Goal: Task Accomplishment & Management: Manage account settings

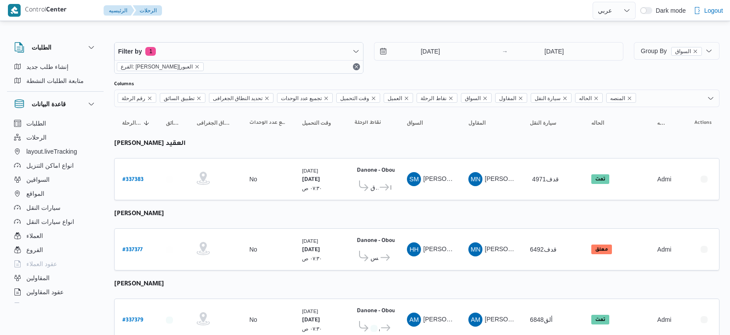
select select "ar"
click at [442, 52] on input "[DATE]" at bounding box center [424, 52] width 100 height 18
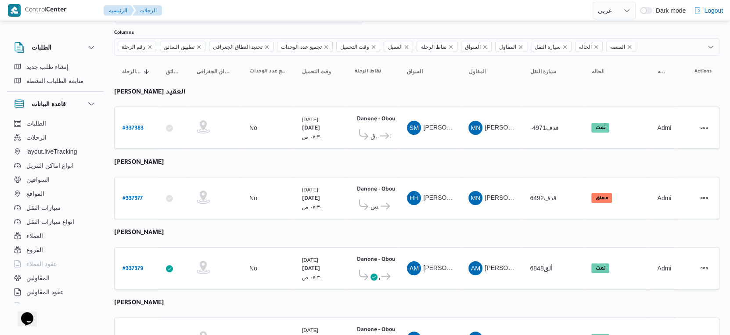
scroll to position [97, 0]
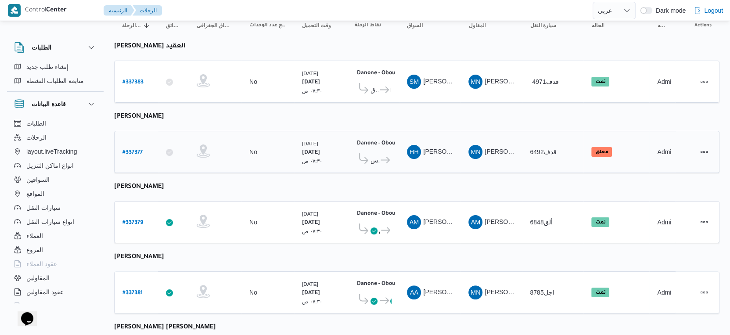
click at [134, 150] on b "# 337377" at bounding box center [132, 153] width 20 height 6
select select "ar"
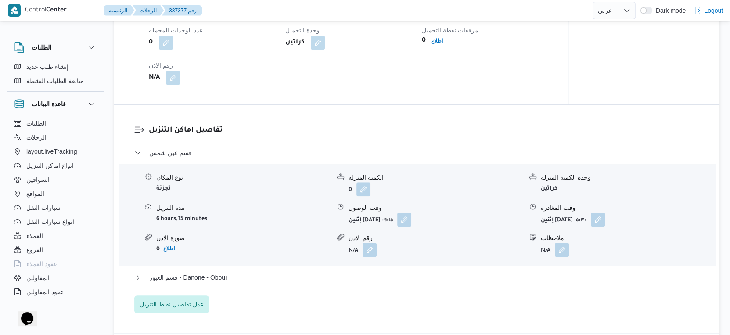
scroll to position [732, 0]
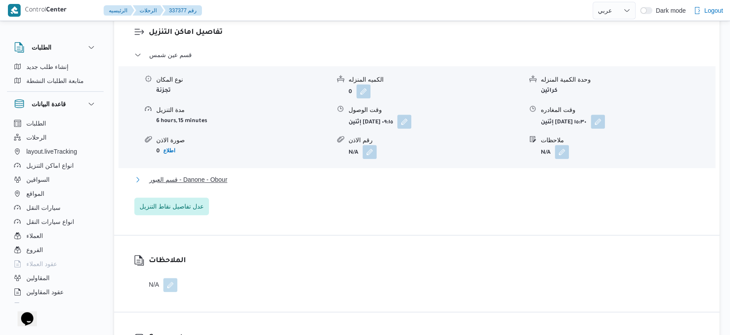
click at [225, 185] on span "قسم العبور - Danone - Obour" at bounding box center [188, 179] width 78 height 11
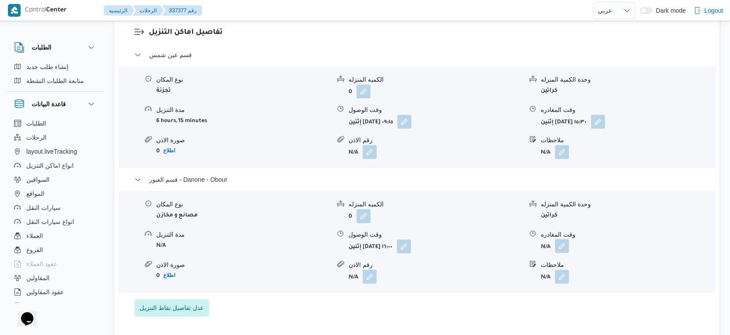
click at [562, 253] on button "button" at bounding box center [562, 246] width 14 height 14
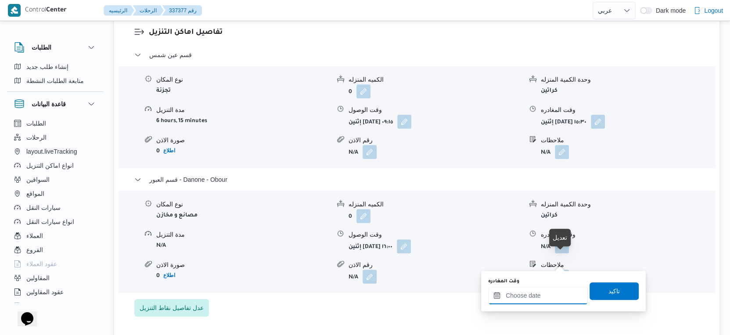
click at [543, 297] on input "وقت المغادره" at bounding box center [538, 296] width 100 height 18
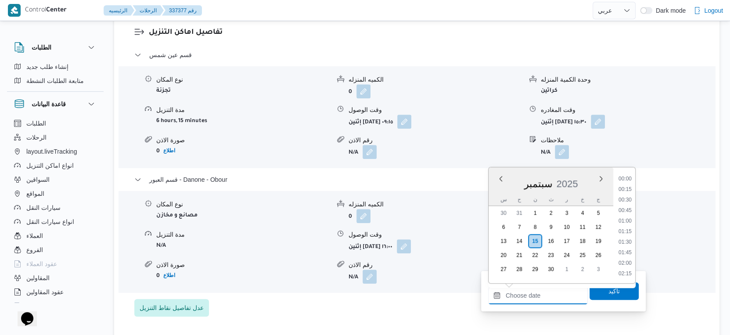
scroll to position [683, 0]
drag, startPoint x: 628, startPoint y: 191, endPoint x: 627, endPoint y: 213, distance: 22.0
click at [628, 191] on li "16:30" at bounding box center [625, 190] width 20 height 9
type input "١٥/٠٩/٢٠٢٥ ١٦:٣٠"
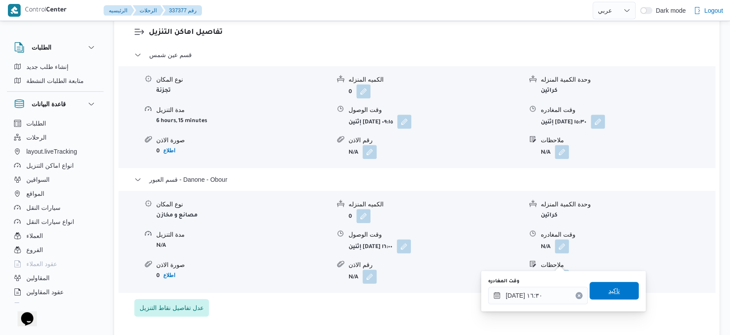
click at [617, 289] on span "تاكيد" at bounding box center [613, 291] width 49 height 18
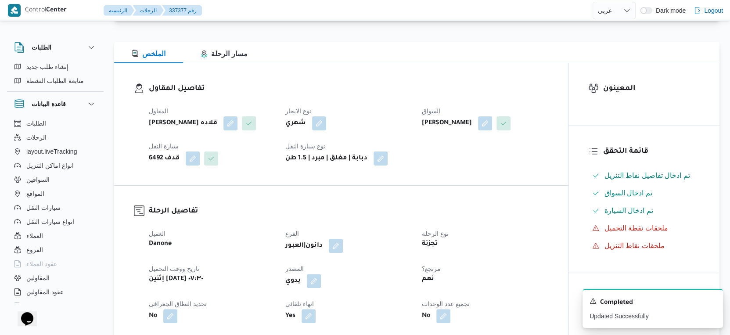
scroll to position [0, 0]
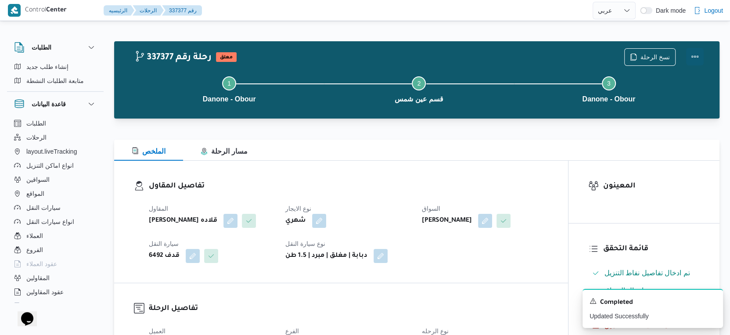
click at [696, 55] on button "Actions" at bounding box center [695, 57] width 18 height 18
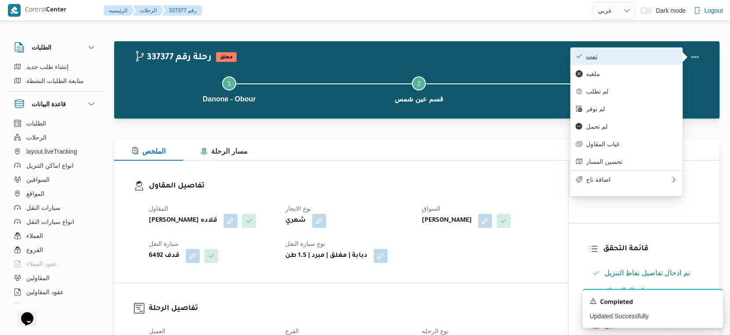
click at [636, 58] on span "تمت" at bounding box center [631, 56] width 91 height 7
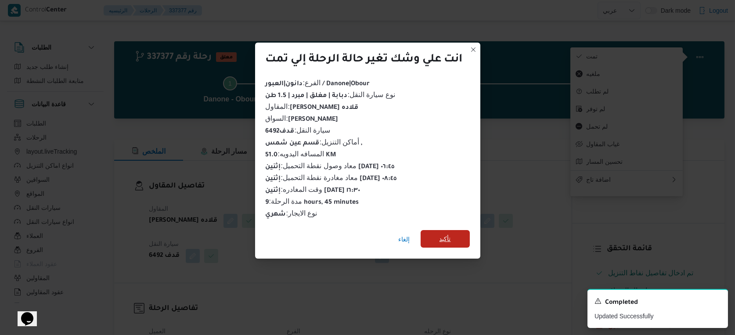
click at [449, 234] on span "تأكيد" at bounding box center [444, 239] width 11 height 11
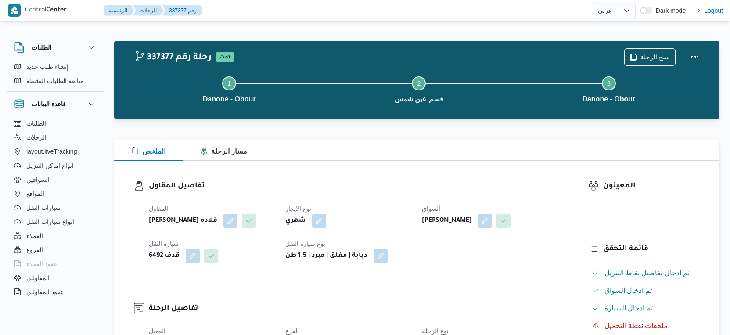
select select "ar"
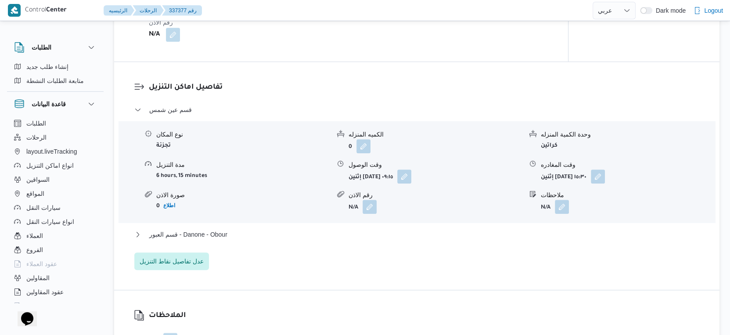
scroll to position [780, 0]
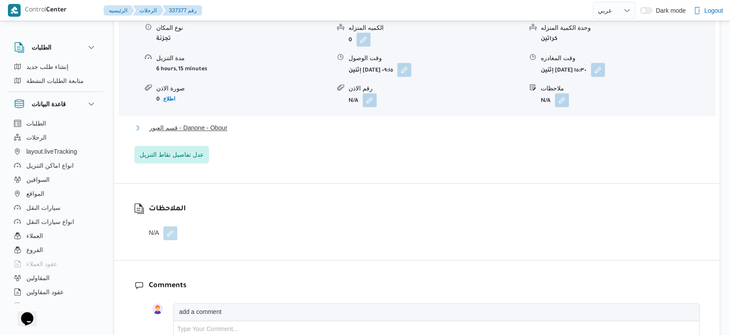
click at [235, 133] on button "قسم العبور - Danone - Obour" at bounding box center [416, 127] width 565 height 11
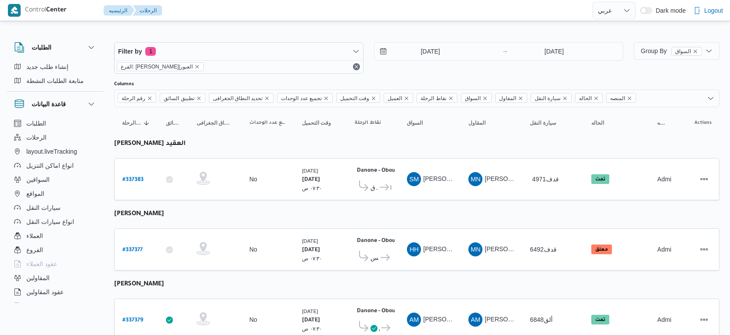
select select "ar"
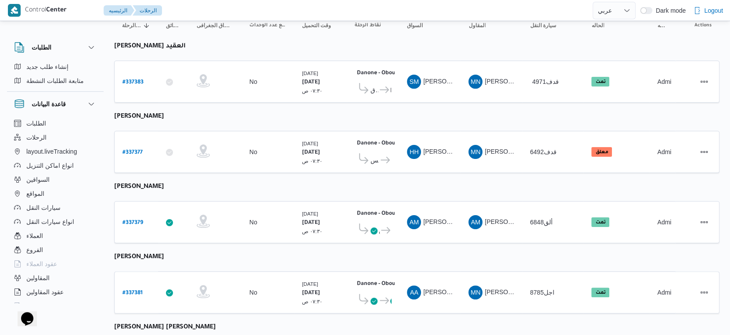
scroll to position [304, 0]
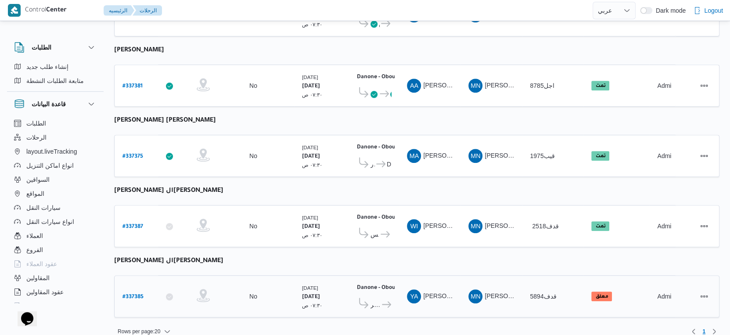
click at [135, 294] on b "# 337385" at bounding box center [132, 297] width 21 height 6
select select "ar"
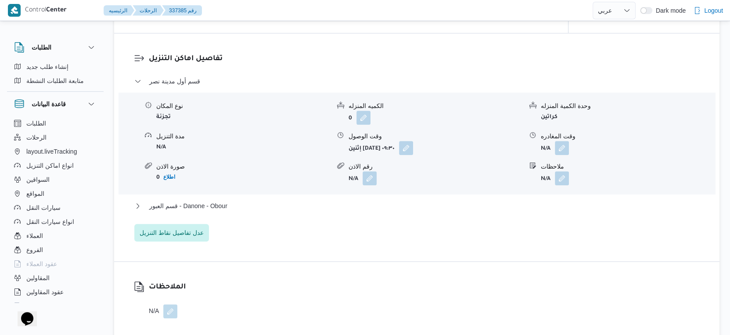
scroll to position [732, 0]
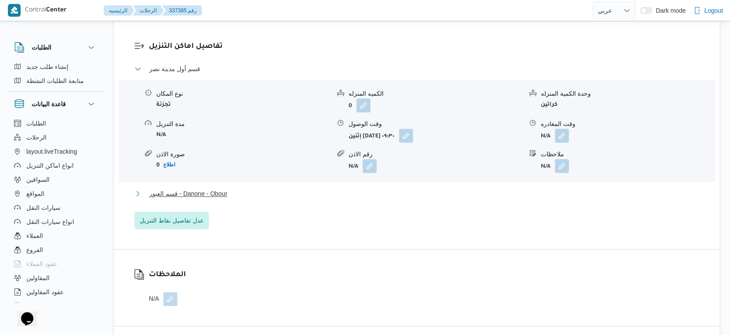
click at [240, 191] on button "قسم العبور - Danone - Obour" at bounding box center [416, 193] width 565 height 11
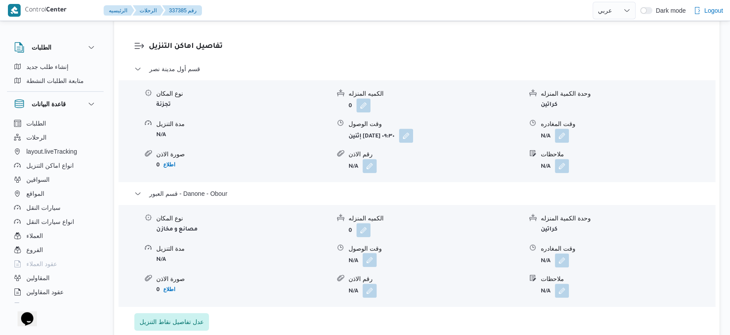
click at [373, 261] on button "button" at bounding box center [370, 260] width 14 height 14
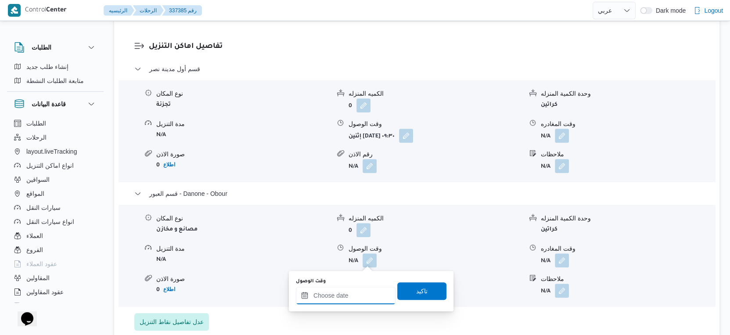
click at [347, 299] on input "وقت الوصول" at bounding box center [346, 296] width 100 height 18
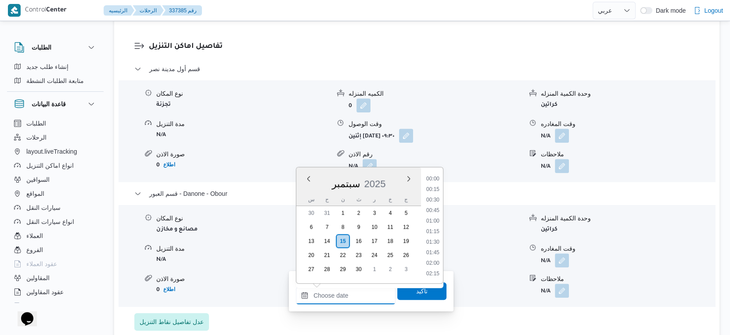
scroll to position [683, 0]
click at [437, 208] on li "17:00" at bounding box center [433, 211] width 20 height 9
type input "١٥/٠٩/٢٠٢٥ ١٧:٠٠"
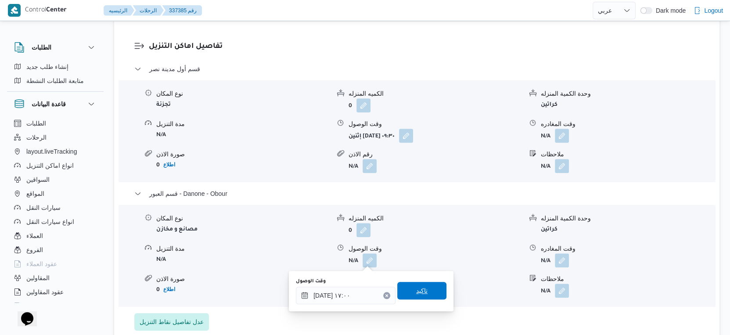
click at [437, 289] on span "تاكيد" at bounding box center [421, 291] width 49 height 18
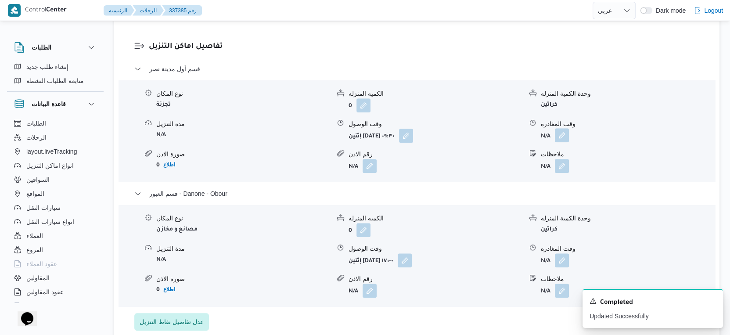
click at [559, 135] on button "button" at bounding box center [562, 135] width 14 height 14
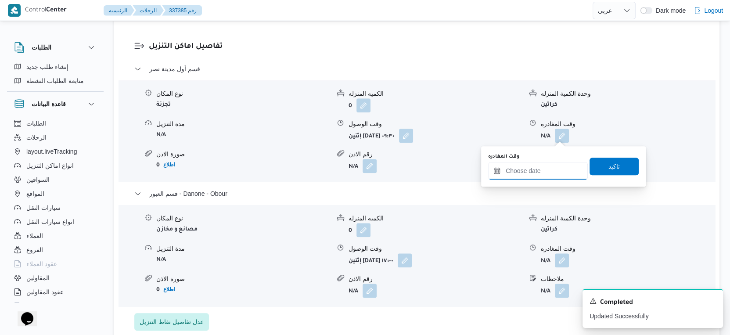
click at [542, 168] on input "وقت المغادره" at bounding box center [538, 171] width 100 height 18
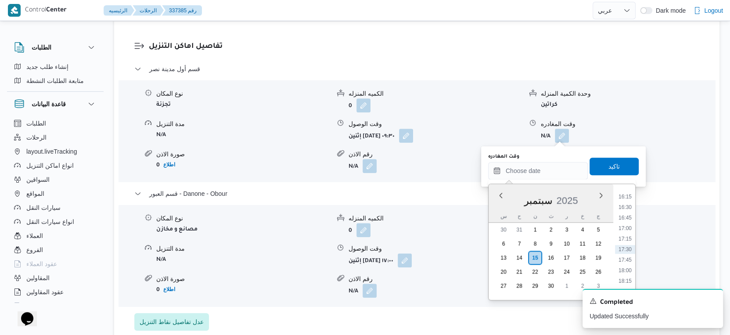
drag, startPoint x: 627, startPoint y: 205, endPoint x: 627, endPoint y: 200, distance: 4.8
click at [627, 205] on li "16:30" at bounding box center [625, 207] width 20 height 9
type input "١٥/٠٩/٢٠٢٥ ١٦:٣٠"
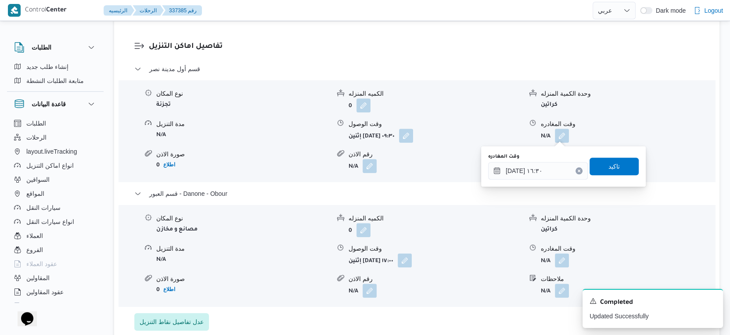
click at [622, 155] on div "وقت المغادره ١٥/٠٩/٢٠٢٥ ١٦:٣٠ تاكيد" at bounding box center [563, 166] width 152 height 28
click at [619, 162] on span "تاكيد" at bounding box center [613, 166] width 49 height 18
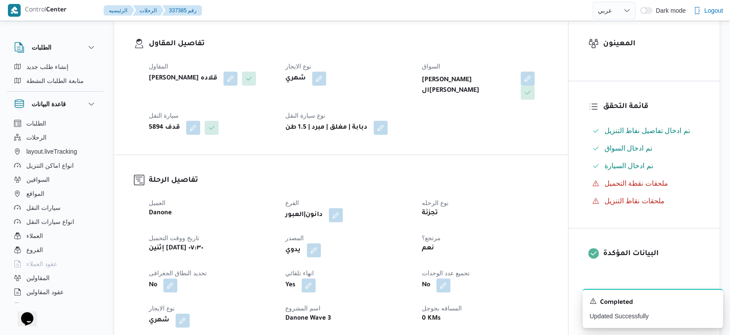
scroll to position [292, 0]
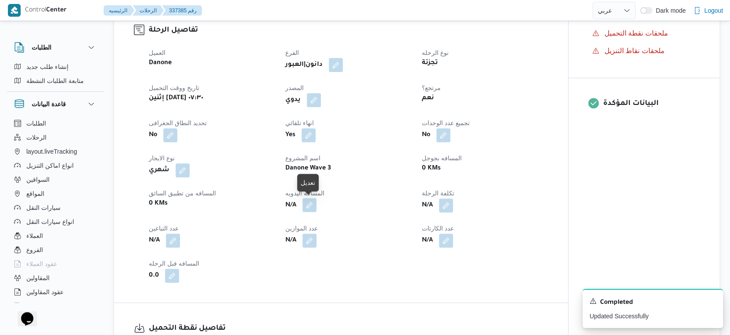
click at [312, 207] on button "button" at bounding box center [309, 205] width 14 height 14
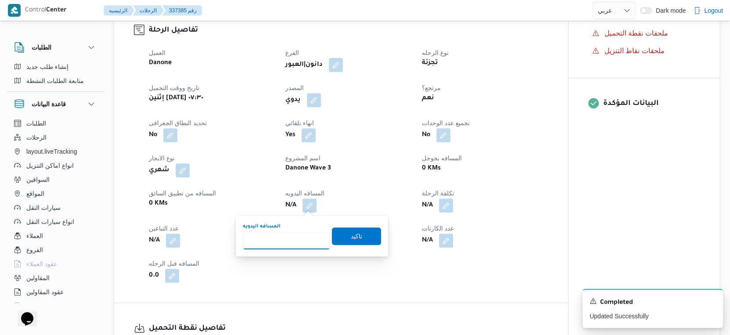
click at [285, 244] on input "المسافه اليدويه" at bounding box center [286, 241] width 87 height 18
type input "74"
click at [366, 235] on span "تاكيد" at bounding box center [356, 236] width 49 height 18
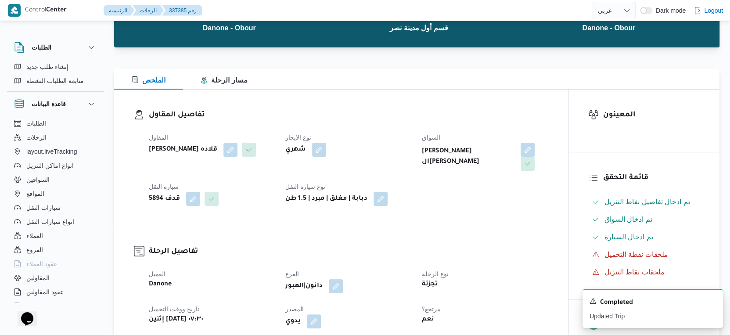
scroll to position [0, 0]
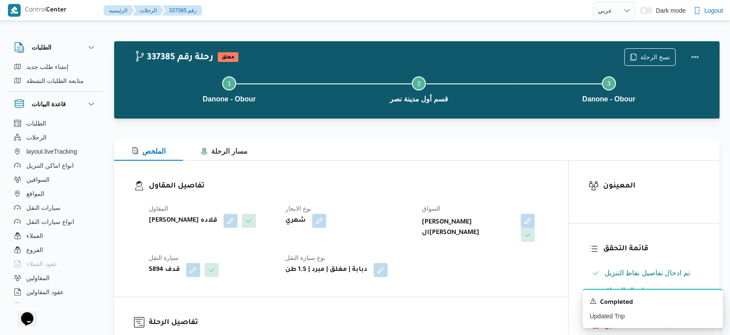
select select "ar"
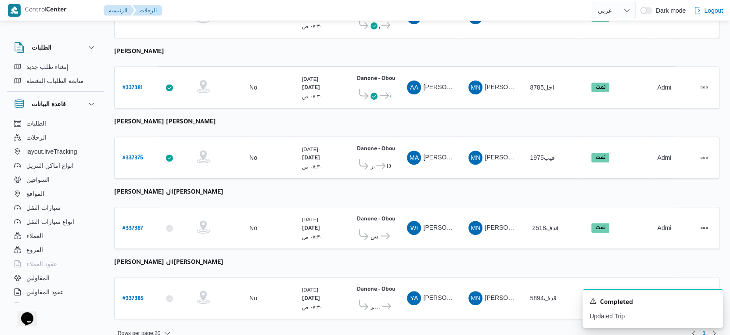
scroll to position [304, 0]
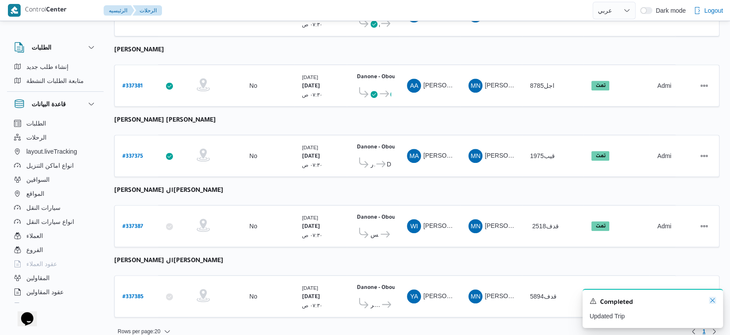
click at [709, 299] on icon "Dismiss toast" at bounding box center [712, 300] width 7 height 7
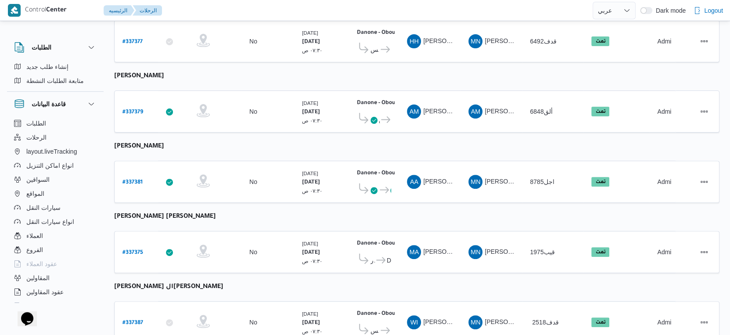
scroll to position [207, 0]
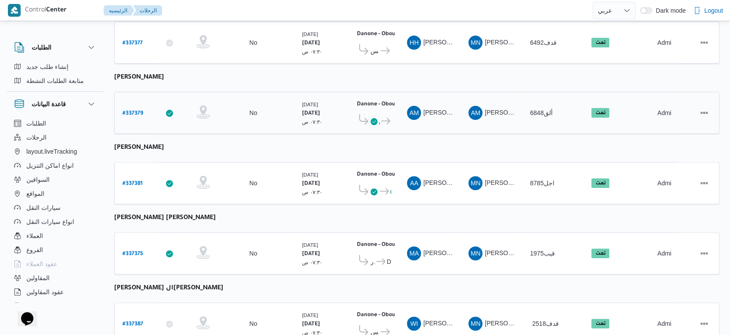
click at [133, 111] on b "# 337379" at bounding box center [132, 114] width 21 height 6
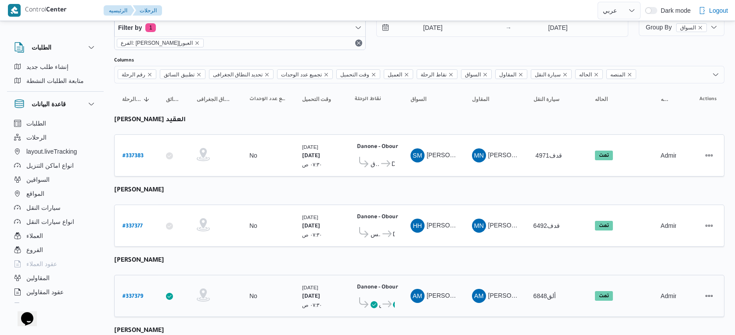
select select "ar"
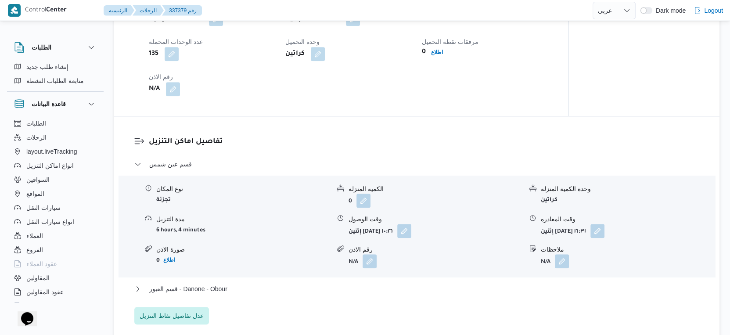
scroll to position [694, 0]
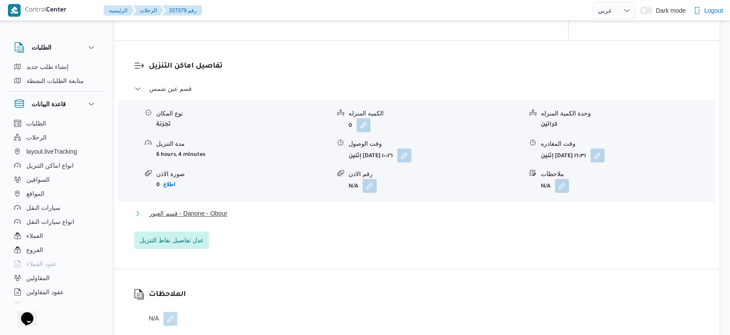
click at [226, 214] on span "قسم العبور - Danone - Obour" at bounding box center [188, 213] width 78 height 11
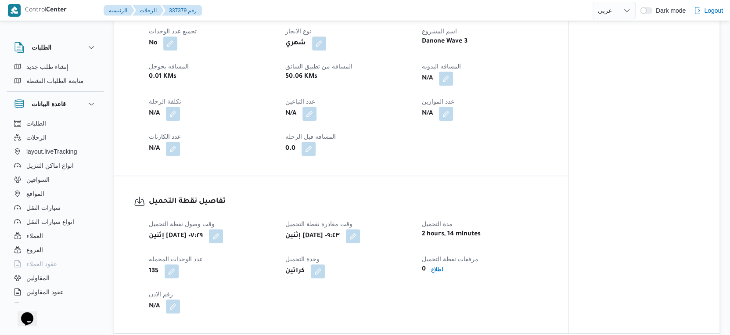
scroll to position [304, 0]
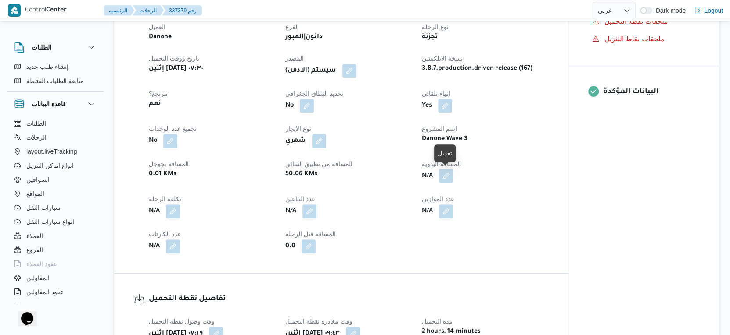
click at [444, 175] on button "button" at bounding box center [446, 176] width 14 height 14
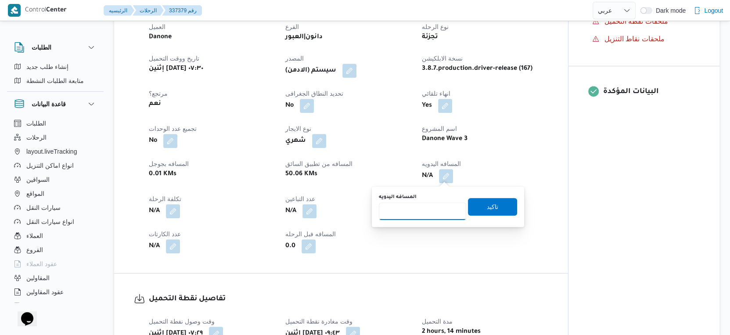
click at [419, 206] on input "المسافه اليدويه" at bounding box center [422, 211] width 87 height 18
type input "57"
click at [487, 205] on span "تاكيد" at bounding box center [492, 206] width 11 height 11
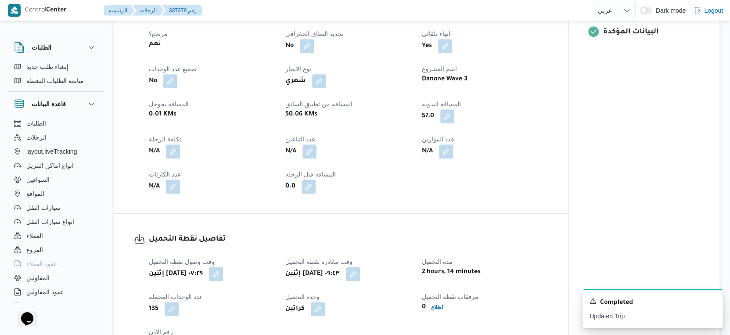
scroll to position [439, 0]
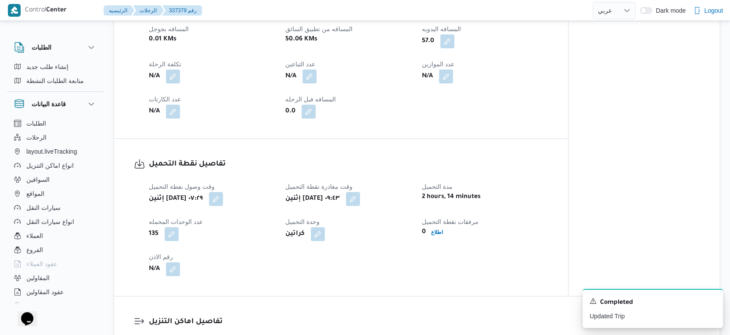
select select "ar"
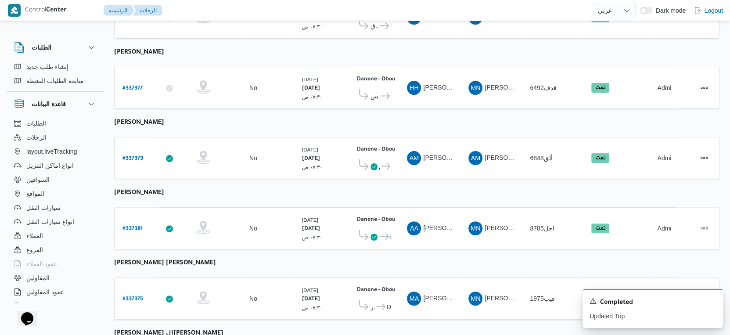
scroll to position [304, 0]
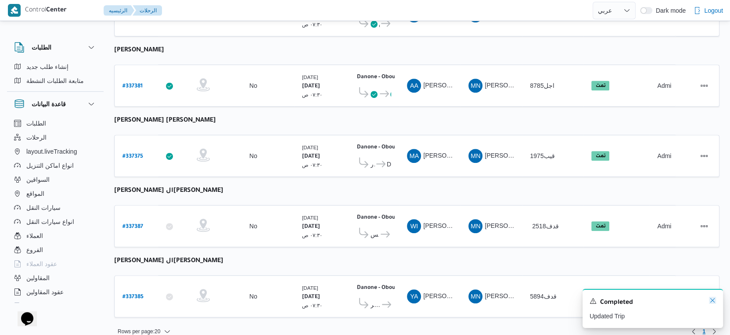
click at [714, 299] on icon "Dismiss toast" at bounding box center [712, 300] width 7 height 7
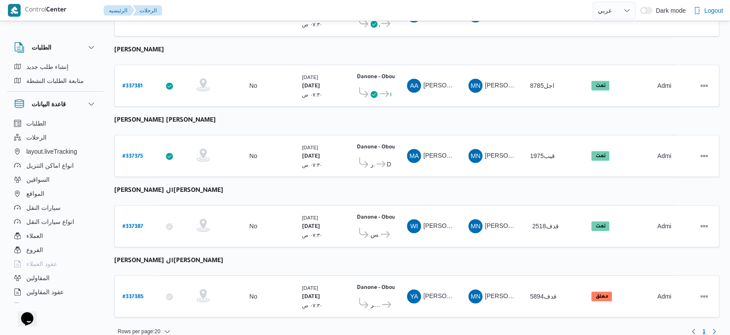
click at [449, 251] on table "رقم الرحلة Click to sort in ascending order تطبيق السائق Click to sort in ascen…" at bounding box center [416, 64] width 605 height 523
click at [371, 299] on span "قسم أول مدينة نصر" at bounding box center [375, 304] width 10 height 11
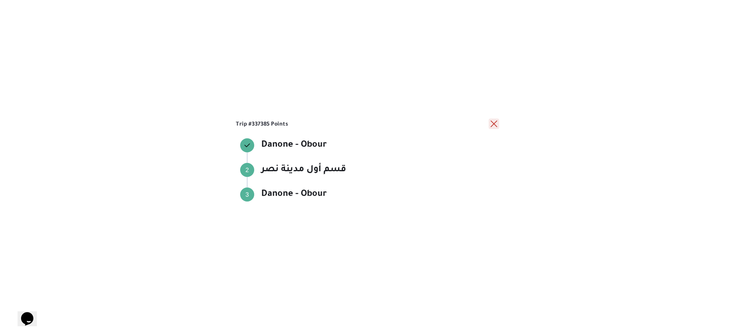
click at [493, 124] on button "close" at bounding box center [494, 124] width 11 height 11
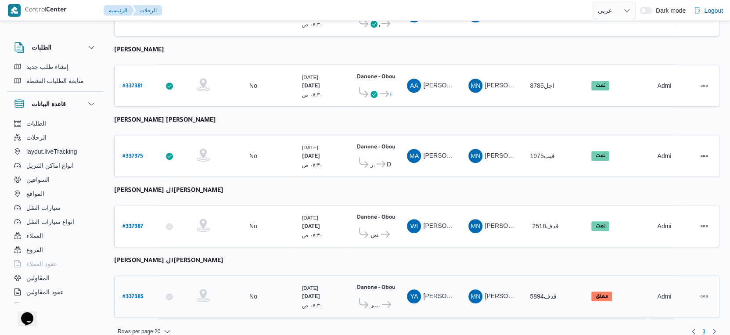
click at [139, 294] on b "# 337385" at bounding box center [132, 297] width 21 height 6
select select "ar"
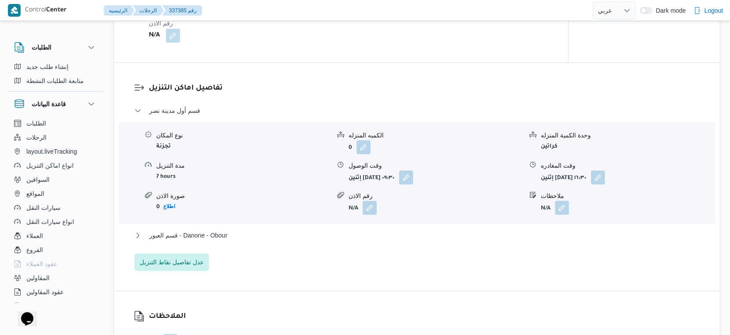
scroll to position [732, 0]
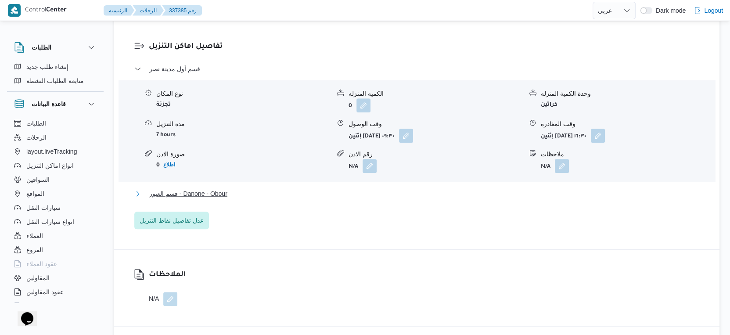
click at [237, 195] on button "قسم العبور - Danone - Obour" at bounding box center [416, 193] width 565 height 11
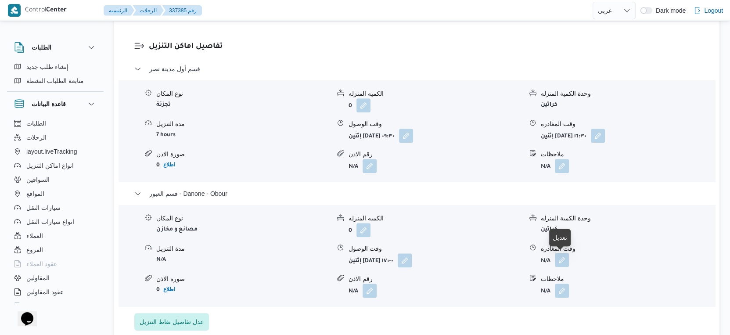
click at [560, 259] on button "button" at bounding box center [562, 260] width 14 height 14
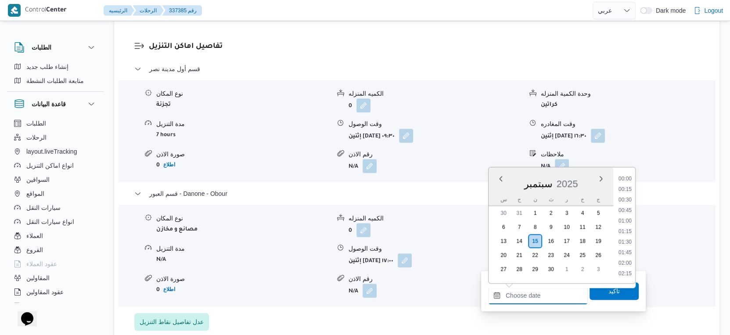
click at [547, 289] on input "وقت المغادره" at bounding box center [538, 296] width 100 height 18
click at [627, 201] on li "17:15" at bounding box center [625, 201] width 20 height 9
type input "١٥/٠٩/٢٠٢٥ ١٧:١٥"
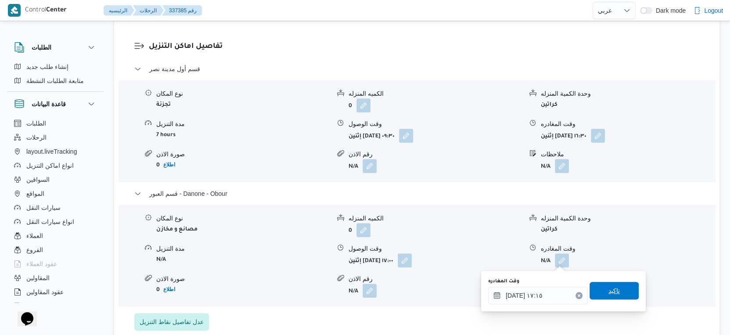
click at [621, 289] on span "تاكيد" at bounding box center [613, 291] width 49 height 18
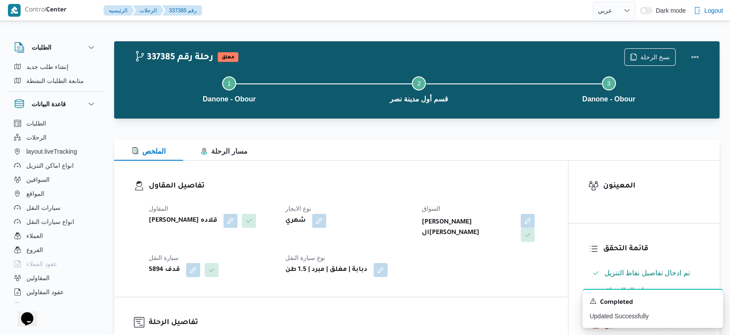
scroll to position [0, 0]
click at [699, 57] on button "Actions" at bounding box center [695, 57] width 18 height 18
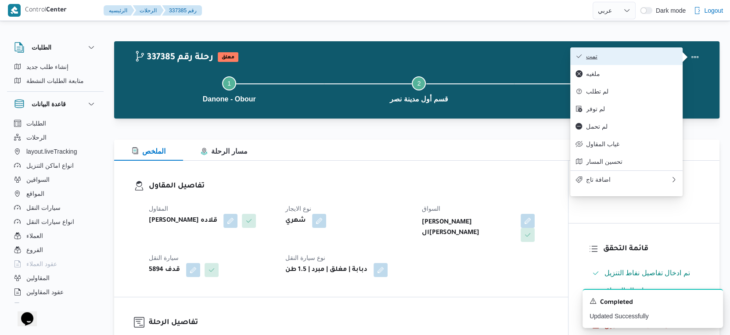
click at [588, 55] on span "تمت" at bounding box center [631, 56] width 91 height 7
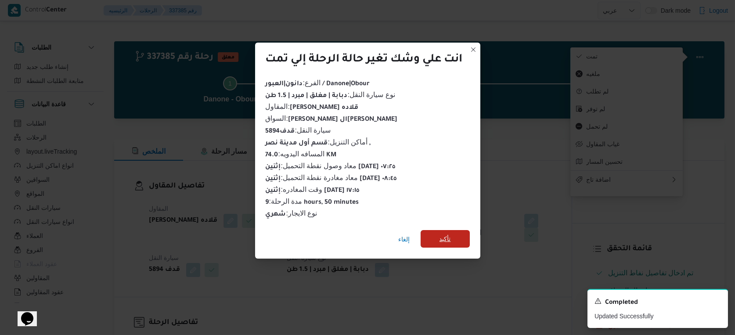
click at [431, 231] on span "تأكيد" at bounding box center [444, 239] width 49 height 18
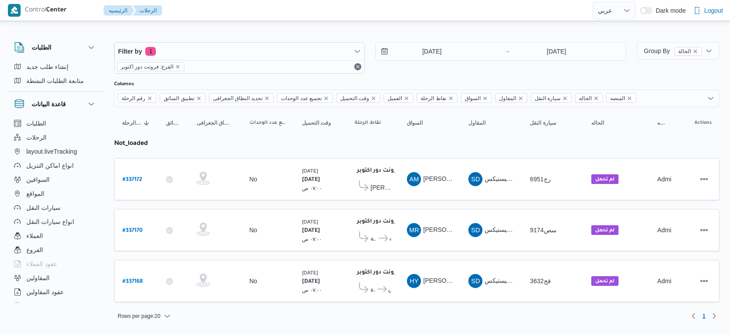
select select "ar"
click at [446, 51] on input "[DATE]" at bounding box center [428, 52] width 100 height 18
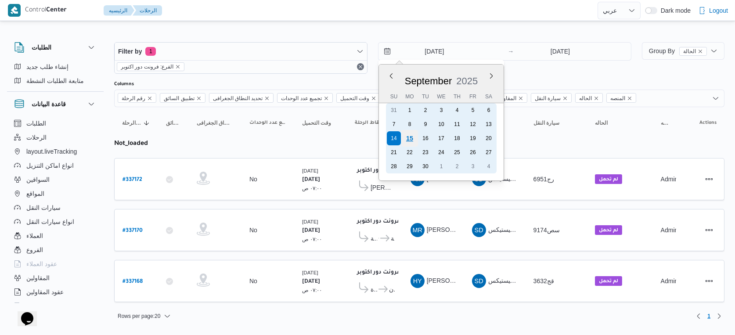
click at [404, 140] on div "15" at bounding box center [409, 138] width 17 height 17
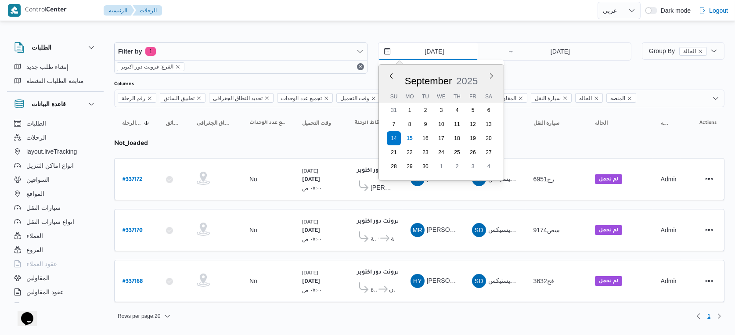
type input "[DATE]"
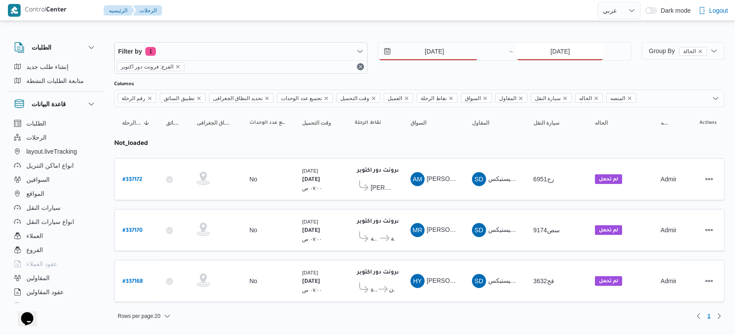
click at [562, 50] on input "14/9/2025" at bounding box center [559, 52] width 87 height 18
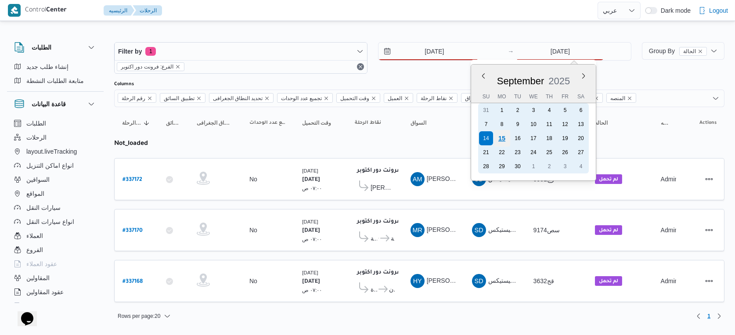
click at [504, 133] on div "15" at bounding box center [501, 138] width 17 height 17
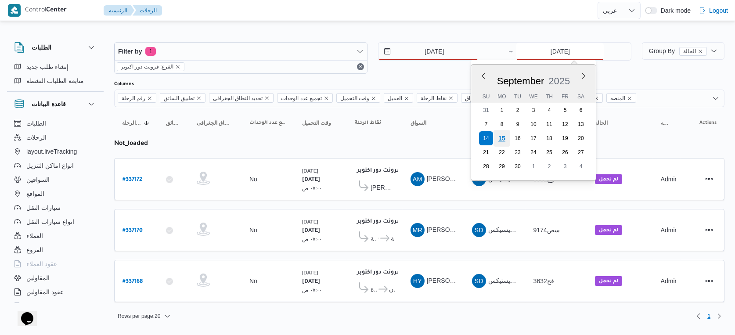
type input "[DATE]"
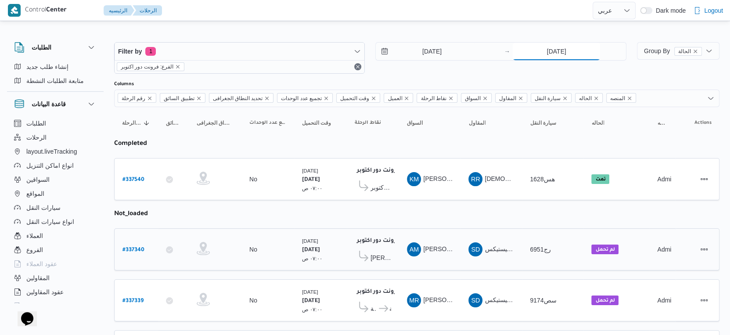
scroll to position [61, 0]
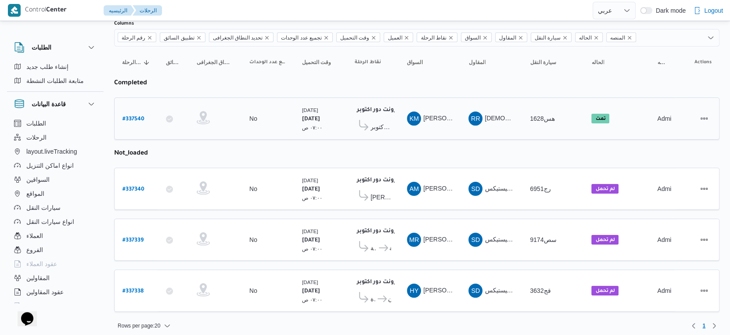
click at [384, 126] on span "مخزن بافت الحكيم - اكتوبر" at bounding box center [380, 127] width 21 height 11
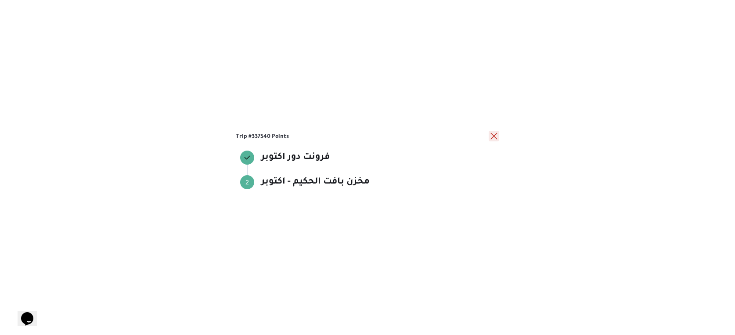
click at [490, 135] on button "close" at bounding box center [494, 136] width 11 height 11
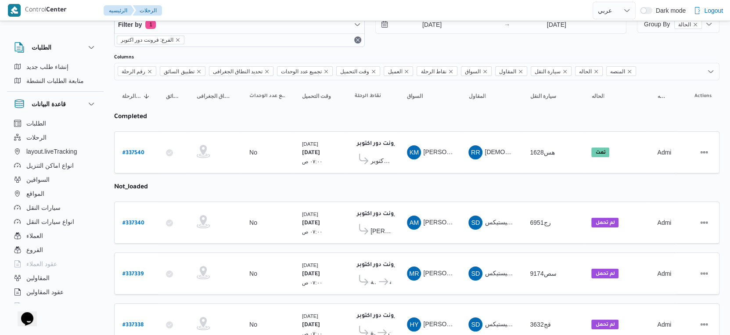
scroll to position [0, 0]
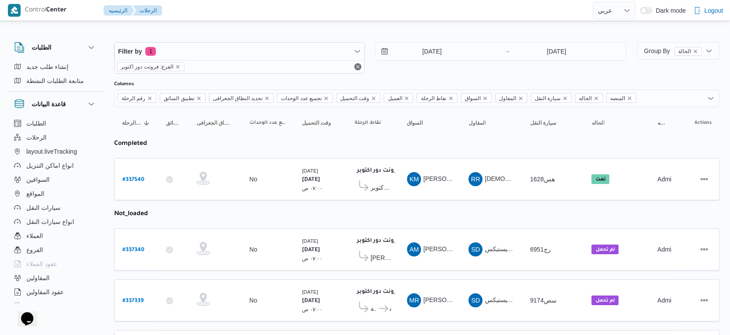
click at [419, 201] on table "رقم الرحلة Click to sort in ascending order تطبيق السائق Click to sort in ascen…" at bounding box center [416, 244] width 605 height 274
click at [134, 177] on b "# 337540" at bounding box center [133, 180] width 22 height 6
select select "ar"
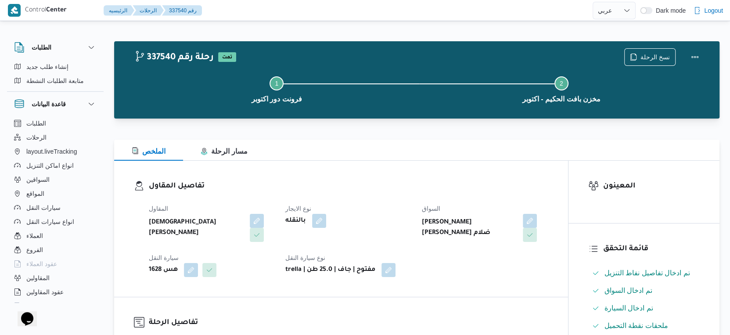
select select "ar"
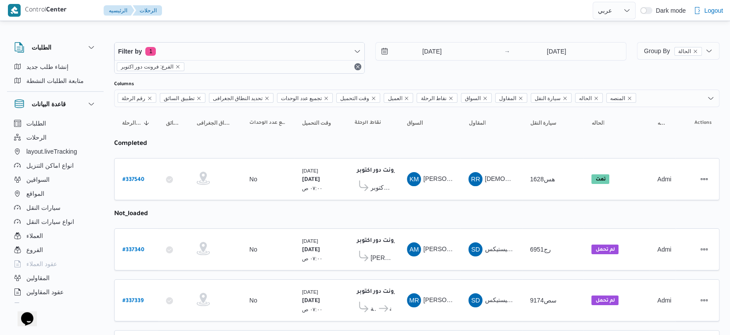
select select "ar"
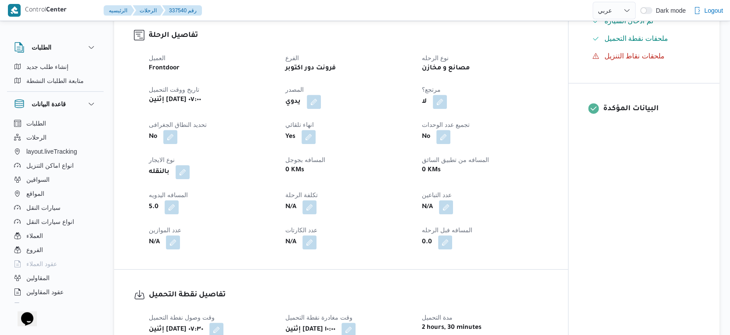
scroll to position [292, 0]
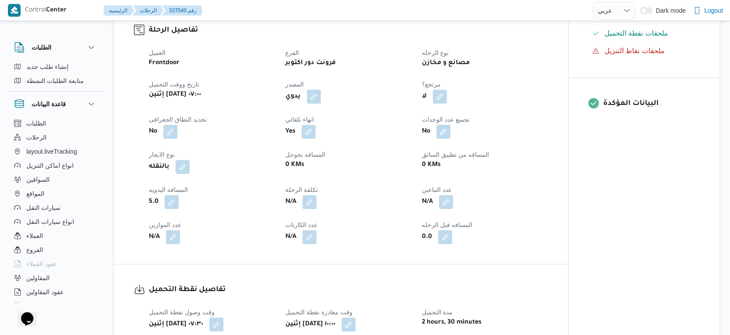
select select "ar"
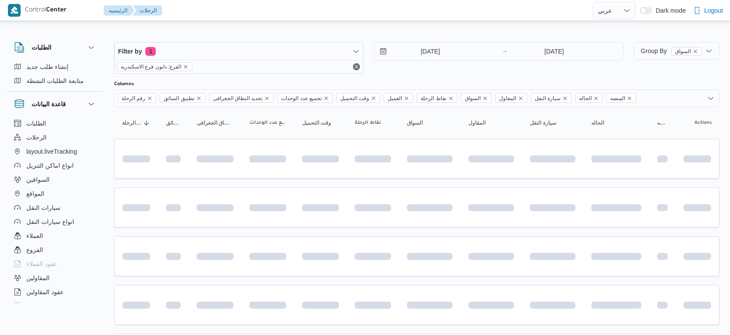
select select "ar"
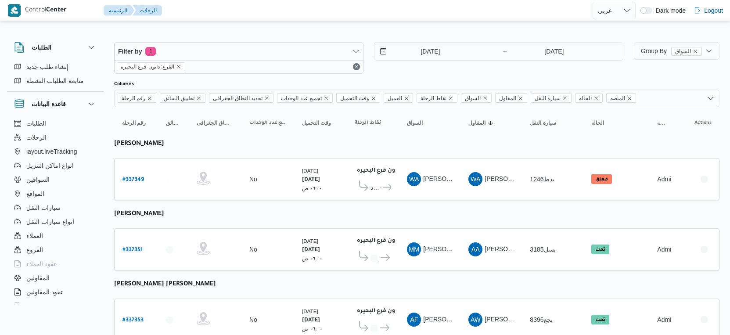
select select "ar"
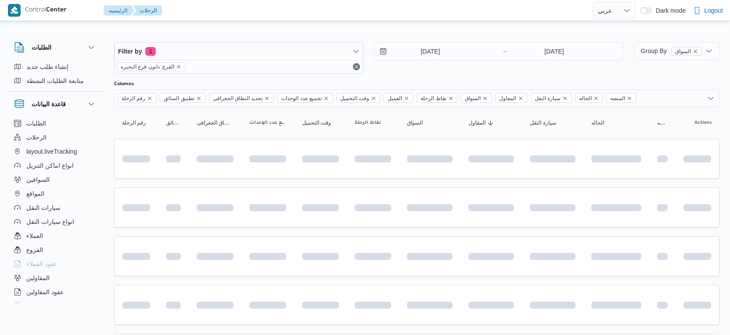
select select "ar"
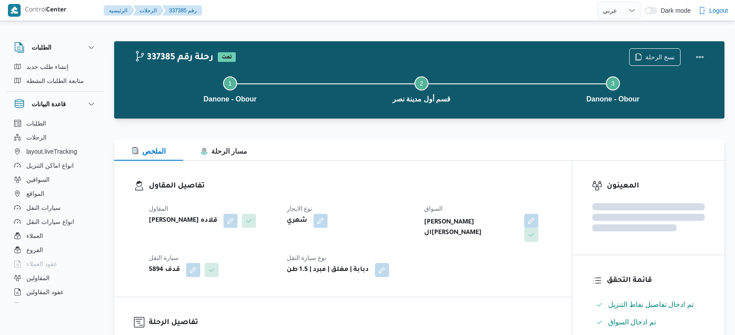
select select "ar"
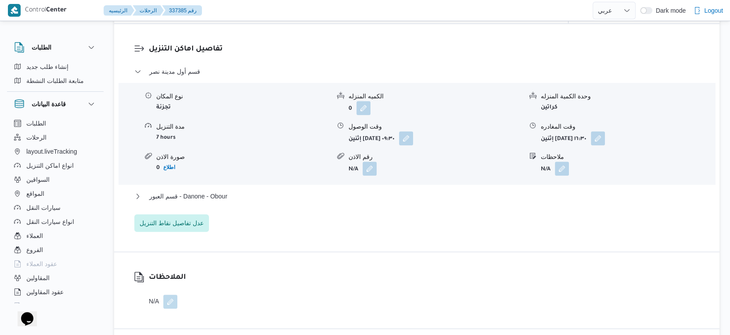
scroll to position [732, 0]
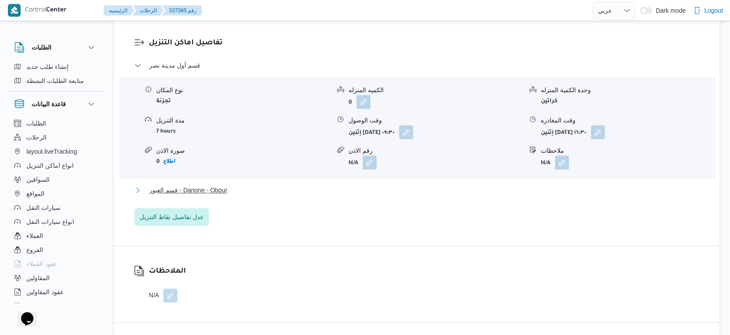
click at [253, 187] on button "قسم العبور - Danone - Obour" at bounding box center [416, 190] width 565 height 11
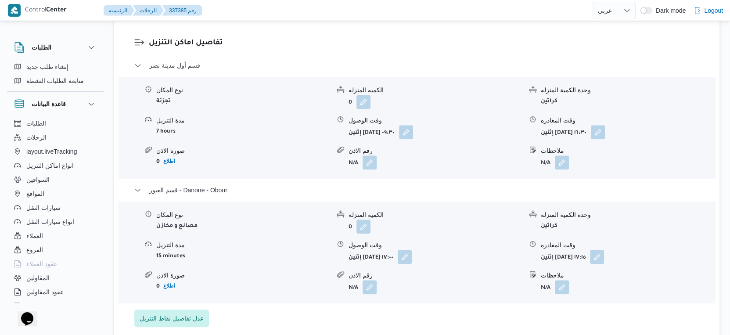
click at [273, 274] on div "صورة الاذن" at bounding box center [243, 275] width 174 height 9
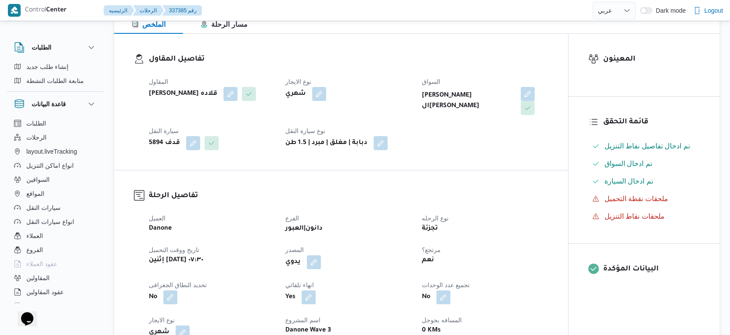
scroll to position [341, 0]
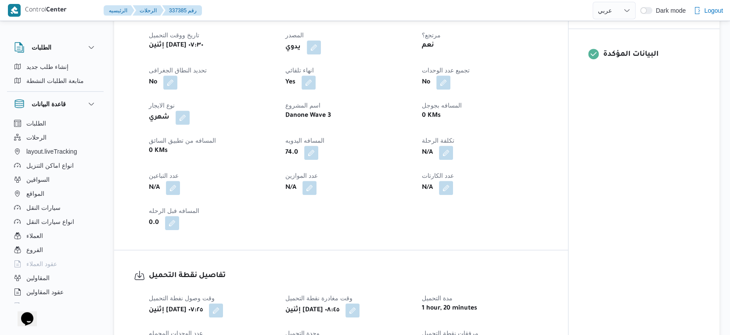
scroll to position [304, 0]
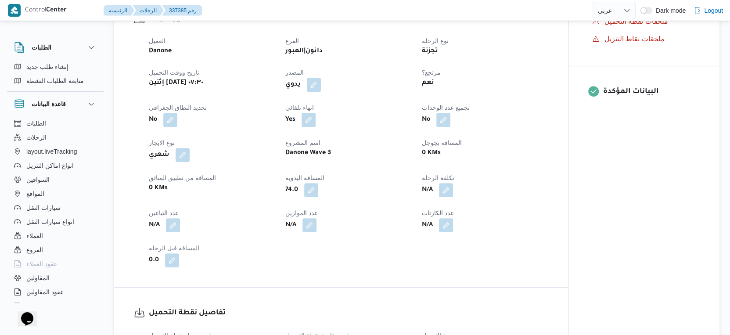
select select "ar"
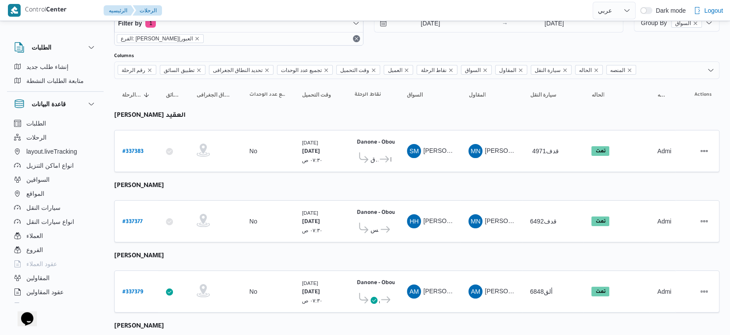
scroll to position [0, 0]
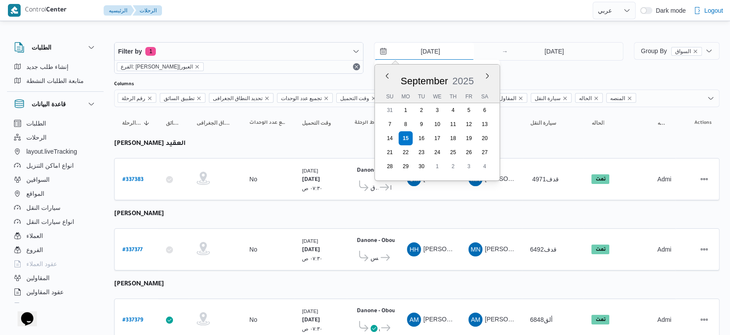
click at [440, 53] on input "[DATE]" at bounding box center [424, 52] width 100 height 18
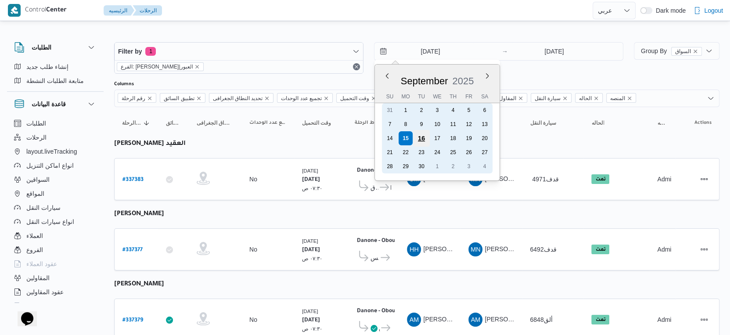
click at [427, 139] on div "16" at bounding box center [421, 138] width 17 height 17
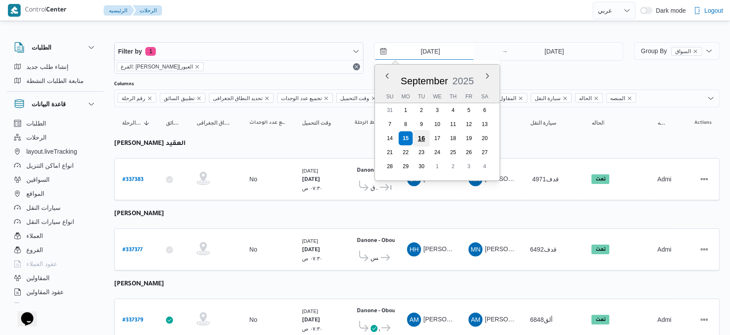
type input "16/9/2025"
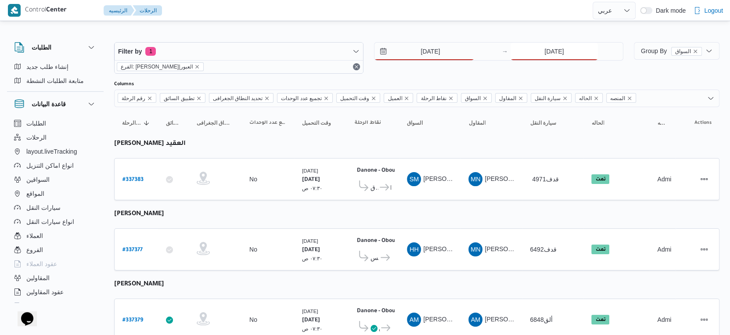
click at [553, 50] on input "[DATE]" at bounding box center [553, 52] width 87 height 18
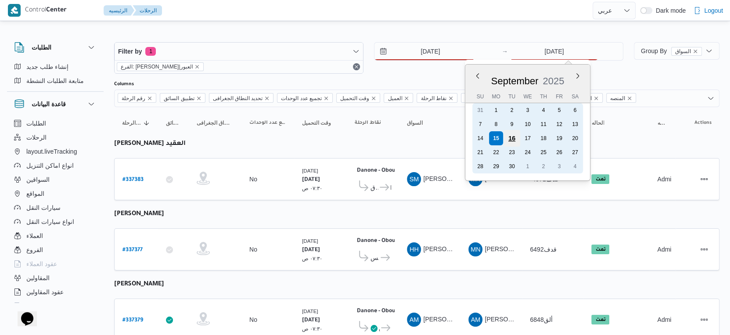
click at [512, 136] on div "16" at bounding box center [511, 138] width 17 height 17
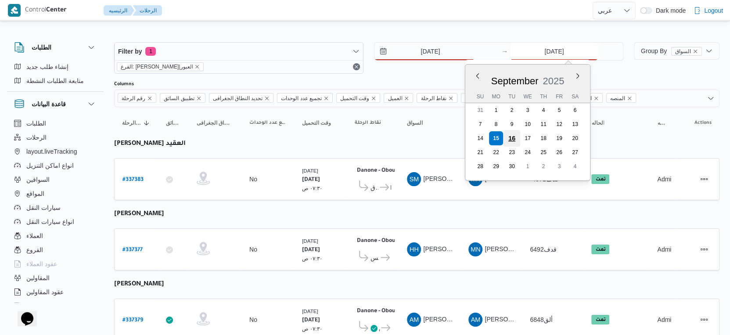
type input "16/9/2025"
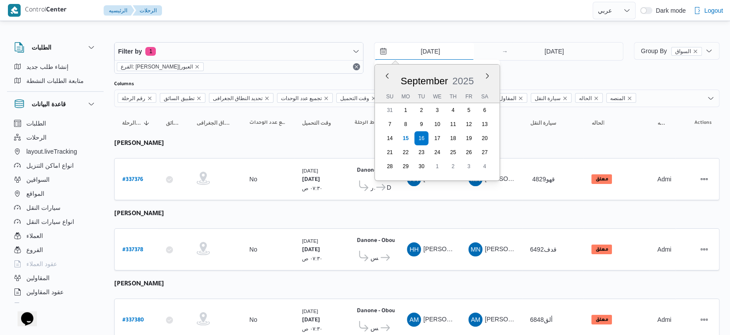
click at [442, 54] on input "16/9/2025" at bounding box center [424, 52] width 100 height 18
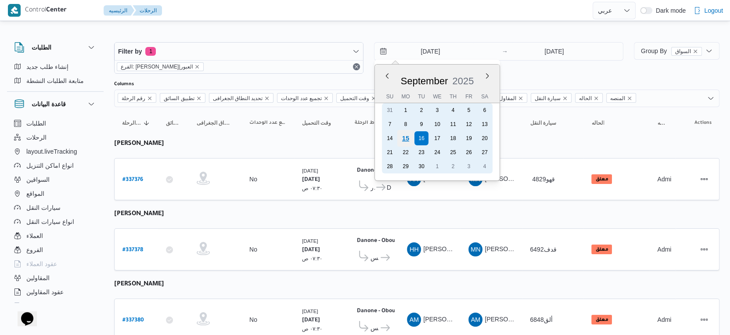
click at [408, 140] on div "15" at bounding box center [405, 138] width 17 height 17
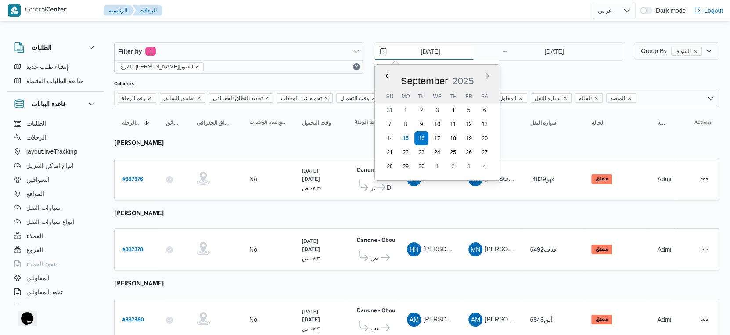
type input "[DATE]"
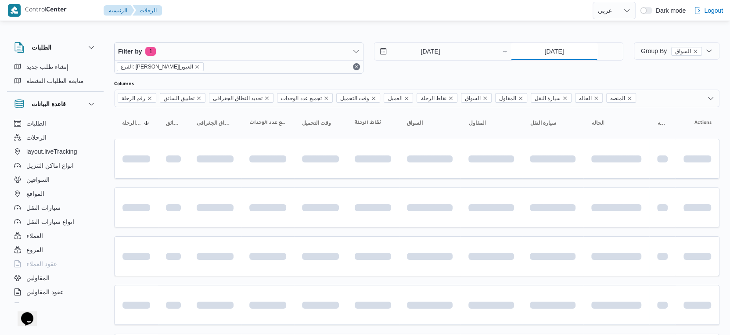
click at [552, 49] on input "16/9/2025" at bounding box center [553, 52] width 87 height 18
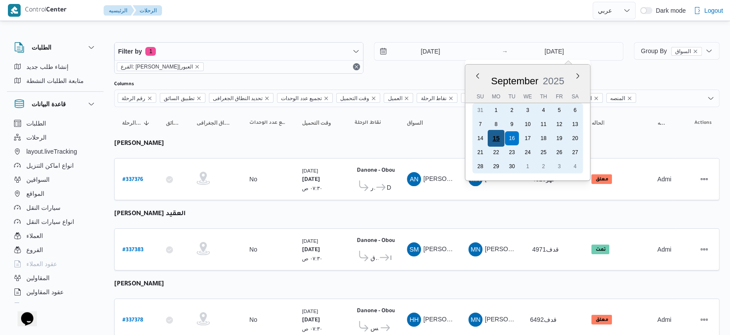
click at [499, 132] on div "15" at bounding box center [496, 138] width 17 height 17
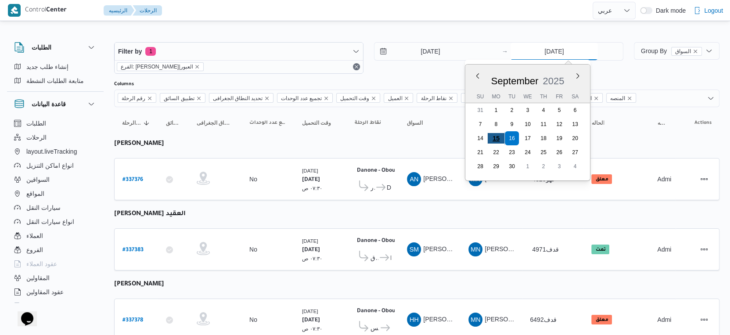
type input "[DATE]"
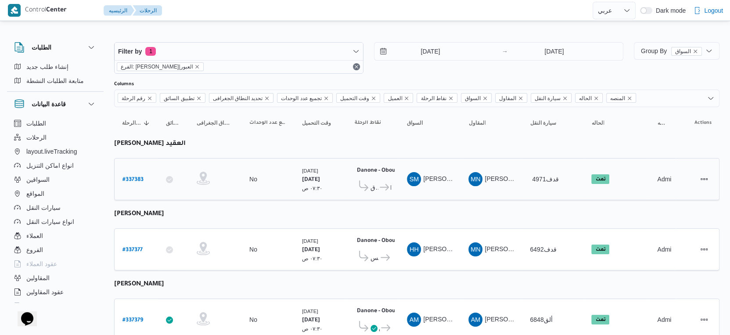
click at [360, 168] on b "Danone - Obour" at bounding box center [377, 171] width 41 height 6
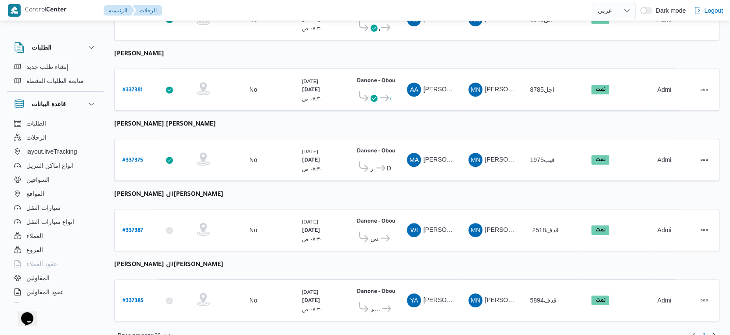
scroll to position [304, 0]
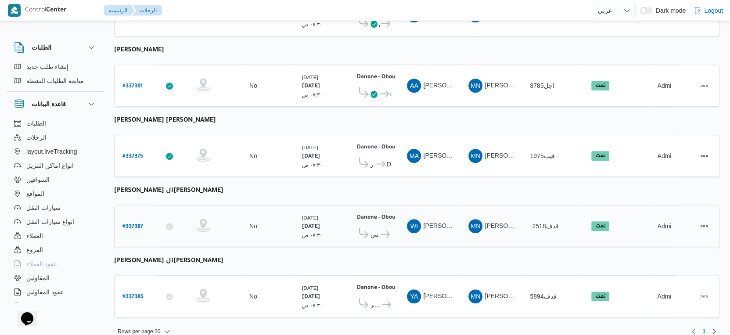
click at [375, 229] on span "قسم عين شمس" at bounding box center [374, 234] width 9 height 11
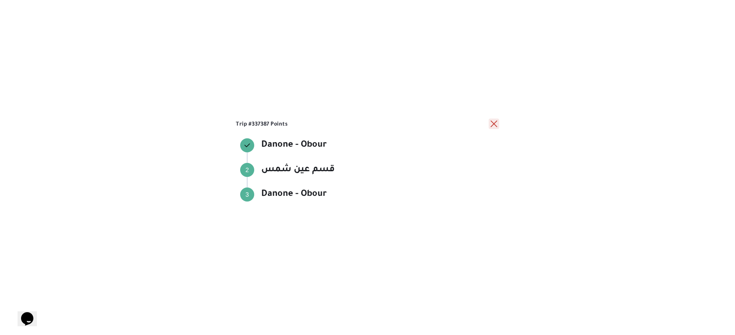
click at [498, 125] on button "close" at bounding box center [494, 124] width 11 height 11
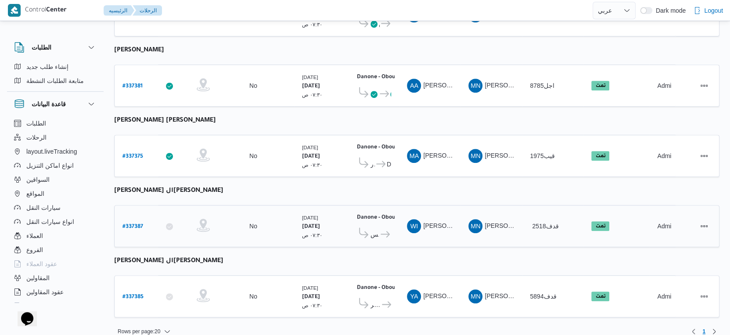
click at [384, 231] on icon at bounding box center [385, 234] width 9 height 7
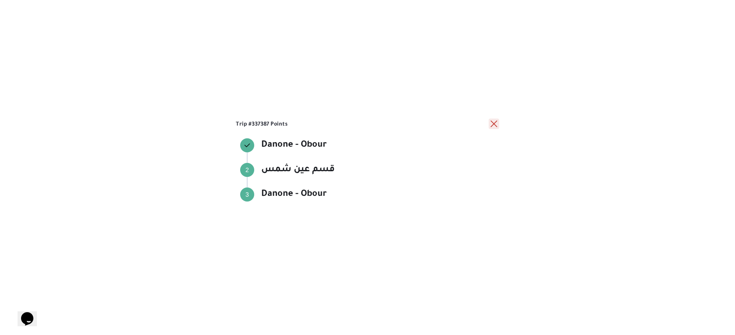
click at [496, 122] on button "close" at bounding box center [494, 124] width 11 height 11
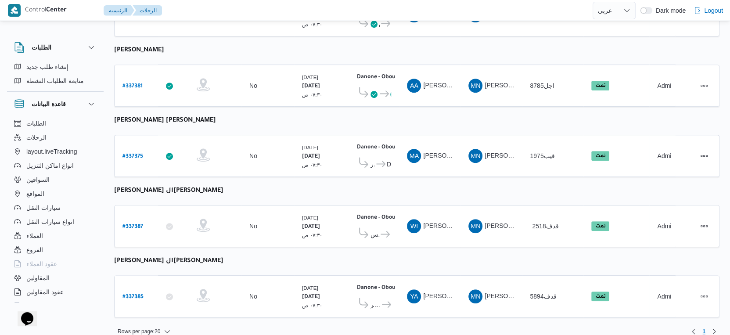
click at [215, 258] on b "يوسف السيد شحات السيد شعير" at bounding box center [168, 261] width 109 height 7
click at [215, 258] on b "[PERSON_NAME] ال[PERSON_NAME]" at bounding box center [168, 261] width 109 height 7
copy tbody "يوسف السيد شحات السيد شعير رقم الرحلة"
click at [397, 287] on td "نقاط الرحلة Danone - Obour ٠٧:٤٨ م قسم أول مدينة نصر Danone - Obour" at bounding box center [373, 296] width 52 height 42
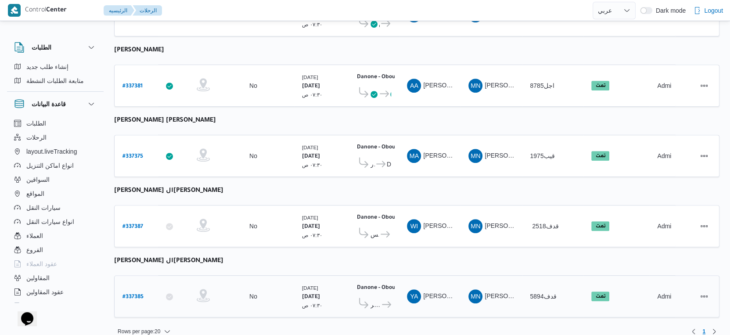
click at [378, 299] on span "قسم أول مدينة نصر" at bounding box center [375, 304] width 10 height 11
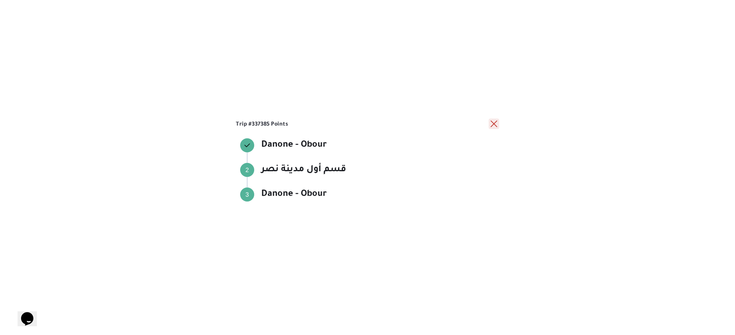
click at [495, 124] on button "close" at bounding box center [494, 124] width 11 height 11
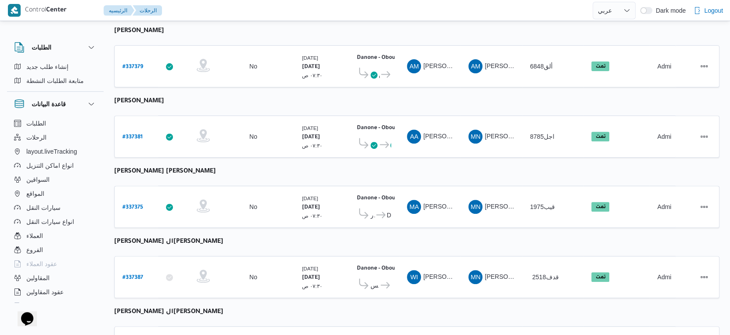
scroll to position [256, 0]
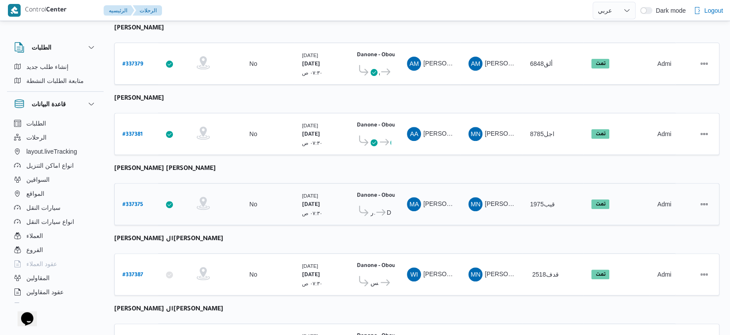
click at [388, 207] on span "Danone - Obour" at bounding box center [389, 212] width 5 height 11
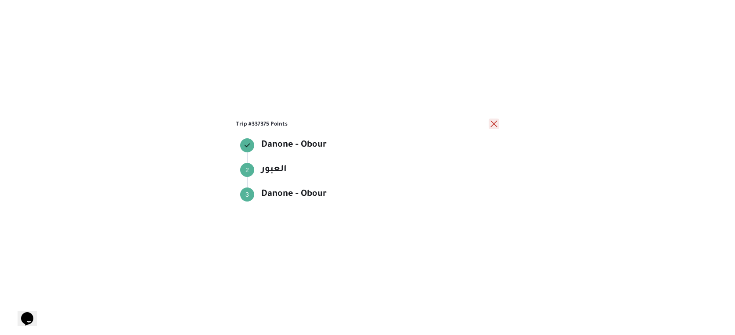
click at [497, 124] on button "close" at bounding box center [494, 124] width 11 height 11
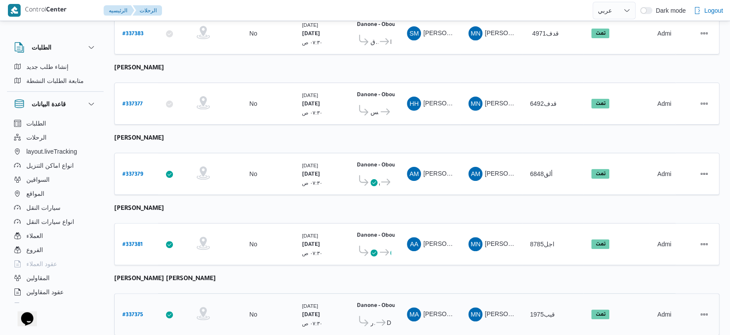
scroll to position [12, 0]
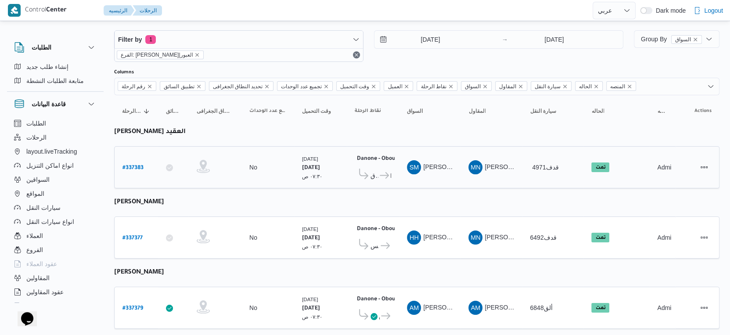
click at [390, 170] on span "Danone - Obour" at bounding box center [390, 175] width 1 height 11
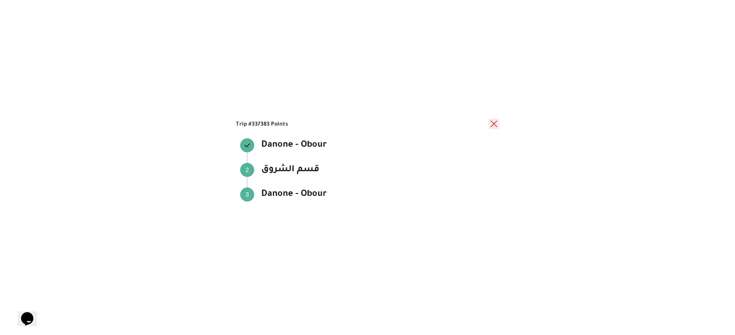
click at [494, 122] on button "close" at bounding box center [494, 124] width 11 height 11
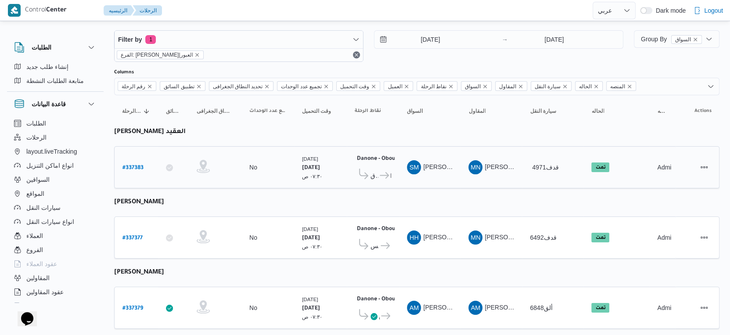
click at [385, 174] on icon at bounding box center [384, 175] width 9 height 7
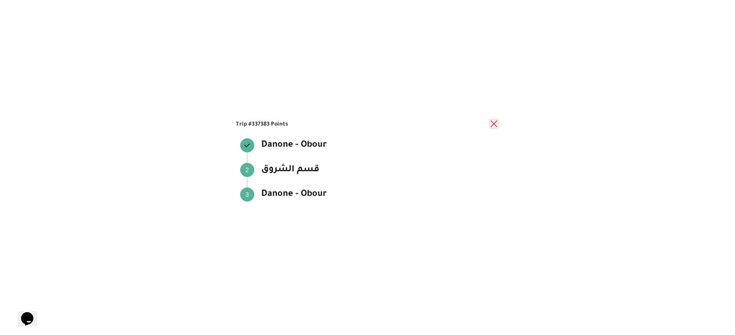
click at [492, 123] on button "close" at bounding box center [494, 124] width 11 height 11
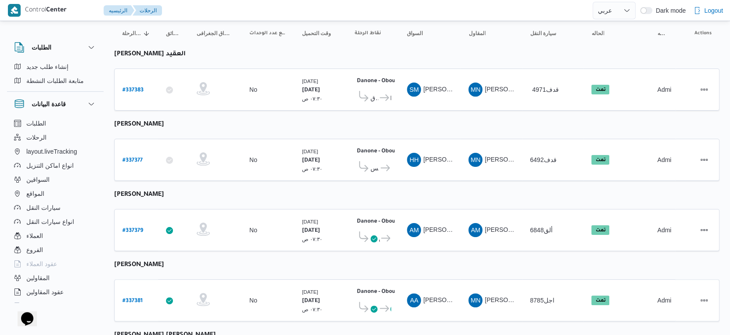
scroll to position [304, 0]
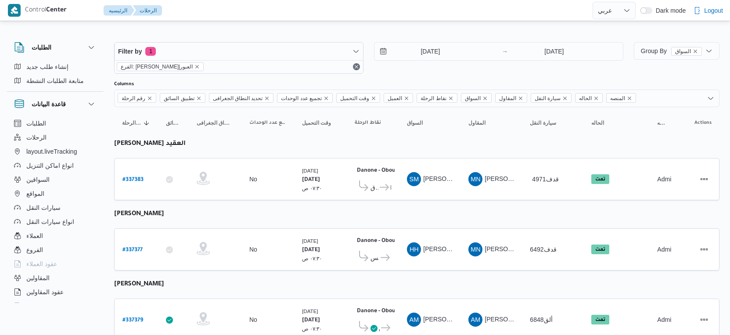
select select "ar"
click at [449, 48] on input "[DATE]" at bounding box center [424, 52] width 100 height 18
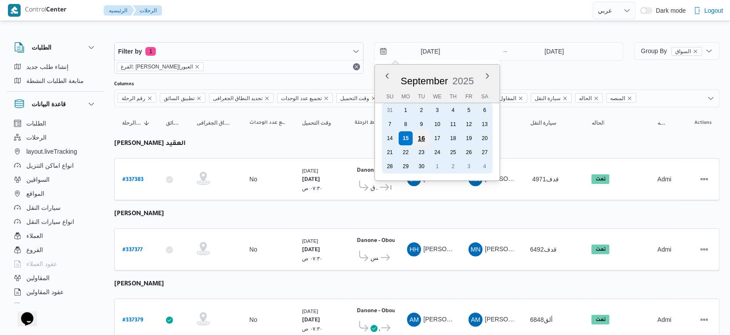
click at [420, 137] on div "16" at bounding box center [421, 138] width 17 height 17
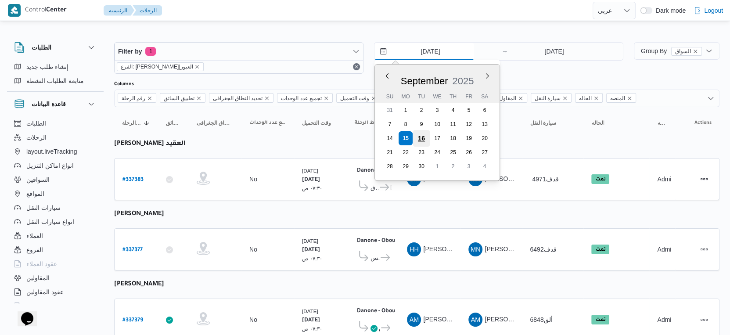
type input "[DATE]"
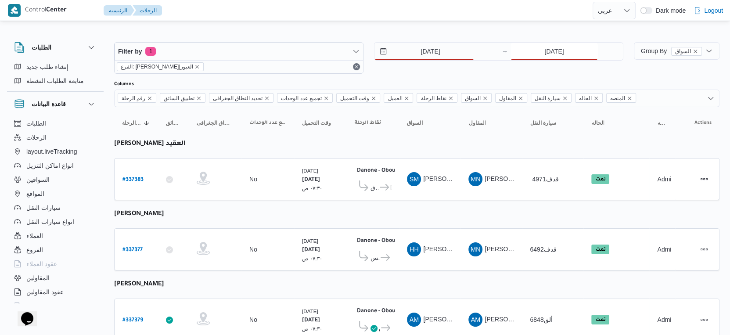
click at [547, 50] on input "[DATE]" at bounding box center [553, 52] width 87 height 18
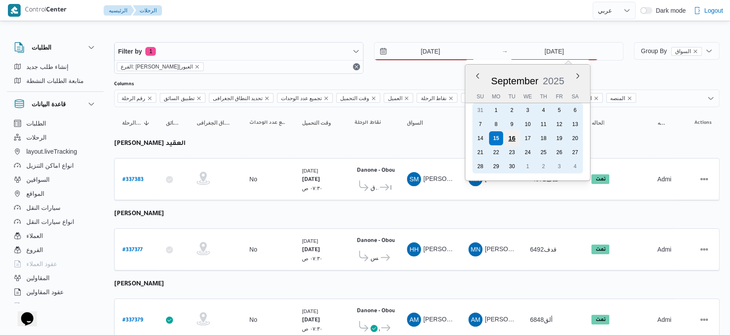
click at [510, 133] on div "16" at bounding box center [511, 138] width 17 height 17
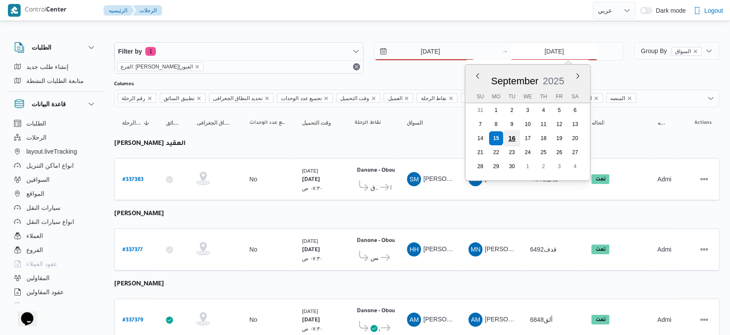
type input "16/9/2025"
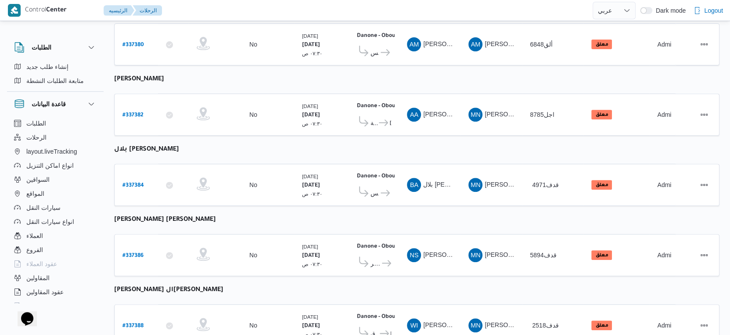
scroll to position [304, 0]
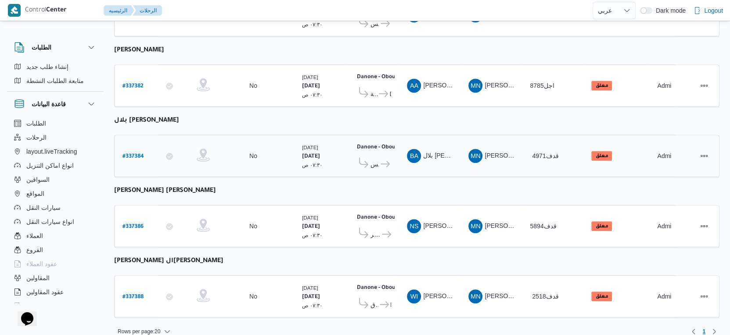
click at [137, 154] on b "# 337384" at bounding box center [133, 157] width 22 height 6
select select "ar"
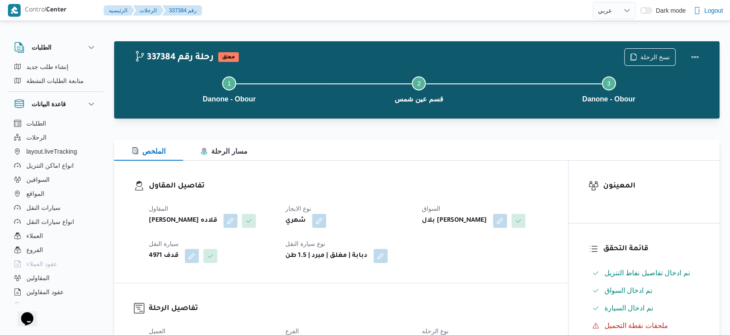
select select "ar"
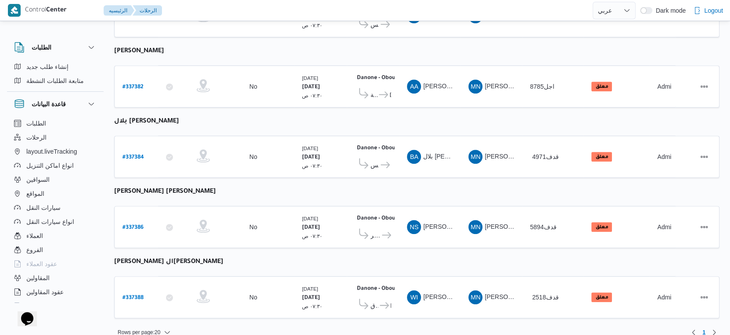
scroll to position [304, 0]
click at [378, 299] on span "Danone - Obour" at bounding box center [384, 304] width 13 height 11
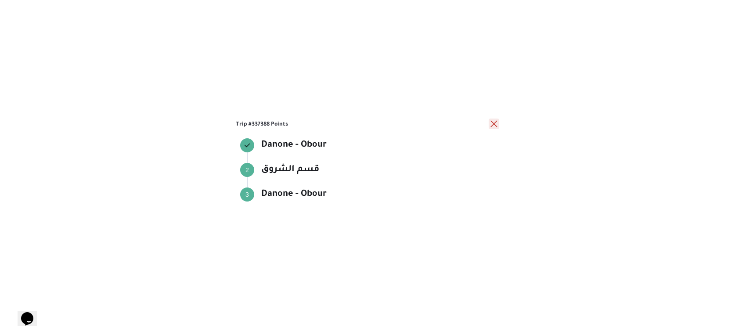
click at [492, 124] on button "close" at bounding box center [494, 124] width 11 height 11
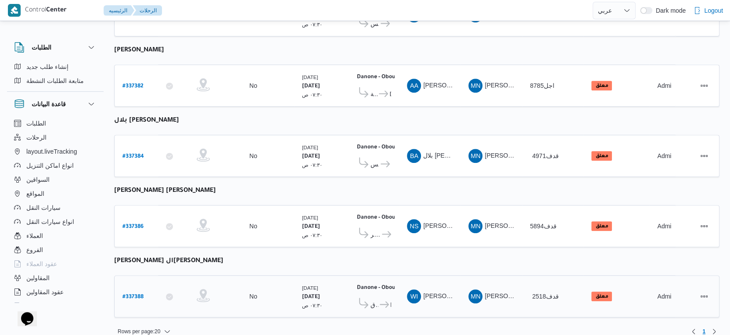
click at [377, 299] on span "قسم الشروق" at bounding box center [374, 304] width 8 height 11
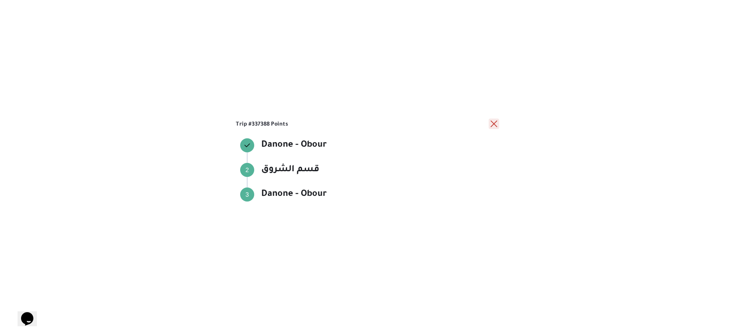
click at [498, 122] on button "close" at bounding box center [494, 124] width 11 height 11
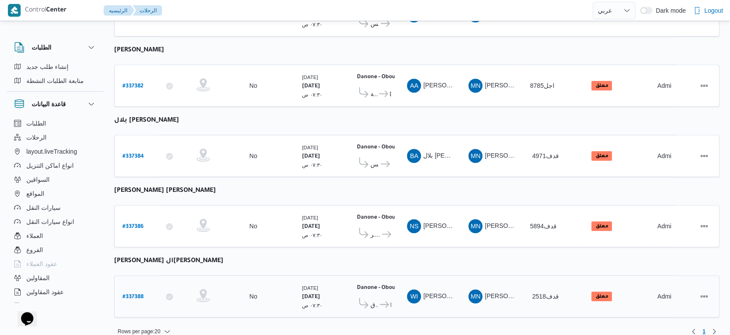
click at [376, 298] on span "قسم الشروق Danone - Obour" at bounding box center [373, 305] width 36 height 14
click at [378, 299] on span "Danone - Obour" at bounding box center [384, 304] width 13 height 11
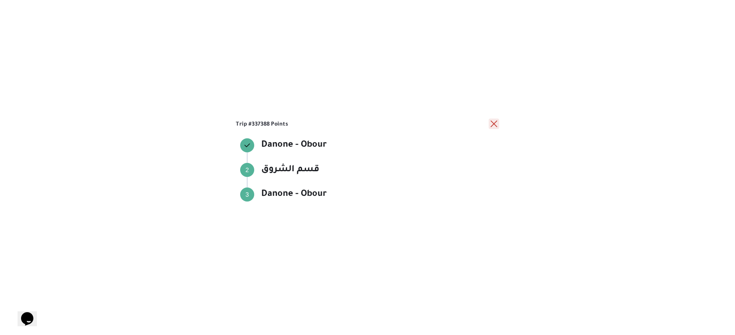
click at [496, 125] on button "close" at bounding box center [494, 124] width 11 height 11
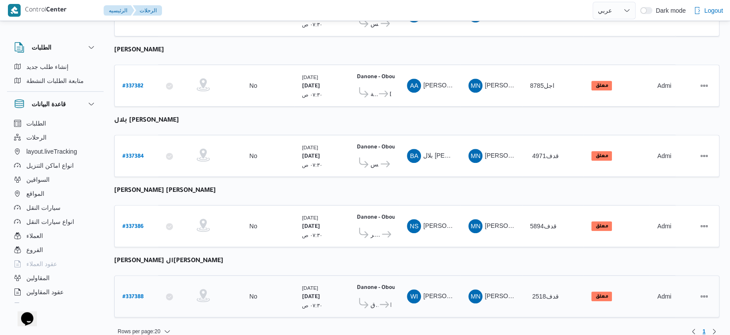
click at [140, 294] on b "# 337388" at bounding box center [132, 297] width 21 height 6
select select "ar"
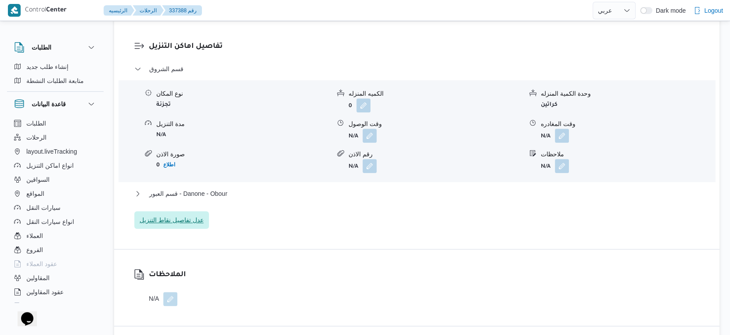
click at [194, 219] on span "عدل تفاصيل نقاط التنزيل" at bounding box center [172, 220] width 64 height 11
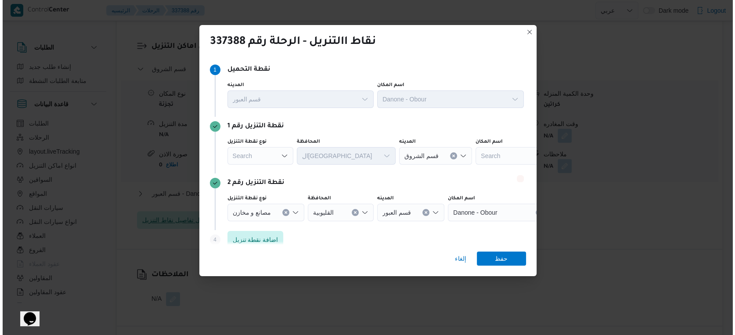
scroll to position [718, 0]
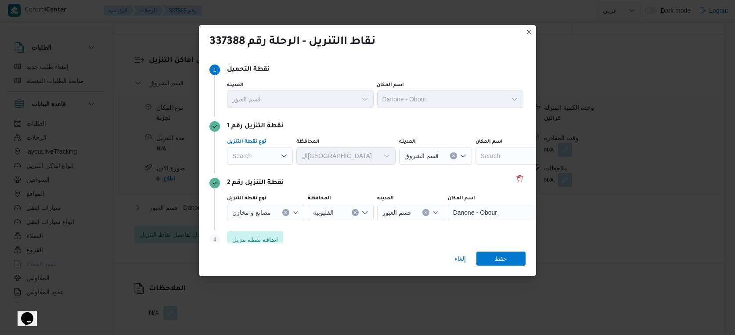
click at [270, 151] on div "Search" at bounding box center [260, 156] width 66 height 18
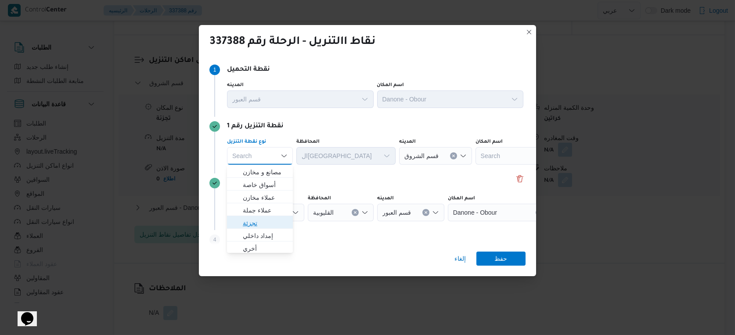
click at [262, 219] on span "تجزئة" at bounding box center [265, 223] width 45 height 11
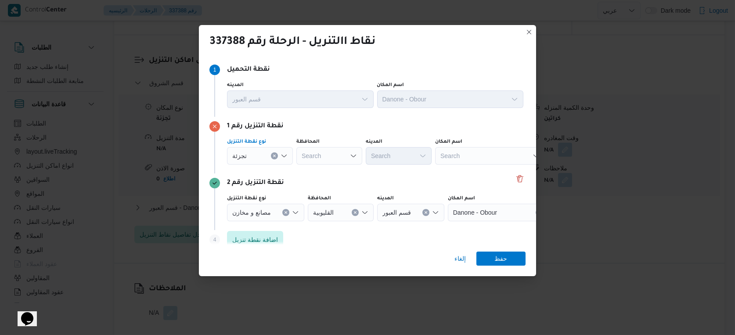
click at [335, 160] on div "Search" at bounding box center [329, 156] width 66 height 18
type input "القاهر"
click at [327, 172] on mark "القاهر" at bounding box center [322, 172] width 15 height 7
click at [409, 157] on div "Search" at bounding box center [442, 156] width 66 height 18
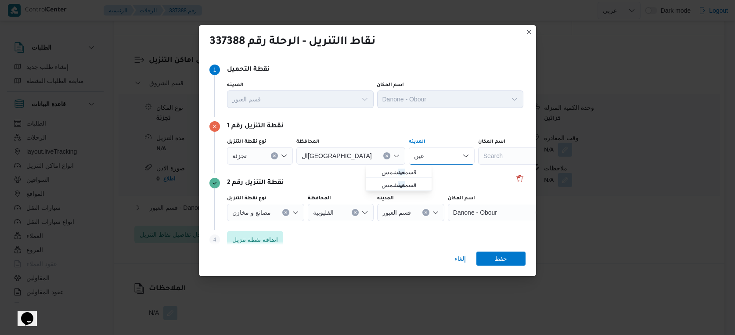
type input "عين"
click at [402, 173] on mark "عين" at bounding box center [401, 172] width 7 height 7
click at [499, 261] on span "حفظ" at bounding box center [501, 258] width 13 height 14
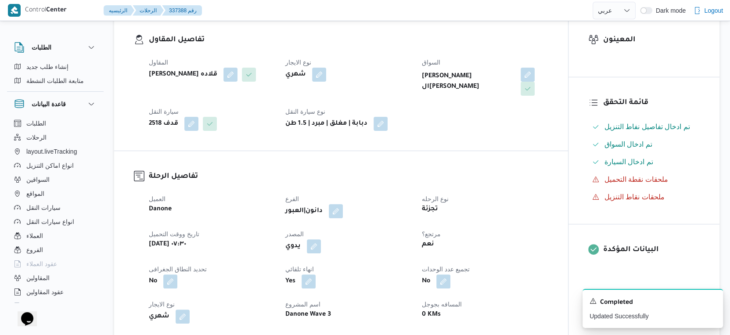
scroll to position [0, 0]
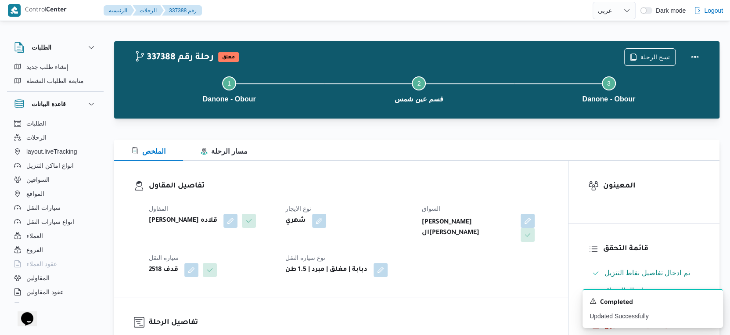
select select "ar"
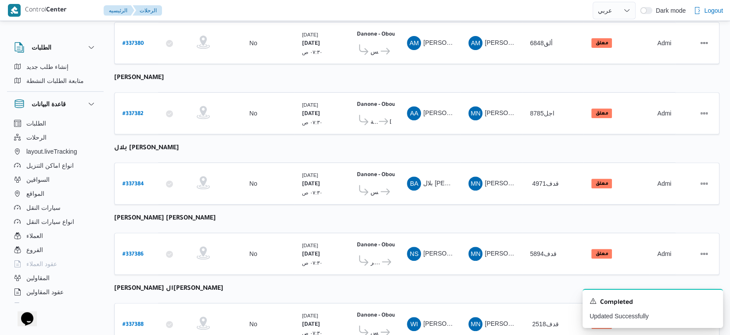
scroll to position [304, 0]
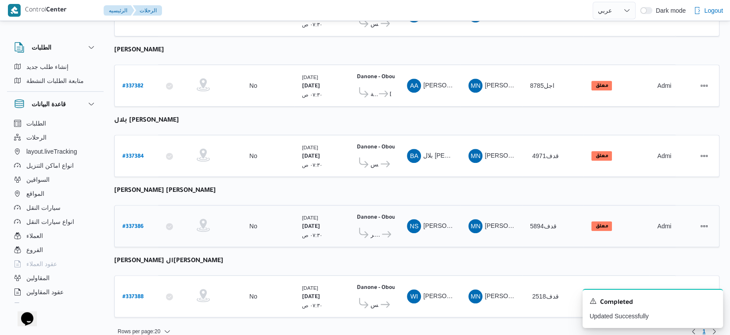
click at [138, 224] on b "# 337386" at bounding box center [132, 227] width 21 height 6
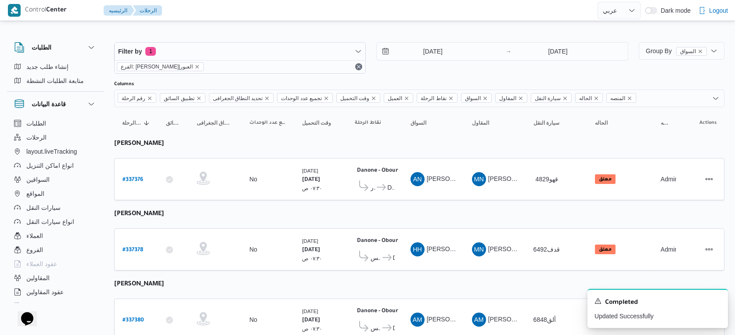
select select "ar"
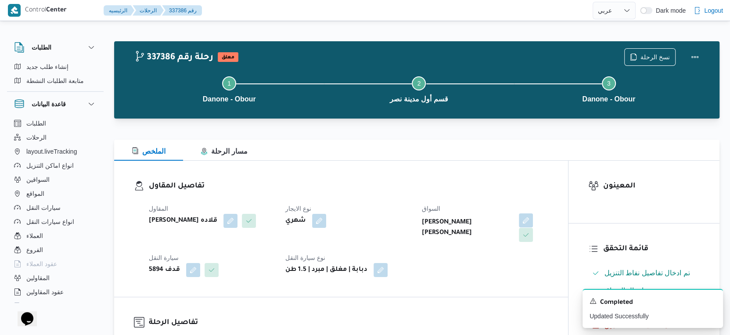
click at [519, 225] on button "button" at bounding box center [526, 220] width 14 height 14
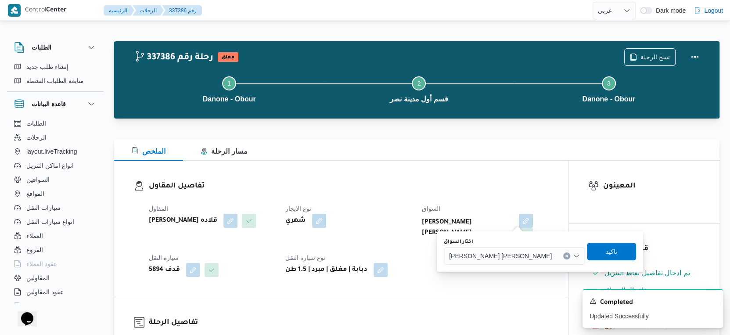
click at [565, 257] on icon "Clear input" at bounding box center [567, 256] width 4 height 4
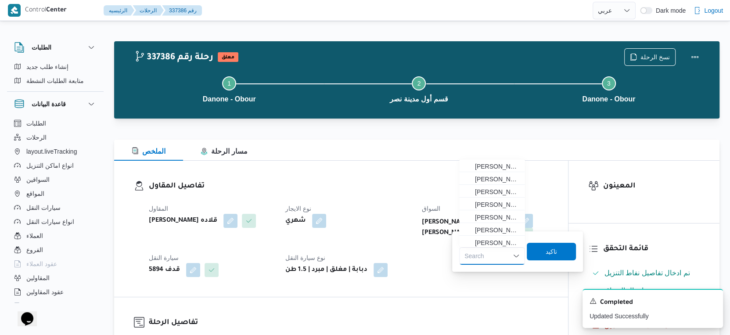
paste input "يوسف السيد شحات السيد شعير"
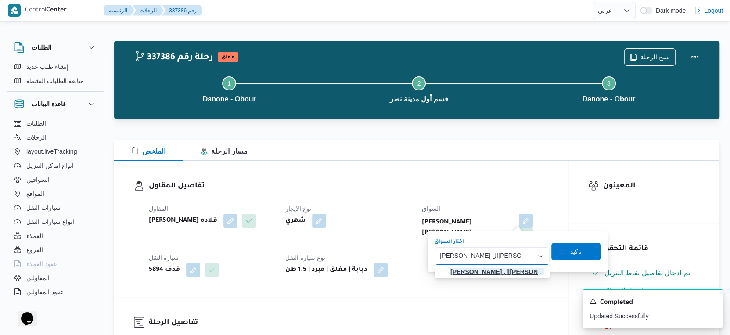
type input "يوسف السيد شحات السيد شعير"
click at [510, 269] on mark "يوسف السيد شحات السيد شعير" at bounding box center [505, 271] width 111 height 7
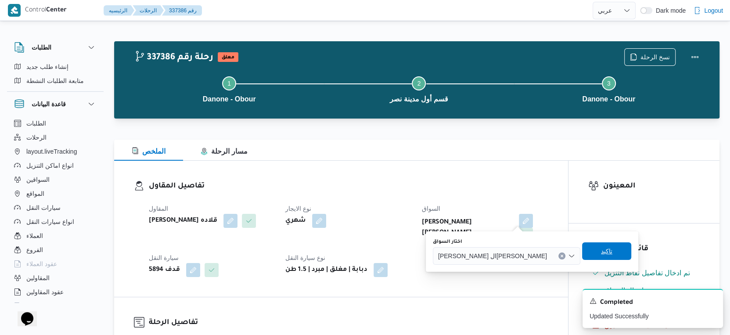
click at [582, 249] on span "تاكيد" at bounding box center [606, 251] width 49 height 18
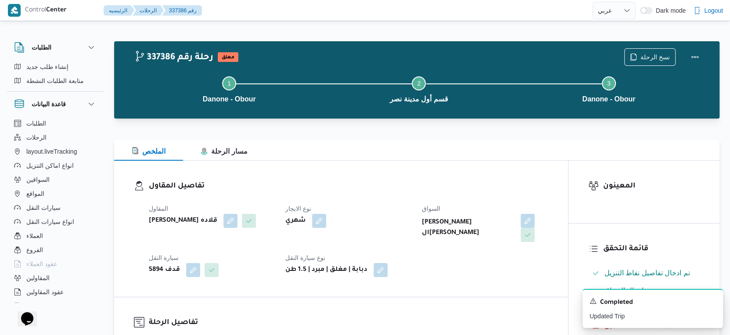
select select "ar"
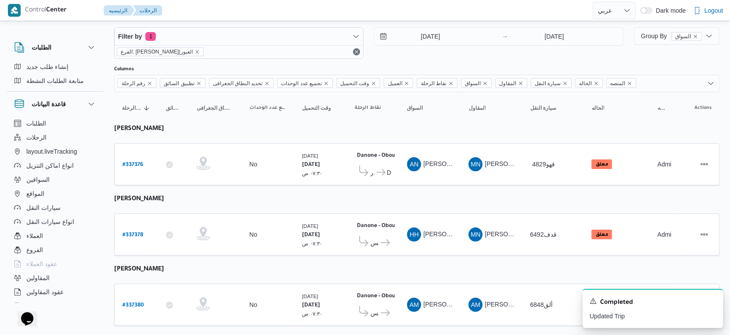
scroll to position [12, 0]
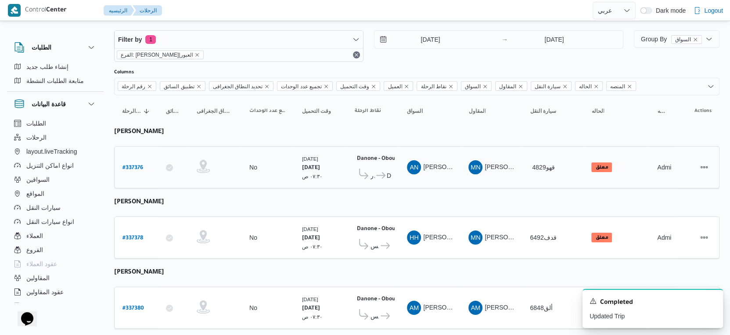
click at [388, 170] on span "Danone - Obour" at bounding box center [389, 175] width 5 height 11
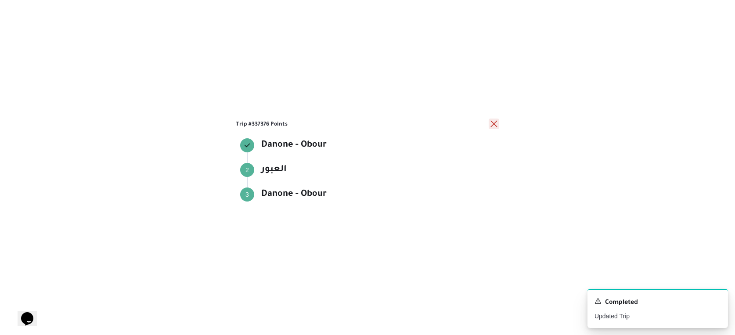
click at [493, 123] on button "close" at bounding box center [494, 124] width 11 height 11
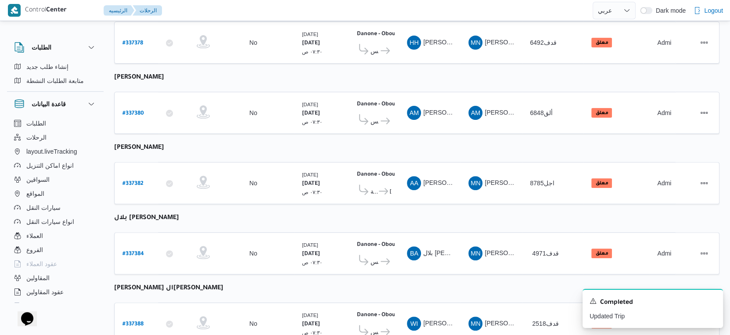
scroll to position [304, 0]
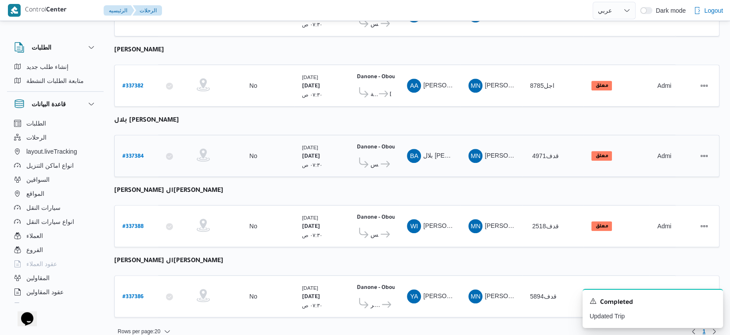
click at [134, 154] on b "# 337384" at bounding box center [133, 157] width 22 height 6
select select "ar"
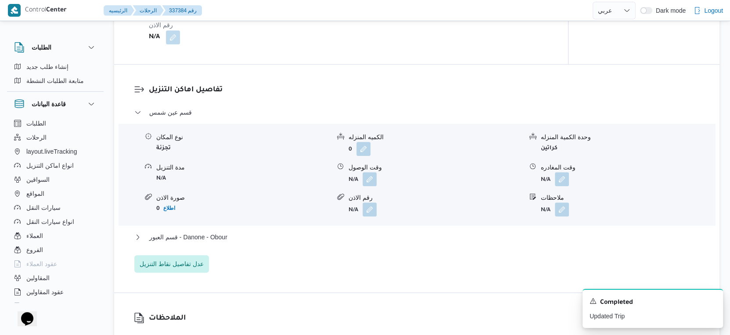
scroll to position [732, 0]
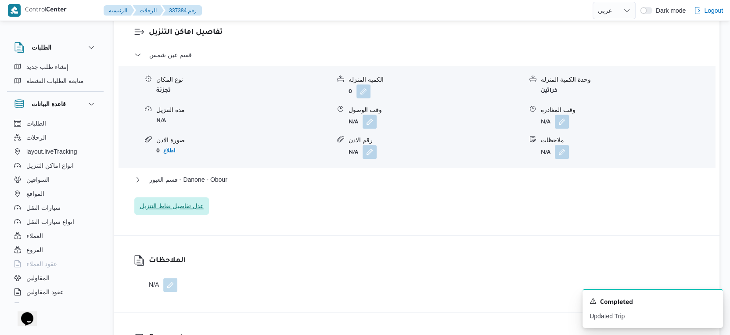
click at [198, 211] on span "عدل تفاصيل نقاط التنزيل" at bounding box center [172, 206] width 64 height 11
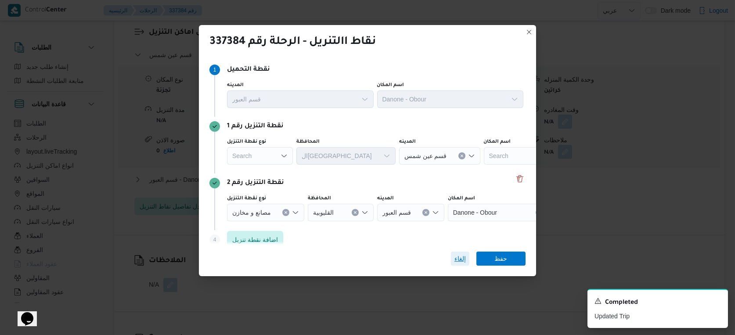
click at [464, 262] on span "إلغاء" at bounding box center [459, 258] width 11 height 11
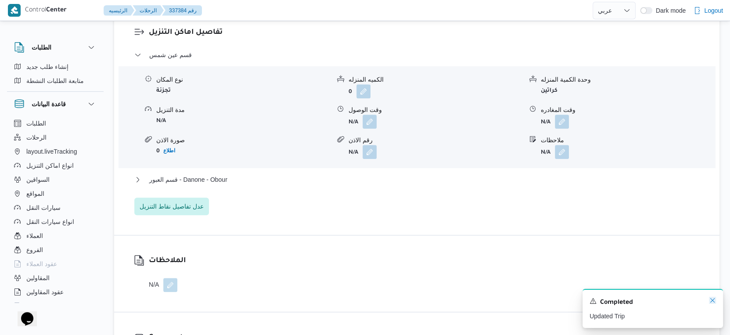
click at [715, 301] on icon "Dismiss toast" at bounding box center [712, 300] width 7 height 7
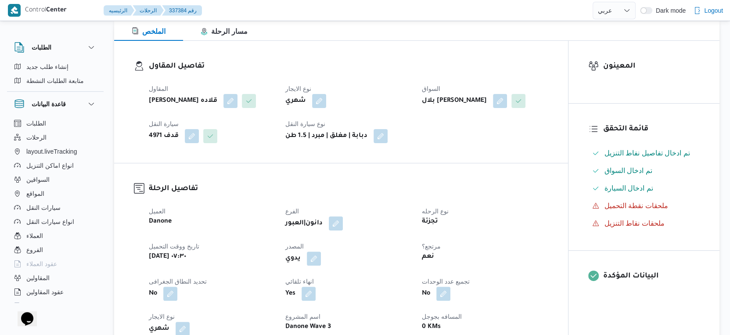
scroll to position [0, 0]
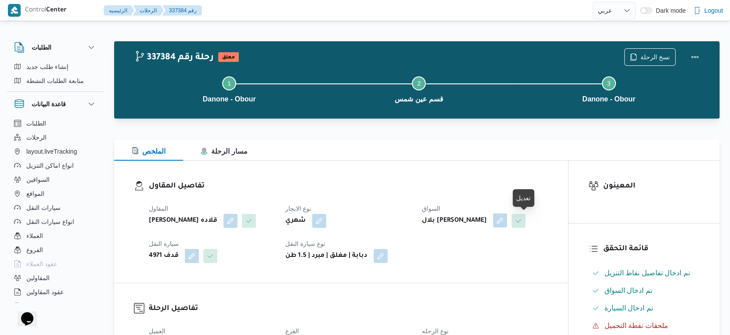
click at [507, 219] on button "button" at bounding box center [500, 220] width 14 height 14
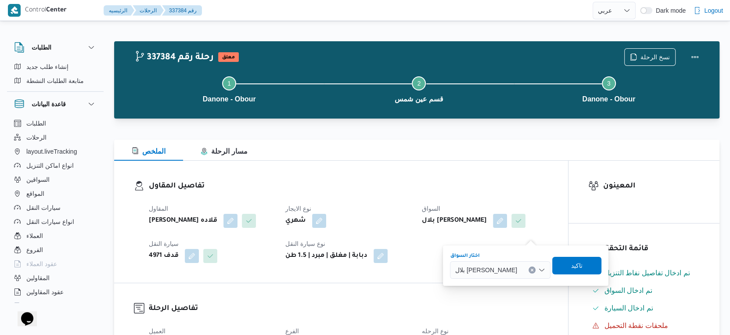
click at [533, 270] on icon "Clear input" at bounding box center [532, 270] width 2 height 2
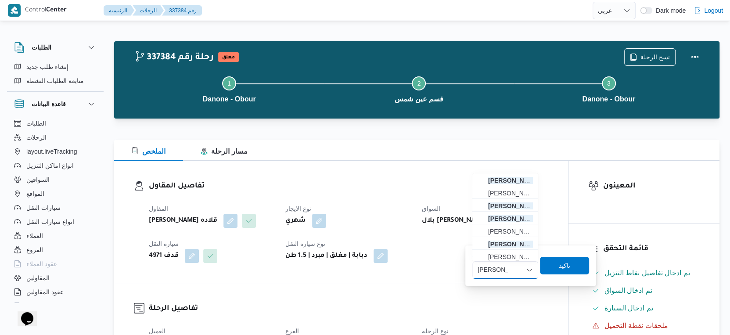
type input "محمود محم"
click at [508, 273] on div "محمود محم محمود محم" at bounding box center [493, 270] width 34 height 14
click at [503, 250] on span "محمود محم د سيد محمد" at bounding box center [510, 254] width 45 height 11
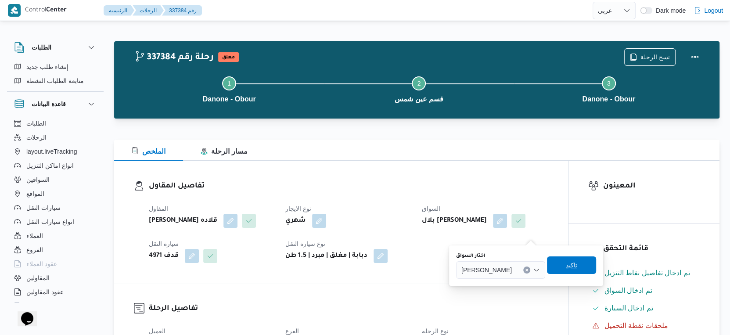
click at [577, 265] on span "تاكيد" at bounding box center [571, 265] width 11 height 11
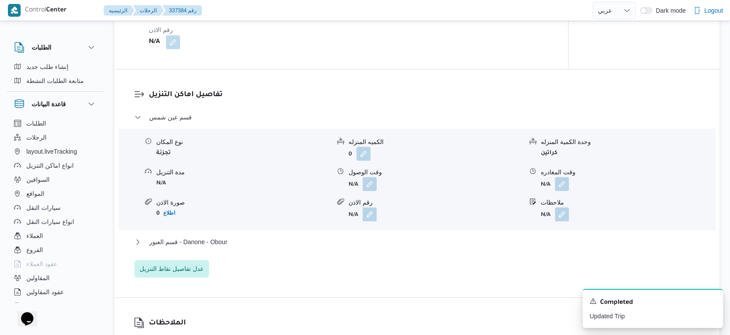
scroll to position [732, 0]
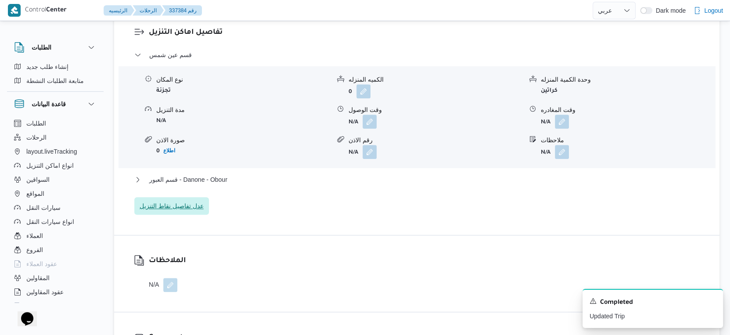
click at [190, 207] on span "عدل تفاصيل نقاط التنزيل" at bounding box center [172, 206] width 64 height 11
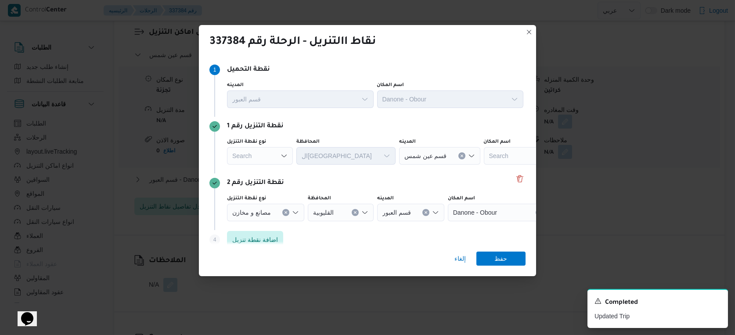
click at [277, 159] on div "Search" at bounding box center [260, 156] width 66 height 18
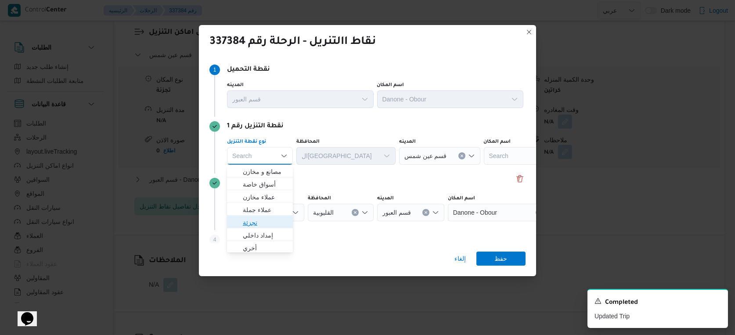
click at [262, 217] on span "تجزئة" at bounding box center [265, 222] width 45 height 11
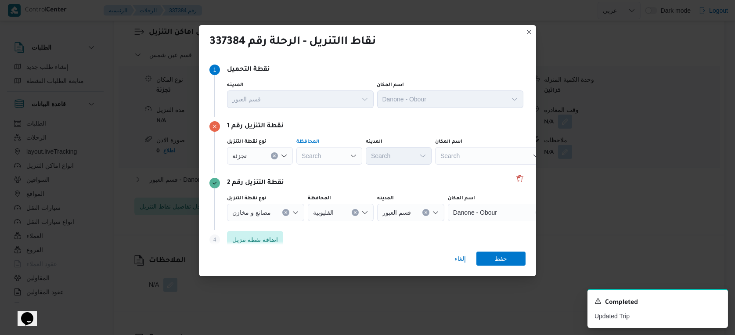
click at [319, 157] on div "Search" at bounding box center [329, 156] width 66 height 18
type input "القاه"
click at [321, 172] on mark "القاه" at bounding box center [324, 171] width 11 height 7
click at [409, 154] on div "Search" at bounding box center [442, 156] width 66 height 18
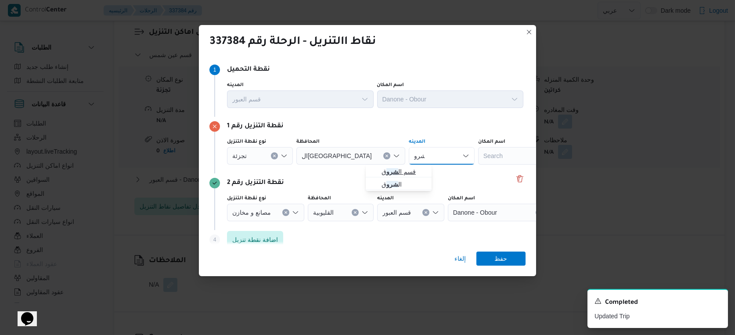
type input "شرو"
click at [395, 171] on span "قسم ال شرو ق" at bounding box center [403, 171] width 45 height 11
click at [493, 258] on span "حفظ" at bounding box center [500, 258] width 49 height 14
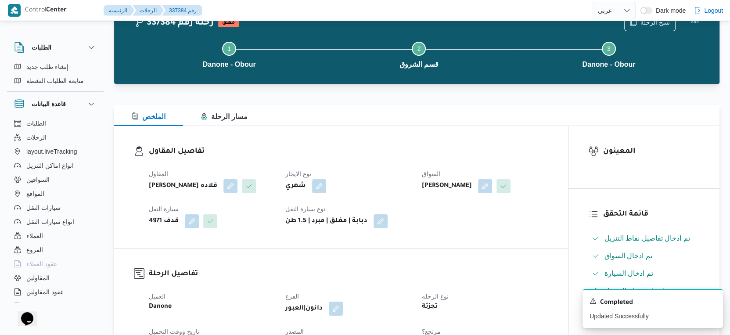
scroll to position [0, 0]
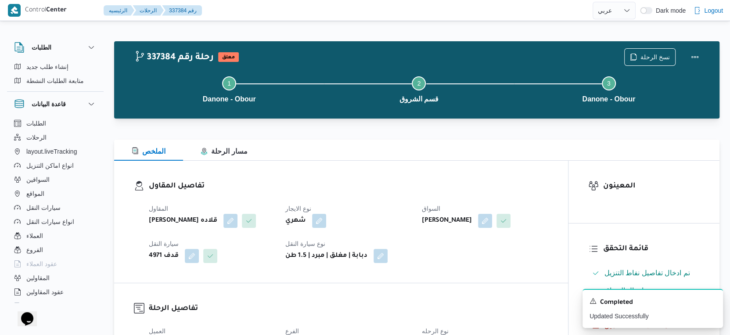
select select "ar"
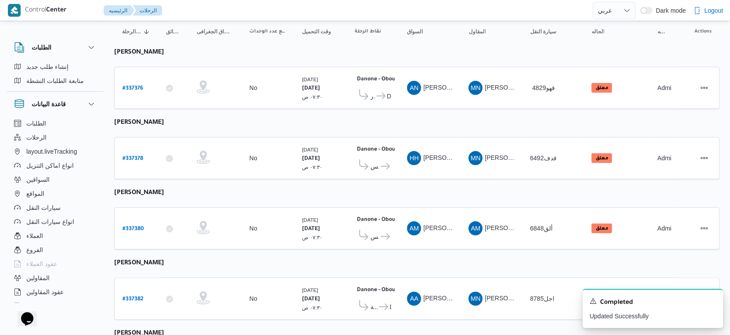
scroll to position [61, 0]
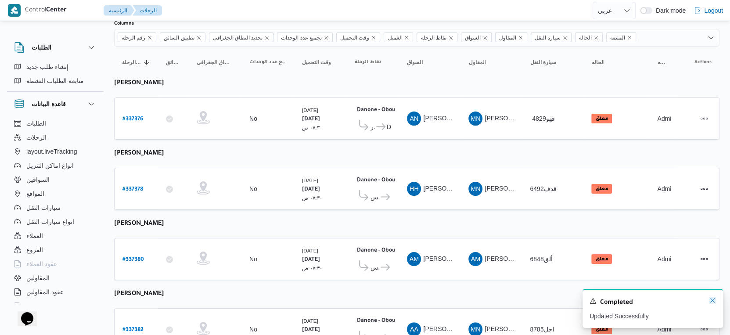
click at [712, 300] on icon "Dismiss toast" at bounding box center [712, 300] width 7 height 7
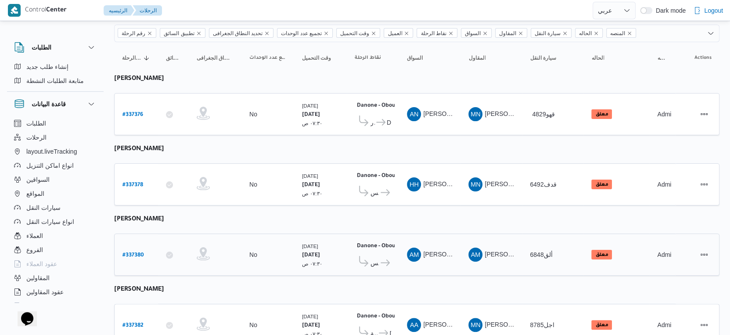
scroll to position [0, 0]
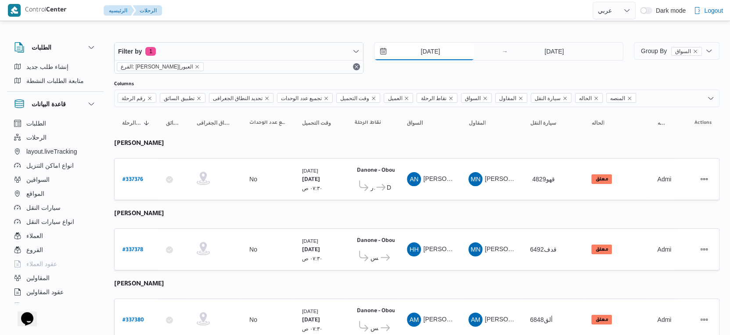
click at [446, 49] on input "16/9/2025" at bounding box center [424, 52] width 100 height 18
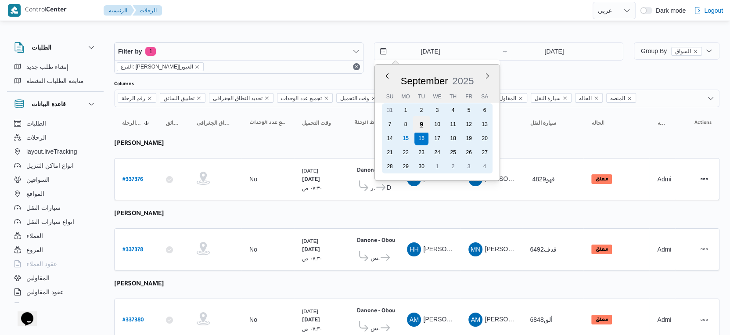
click at [425, 124] on div "9" at bounding box center [421, 124] width 17 height 17
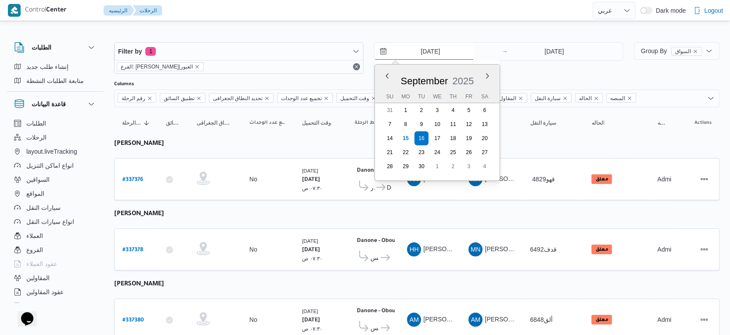
type input "9/9/2025"
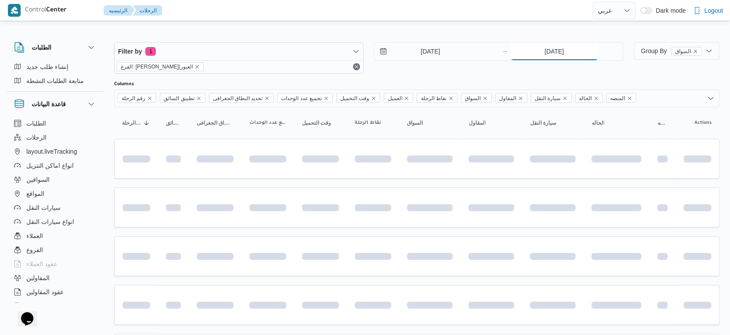
click at [550, 47] on input "16/9/2025" at bounding box center [553, 52] width 87 height 18
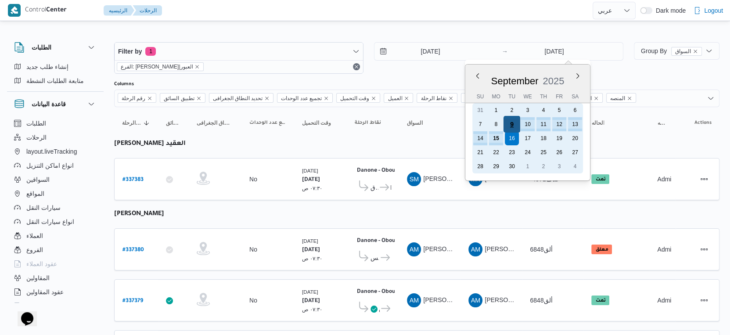
click at [511, 126] on div "9" at bounding box center [511, 124] width 17 height 17
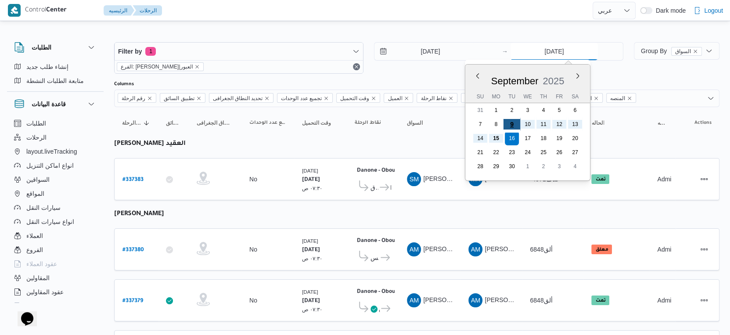
type input "9/9/2025"
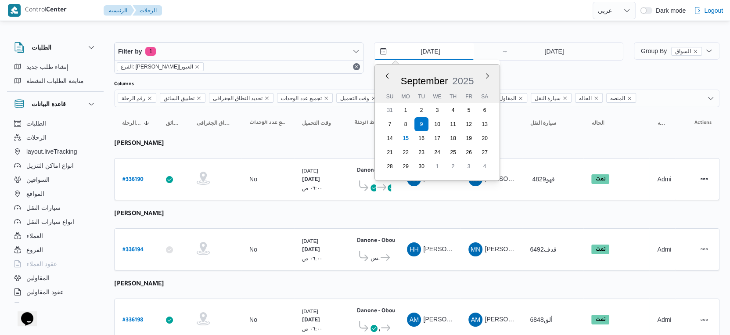
click at [424, 47] on input "9/9/2025" at bounding box center [424, 52] width 100 height 18
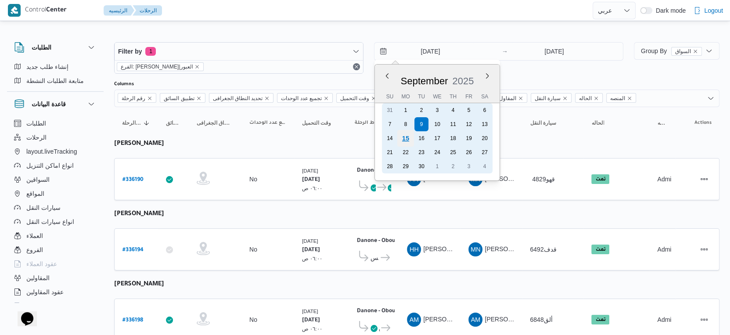
click at [410, 136] on div "15" at bounding box center [405, 138] width 17 height 17
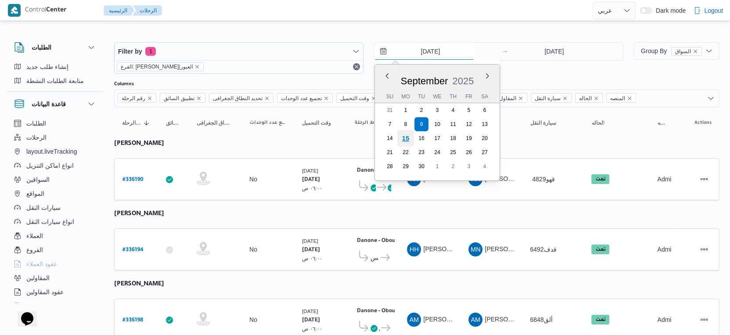
type input "[DATE]"
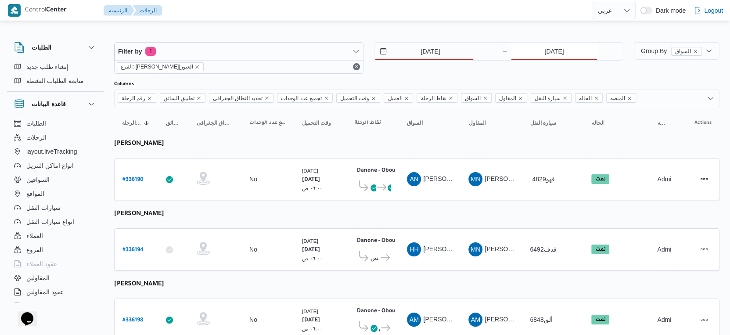
click at [550, 54] on input "9/9/2025" at bounding box center [553, 52] width 87 height 18
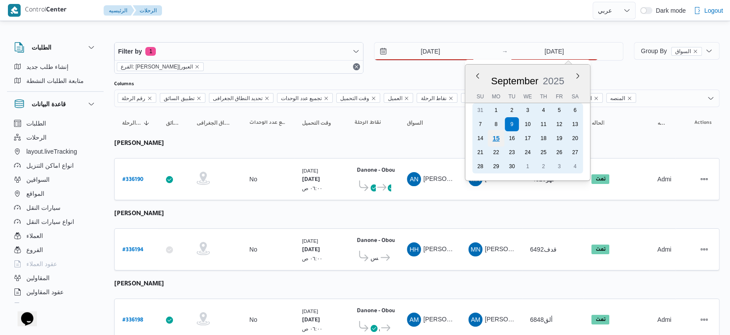
click at [490, 137] on div "15" at bounding box center [496, 138] width 17 height 17
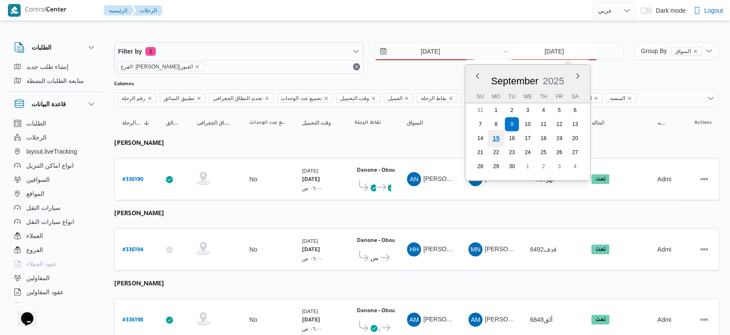
type input "[DATE]"
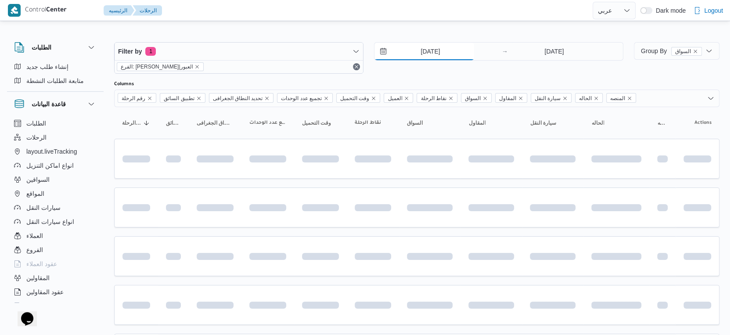
click at [457, 49] on input "[DATE]" at bounding box center [424, 52] width 100 height 18
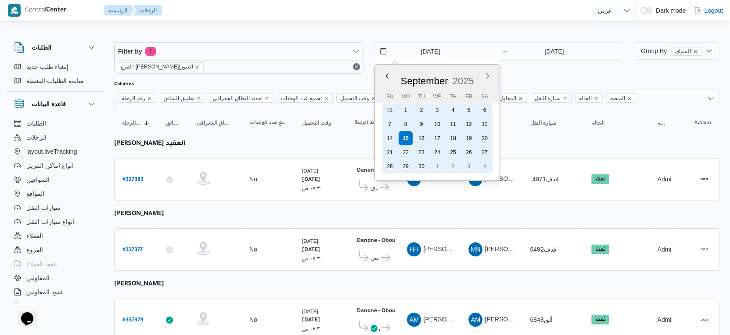
drag, startPoint x: 423, startPoint y: 140, endPoint x: 568, endPoint y: 65, distance: 163.9
click at [428, 136] on div "16" at bounding box center [421, 138] width 14 height 14
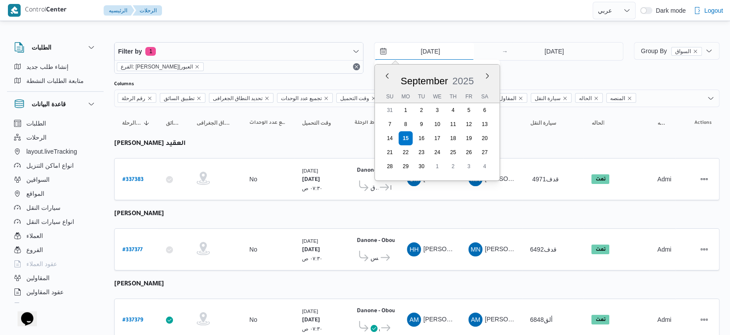
type input "16/9/2025"
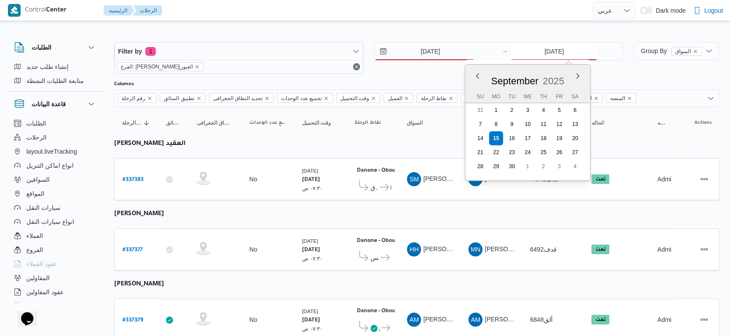
click at [570, 53] on input "[DATE]" at bounding box center [553, 52] width 87 height 18
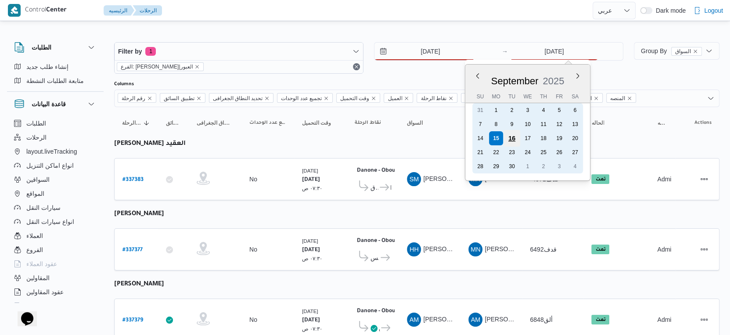
click at [509, 133] on div "16" at bounding box center [511, 138] width 17 height 17
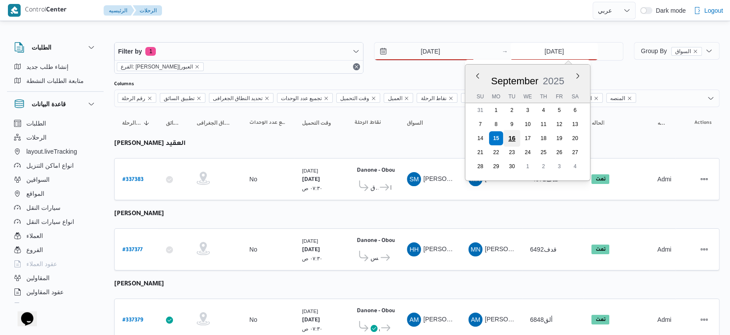
type input "16/9/2025"
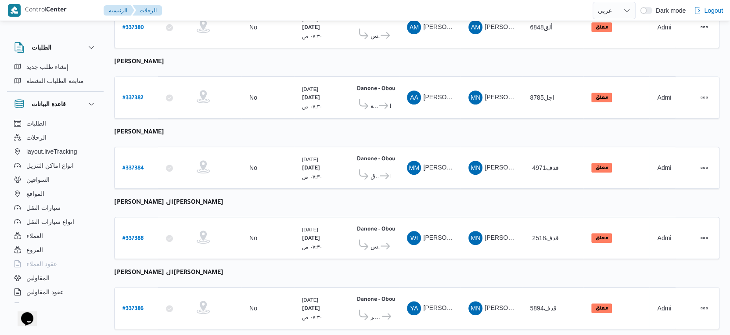
scroll to position [304, 0]
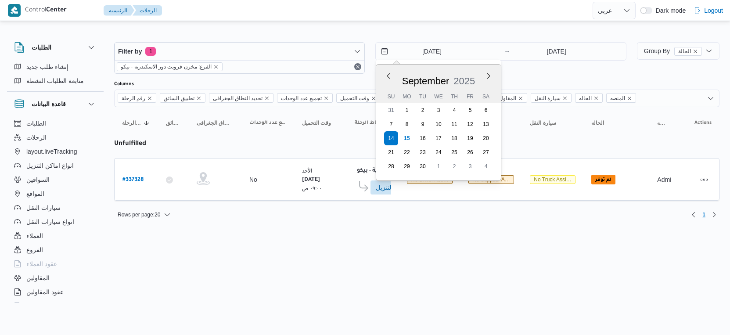
select select "ar"
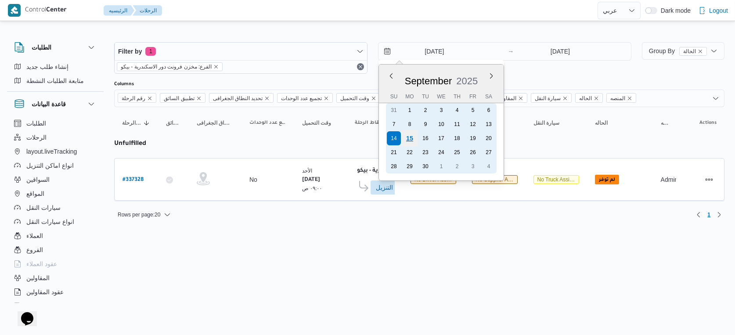
click at [411, 132] on div "15" at bounding box center [409, 138] width 17 height 17
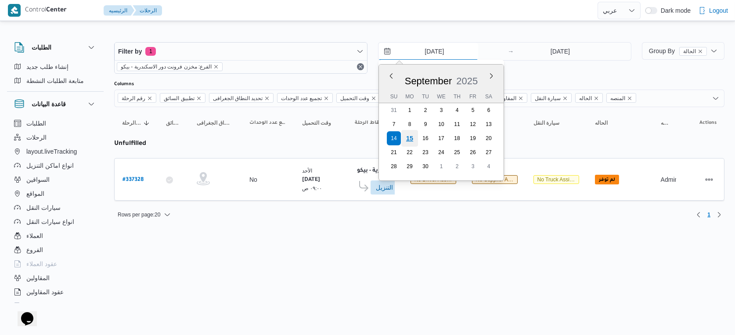
type input "[DATE]"
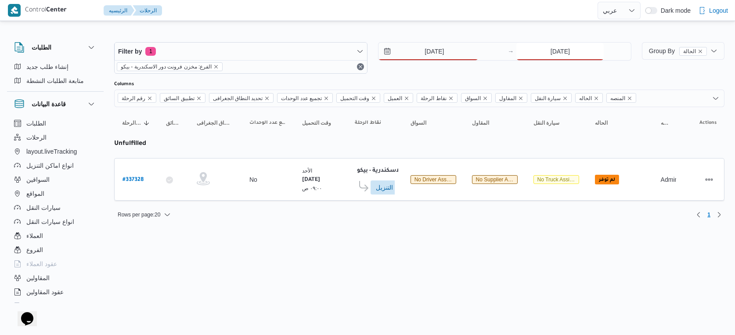
click at [553, 50] on input "14/9/2025" at bounding box center [559, 52] width 87 height 18
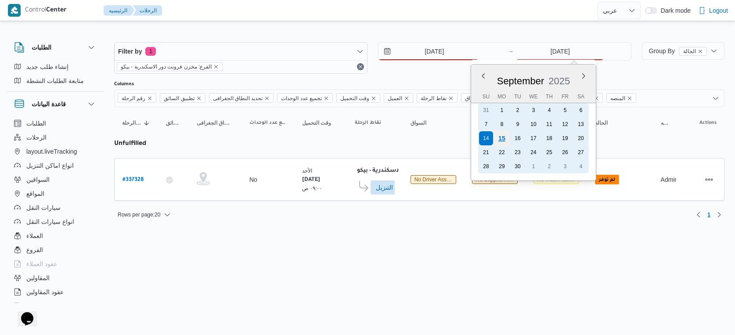
click at [505, 137] on div "15" at bounding box center [501, 138] width 17 height 17
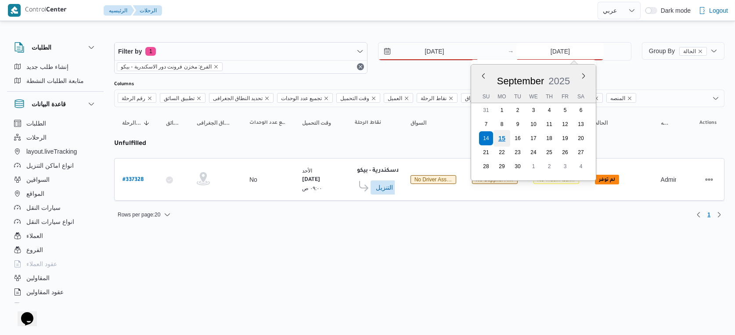
type input "[DATE]"
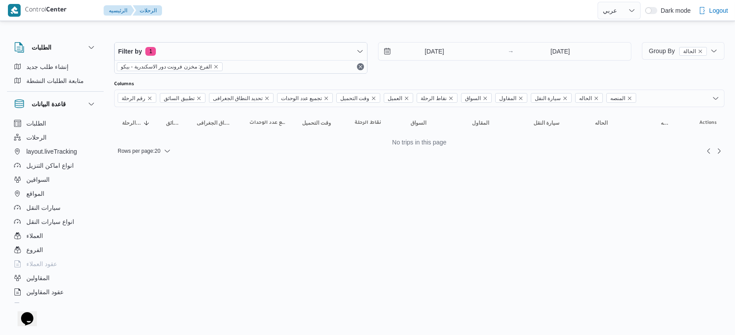
click at [474, 172] on html "Control Center الرئيسيه الرحلات English عربي Dark mode Logout الطلبات إنشاء طلب…" at bounding box center [367, 167] width 735 height 335
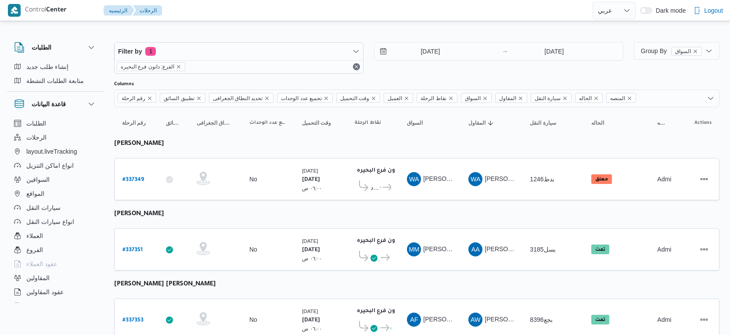
select select "ar"
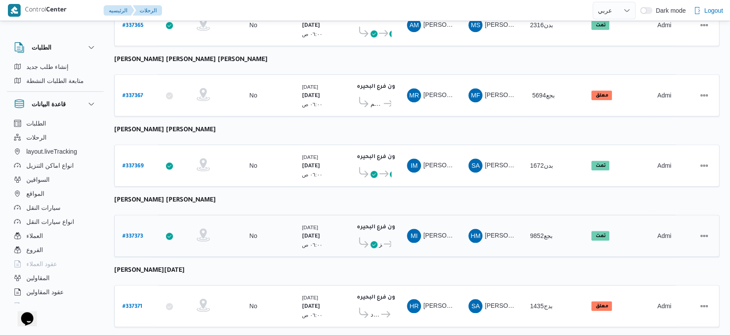
scroll to position [716, 0]
click at [137, 93] on b "# 337367" at bounding box center [132, 96] width 21 height 6
select select "ar"
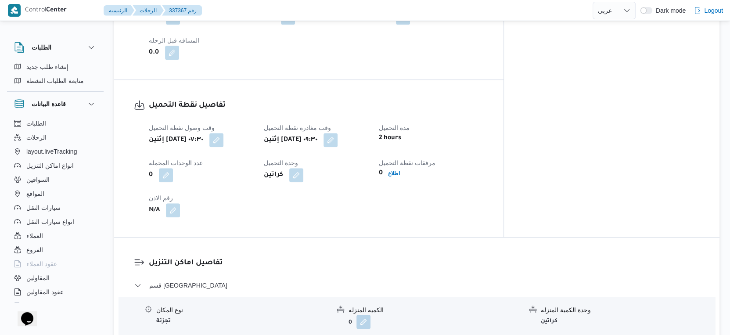
scroll to position [536, 0]
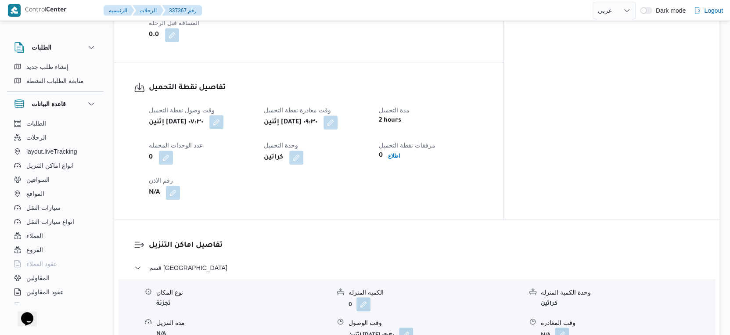
click at [223, 121] on button "button" at bounding box center [216, 122] width 14 height 14
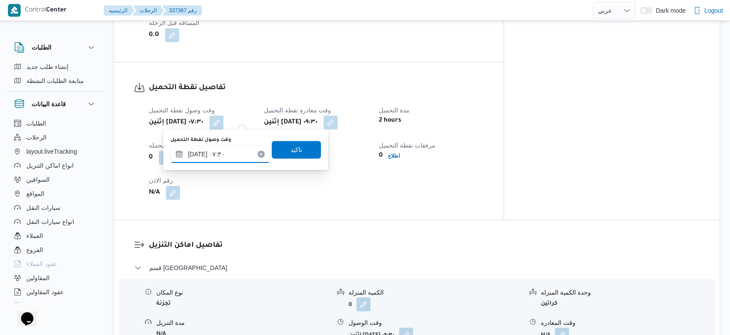
click at [196, 152] on input "[DATE] ٠٧:٣٠" at bounding box center [220, 154] width 100 height 18
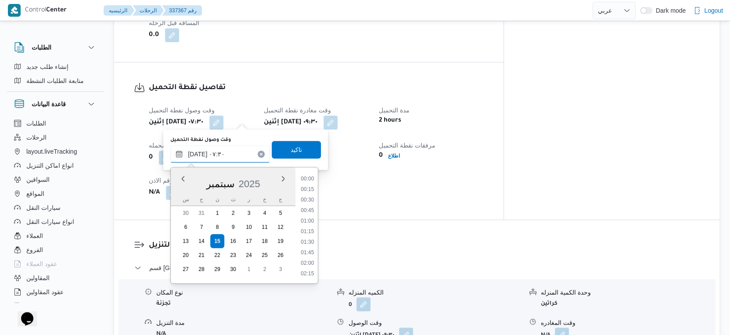
click at [196, 152] on input "١٥/٠٩/٢٠٢٥ ٠٧:٣٠" at bounding box center [220, 154] width 100 height 18
type input "١٥/٠٩/٢٠٢٥ ٠٧:٢٥"
click at [294, 144] on span "تاكيد" at bounding box center [296, 149] width 49 height 18
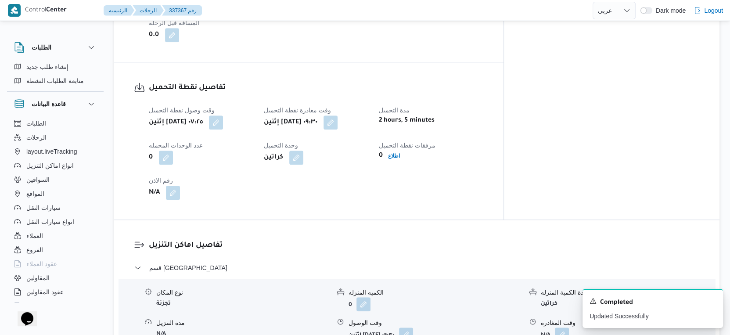
click at [338, 117] on span at bounding box center [328, 122] width 18 height 14
click at [367, 150] on div "كراتين" at bounding box center [316, 158] width 106 height 16
click at [369, 118] on div "إثنين [DATE] ٠٩:٣٠" at bounding box center [316, 123] width 106 height 16
click at [338, 120] on button "button" at bounding box center [330, 122] width 14 height 14
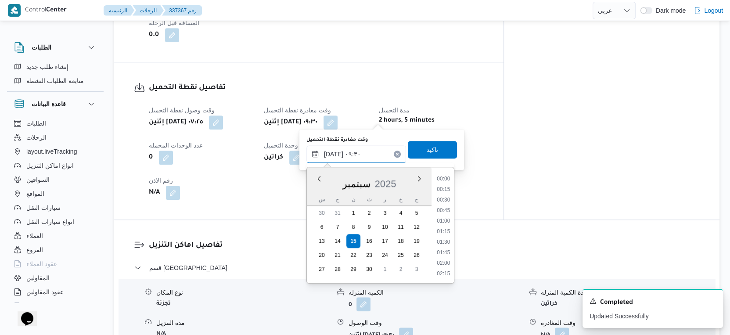
click at [356, 151] on input "[DATE] ٠٩:٣٠" at bounding box center [356, 154] width 100 height 18
click at [446, 181] on li "08:15" at bounding box center [443, 179] width 20 height 9
type input "١٥/٠٩/٢٠٢٥ ٠٨:١٥"
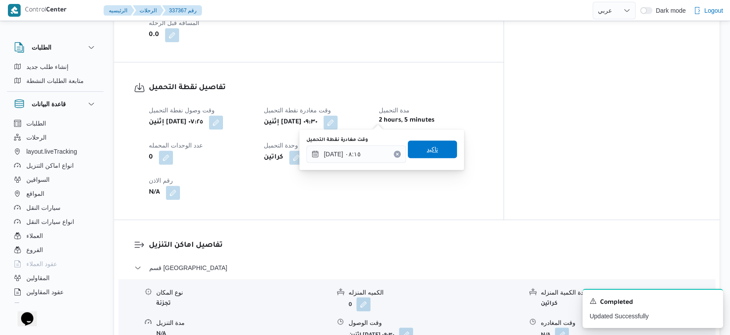
click at [438, 153] on span "تاكيد" at bounding box center [432, 149] width 49 height 18
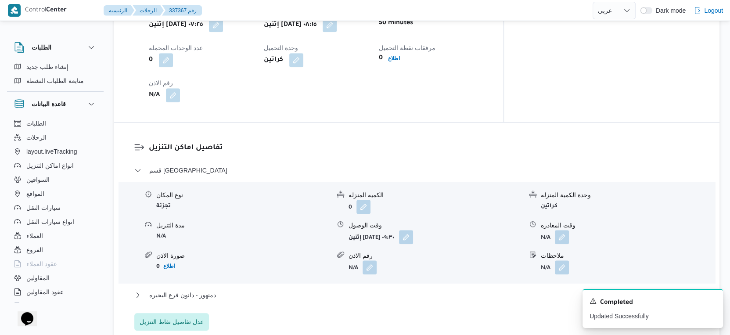
scroll to position [634, 0]
click at [413, 231] on button "button" at bounding box center [406, 237] width 14 height 14
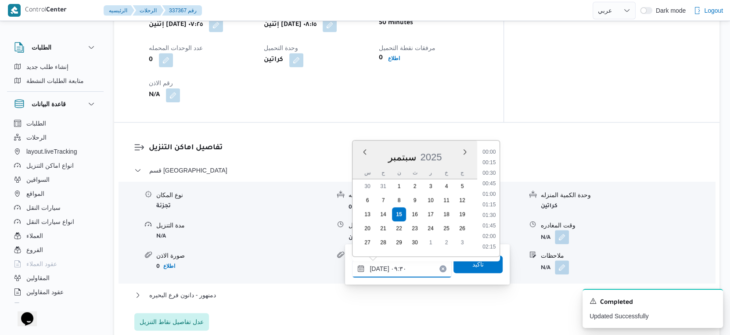
click at [408, 267] on input "[DATE] ٠٩:٣٠" at bounding box center [402, 269] width 100 height 18
click at [489, 183] on li "09:00" at bounding box center [489, 184] width 20 height 9
type input "[DATE] ٠٩:٠٠"
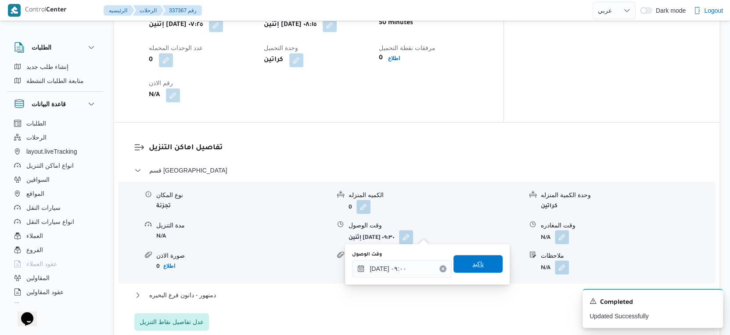
click at [481, 261] on span "تاكيد" at bounding box center [477, 264] width 49 height 18
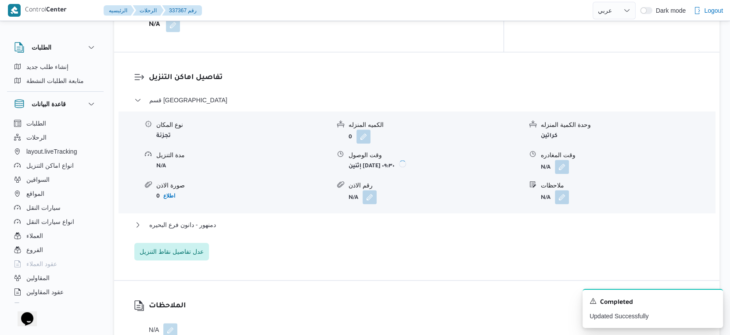
scroll to position [732, 0]
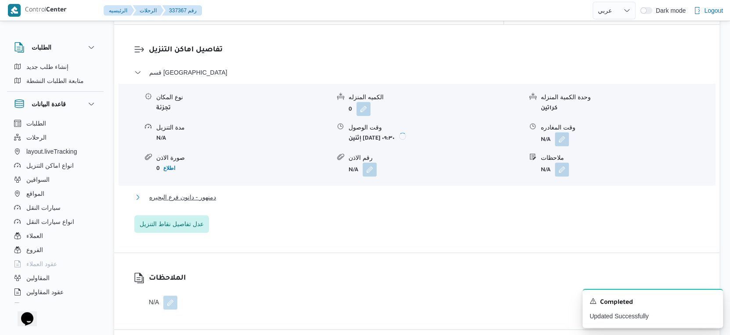
click at [237, 192] on button "دمنهور - دانون فرع البحيره" at bounding box center [416, 197] width 565 height 11
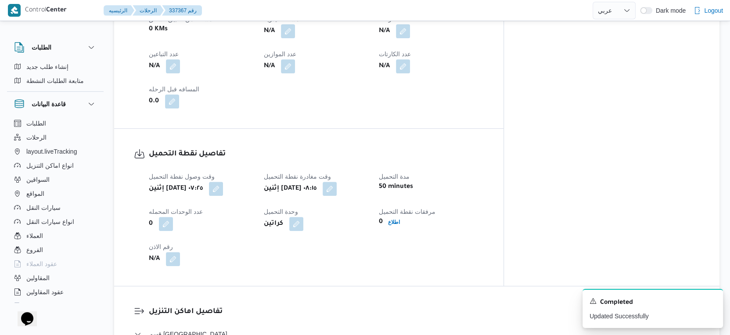
scroll to position [341, 0]
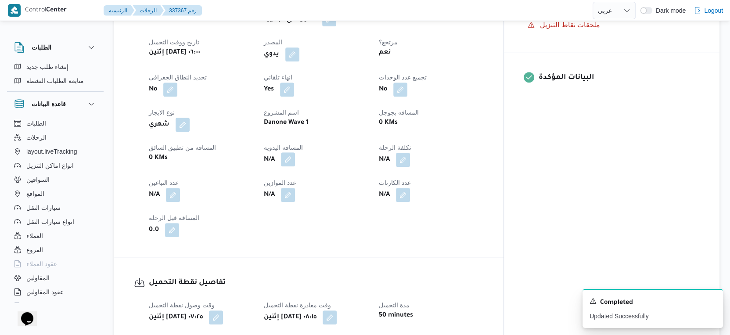
click at [295, 157] on button "button" at bounding box center [288, 159] width 14 height 14
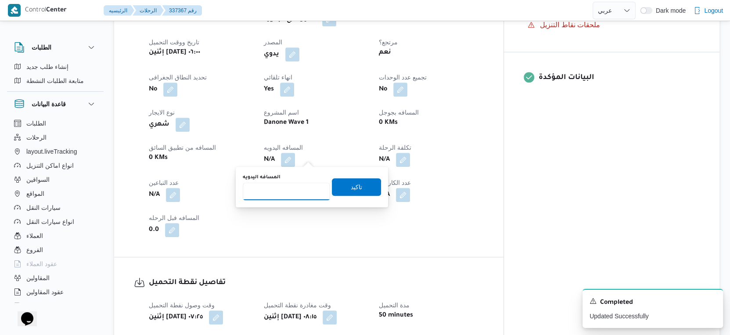
click at [279, 190] on input "المسافه اليدويه" at bounding box center [286, 192] width 87 height 18
type input "116"
click at [351, 185] on span "تاكيد" at bounding box center [356, 186] width 11 height 11
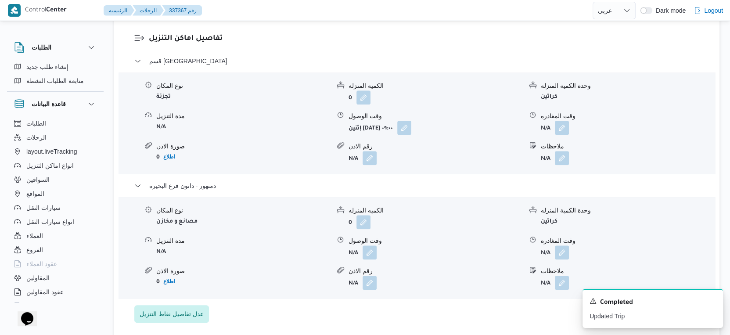
scroll to position [780, 0]
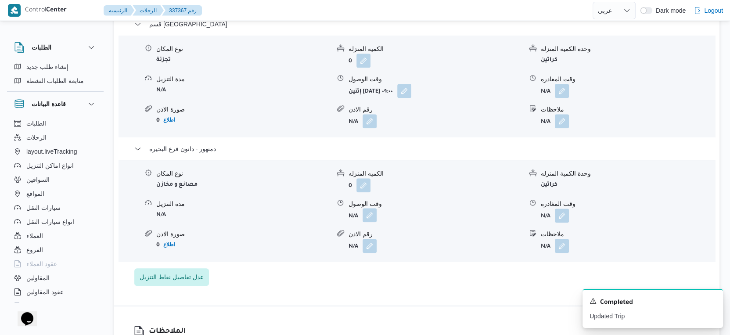
click at [371, 213] on button "button" at bounding box center [370, 215] width 14 height 14
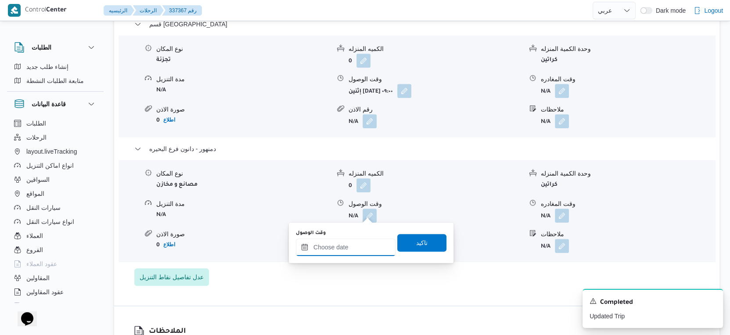
drag, startPoint x: 353, startPoint y: 252, endPoint x: 377, endPoint y: 238, distance: 27.8
click at [353, 252] on input "وقت الوصول" at bounding box center [346, 247] width 100 height 18
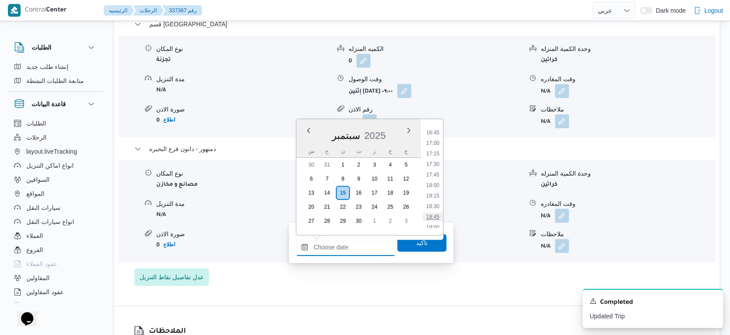
scroll to position [687, 0]
drag, startPoint x: 430, startPoint y: 144, endPoint x: 432, endPoint y: 180, distance: 35.6
click at [430, 144] on li "16:45" at bounding box center [433, 148] width 20 height 9
type input "١٥/٠٩/٢٠٢٥ ١٦:٤٥"
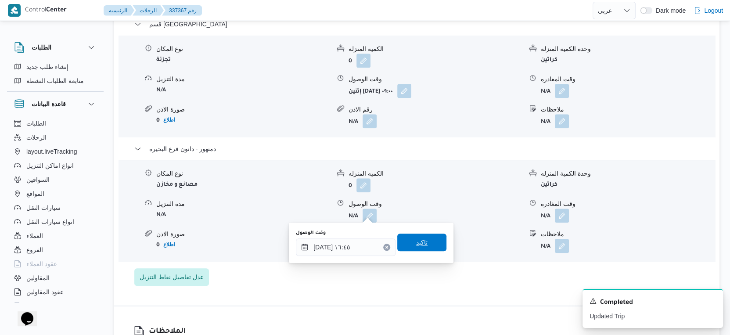
click at [432, 246] on span "تاكيد" at bounding box center [421, 243] width 49 height 18
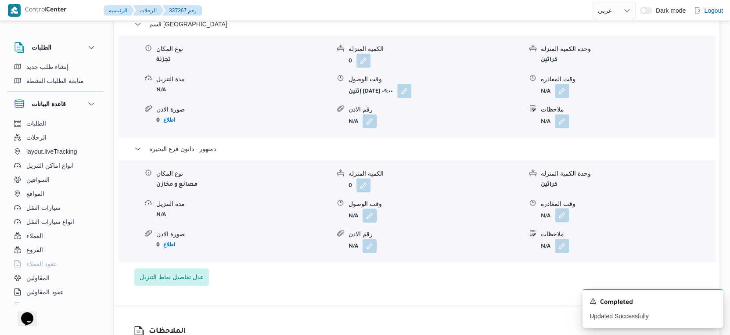
click at [560, 211] on button "button" at bounding box center [562, 215] width 14 height 14
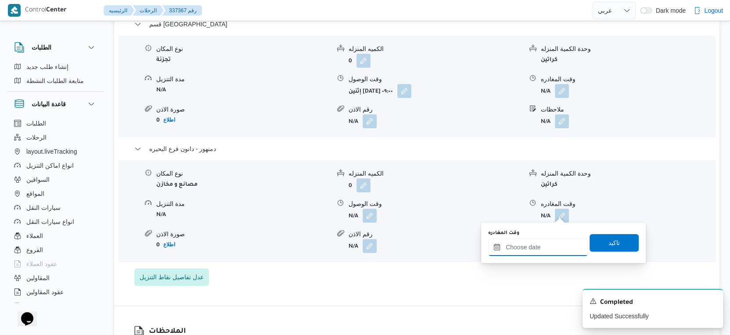
click at [548, 250] on input "وقت المغادره" at bounding box center [538, 247] width 100 height 18
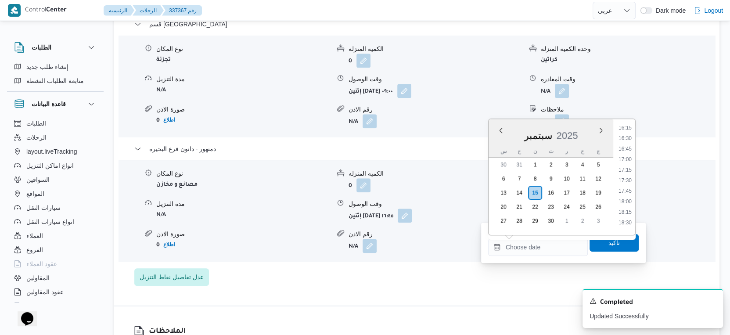
drag, startPoint x: 625, startPoint y: 149, endPoint x: 616, endPoint y: 159, distance: 13.1
click at [625, 149] on li "16:45" at bounding box center [625, 148] width 20 height 9
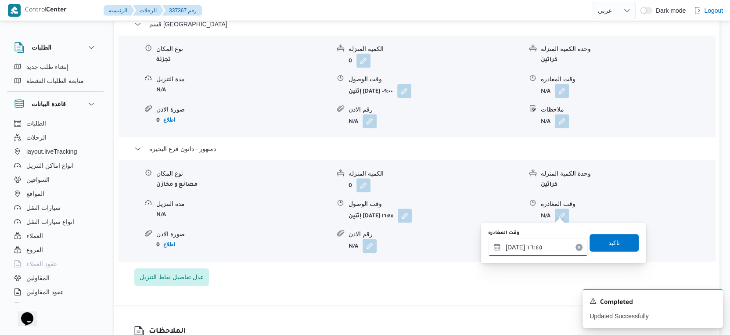
click at [515, 247] on input "١٥/٠٩/٢٠٢٥ ١٦:٤٥" at bounding box center [538, 247] width 100 height 18
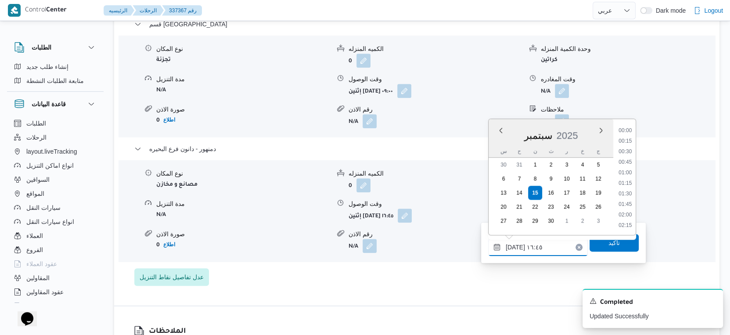
scroll to position [651, 0]
type input "١٥/٠٩/٢٠٢٥ ١٦:٥٠"
click at [613, 246] on span "تاكيد" at bounding box center [613, 243] width 49 height 18
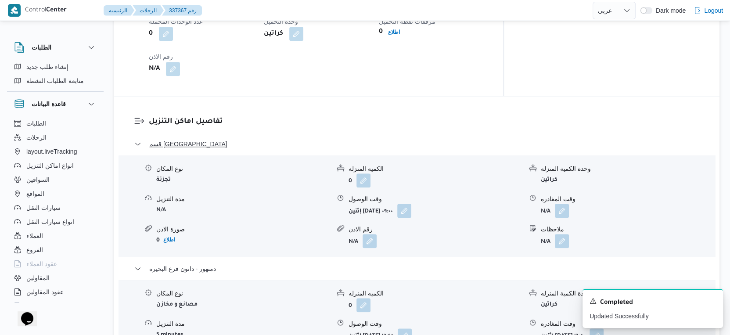
scroll to position [780, 0]
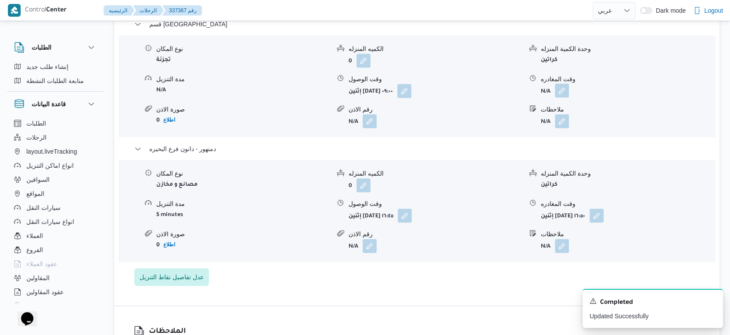
click at [562, 88] on button "button" at bounding box center [562, 90] width 14 height 14
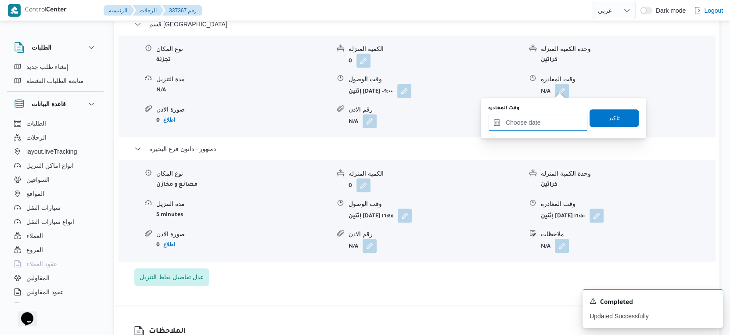
click at [548, 118] on input "وقت المغادره" at bounding box center [538, 123] width 100 height 18
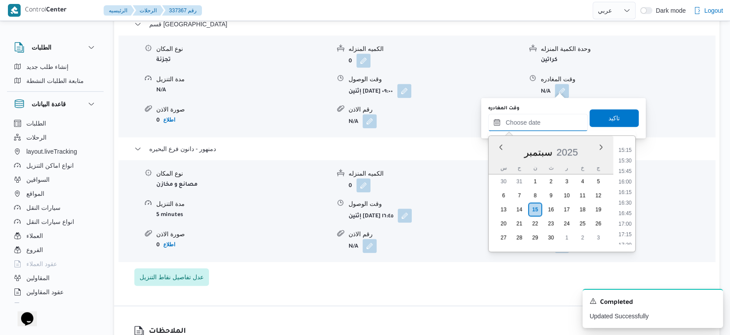
scroll to position [638, 0]
click at [629, 180] on li "16:00" at bounding box center [625, 183] width 20 height 9
type input "١٥/٠٩/٢٠٢٥ ١٦:٠٠"
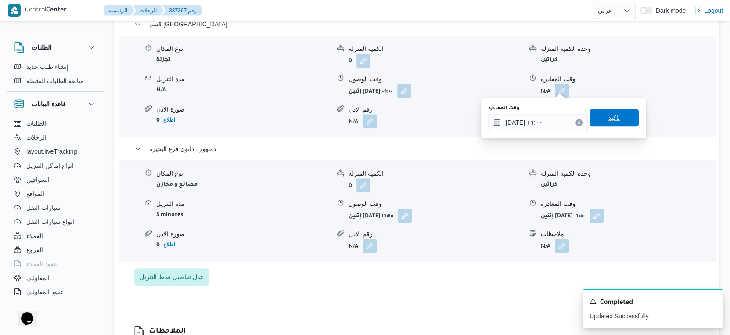
click at [612, 115] on span "تاكيد" at bounding box center [613, 117] width 11 height 11
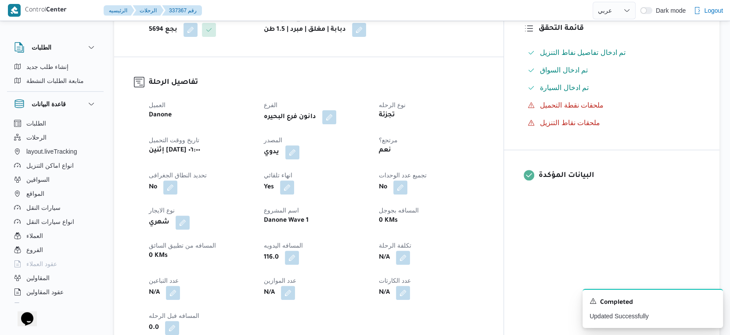
scroll to position [0, 0]
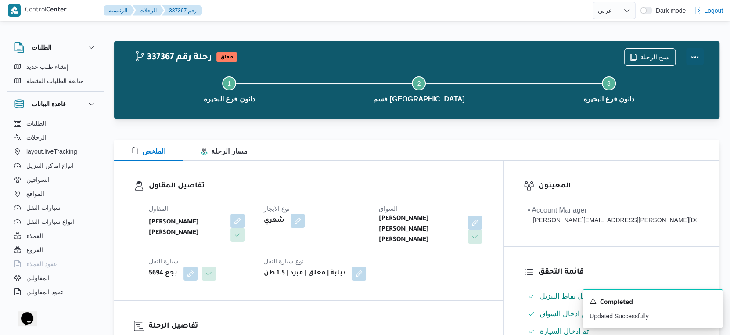
click at [693, 57] on button "Actions" at bounding box center [695, 57] width 18 height 18
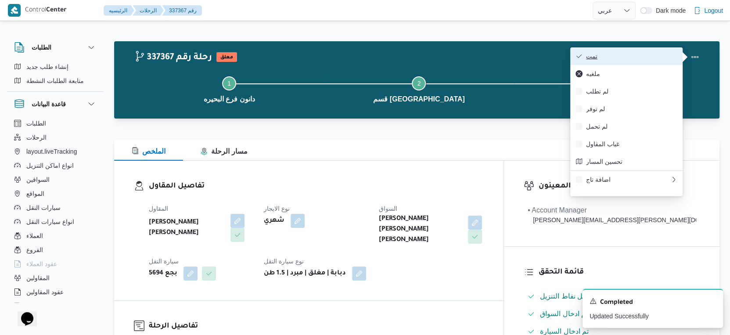
click at [644, 58] on span "تمت" at bounding box center [631, 56] width 91 height 7
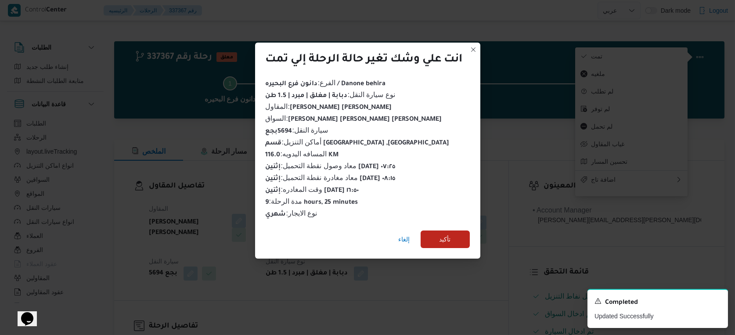
click at [441, 247] on div "إلغاء تأكيد" at bounding box center [367, 240] width 225 height 35
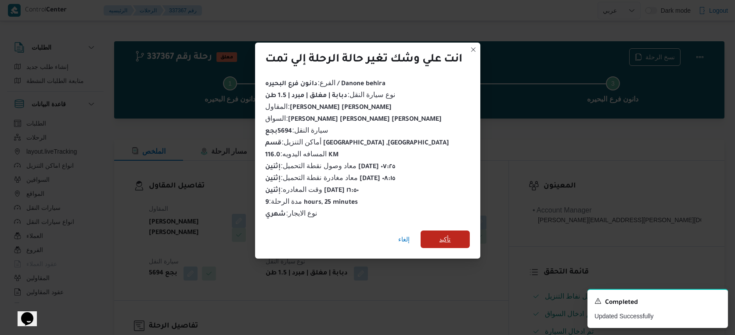
click at [453, 234] on span "تأكيد" at bounding box center [444, 239] width 49 height 18
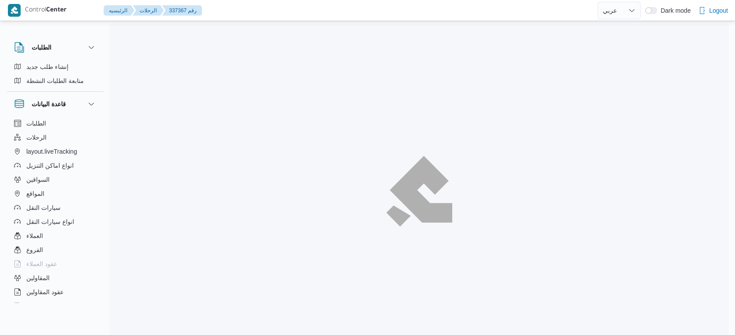
select select "ar"
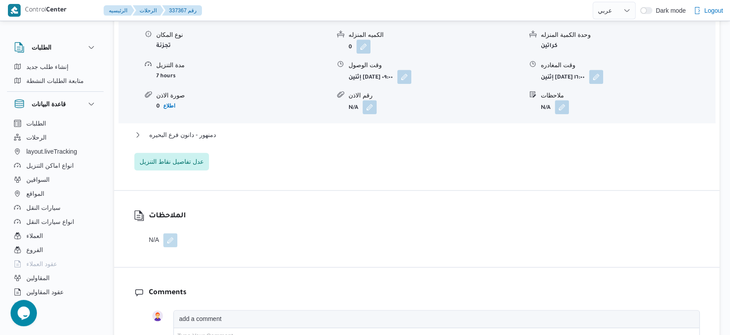
scroll to position [780, 0]
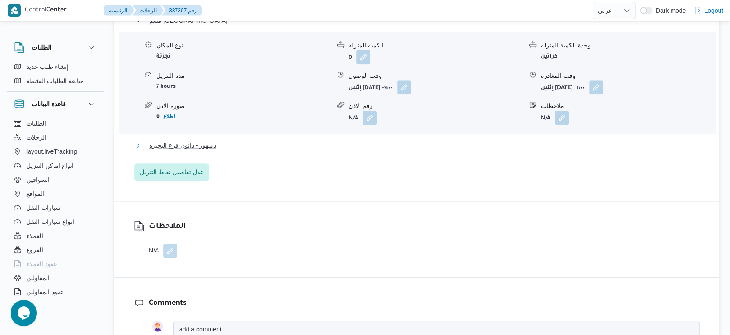
click at [228, 144] on button "دمنهور - دانون فرع البحيره" at bounding box center [416, 145] width 565 height 11
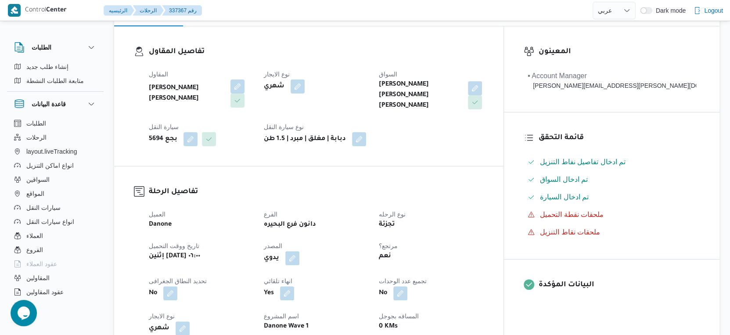
scroll to position [341, 0]
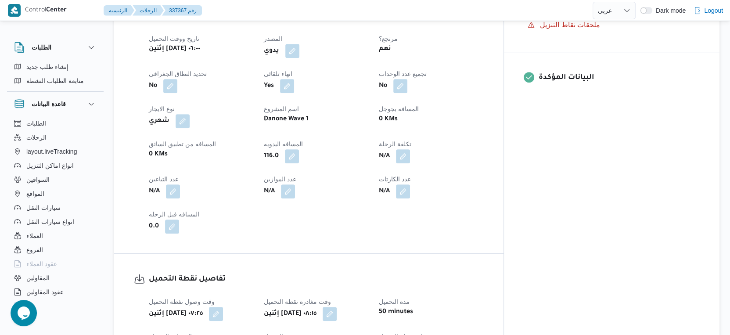
select select "ar"
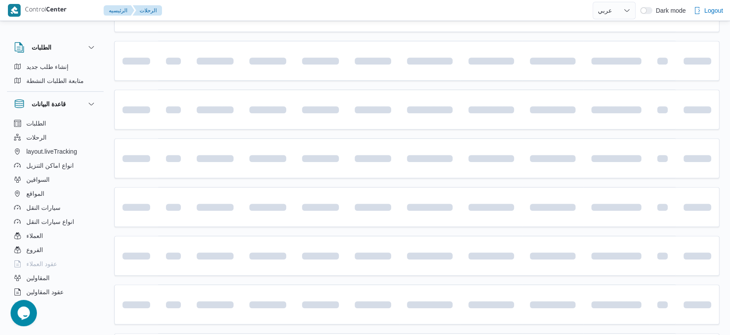
scroll to position [716, 0]
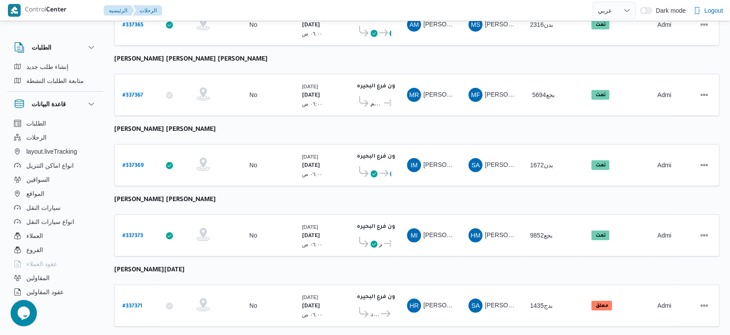
select select "ar"
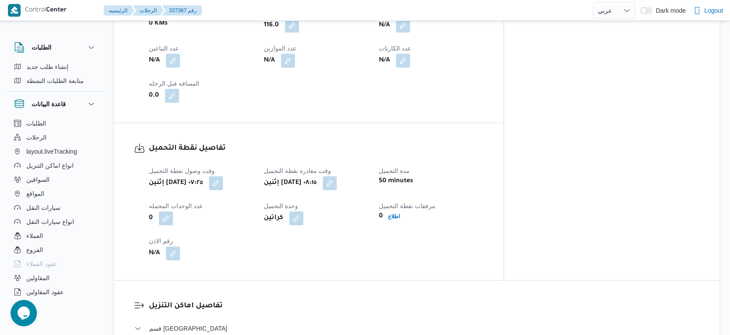
scroll to position [375, 0]
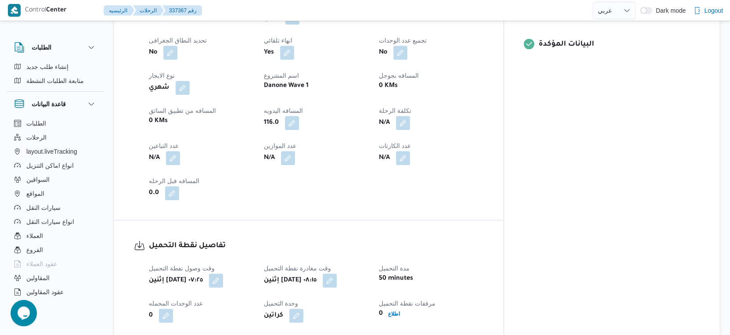
select select "ar"
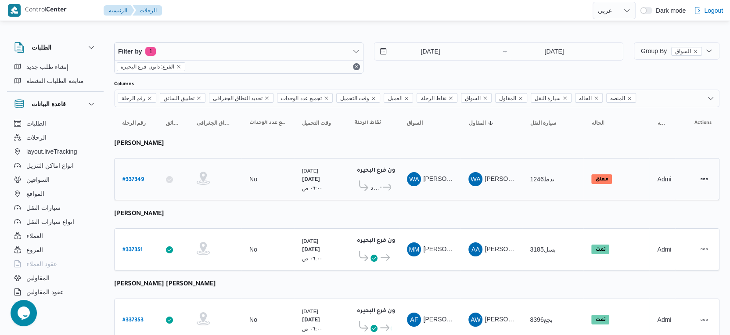
click at [136, 179] on b "# 337349" at bounding box center [133, 180] width 22 height 6
select select "ar"
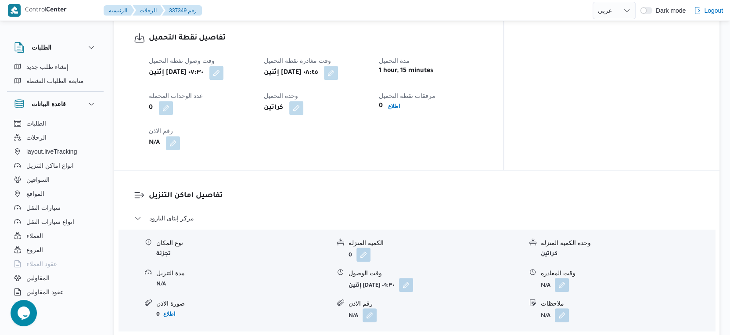
scroll to position [585, 0]
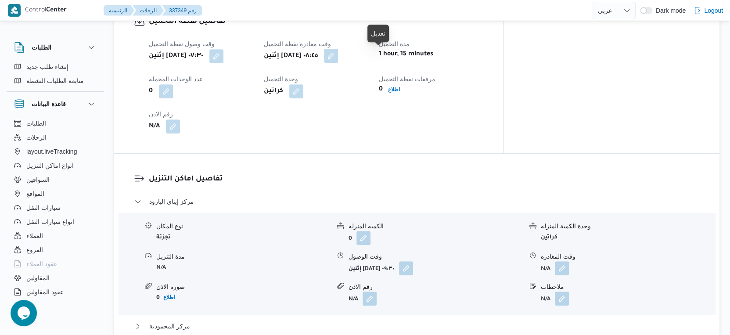
click at [338, 55] on button "button" at bounding box center [331, 56] width 14 height 14
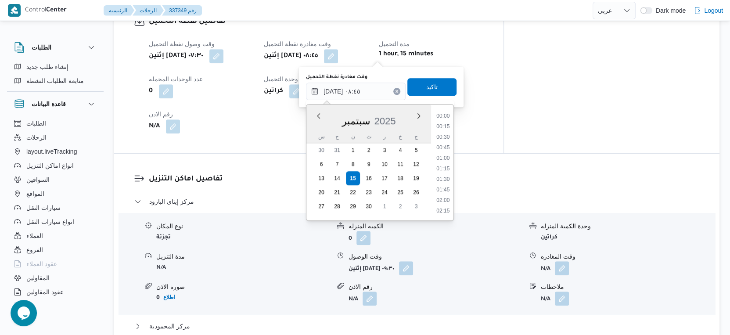
scroll to position [315, 0]
click at [443, 159] on li "08:30" at bounding box center [443, 158] width 20 height 9
type input "١٥/٠٩/٢٠٢٥ ٠٨:٣٠"
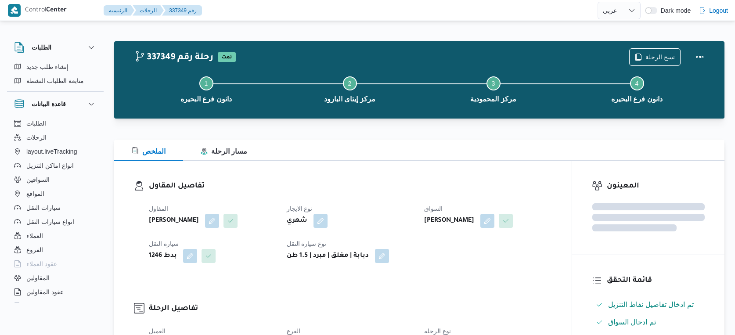
select select "ar"
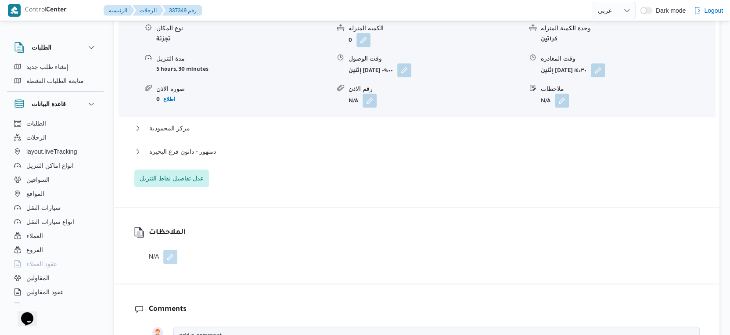
scroll to position [780, 0]
click at [214, 150] on span "دمنهور - دانون فرع البحيره" at bounding box center [182, 151] width 67 height 11
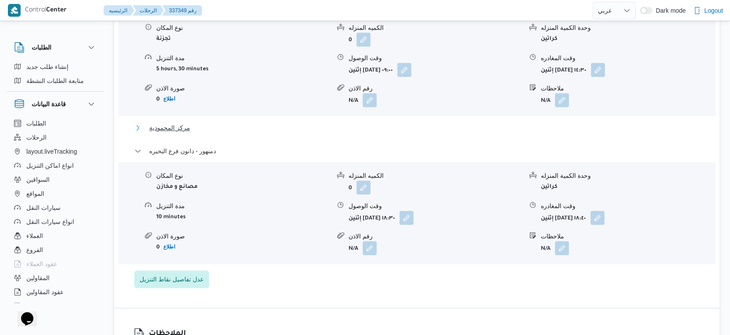
click at [195, 127] on button "مركز المحمودية" at bounding box center [416, 127] width 565 height 11
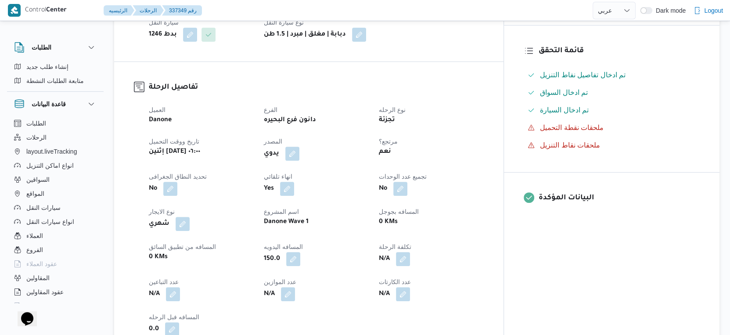
scroll to position [244, 0]
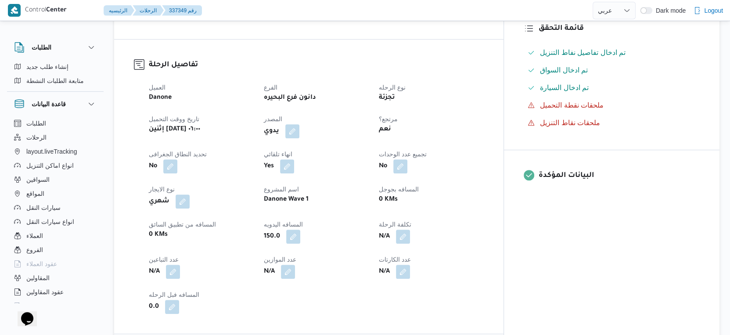
select select "ar"
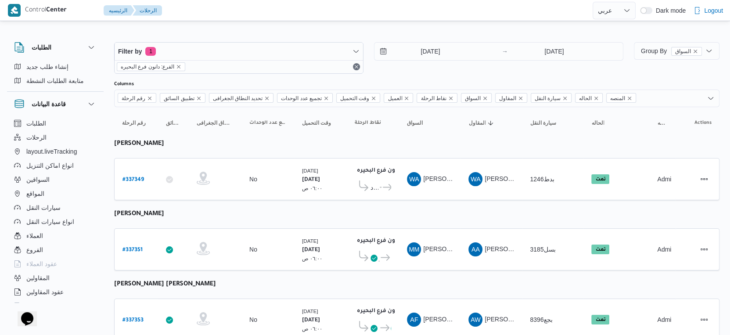
select select "ar"
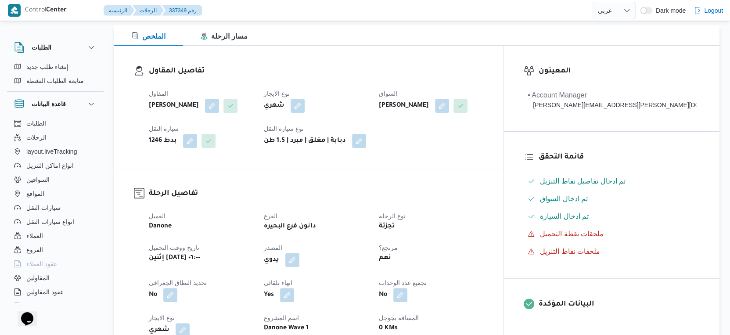
scroll to position [316, 0]
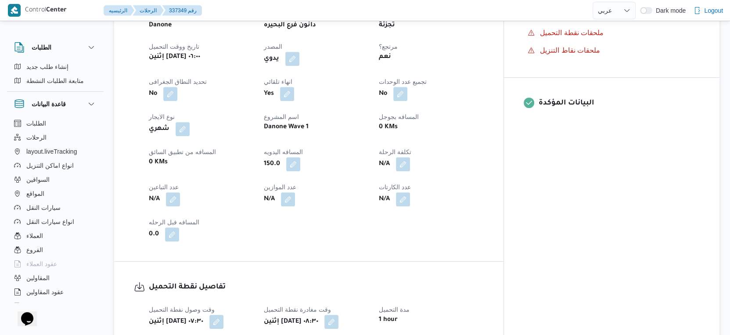
select select "ar"
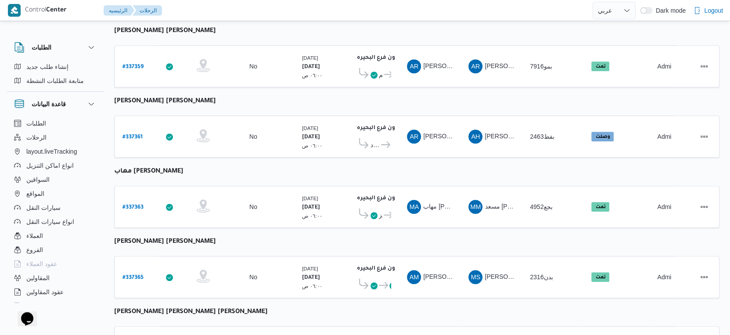
scroll to position [341, 0]
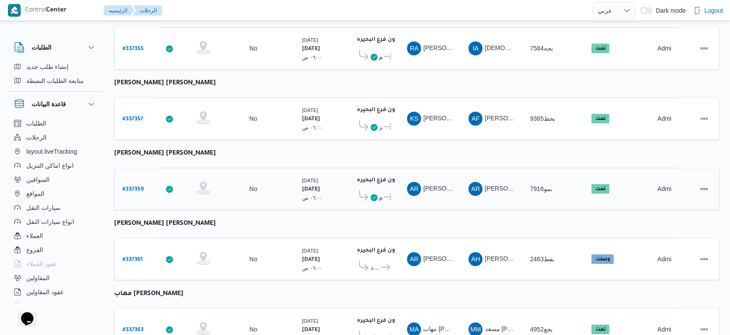
click at [136, 187] on b "# 337359" at bounding box center [132, 190] width 21 height 6
select select "ar"
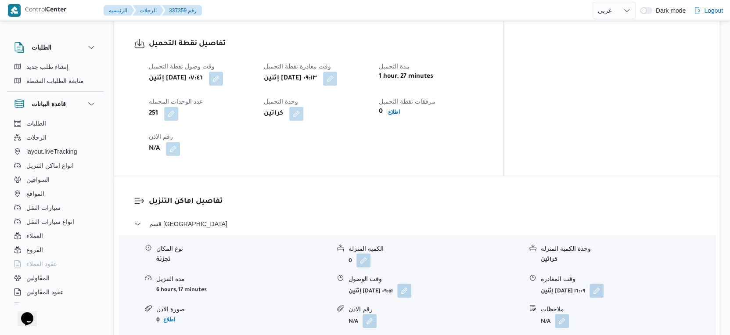
scroll to position [585, 0]
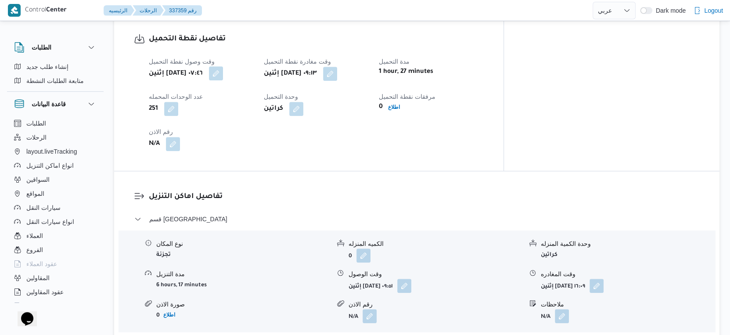
click at [223, 66] on button "button" at bounding box center [216, 73] width 14 height 14
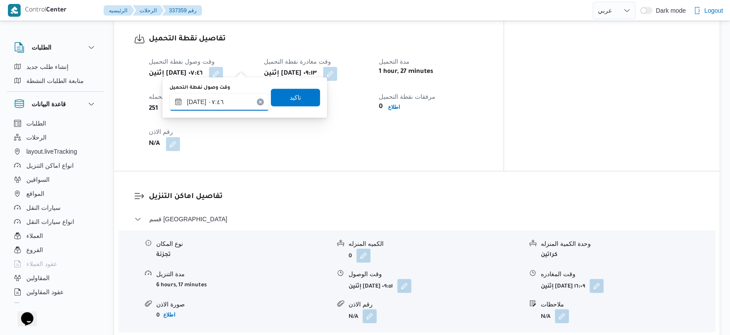
click at [197, 101] on input "[DATE] ٠٧:٤٦" at bounding box center [219, 102] width 100 height 18
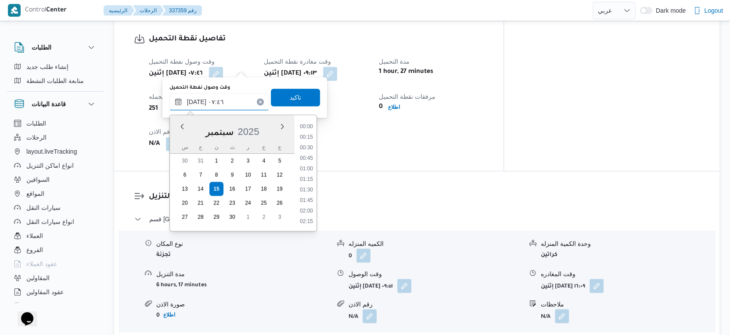
click at [197, 101] on input "[DATE] ٠٧:٤٦" at bounding box center [219, 102] width 100 height 18
type input "[DATE] ٠٧:٢٨"
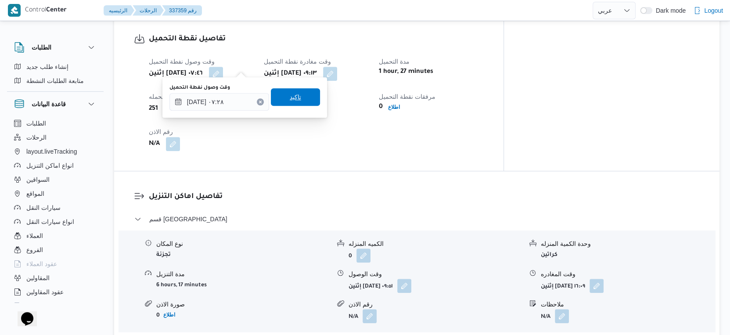
click at [298, 97] on span "تاكيد" at bounding box center [295, 97] width 49 height 18
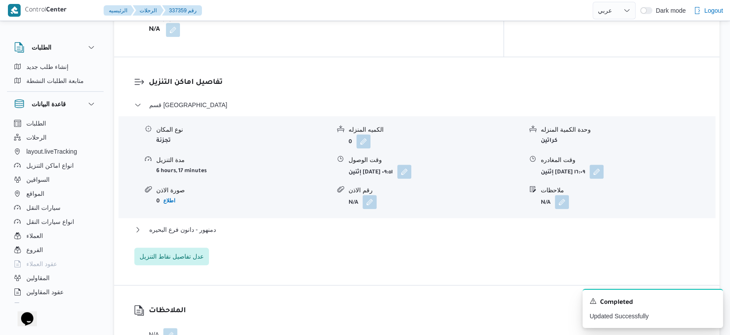
scroll to position [732, 0]
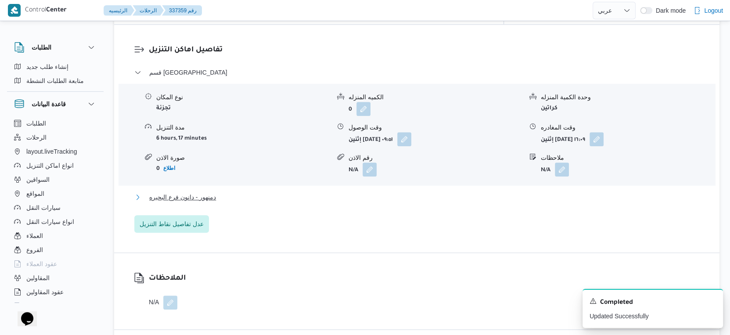
click at [230, 192] on button "دمنهور - دانون فرع البحيره" at bounding box center [416, 197] width 565 height 11
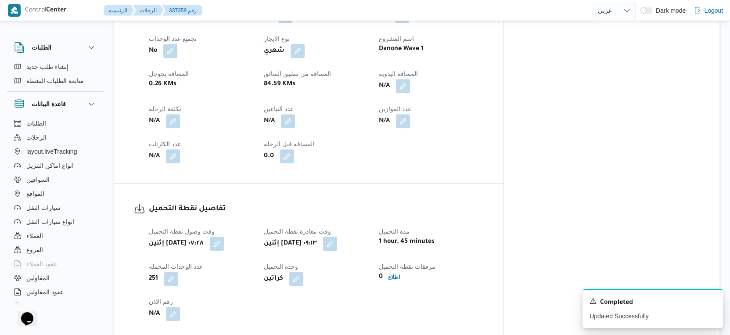
scroll to position [341, 0]
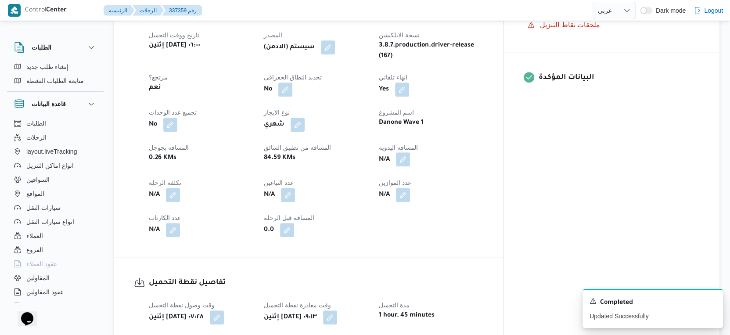
click at [410, 152] on button "button" at bounding box center [403, 159] width 14 height 14
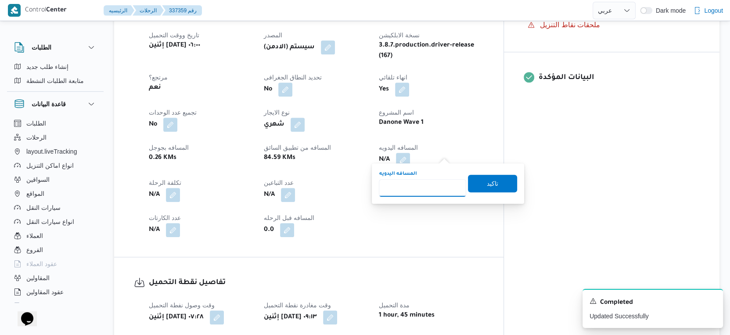
click at [412, 183] on input "المسافه اليدويه" at bounding box center [422, 188] width 87 height 18
type input "105"
click at [508, 191] on span "تاكيد" at bounding box center [492, 183] width 49 height 18
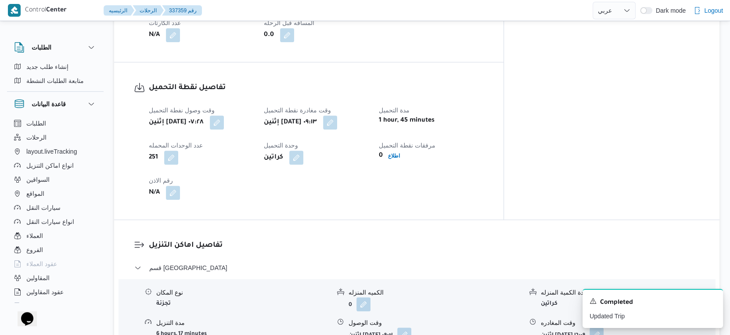
scroll to position [292, 0]
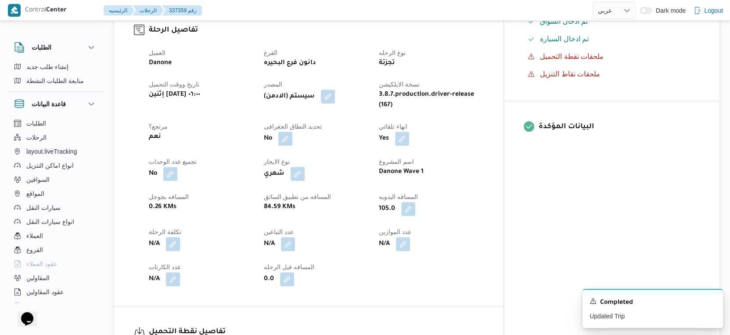
select select "ar"
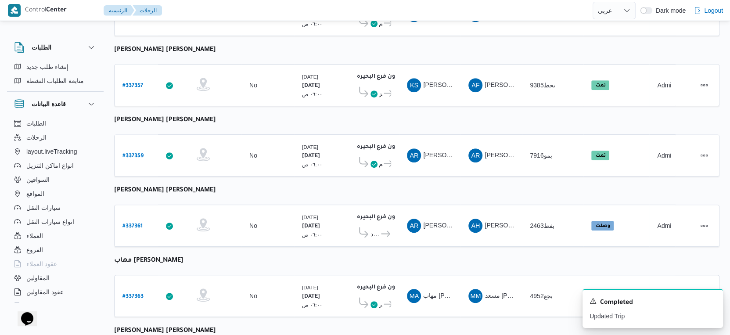
scroll to position [326, 0]
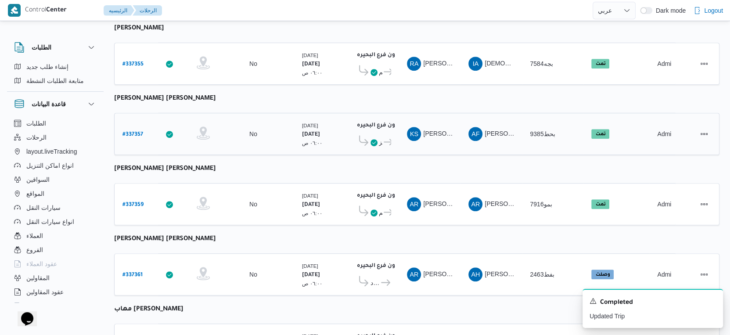
click at [137, 132] on b "# 337357" at bounding box center [132, 135] width 21 height 6
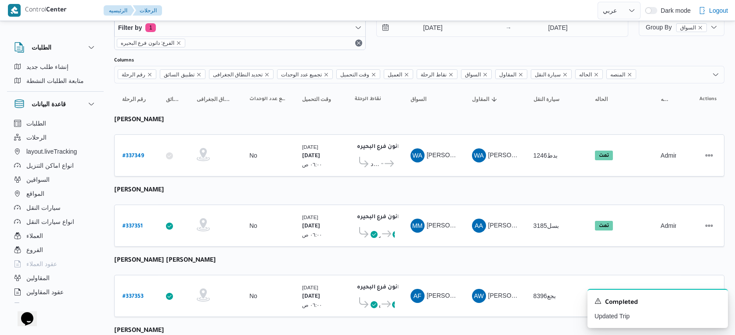
select select "ar"
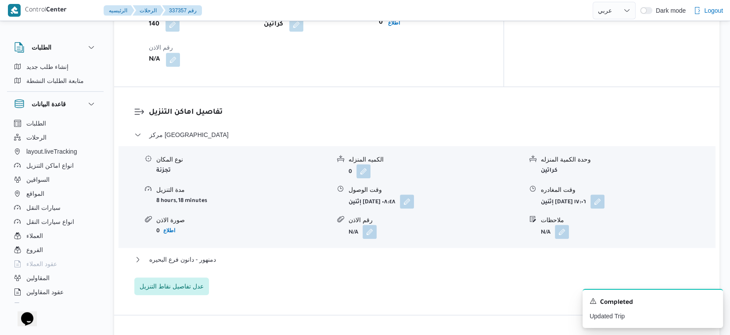
scroll to position [683, 0]
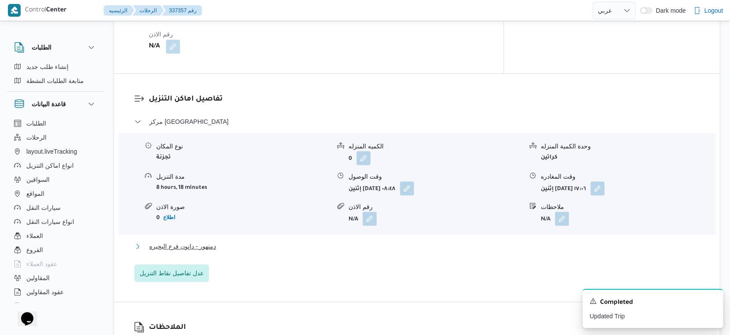
click at [235, 241] on button "دمنهور - دانون فرع البحيره" at bounding box center [416, 246] width 565 height 11
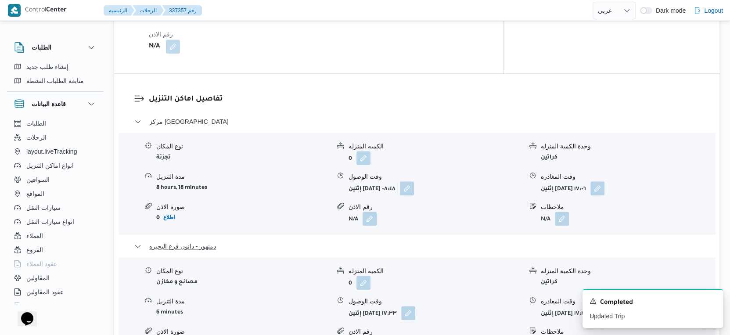
scroll to position [780, 0]
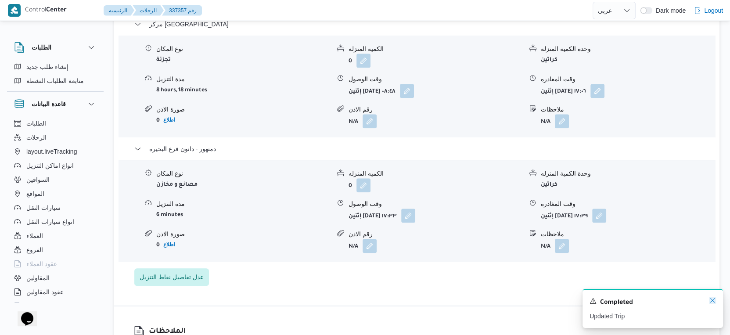
click at [715, 302] on icon "Dismiss toast" at bounding box center [712, 300] width 7 height 7
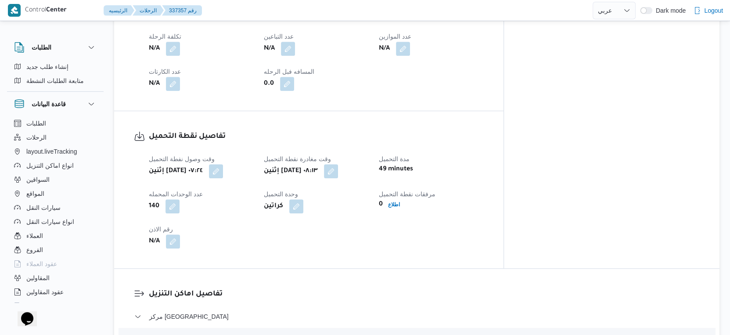
scroll to position [390, 0]
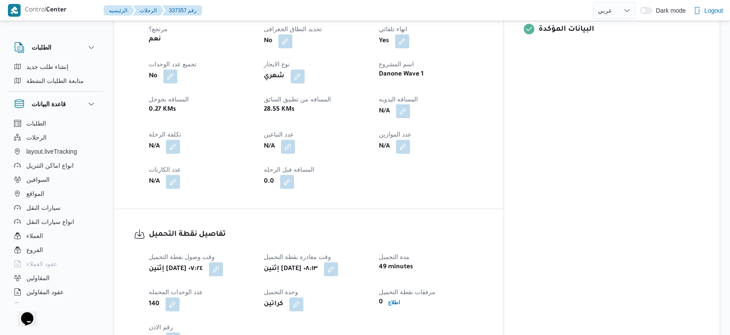
click at [410, 104] on button "button" at bounding box center [403, 111] width 14 height 14
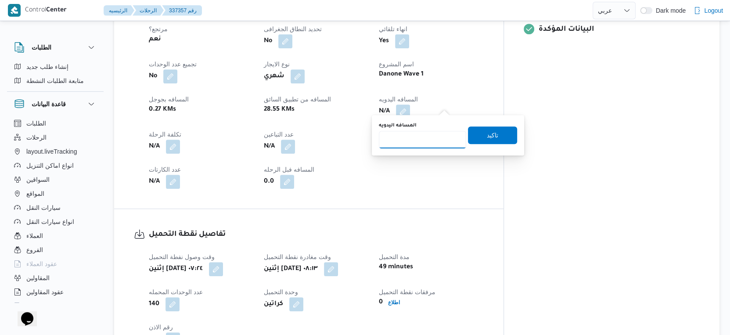
click at [412, 139] on input "المسافه اليدويه" at bounding box center [422, 140] width 87 height 18
type input "32"
click at [487, 137] on span "تاكيد" at bounding box center [492, 134] width 11 height 11
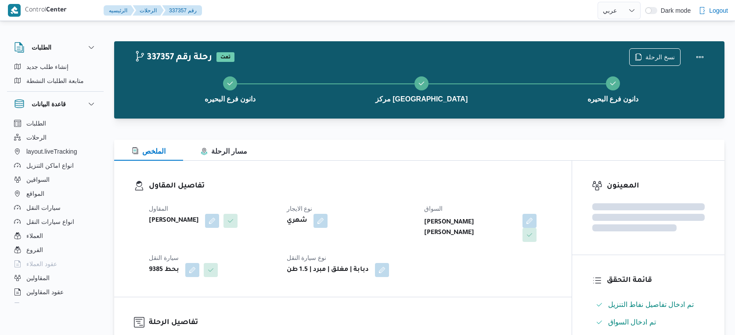
select select "ar"
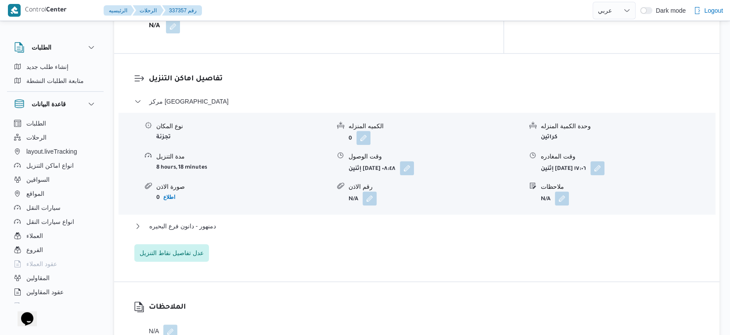
scroll to position [706, 0]
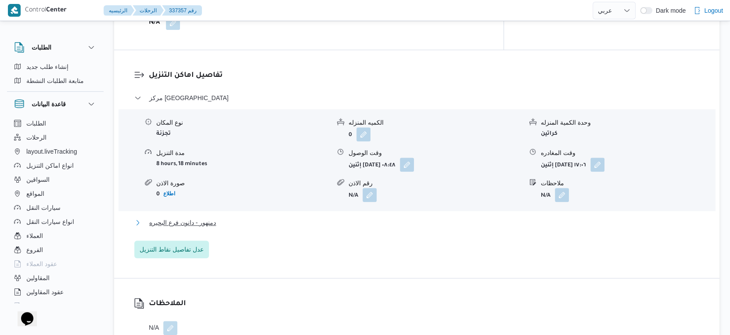
click at [210, 219] on span "دمنهور - دانون فرع البحيره" at bounding box center [182, 222] width 67 height 11
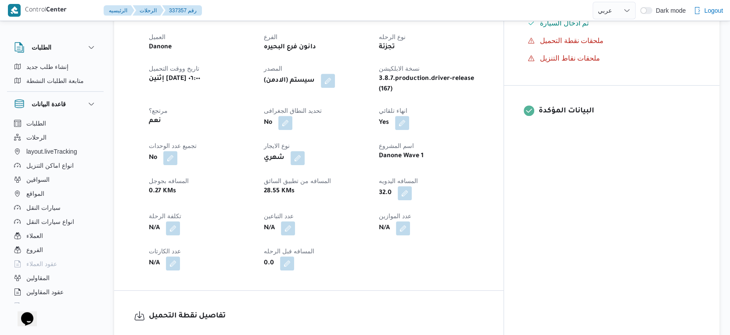
scroll to position [244, 0]
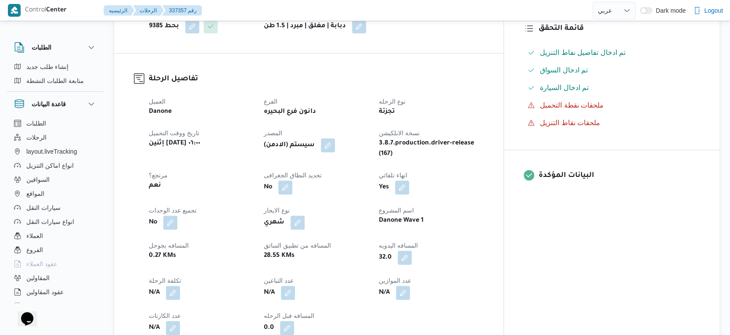
select select "ar"
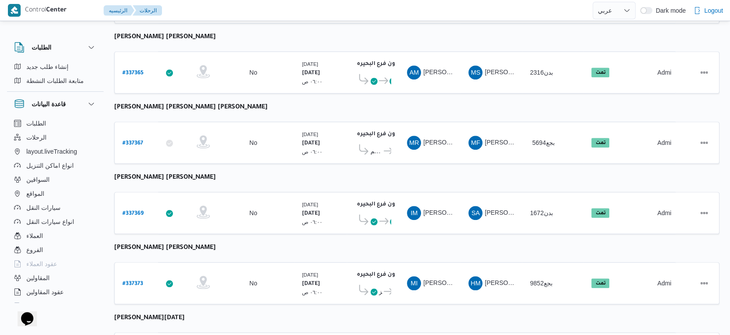
scroll to position [716, 0]
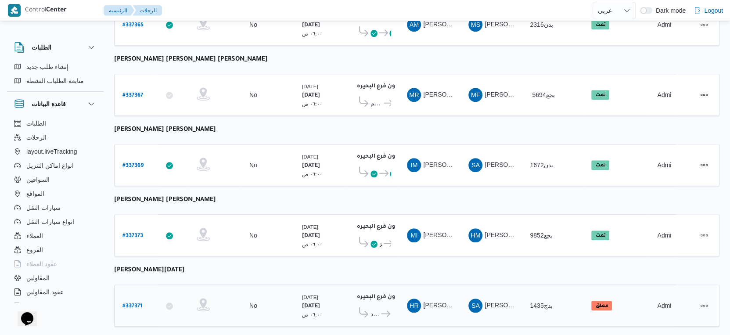
click at [129, 303] on b "# 337371" at bounding box center [132, 306] width 20 height 6
select select "ar"
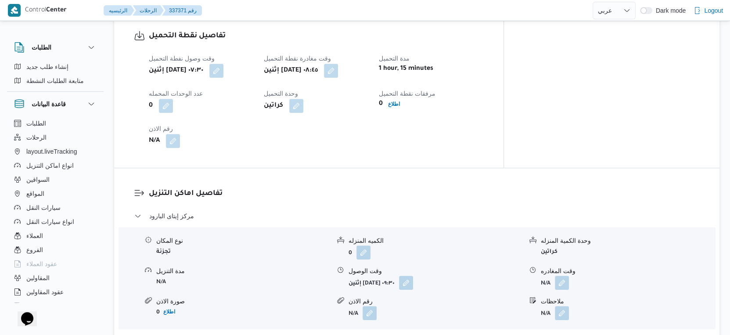
scroll to position [585, 0]
click at [223, 65] on button "button" at bounding box center [216, 70] width 14 height 14
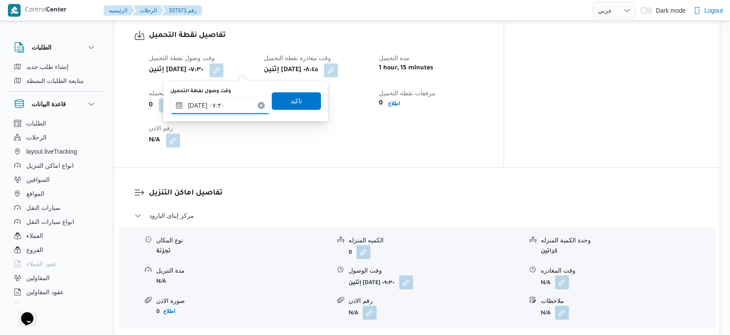
click at [198, 104] on input "١٥/٠٩/٢٠٢٥ ٠٧:٣٠" at bounding box center [220, 106] width 100 height 18
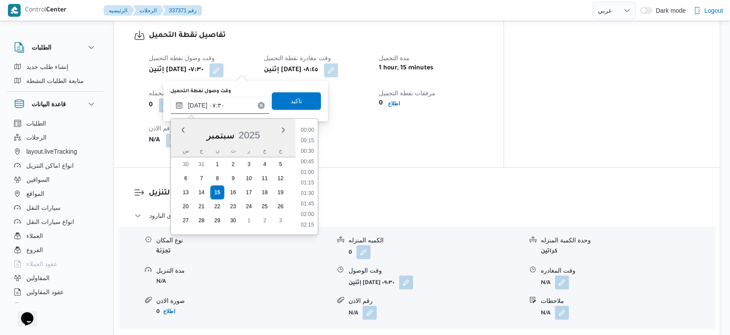
click at [198, 104] on input "١٥/٠٩/٢٠٢٥ ٠٧:٣٠" at bounding box center [220, 106] width 100 height 18
type input "١٥/٠٩/٢٠٢٥ ٠٧:٢٥"
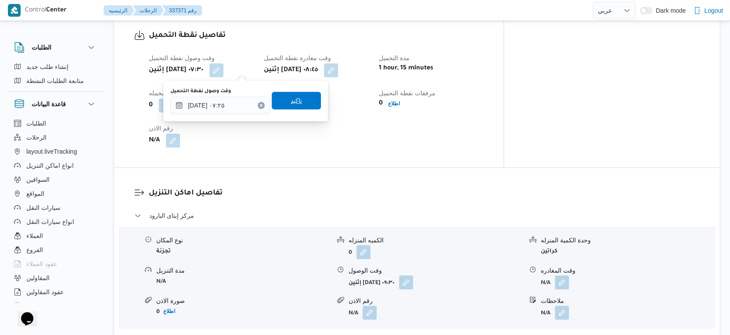
click at [302, 95] on span "تاكيد" at bounding box center [296, 101] width 49 height 18
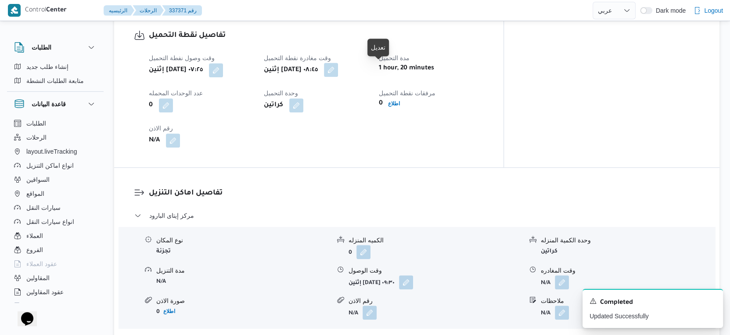
click at [338, 73] on button "button" at bounding box center [331, 70] width 14 height 14
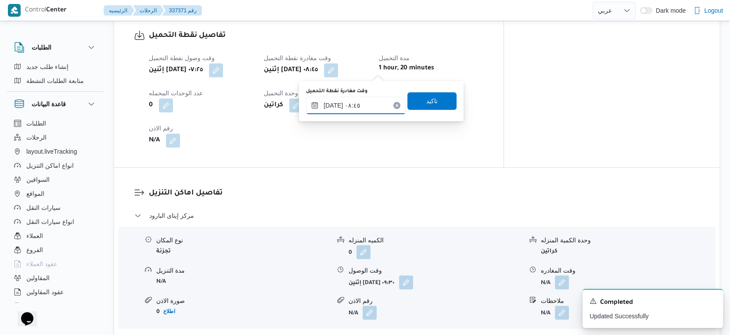
click at [362, 107] on input "١٥/٠٩/٢٠٢٥ ٠٨:٤٥" at bounding box center [356, 106] width 100 height 18
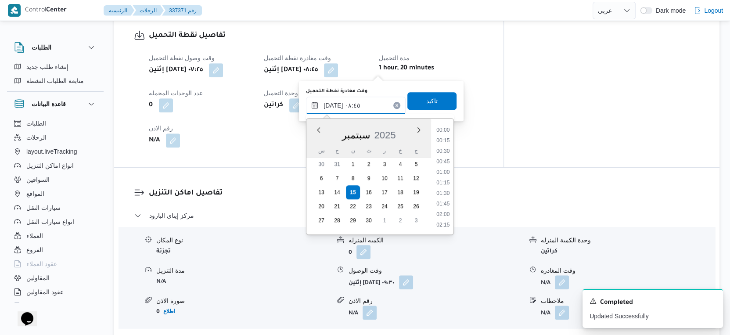
scroll to position [315, 0]
click at [441, 171] on li "08:30" at bounding box center [443, 173] width 20 height 9
type input "١٥/٠٩/٢٠٢٥ ٠٨:٣٠"
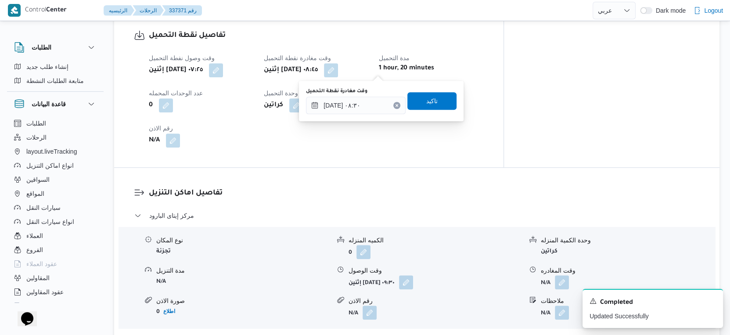
click at [433, 89] on div "وقت مغادرة نقطة التحميل ١٥/٠٩/٢٠٢٥ ٠٨:٣٠ تاكيد" at bounding box center [381, 101] width 152 height 28
click at [430, 104] on span "تاكيد" at bounding box center [431, 100] width 11 height 11
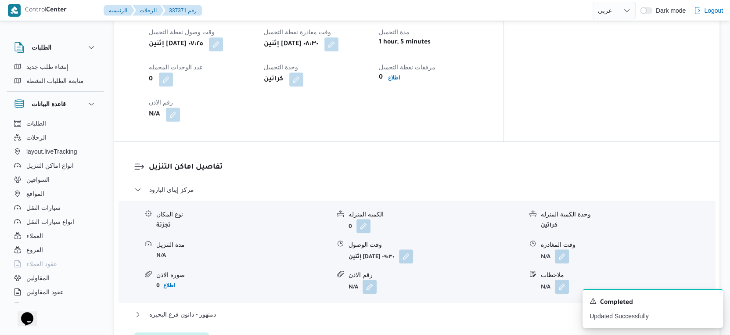
scroll to position [634, 0]
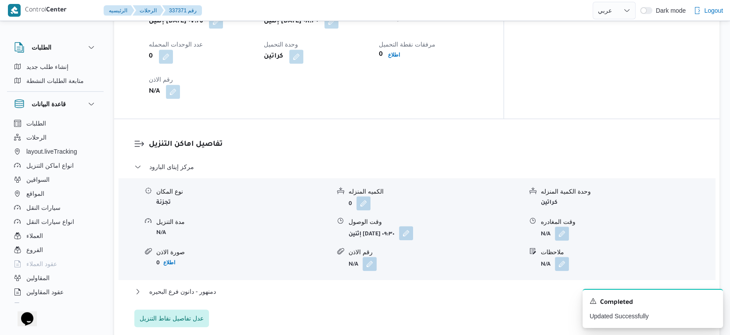
click at [413, 230] on button "button" at bounding box center [406, 233] width 14 height 14
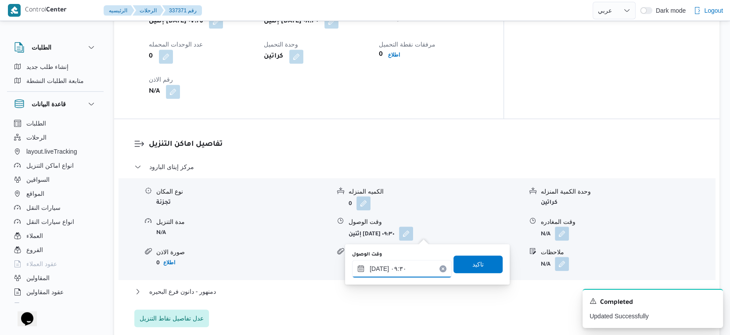
click at [407, 265] on input "[DATE] ٠٩:٣٠" at bounding box center [402, 269] width 100 height 18
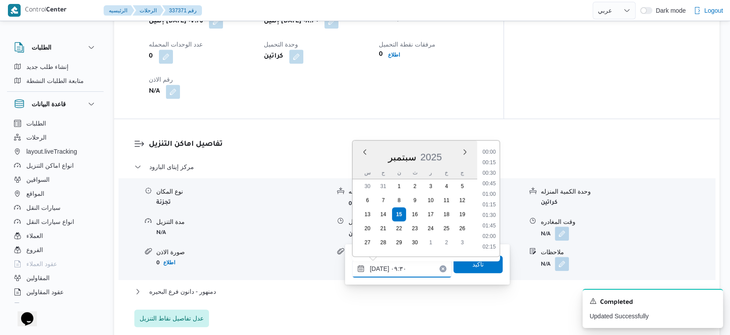
scroll to position [347, 0]
click at [490, 183] on li "09:00" at bounding box center [489, 184] width 20 height 9
type input "١٥/٠٩/٢٠٢٥ ٠٩:٠٠"
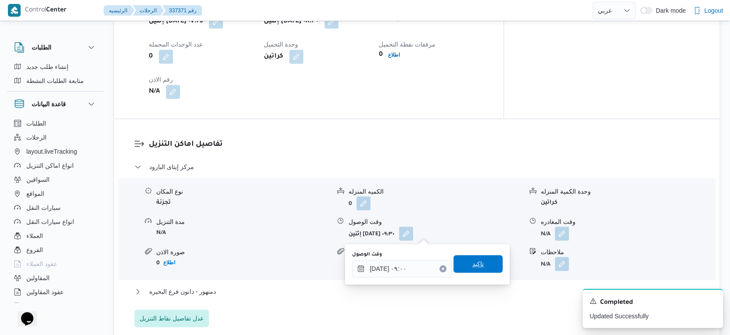
click at [473, 261] on span "تاكيد" at bounding box center [477, 264] width 11 height 11
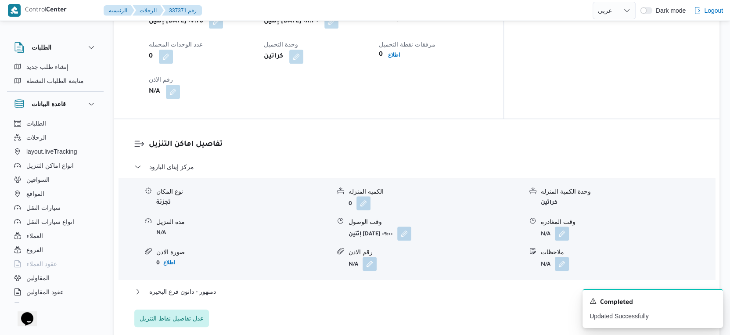
scroll to position [732, 0]
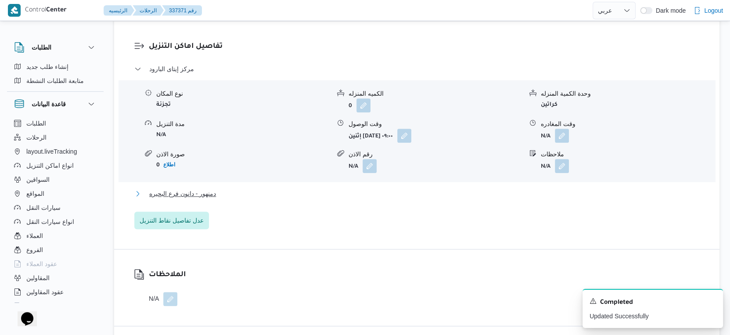
click at [226, 194] on button "دمنهور - دانون فرع البحيره" at bounding box center [416, 193] width 565 height 11
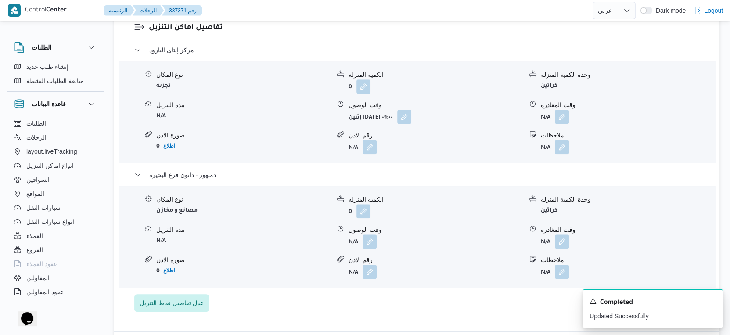
scroll to position [780, 0]
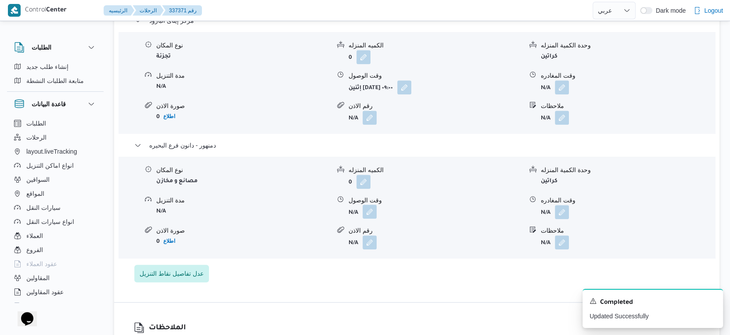
click at [373, 212] on button "button" at bounding box center [370, 212] width 14 height 14
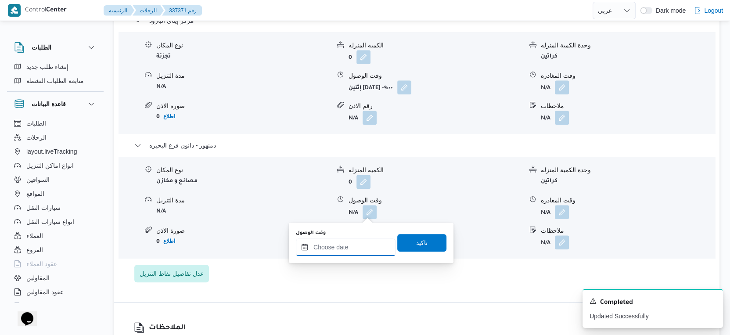
drag, startPoint x: 349, startPoint y: 253, endPoint x: 377, endPoint y: 242, distance: 30.4
click at [349, 253] on input "وقت الوصول" at bounding box center [346, 247] width 100 height 18
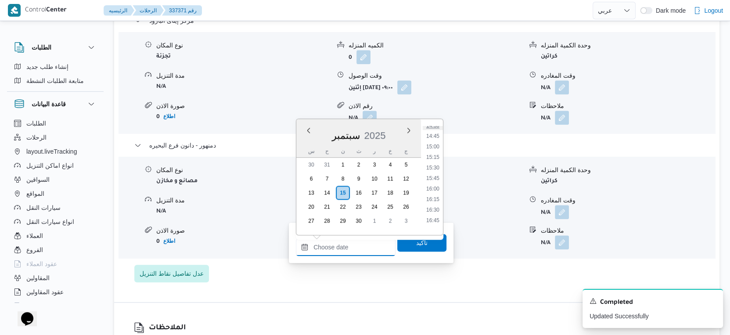
scroll to position [600, 0]
click at [438, 173] on li "15:15" at bounding box center [433, 173] width 20 height 9
type input "١٥/٠٩/٢٠٢٥ ١٥:١٥"
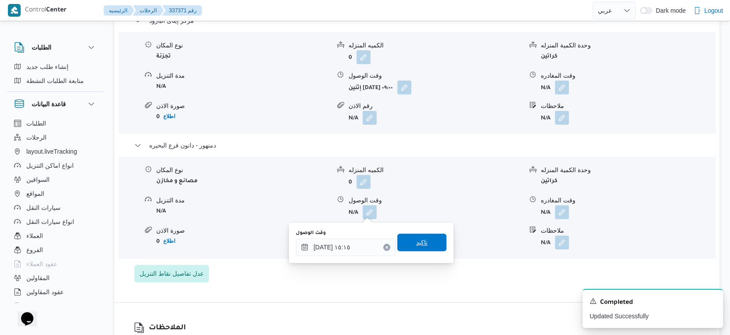
click at [420, 240] on span "تاكيد" at bounding box center [421, 242] width 11 height 11
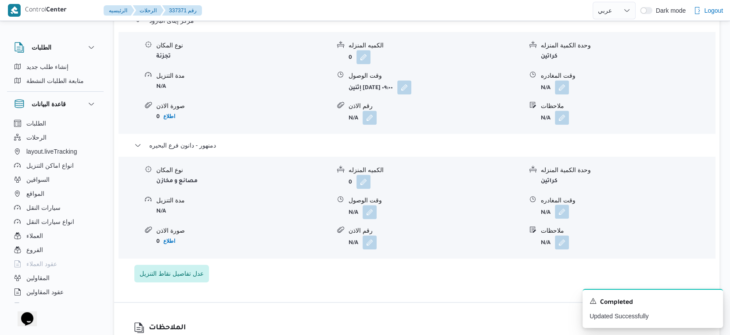
click at [562, 213] on button "button" at bounding box center [562, 212] width 14 height 14
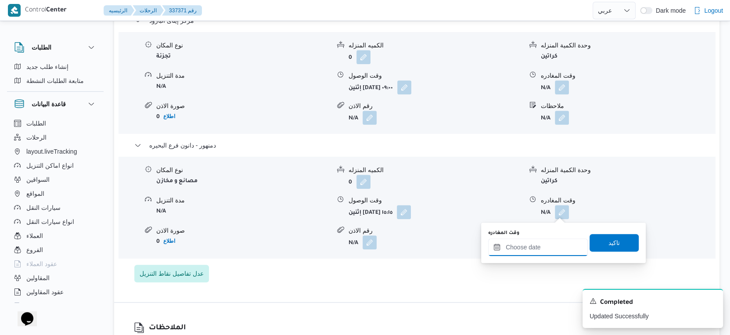
click at [549, 242] on input "وقت المغادره" at bounding box center [538, 247] width 100 height 18
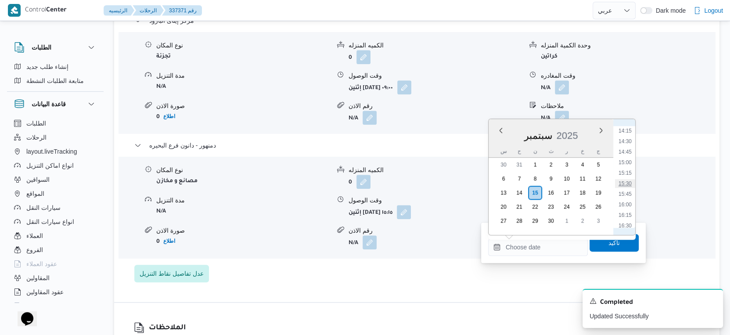
click at [626, 181] on li "15:30" at bounding box center [625, 183] width 20 height 9
type input "١٥/٠٩/٢٠٢٥ ١٥:٣٠"
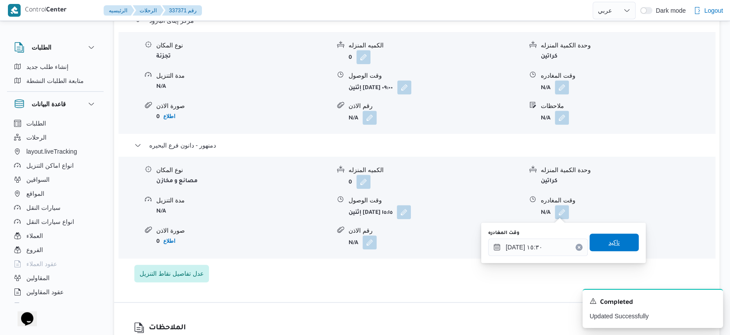
click at [613, 242] on span "تاكيد" at bounding box center [613, 243] width 49 height 18
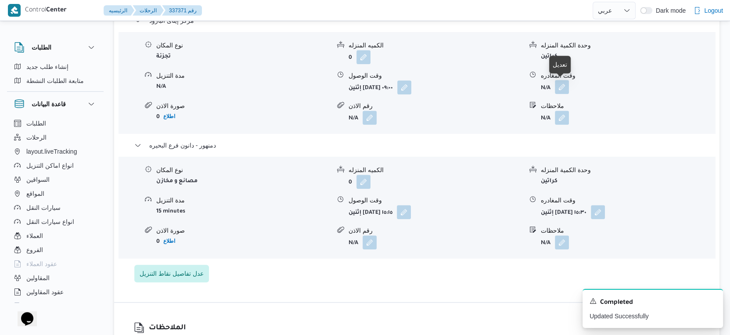
click at [560, 85] on button "button" at bounding box center [562, 87] width 14 height 14
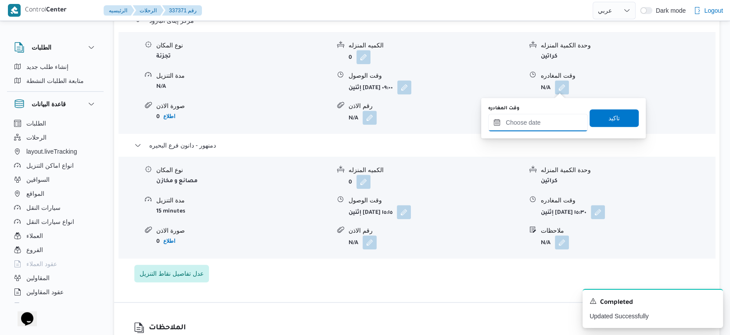
drag, startPoint x: 550, startPoint y: 123, endPoint x: 554, endPoint y: 128, distance: 6.5
click at [550, 123] on input "وقت المغادره" at bounding box center [538, 123] width 100 height 18
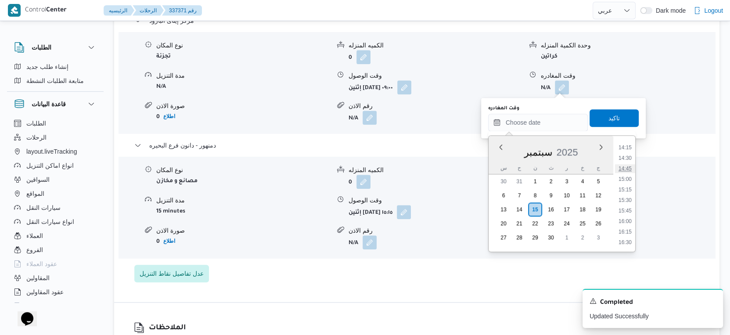
click at [627, 166] on li "14:45" at bounding box center [625, 168] width 20 height 9
type input "١٥/٠٩/٢٠٢٥ ١٤:٤٥"
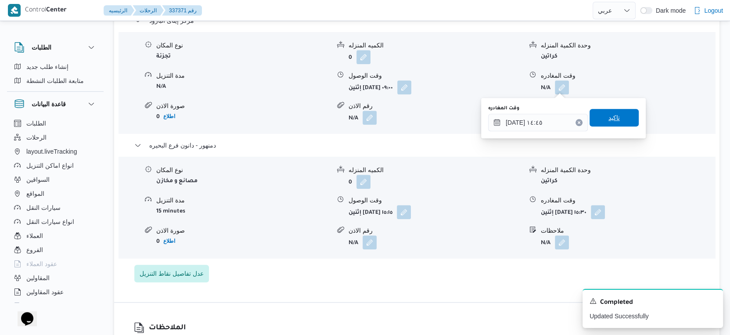
click at [621, 123] on span "تاكيد" at bounding box center [613, 118] width 49 height 18
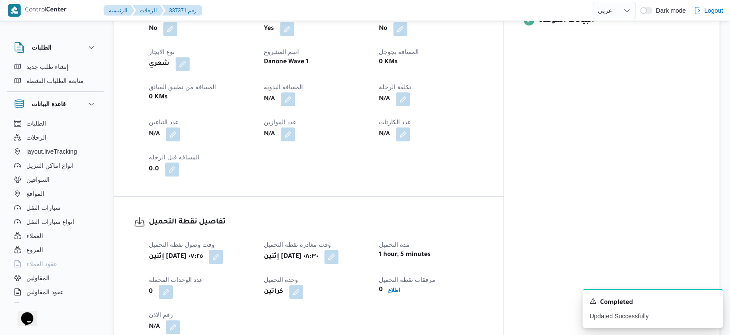
scroll to position [390, 0]
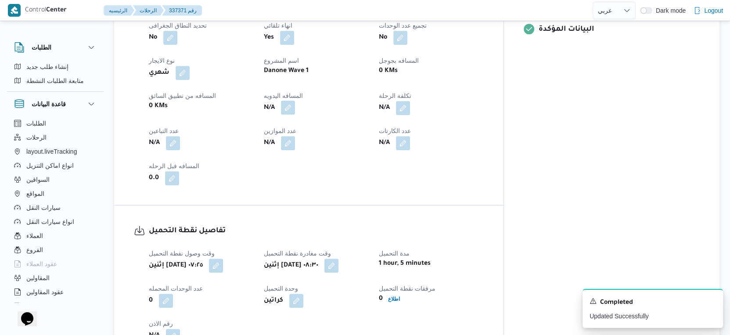
click at [295, 109] on button "button" at bounding box center [288, 108] width 14 height 14
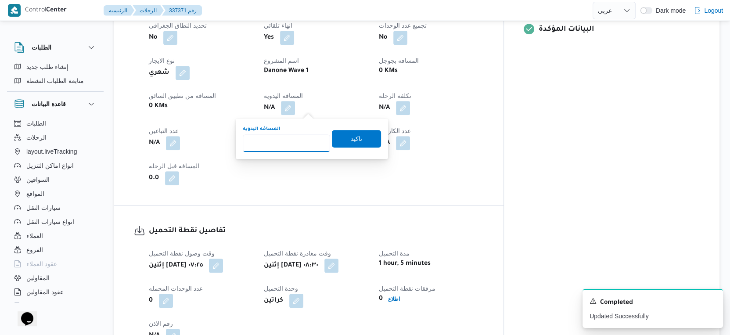
click at [283, 138] on input "المسافه اليدويه" at bounding box center [286, 143] width 87 height 18
type input "57"
click at [358, 137] on span "تاكيد" at bounding box center [356, 138] width 49 height 18
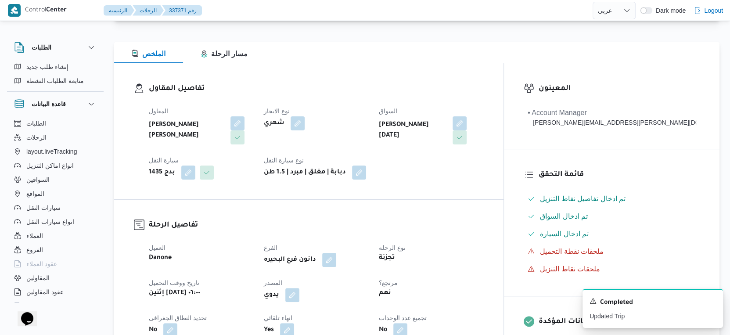
scroll to position [0, 0]
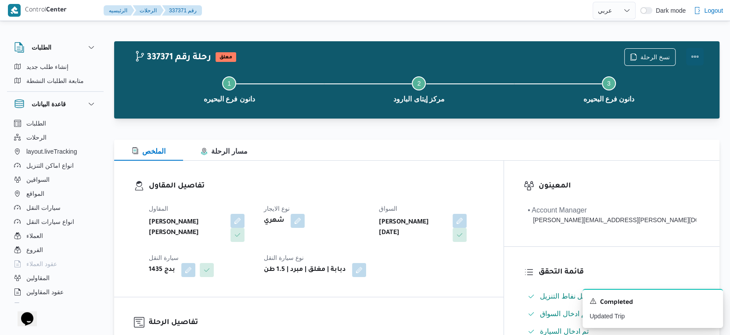
click at [694, 53] on button "Actions" at bounding box center [695, 57] width 18 height 18
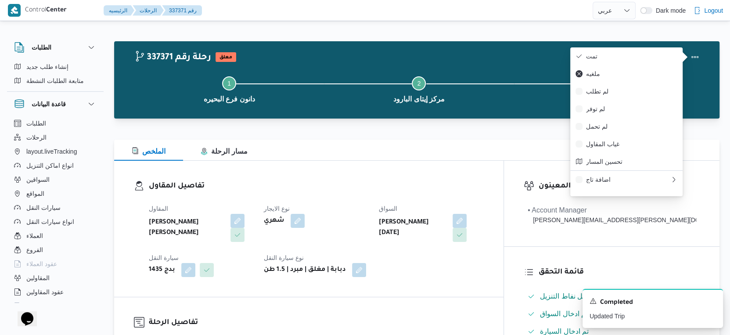
click at [621, 44] on div "نسخ الرحلة" at bounding box center [664, 57] width 90 height 28
click at [617, 53] on span "تمت" at bounding box center [631, 56] width 91 height 7
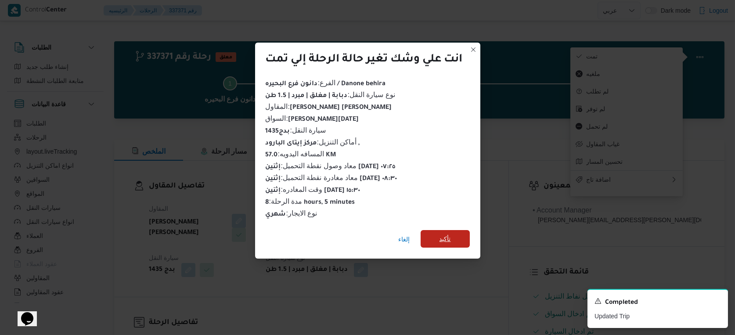
click at [451, 235] on span "تأكيد" at bounding box center [444, 239] width 11 height 11
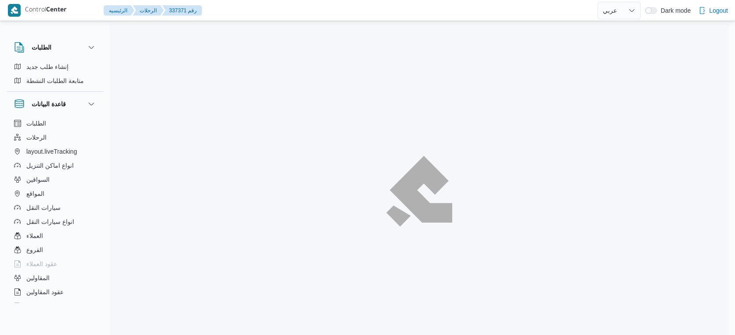
select select "ar"
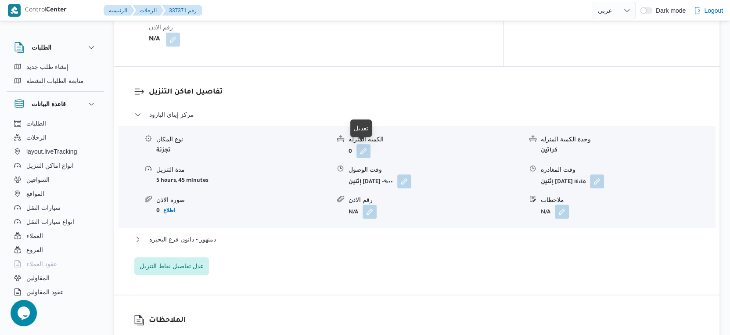
scroll to position [780, 0]
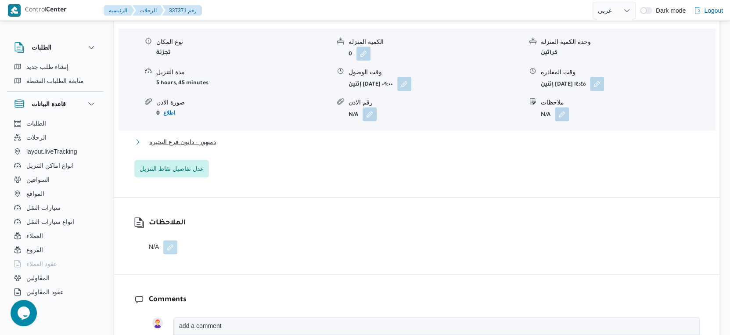
click at [234, 141] on button "دمنهور - دانون فرع البحيره" at bounding box center [416, 142] width 565 height 11
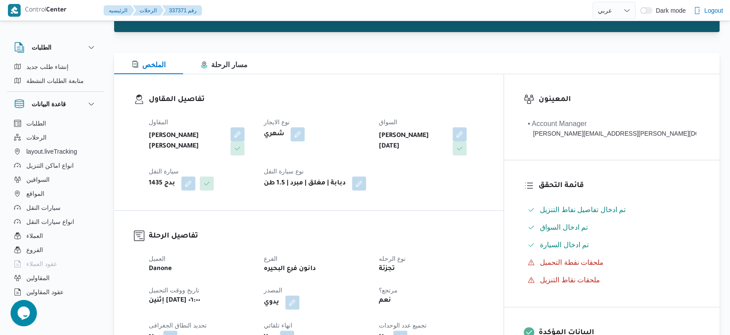
scroll to position [292, 0]
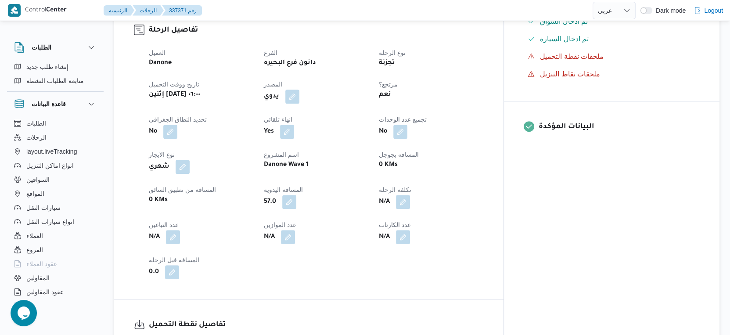
select select "ar"
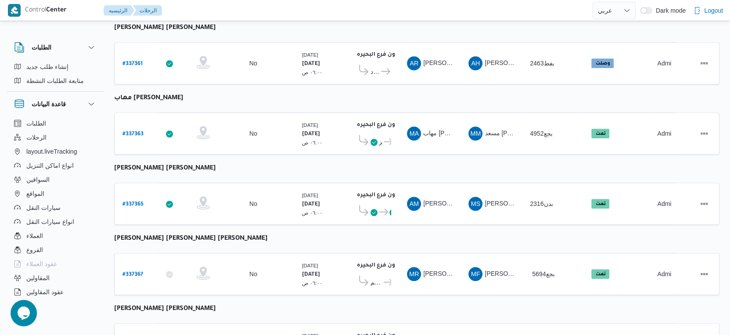
scroll to position [521, 0]
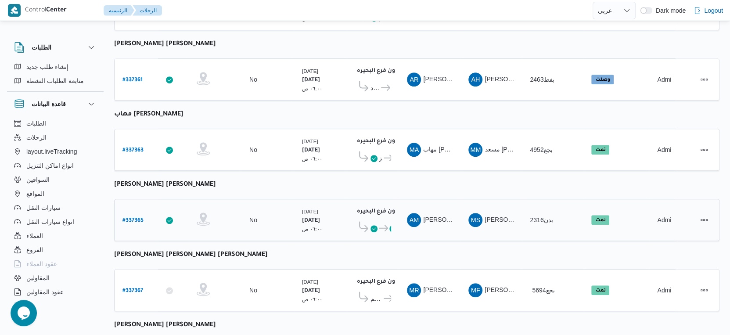
click at [140, 218] on b "# 337365" at bounding box center [132, 221] width 21 height 6
select select "ar"
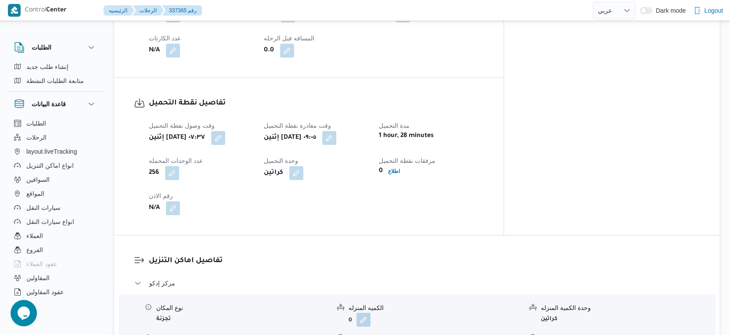
scroll to position [668, 0]
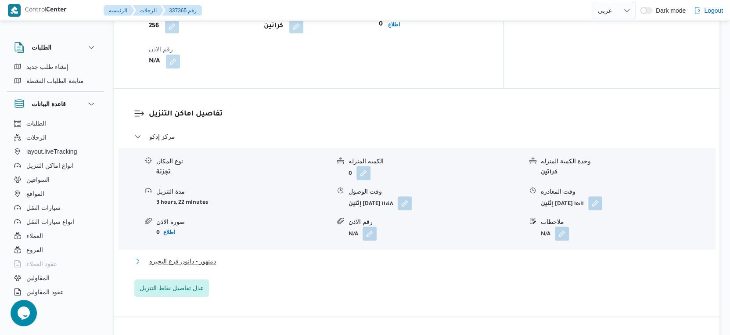
click at [256, 256] on button "دمنهور - دانون فرع البحيره" at bounding box center [416, 261] width 565 height 11
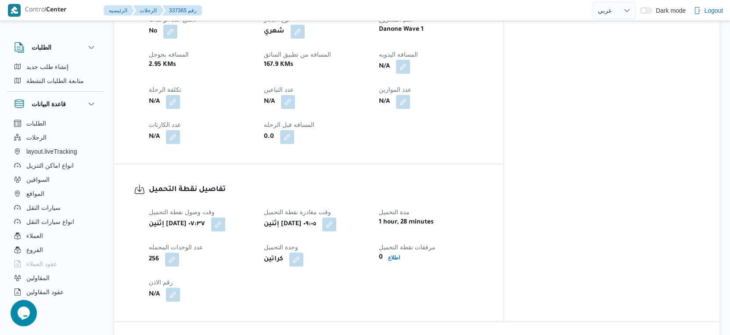
scroll to position [326, 0]
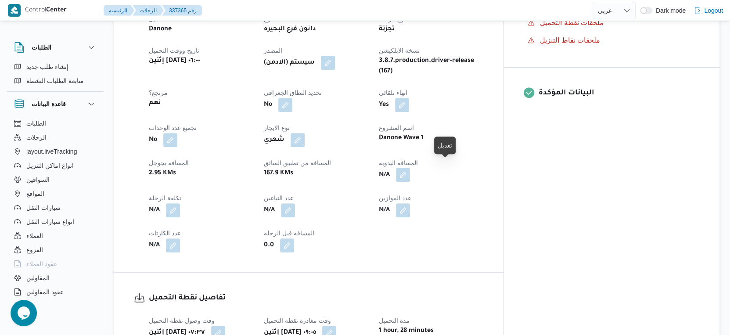
click at [410, 172] on button "button" at bounding box center [403, 175] width 14 height 14
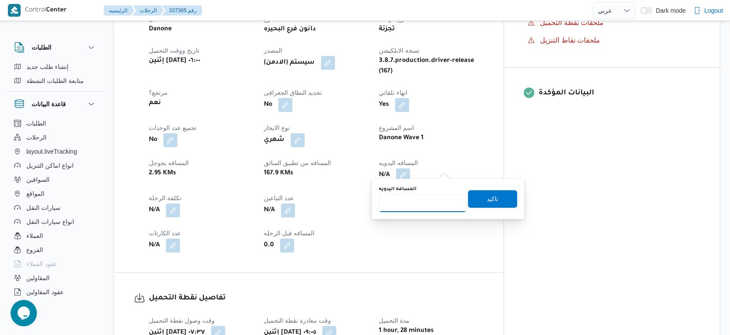
click at [414, 208] on input "المسافه اليدويه" at bounding box center [422, 203] width 87 height 18
type input "148"
click at [487, 198] on span "تاكيد" at bounding box center [492, 198] width 11 height 11
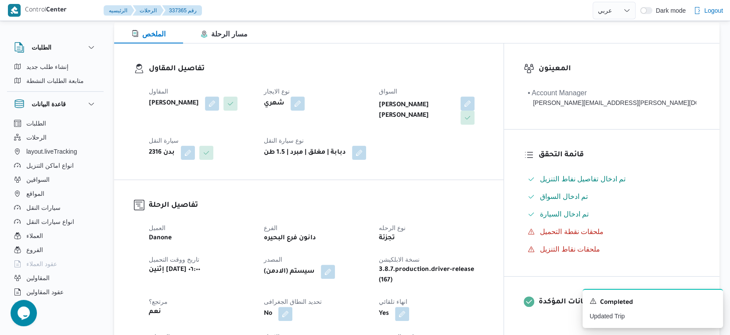
scroll to position [244, 0]
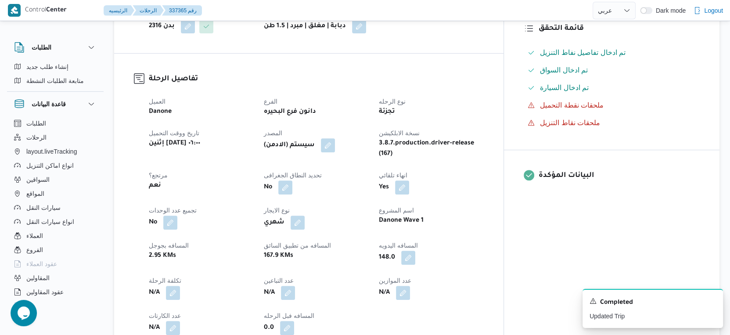
select select "ar"
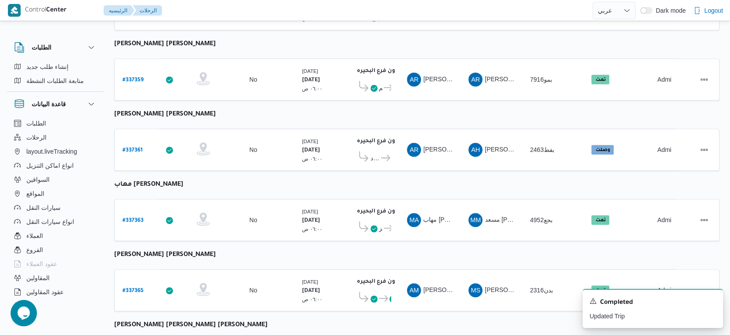
scroll to position [591, 0]
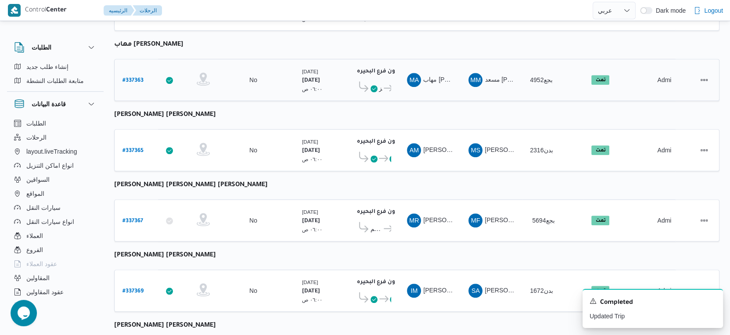
click at [140, 78] on b "# 337363" at bounding box center [132, 81] width 21 height 6
select select "ar"
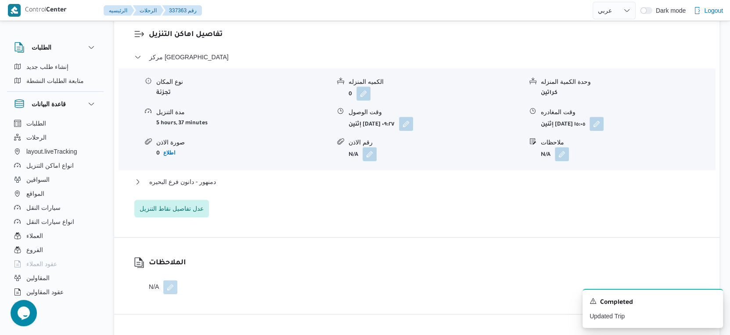
scroll to position [786, 0]
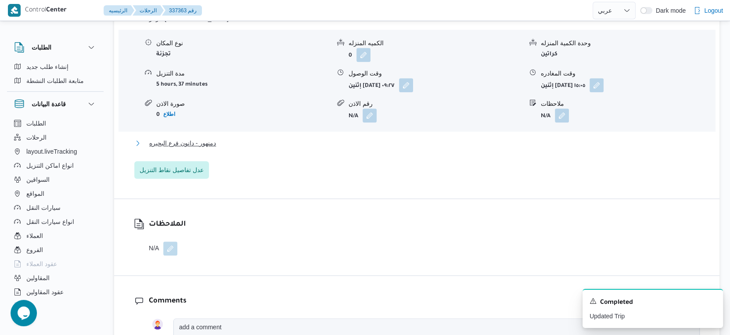
click at [208, 138] on span "دمنهور - دانون فرع البحيره" at bounding box center [182, 143] width 67 height 11
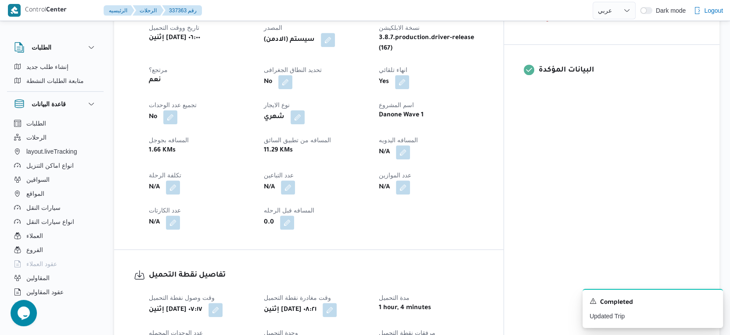
scroll to position [347, 0]
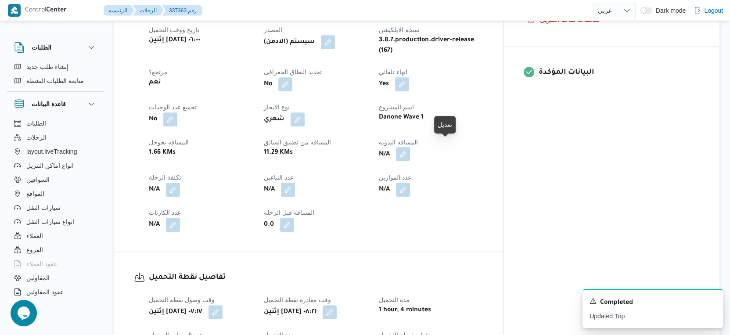
click at [410, 147] on button "button" at bounding box center [403, 154] width 14 height 14
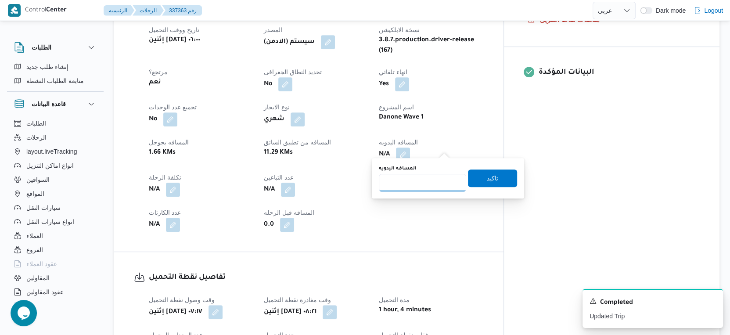
click at [420, 179] on input "المسافه اليدويه" at bounding box center [422, 183] width 87 height 18
type input "50"
click at [488, 179] on span "تاكيد" at bounding box center [492, 177] width 11 height 11
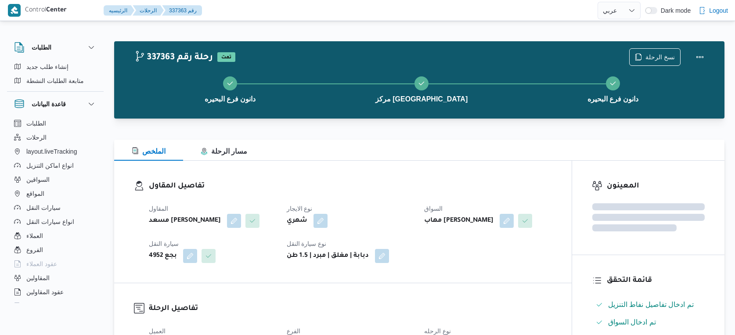
select select "ar"
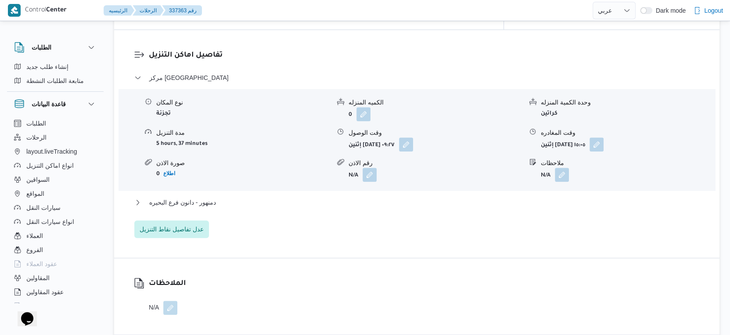
scroll to position [732, 0]
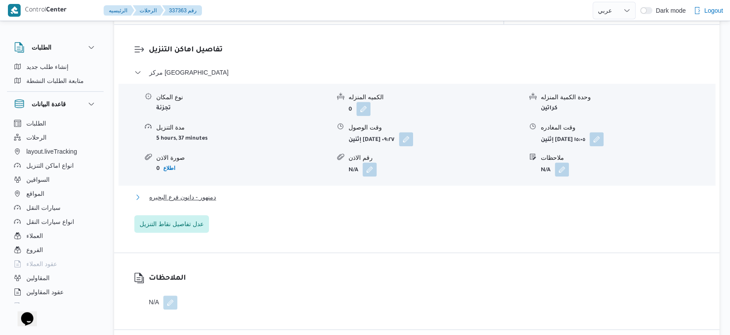
click at [219, 192] on button "دمنهور - دانون فرع البحيره" at bounding box center [416, 197] width 565 height 11
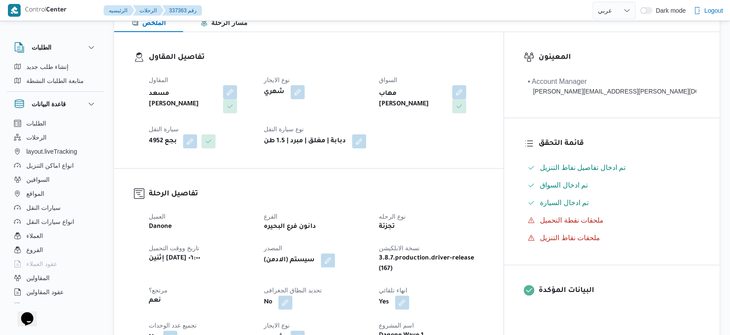
scroll to position [292, 0]
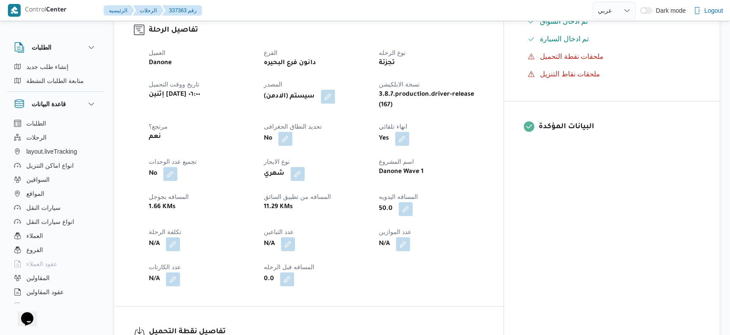
select select "ar"
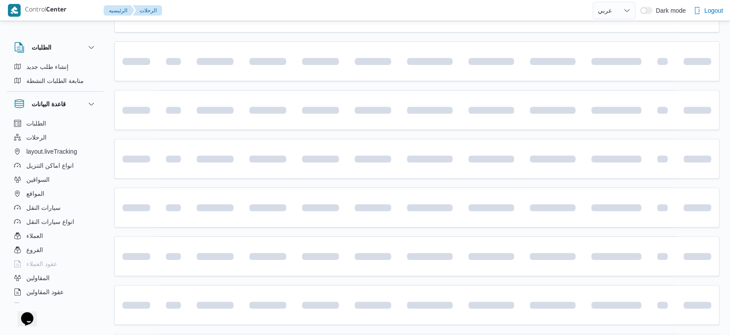
scroll to position [591, 0]
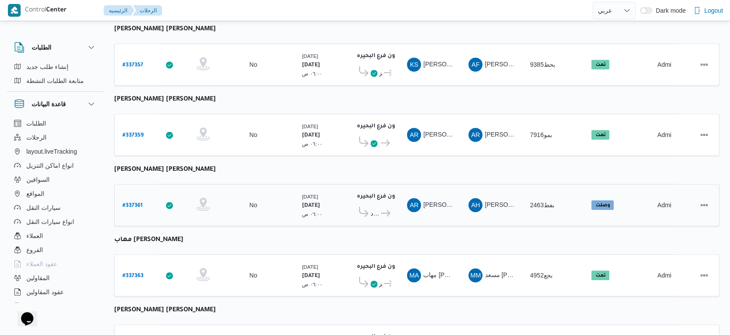
click at [137, 203] on b "# 337361" at bounding box center [132, 206] width 20 height 6
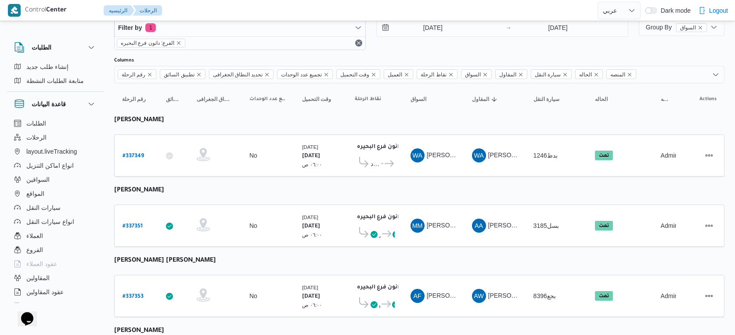
select select "ar"
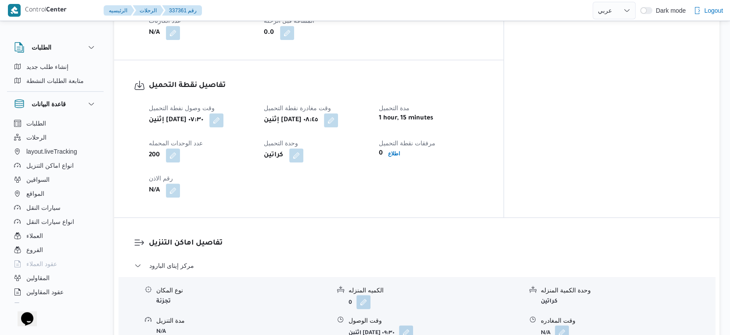
scroll to position [536, 0]
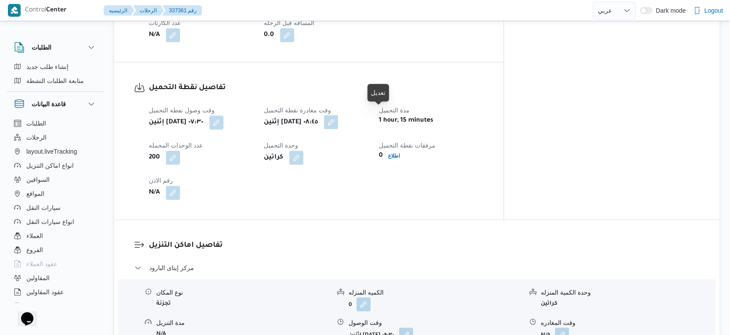
click at [338, 119] on button "button" at bounding box center [331, 122] width 14 height 14
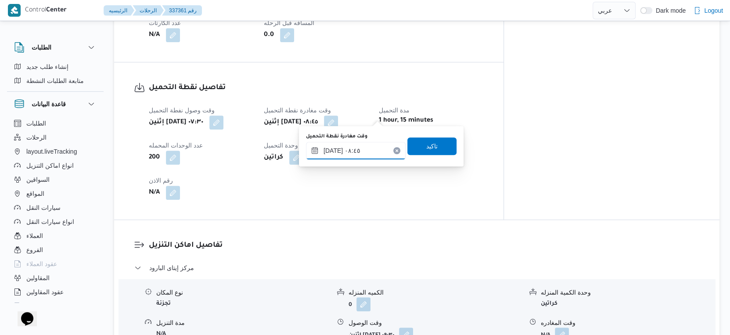
click at [353, 154] on input "[DATE] ٠٨:٤٥" at bounding box center [356, 151] width 100 height 18
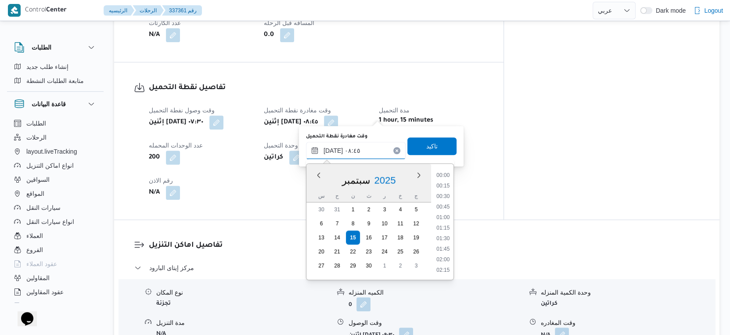
scroll to position [315, 0]
click at [446, 216] on li "08:30" at bounding box center [443, 218] width 20 height 9
type input "[DATE] ٠٨:٣٠"
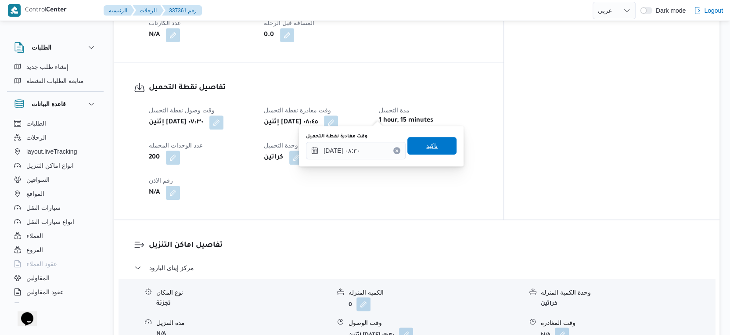
click at [431, 144] on span "تاكيد" at bounding box center [431, 146] width 49 height 18
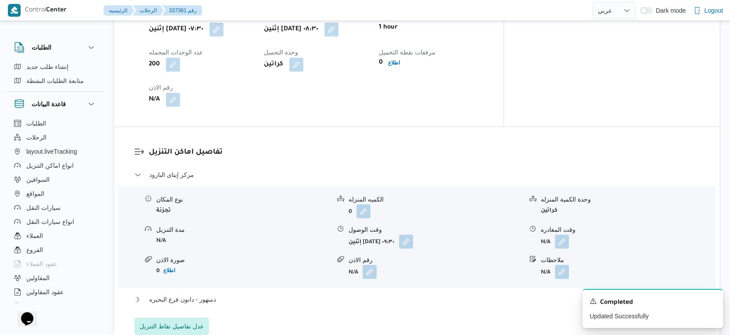
scroll to position [634, 0]
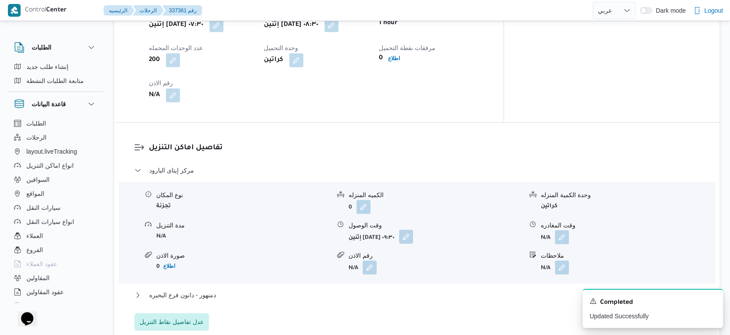
click at [413, 230] on button "button" at bounding box center [406, 237] width 14 height 14
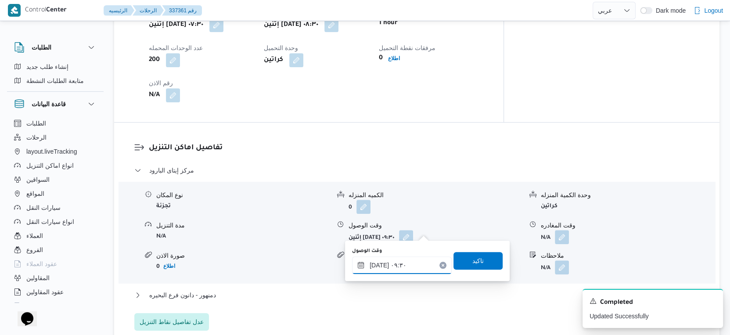
click at [403, 265] on input "[DATE] ٠٩:٣٠" at bounding box center [402, 265] width 100 height 18
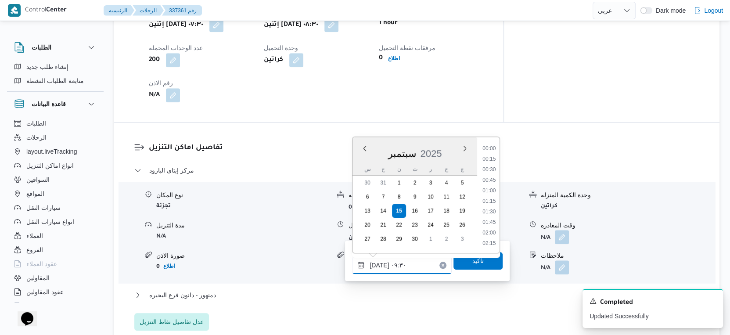
scroll to position [347, 0]
click at [488, 180] on li "09:00" at bounding box center [489, 180] width 20 height 9
type input "[DATE] ٠٩:٠٠"
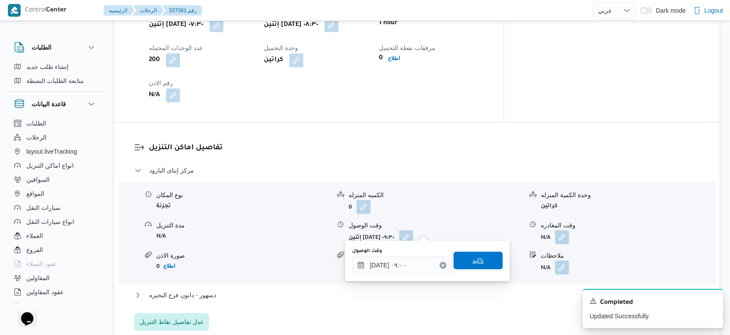
click at [480, 257] on span "تاكيد" at bounding box center [477, 261] width 49 height 18
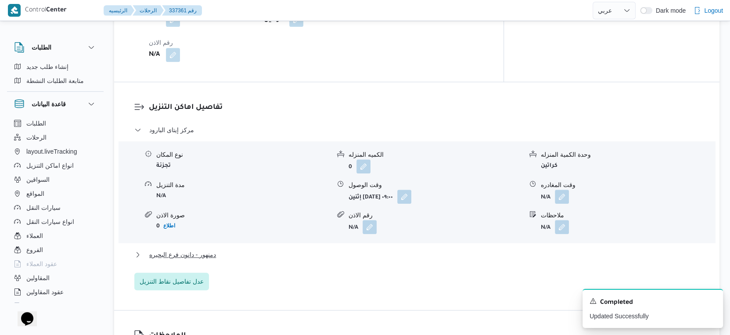
scroll to position [732, 0]
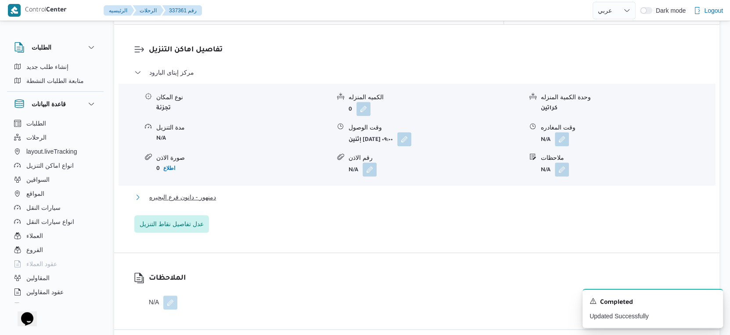
click at [206, 192] on span "دمنهور - دانون فرع البحيره" at bounding box center [182, 197] width 67 height 11
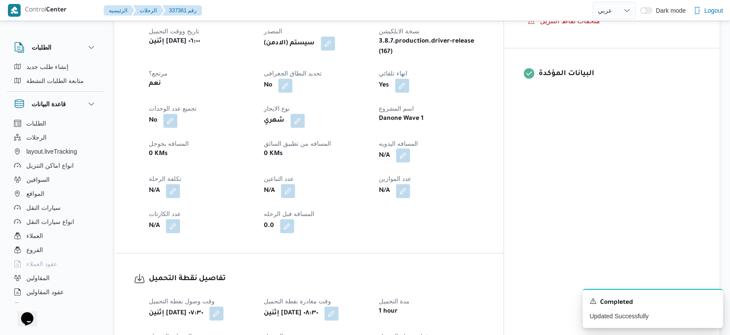
scroll to position [341, 0]
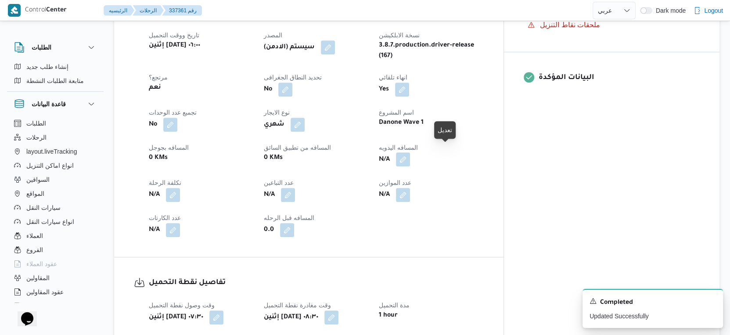
click at [410, 154] on button "button" at bounding box center [403, 159] width 14 height 14
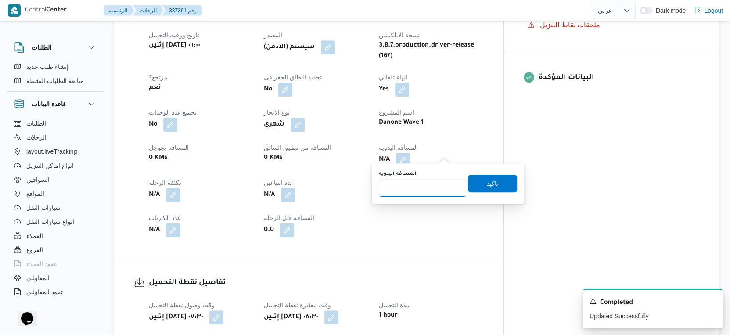
click at [424, 184] on input "المسافه اليدويه" at bounding box center [422, 188] width 87 height 18
type input "76"
click at [488, 180] on span "تاكيد" at bounding box center [492, 183] width 11 height 11
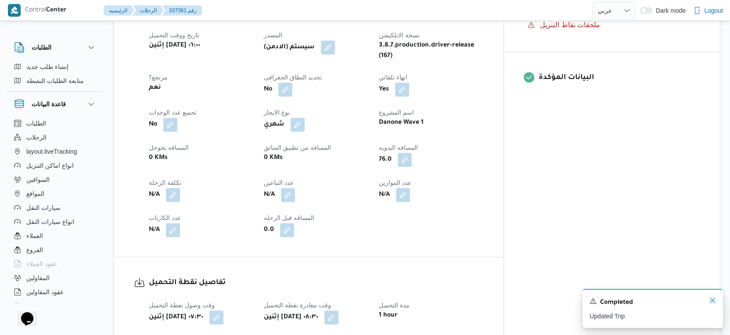
click at [713, 301] on icon "Dismiss toast" at bounding box center [712, 300] width 7 height 7
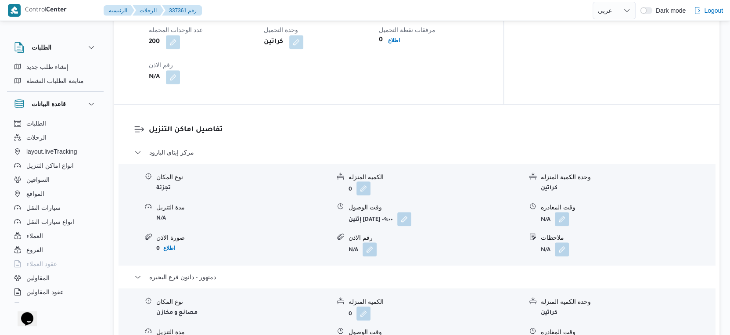
scroll to position [780, 0]
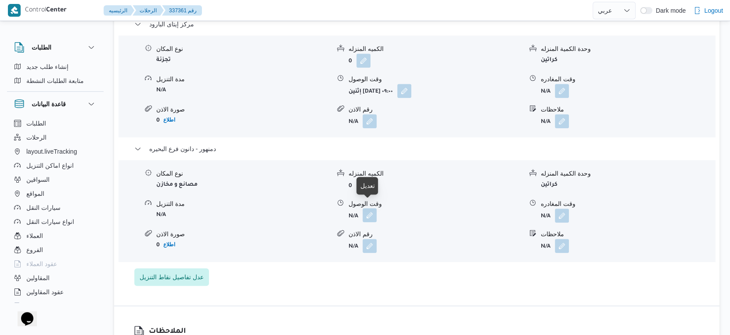
click at [369, 214] on button "button" at bounding box center [370, 215] width 14 height 14
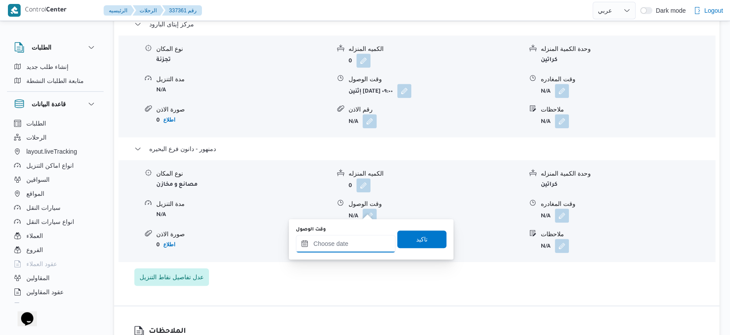
drag, startPoint x: 368, startPoint y: 214, endPoint x: 381, endPoint y: 234, distance: 24.1
click at [359, 239] on input "وقت الوصول" at bounding box center [346, 244] width 100 height 18
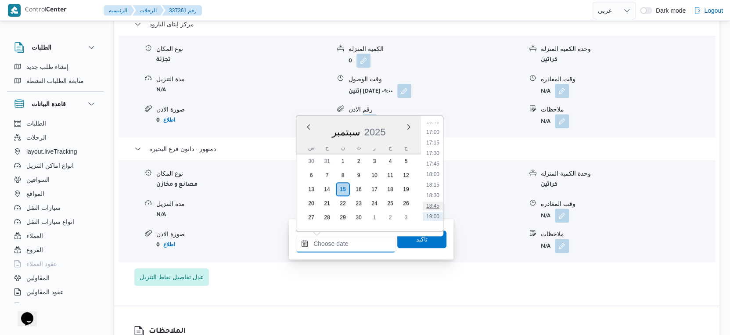
scroll to position [648, 0]
click at [436, 192] on li "17:00" at bounding box center [433, 194] width 20 height 9
type input "[DATE] ١٧:٠٠"
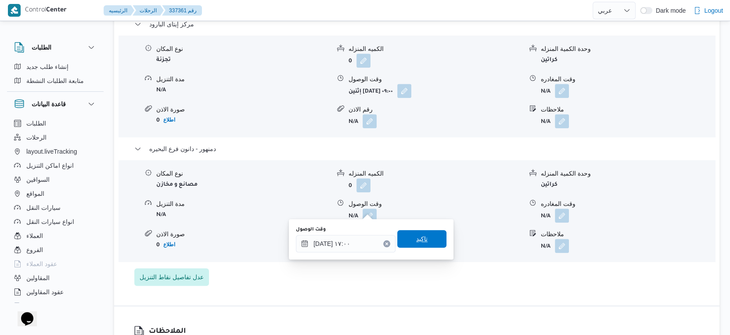
click at [428, 246] on span "تاكيد" at bounding box center [421, 239] width 49 height 18
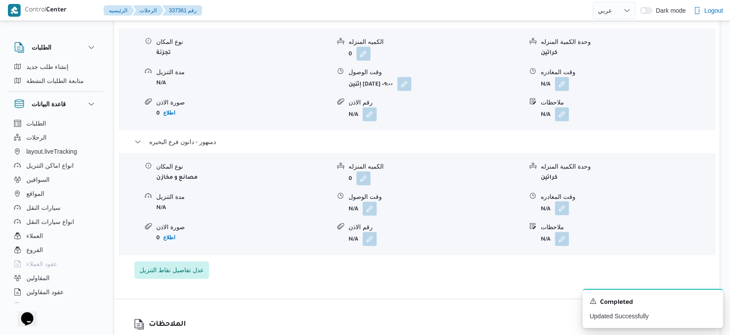
click at [568, 210] on button "button" at bounding box center [562, 208] width 14 height 14
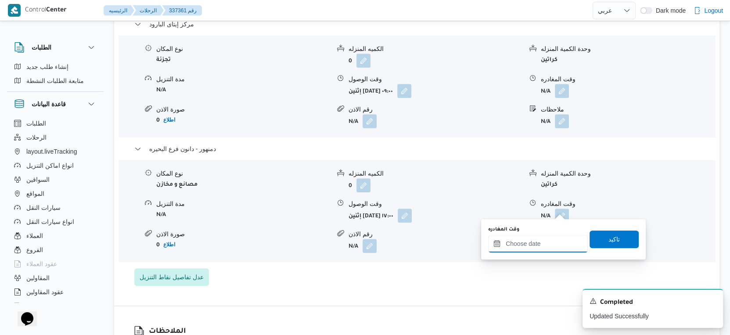
drag, startPoint x: 565, startPoint y: 218, endPoint x: 558, endPoint y: 237, distance: 20.0
click at [556, 238] on input "وقت المغادره" at bounding box center [538, 244] width 100 height 18
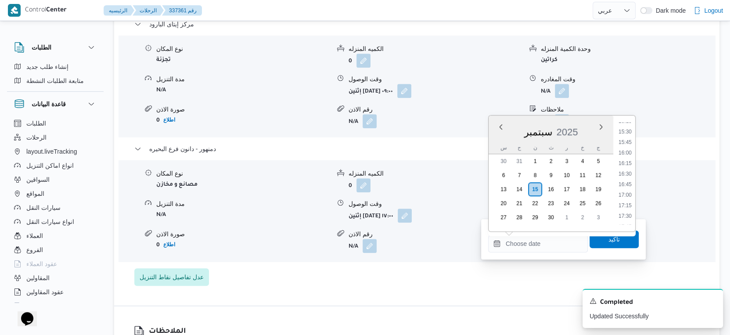
drag, startPoint x: 629, startPoint y: 200, endPoint x: 625, endPoint y: 223, distance: 22.7
click at [629, 201] on li "17:15" at bounding box center [625, 205] width 20 height 9
type input "[DATE] ١٧:١٥"
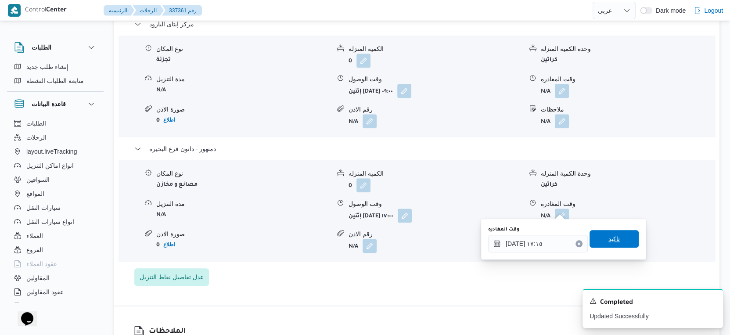
click at [618, 243] on span "تاكيد" at bounding box center [613, 239] width 49 height 18
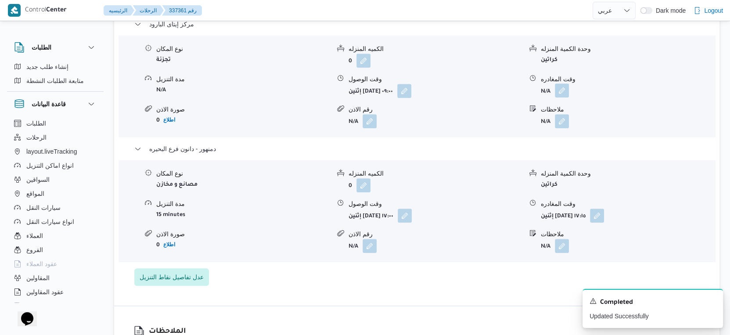
click at [560, 84] on button "button" at bounding box center [562, 90] width 14 height 14
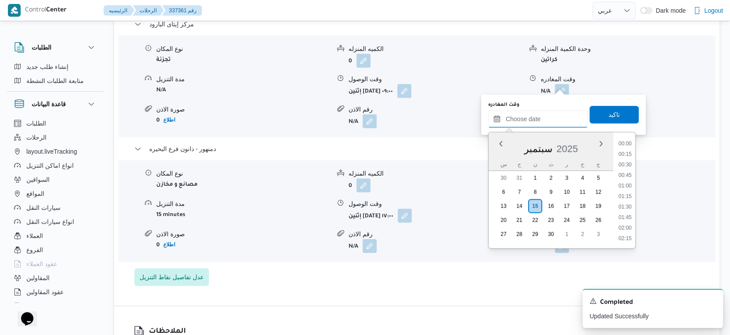
click at [551, 114] on input "وقت المغادره" at bounding box center [538, 119] width 100 height 18
click at [628, 201] on li "16:45" at bounding box center [625, 201] width 20 height 9
type input "[DATE] ١٦:٤٥"
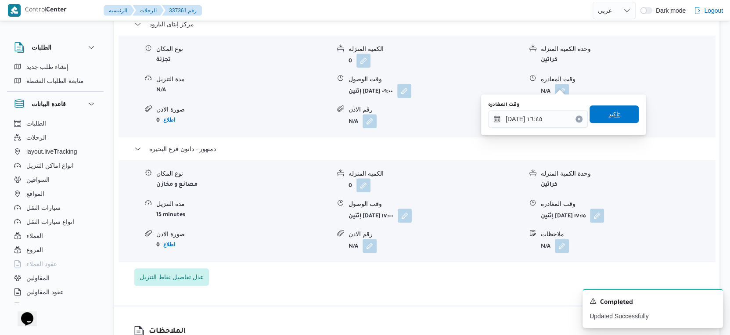
click at [616, 115] on span "تاكيد" at bounding box center [613, 114] width 49 height 18
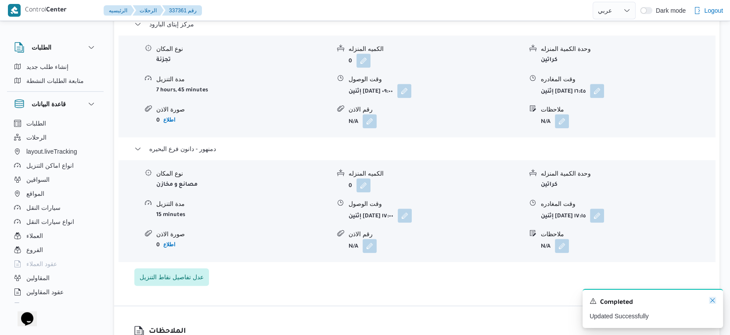
click at [711, 302] on icon "Dismiss toast" at bounding box center [712, 300] width 7 height 7
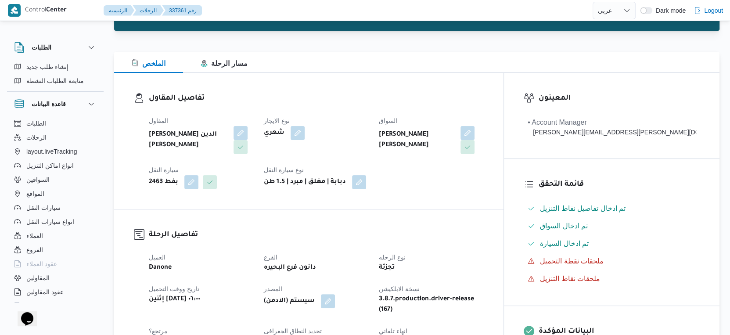
scroll to position [0, 0]
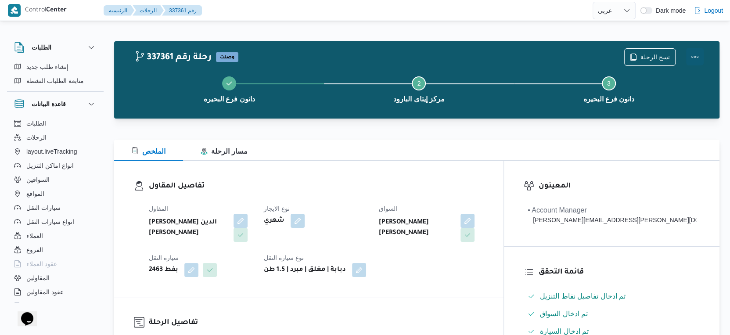
click at [696, 57] on button "Actions" at bounding box center [695, 57] width 18 height 18
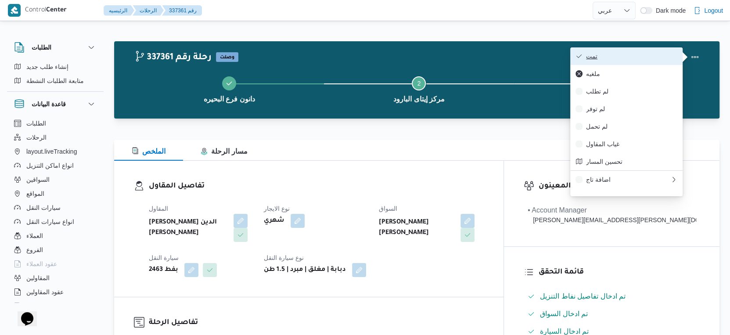
click at [646, 56] on span "تمت" at bounding box center [631, 56] width 91 height 7
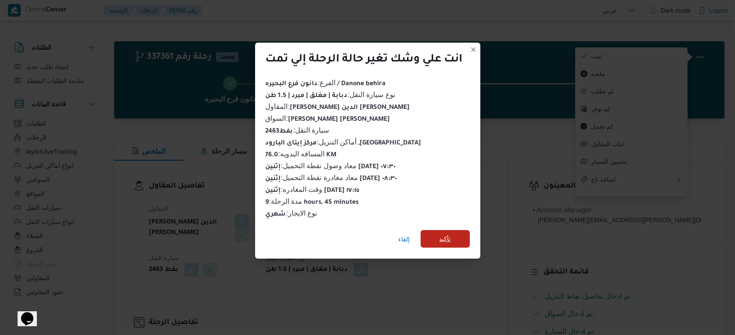
click at [461, 231] on span "تأكيد" at bounding box center [444, 239] width 49 height 18
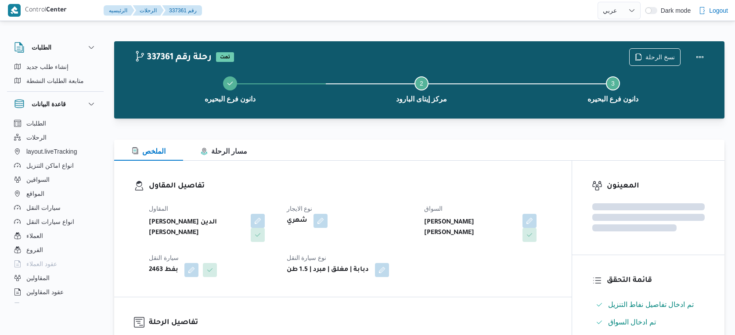
select select "ar"
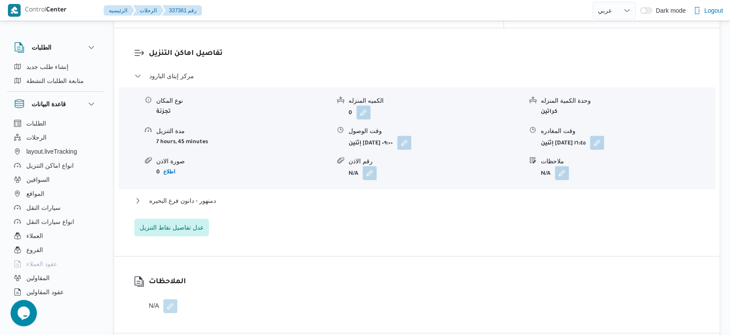
scroll to position [732, 0]
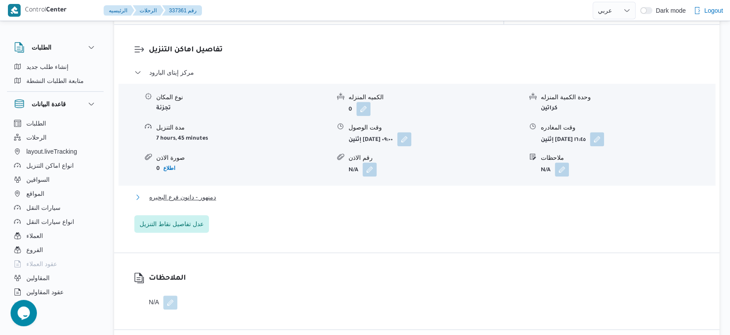
click at [222, 193] on button "دمنهور - دانون فرع البحيره" at bounding box center [416, 197] width 565 height 11
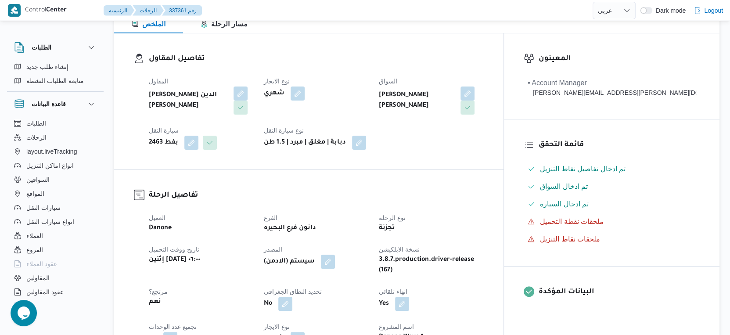
scroll to position [292, 0]
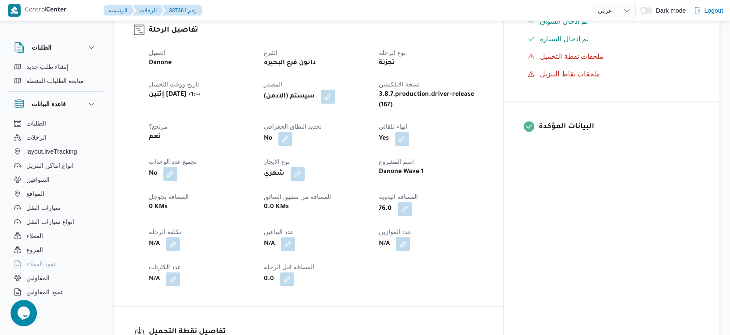
select select "ar"
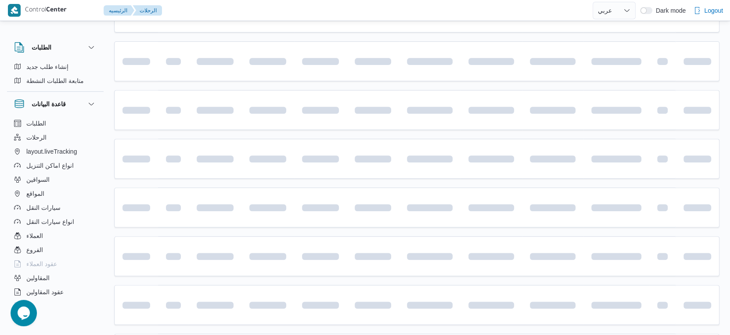
scroll to position [395, 0]
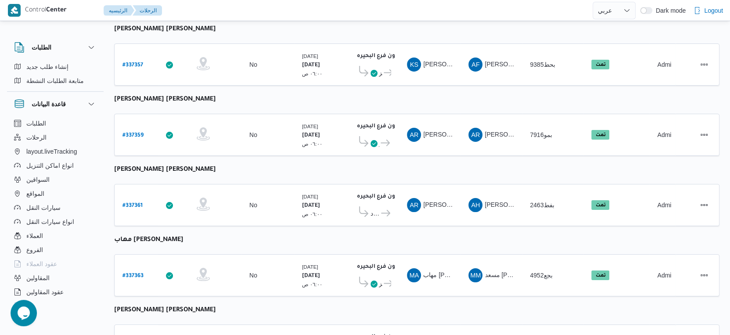
select select "ar"
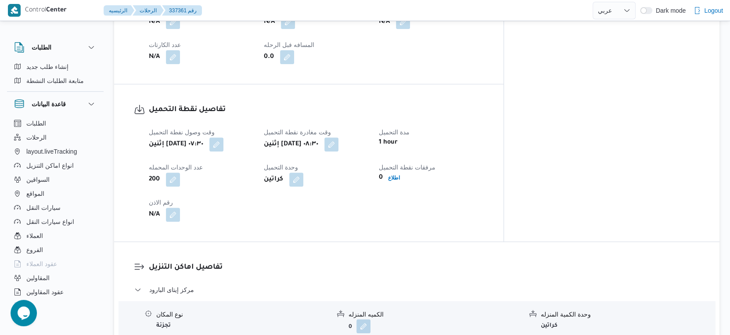
scroll to position [347, 0]
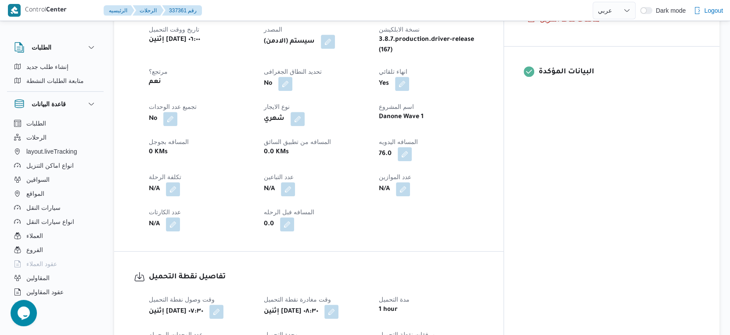
select select "ar"
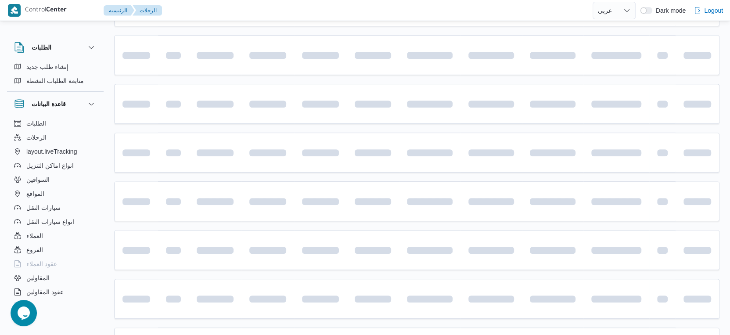
scroll to position [395, 0]
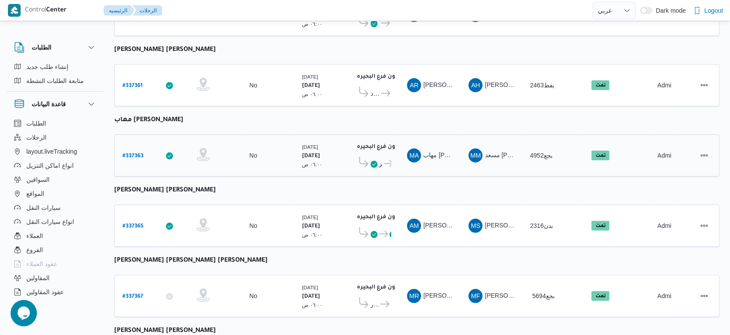
select select "ar"
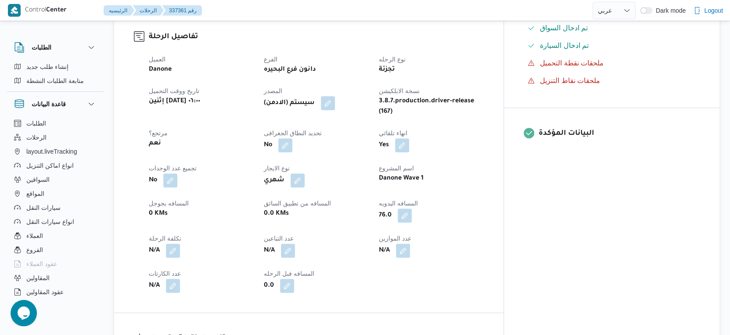
scroll to position [223, 0]
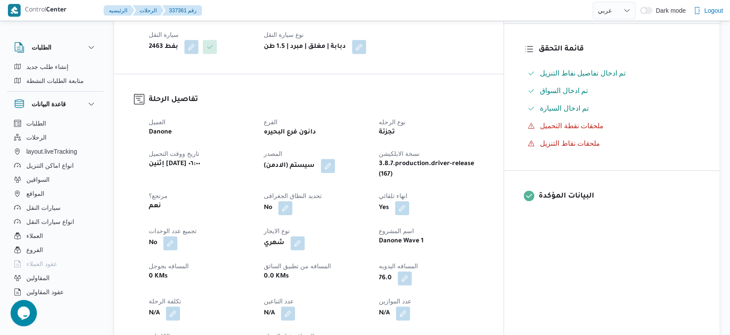
select select "ar"
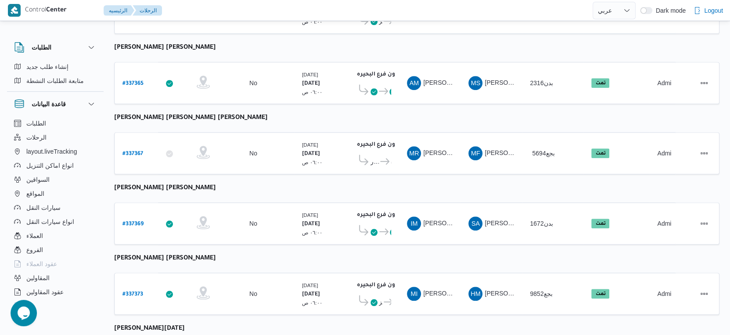
scroll to position [716, 0]
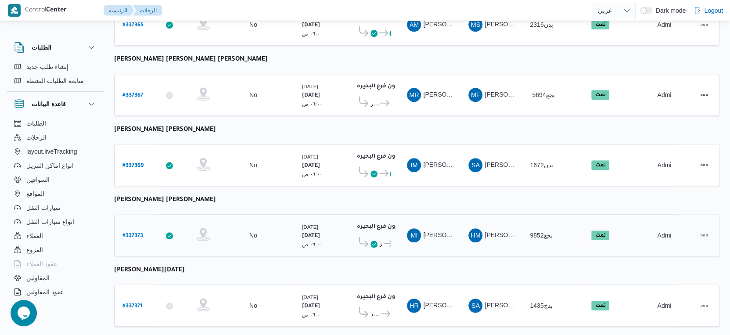
click at [134, 233] on b "# 337373" at bounding box center [132, 236] width 21 height 6
select select "ar"
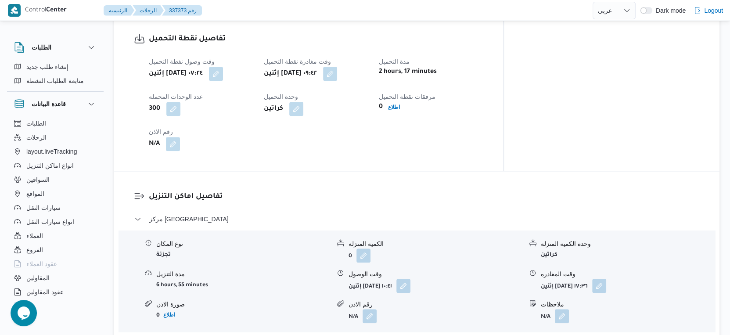
scroll to position [683, 0]
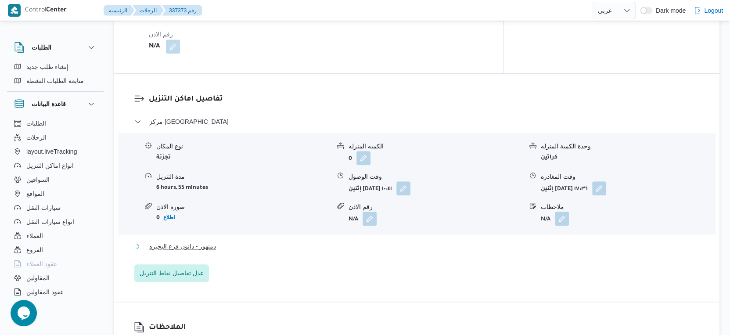
click at [217, 241] on button "دمنهور - دانون فرع البحيره" at bounding box center [416, 246] width 565 height 11
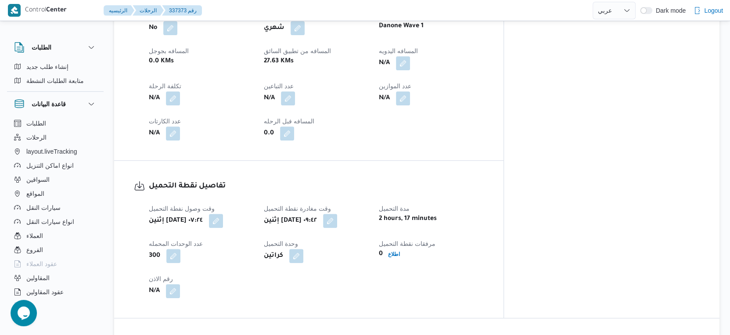
scroll to position [390, 0]
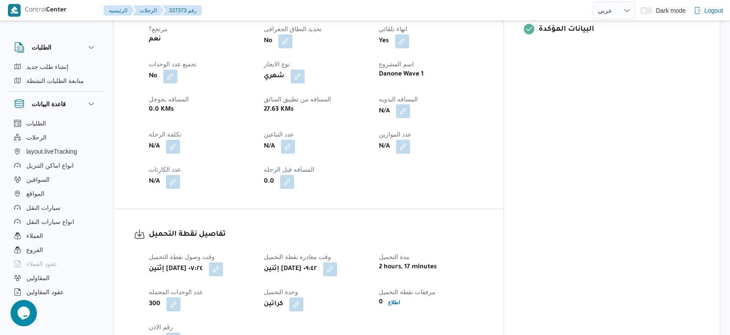
click at [410, 105] on button "button" at bounding box center [403, 111] width 14 height 14
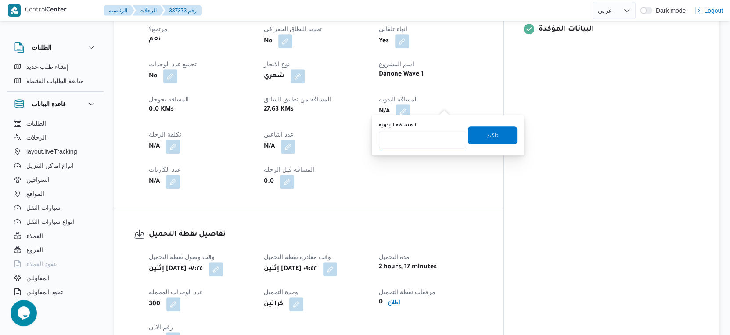
click at [422, 134] on input "المسافه اليدويه" at bounding box center [422, 140] width 87 height 18
type input "30"
click at [493, 133] on span "تاكيد" at bounding box center [492, 135] width 49 height 18
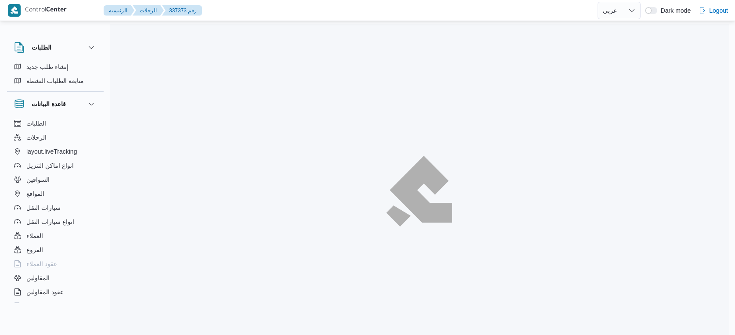
select select "ar"
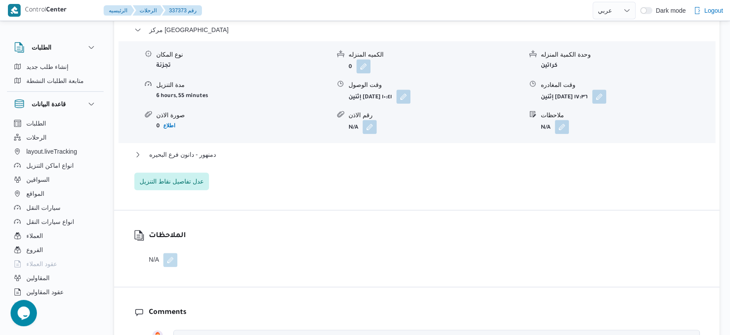
scroll to position [829, 0]
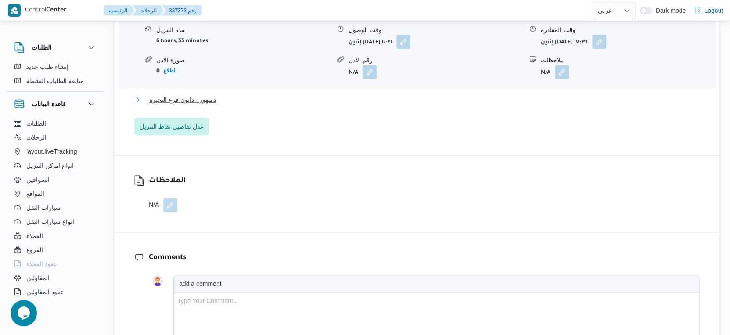
click at [208, 94] on span "دمنهور - دانون فرع البحيره" at bounding box center [182, 99] width 67 height 11
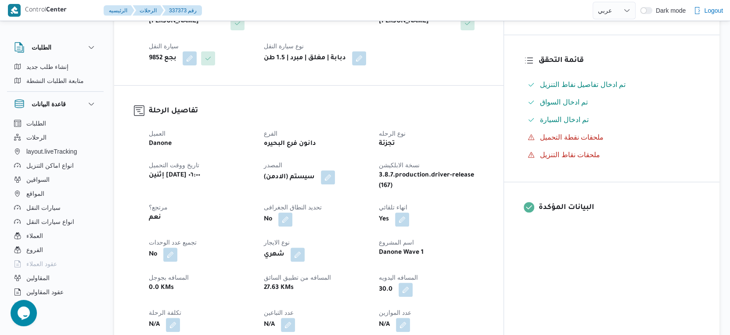
scroll to position [195, 0]
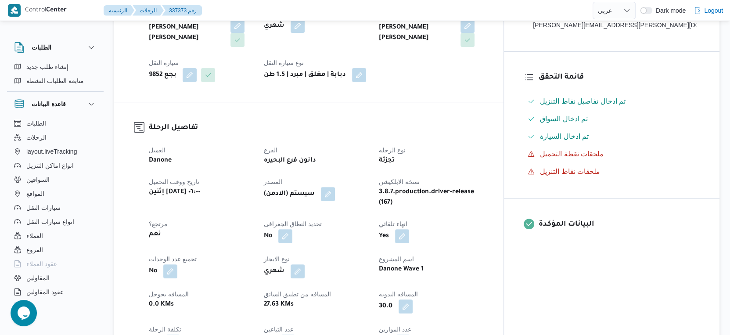
select select "ar"
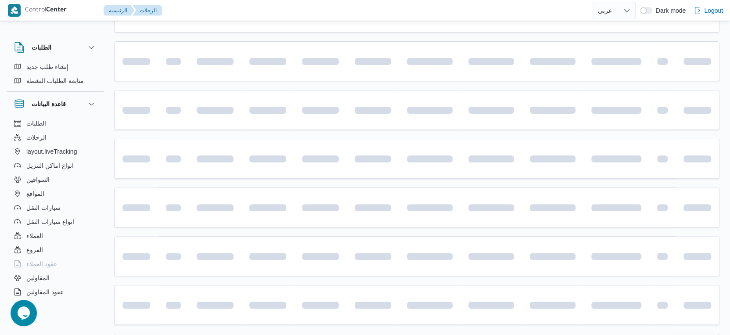
scroll to position [716, 0]
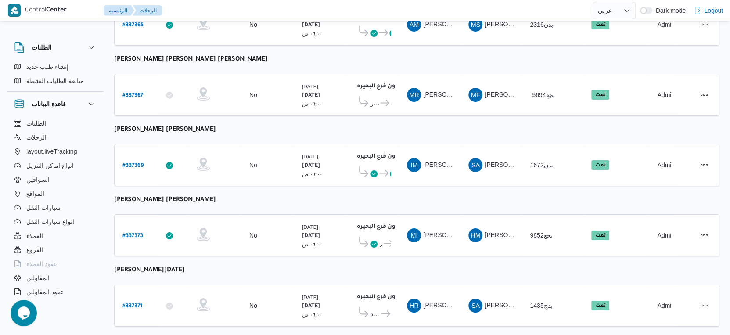
select select "ar"
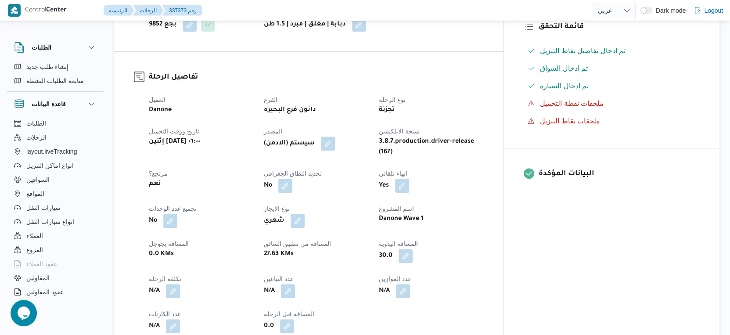
scroll to position [229, 0]
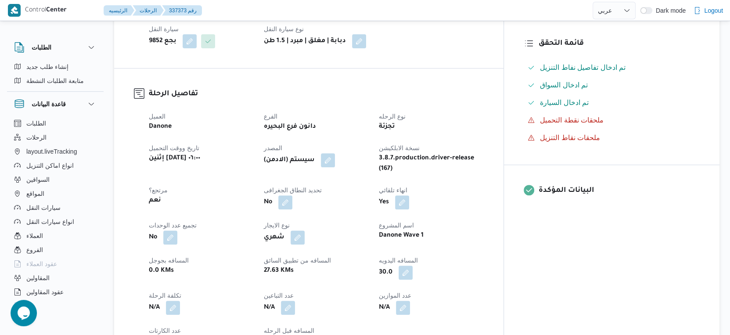
select select "ar"
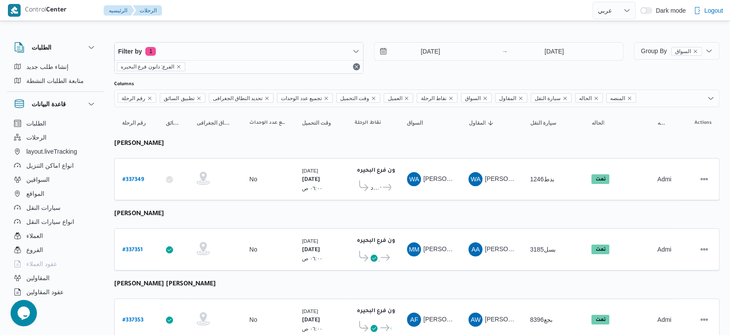
scroll to position [97, 0]
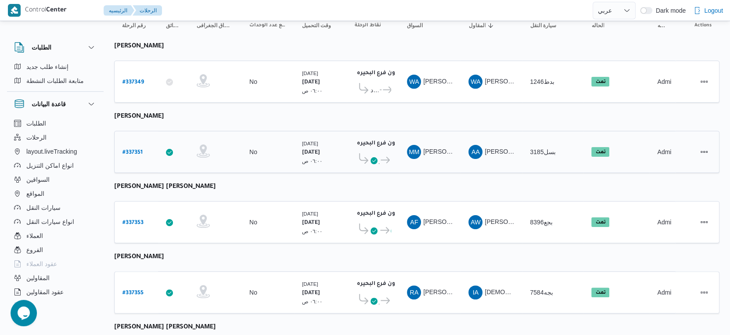
click at [133, 150] on b "# 337351" at bounding box center [132, 153] width 20 height 6
select select "ar"
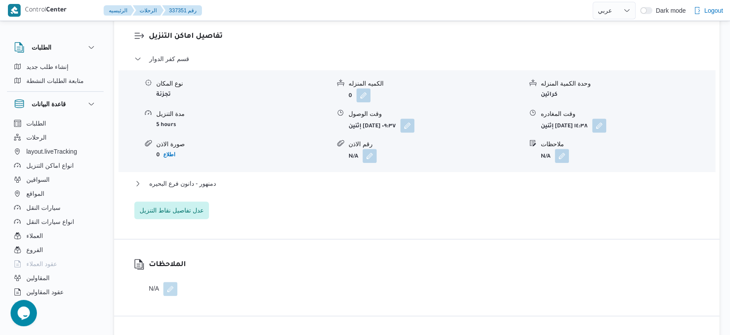
scroll to position [732, 0]
click at [205, 187] on span "دمنهور - دانون فرع البحيره" at bounding box center [182, 183] width 67 height 11
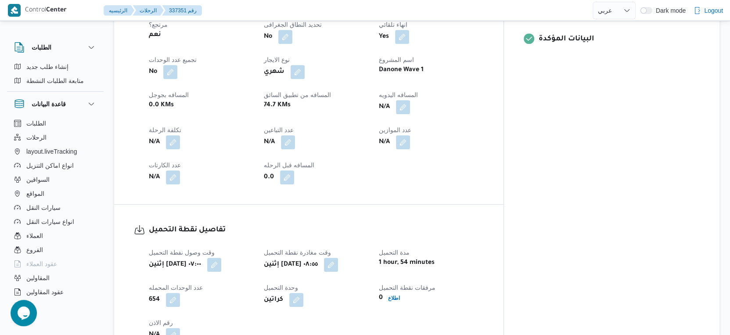
scroll to position [292, 0]
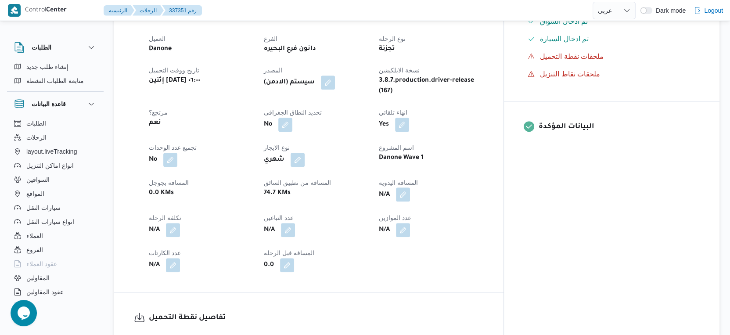
click at [410, 198] on button "button" at bounding box center [403, 194] width 14 height 14
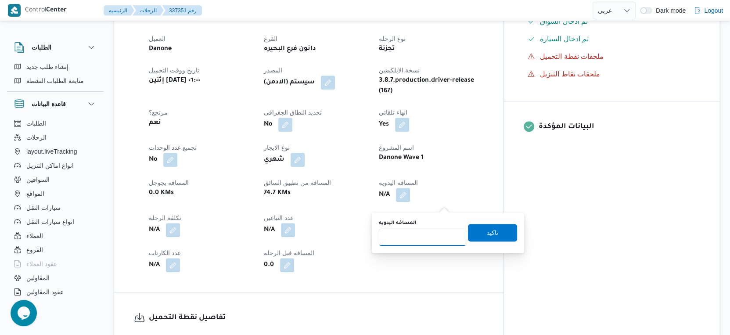
click at [419, 236] on input "المسافه اليدويه" at bounding box center [422, 237] width 87 height 18
type input "91"
click at [490, 230] on span "تاكيد" at bounding box center [492, 232] width 11 height 11
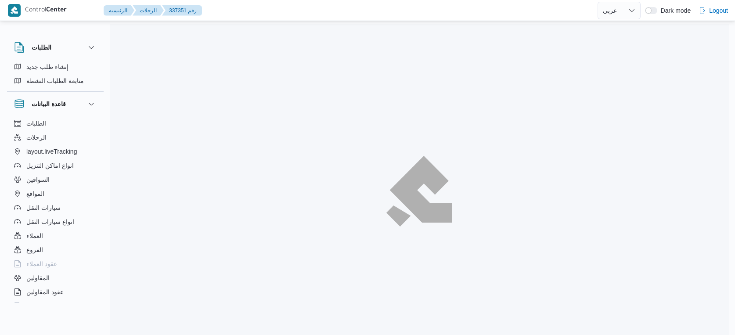
select select "ar"
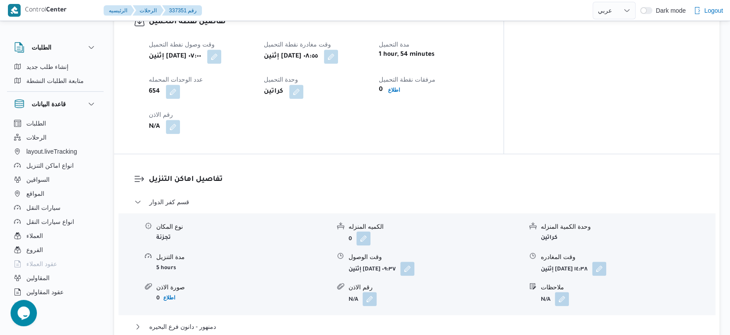
scroll to position [732, 0]
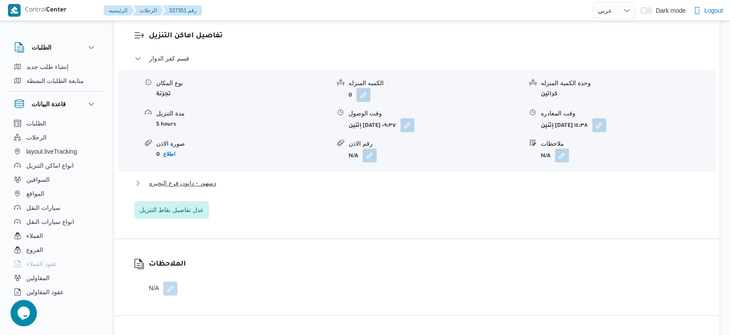
click at [217, 188] on button "دمنهور - دانون فرع البحيره" at bounding box center [416, 183] width 565 height 11
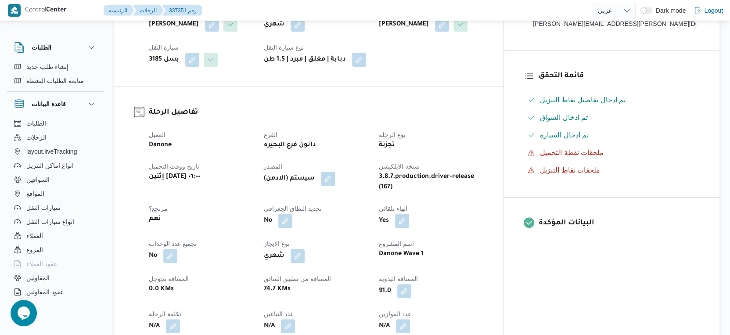
scroll to position [195, 0]
select select "ar"
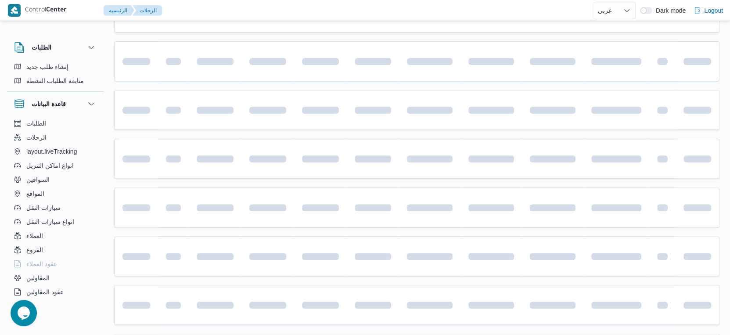
scroll to position [97, 0]
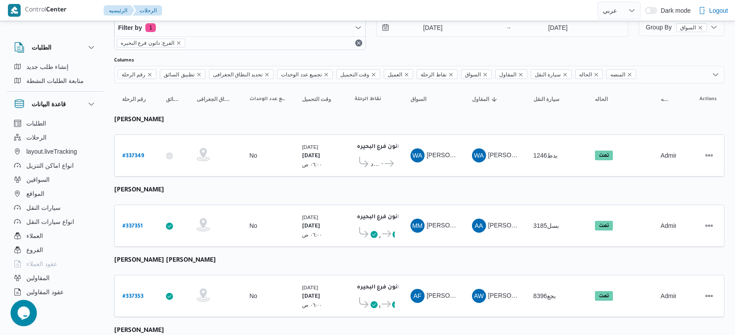
select select "ar"
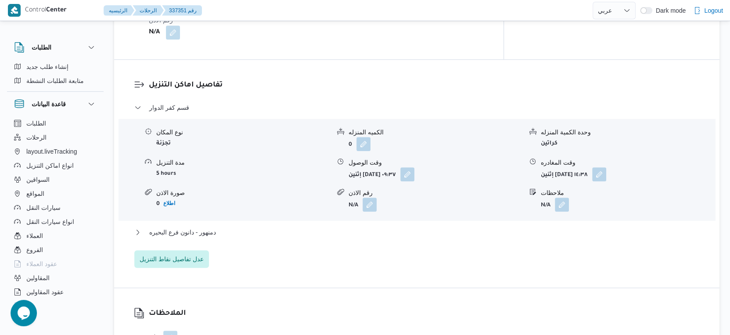
scroll to position [780, 0]
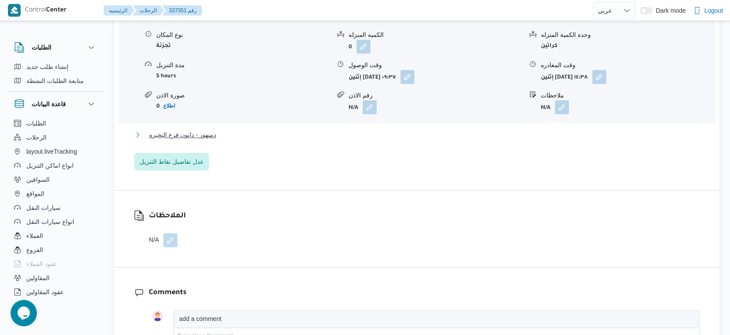
click at [211, 140] on span "دمنهور - دانون فرع البحيره" at bounding box center [182, 134] width 67 height 11
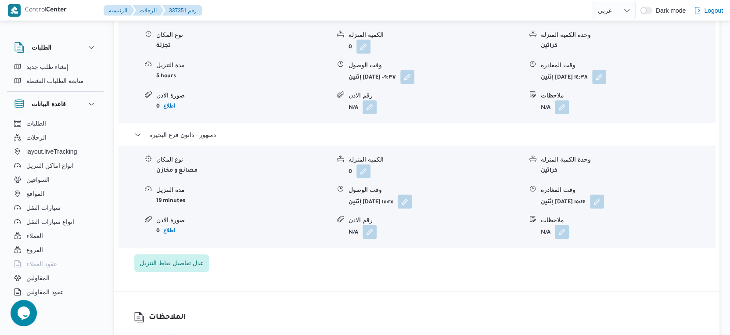
select select "ar"
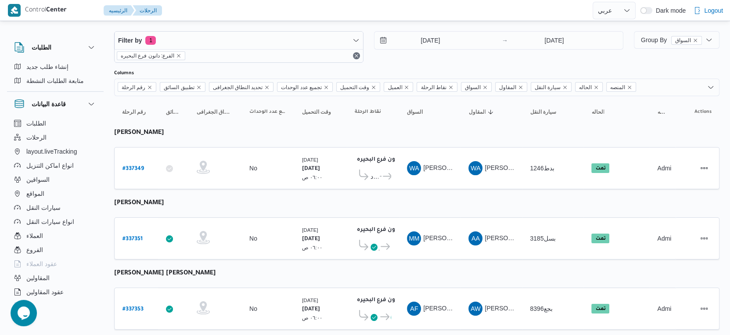
scroll to position [244, 0]
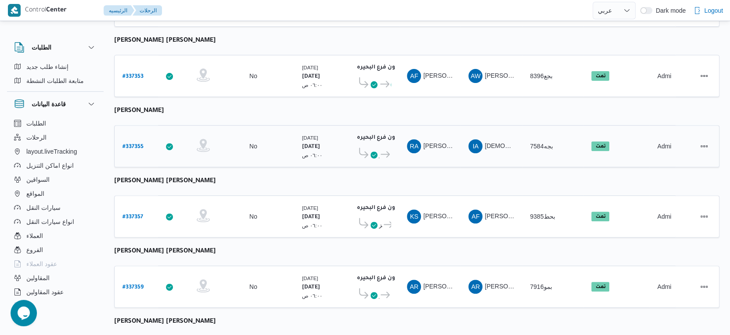
click at [135, 144] on b "# 337355" at bounding box center [132, 147] width 21 height 6
select select "ar"
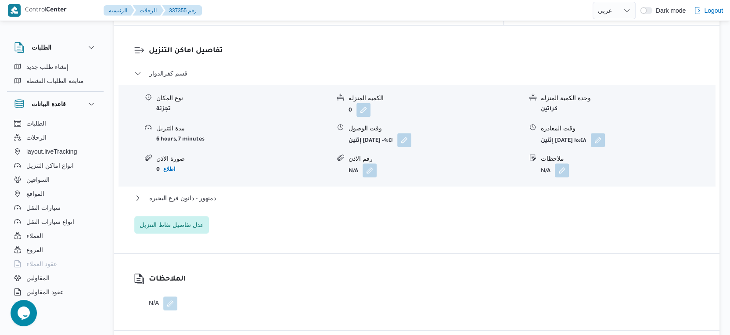
scroll to position [732, 0]
click at [214, 192] on span "دمنهور - دانون فرع البحيره" at bounding box center [182, 197] width 67 height 11
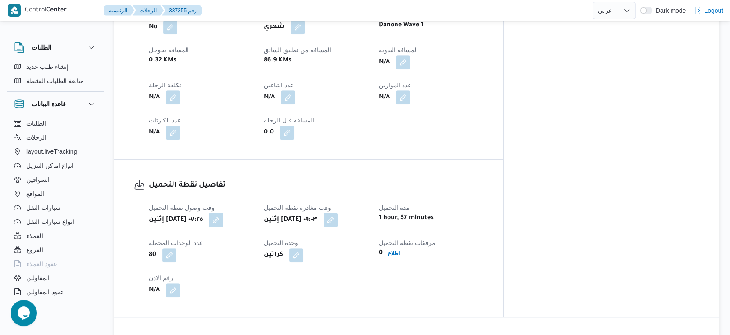
scroll to position [390, 0]
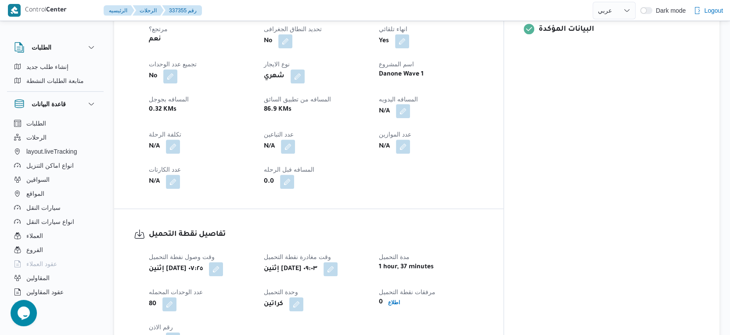
click at [410, 107] on button "button" at bounding box center [403, 111] width 14 height 14
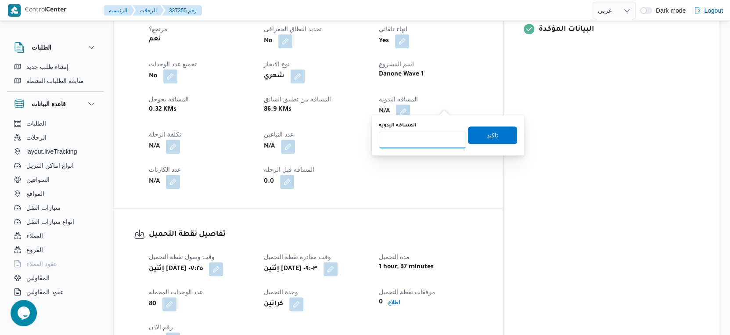
click at [425, 132] on input "المسافه اليدويه" at bounding box center [422, 140] width 87 height 18
type input "115"
click at [488, 131] on span "تاكيد" at bounding box center [492, 134] width 11 height 11
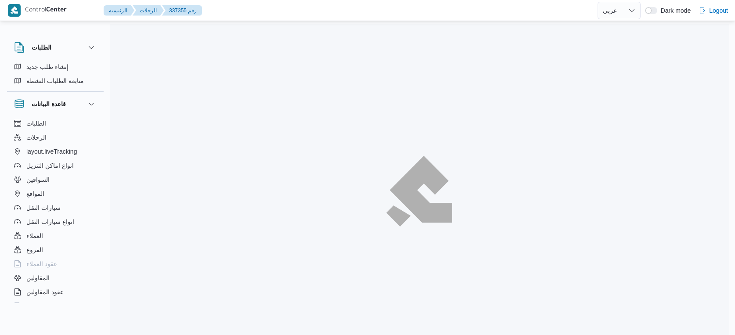
select select "ar"
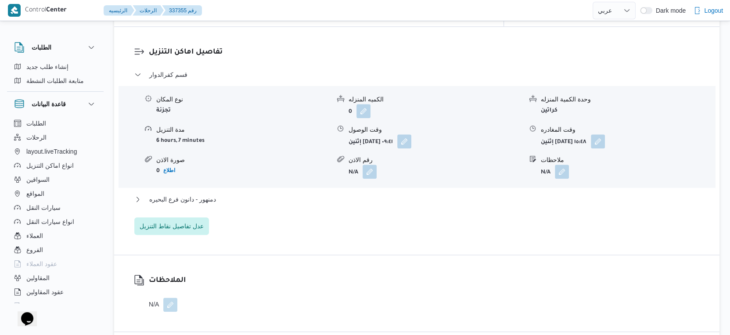
scroll to position [732, 0]
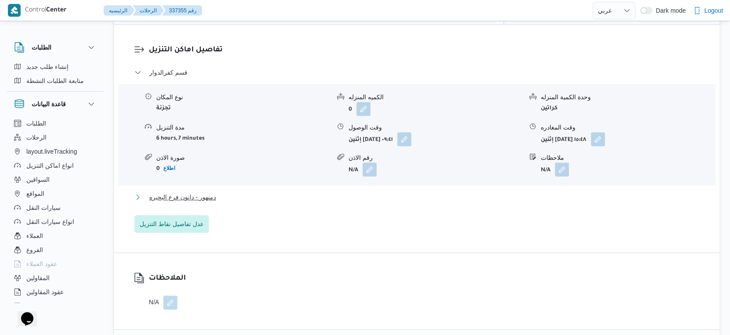
click at [253, 192] on button "دمنهور - دانون فرع البحيره" at bounding box center [416, 197] width 565 height 11
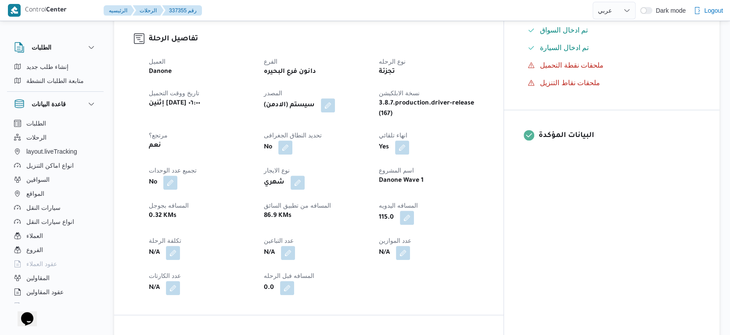
scroll to position [292, 0]
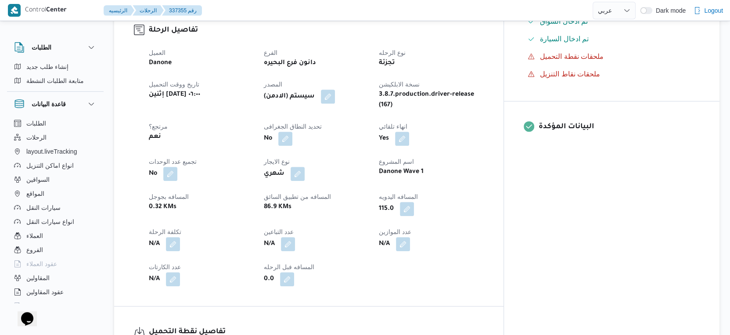
select select "ar"
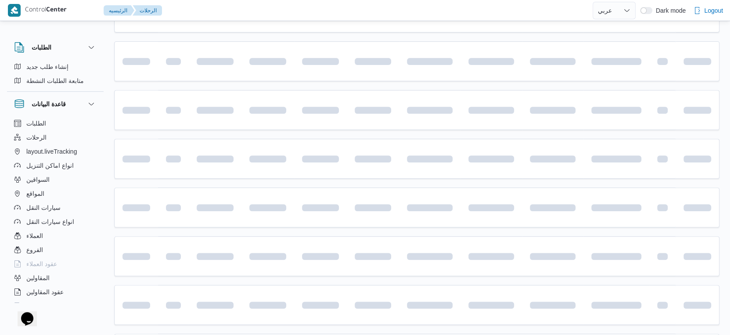
scroll to position [244, 0]
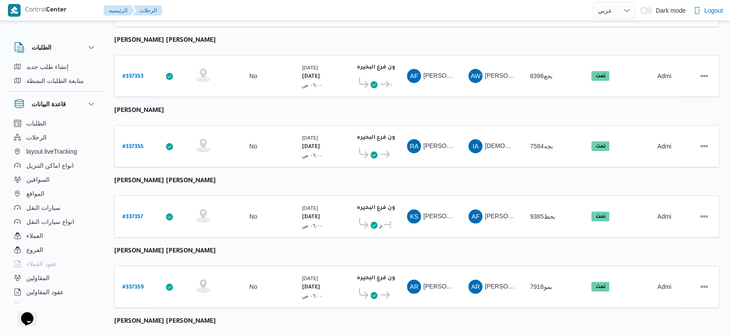
select select "ar"
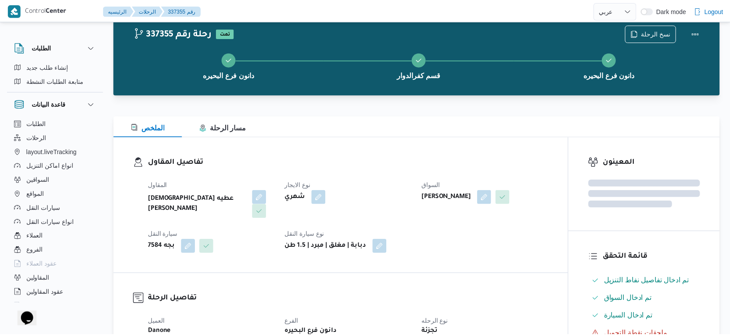
scroll to position [244, 0]
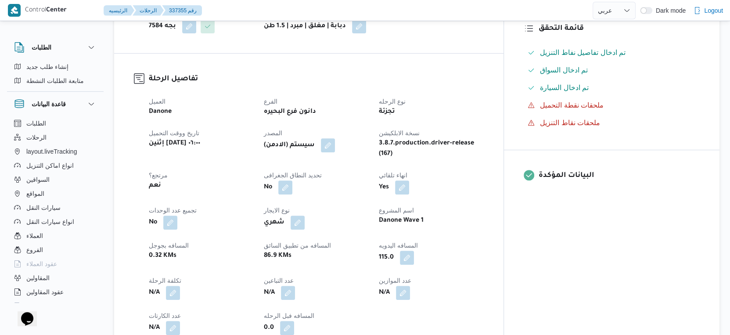
select select "ar"
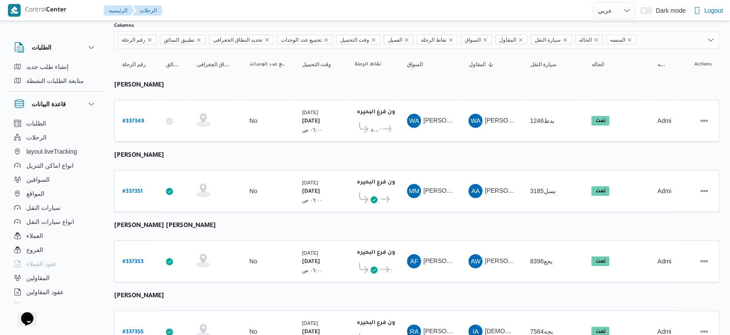
scroll to position [146, 0]
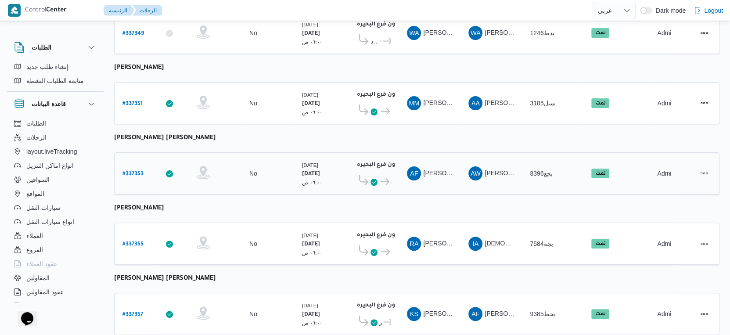
click at [136, 171] on b "# 337353" at bounding box center [132, 174] width 21 height 6
select select "ar"
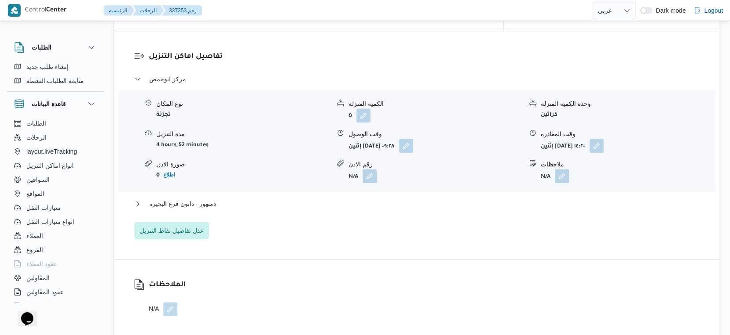
scroll to position [732, 0]
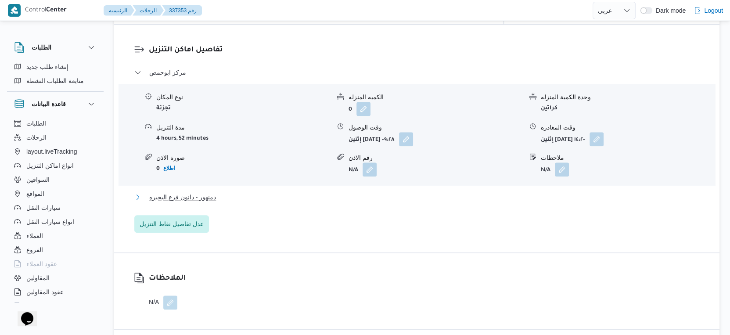
click at [210, 192] on span "دمنهور - دانون فرع البحيره" at bounding box center [182, 197] width 67 height 11
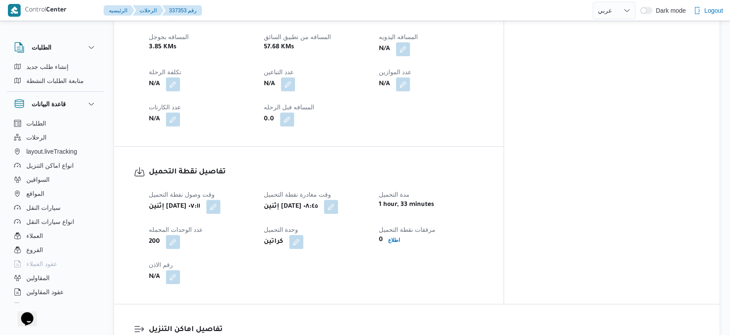
scroll to position [292, 0]
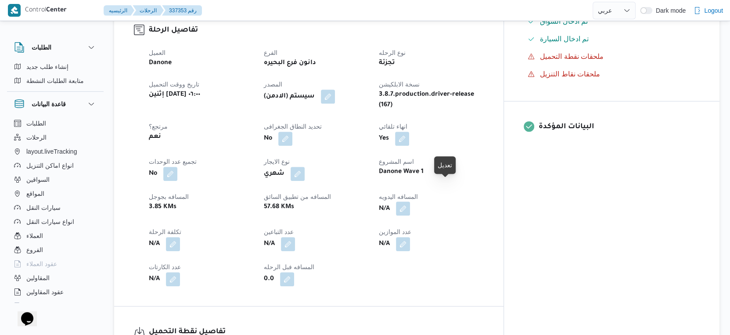
click at [410, 201] on button "button" at bounding box center [403, 208] width 14 height 14
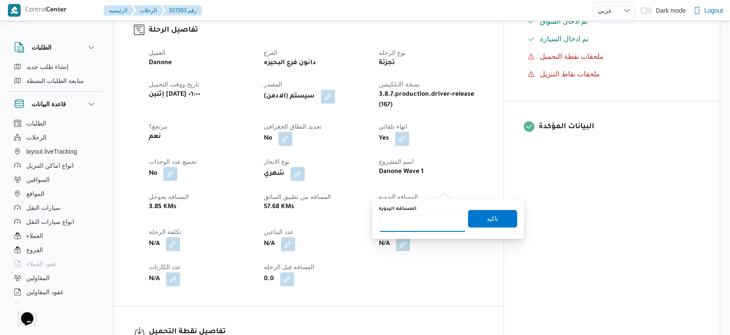
click at [424, 224] on input "المسافه اليدويه" at bounding box center [422, 223] width 87 height 18
type input "59"
click at [487, 216] on span "تاكيد" at bounding box center [492, 218] width 11 height 11
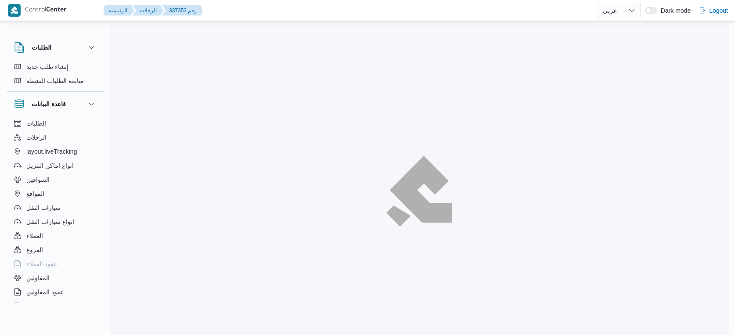
select select "ar"
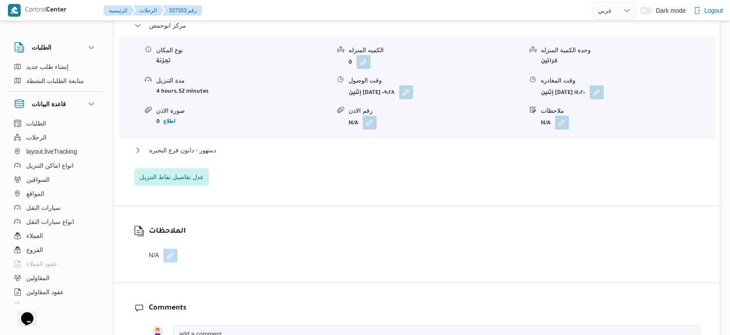
scroll to position [683, 0]
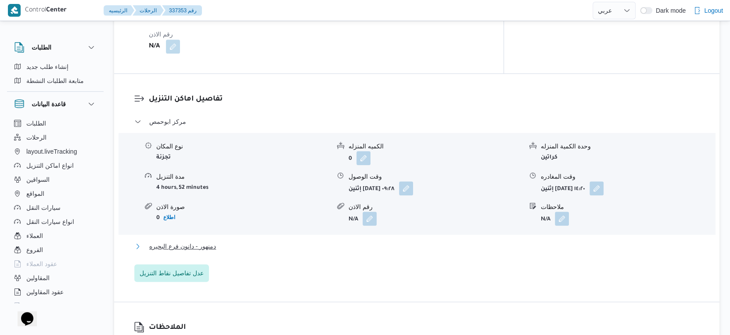
click at [234, 241] on button "دمنهور - دانون فرع البحيره" at bounding box center [416, 246] width 565 height 11
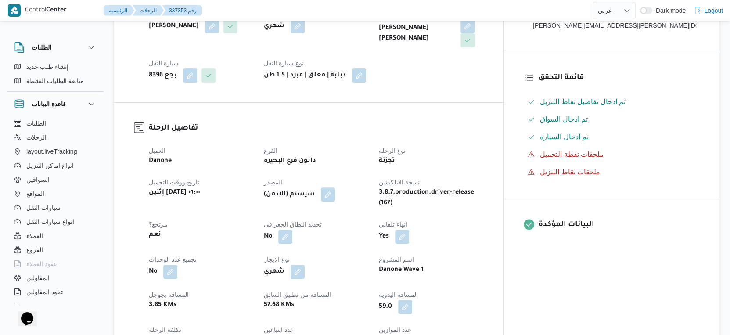
scroll to position [195, 0]
select select "ar"
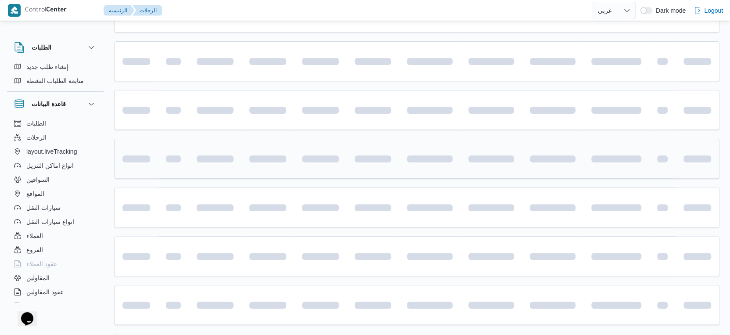
scroll to position [146, 0]
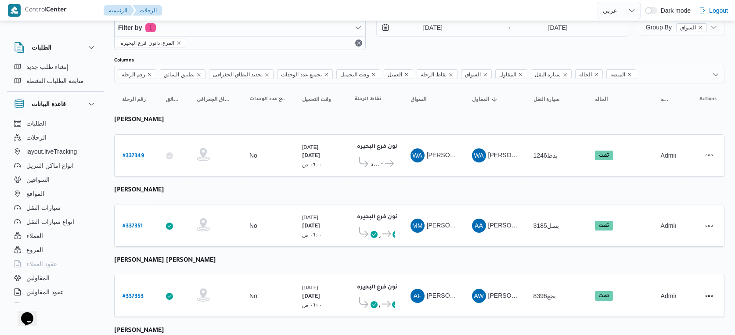
select select "ar"
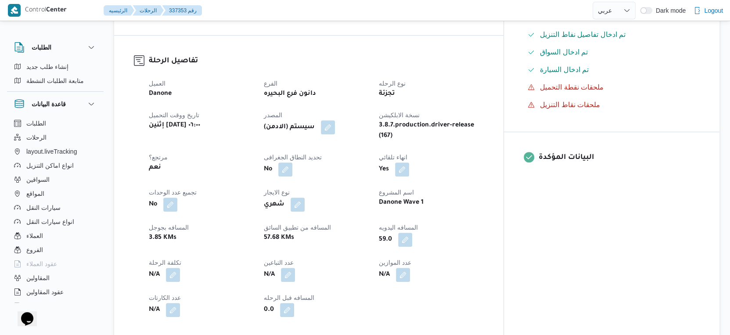
scroll to position [244, 0]
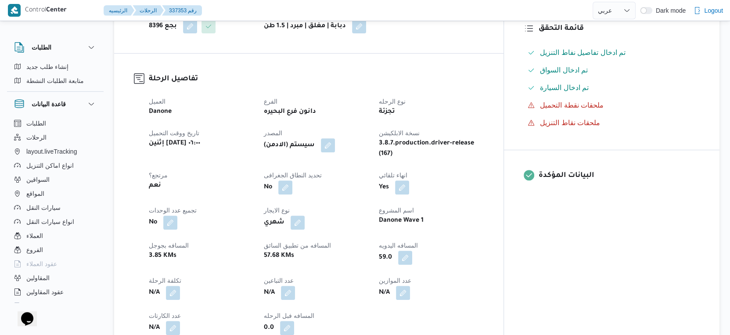
select select "ar"
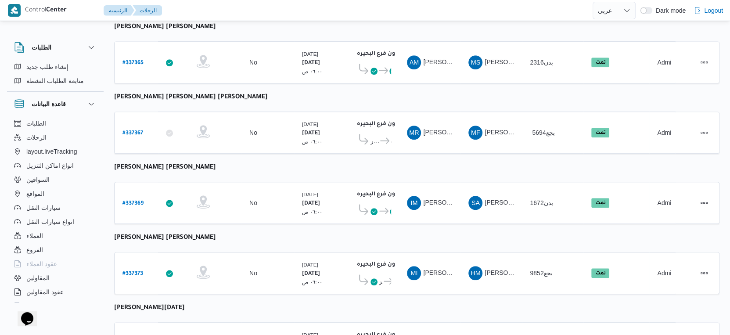
scroll to position [716, 0]
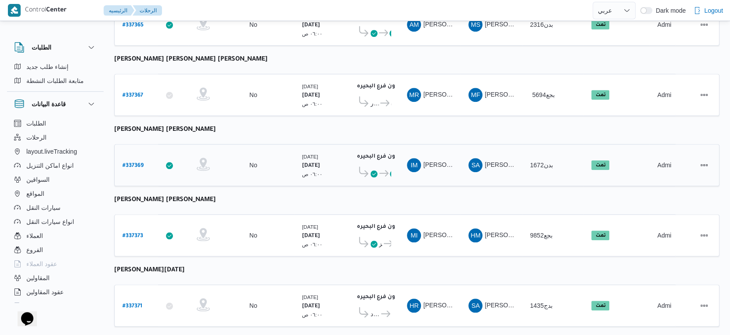
click at [130, 163] on b "# 337369" at bounding box center [132, 166] width 21 height 6
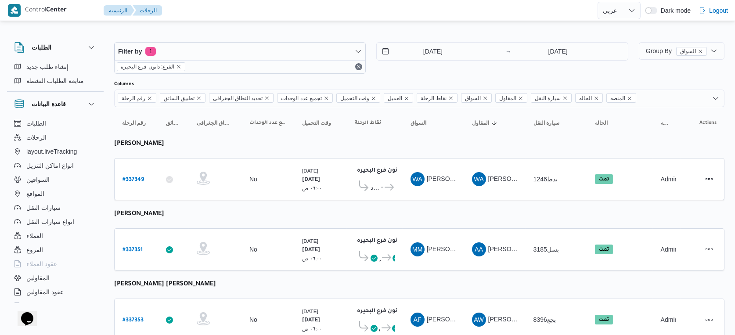
select select "ar"
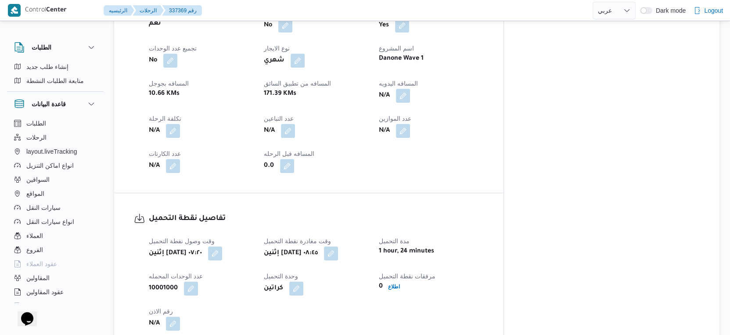
scroll to position [488, 0]
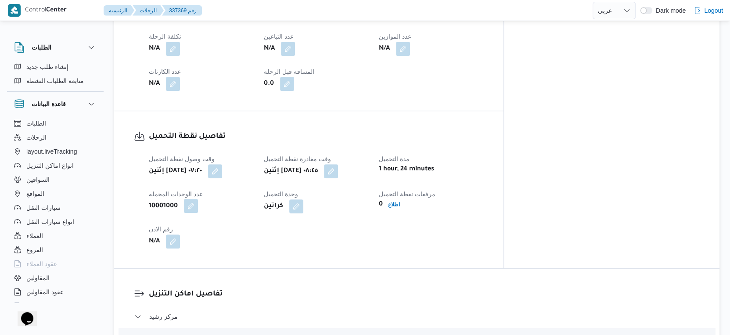
click at [190, 199] on button "button" at bounding box center [191, 206] width 14 height 14
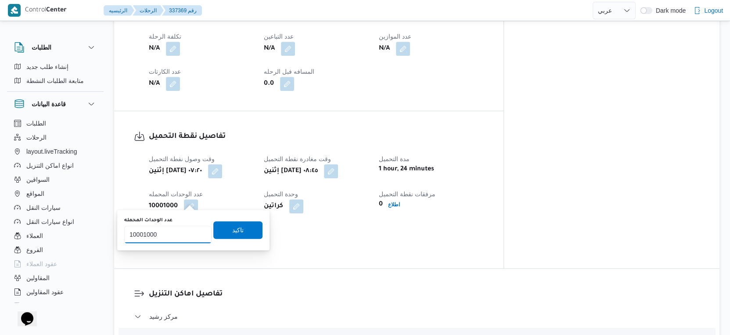
click at [162, 234] on input "10001000" at bounding box center [167, 235] width 87 height 18
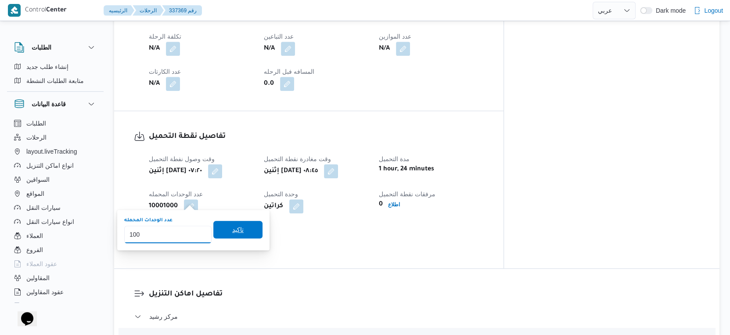
type input "100"
click at [230, 223] on span "تاكيد" at bounding box center [237, 230] width 49 height 18
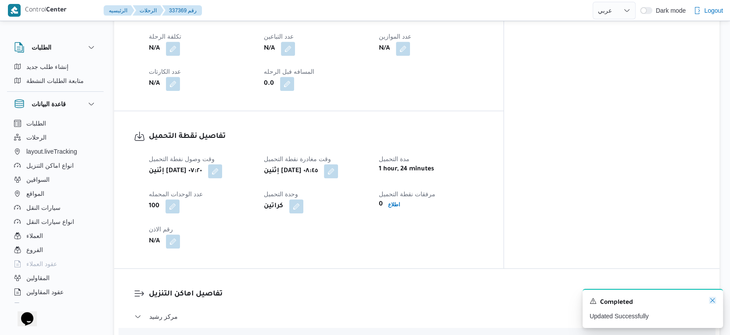
click at [715, 299] on icon "Dismiss toast" at bounding box center [712, 300] width 7 height 7
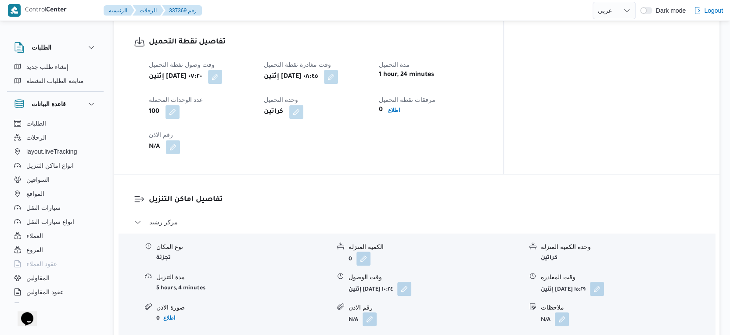
scroll to position [634, 0]
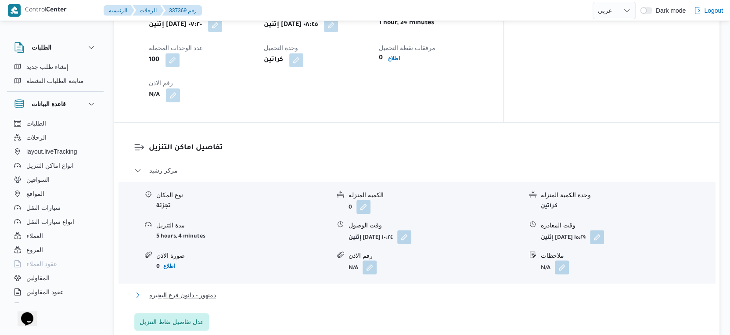
click at [220, 290] on button "دمنهور - دانون فرع البحيره" at bounding box center [416, 295] width 565 height 11
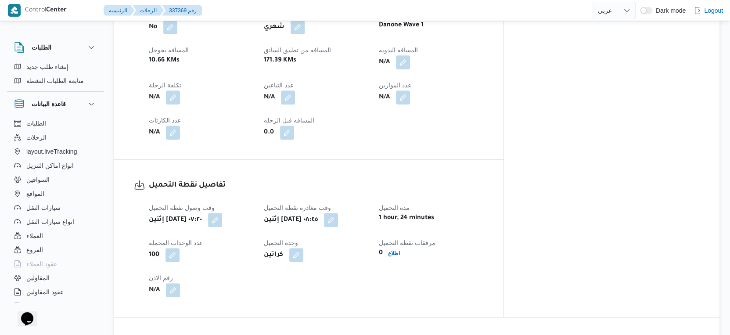
scroll to position [292, 0]
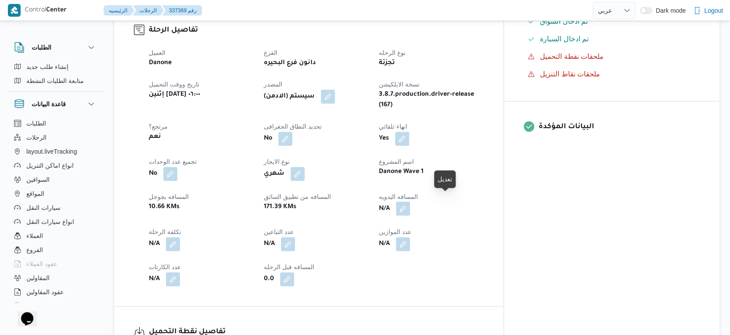
click at [410, 201] on button "button" at bounding box center [403, 208] width 14 height 14
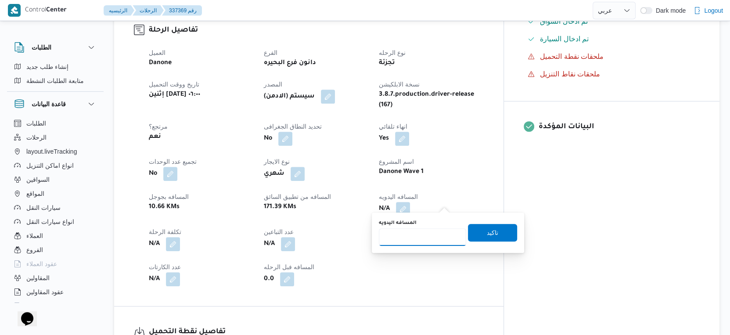
click at [420, 240] on input "المسافه اليدويه" at bounding box center [422, 237] width 87 height 18
type input "180"
click at [487, 228] on span "تاكيد" at bounding box center [492, 232] width 11 height 11
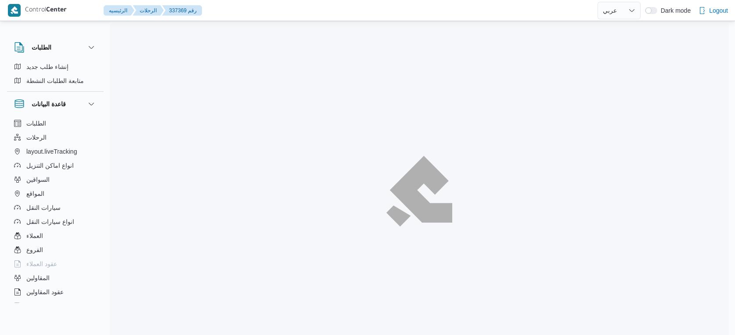
select select "ar"
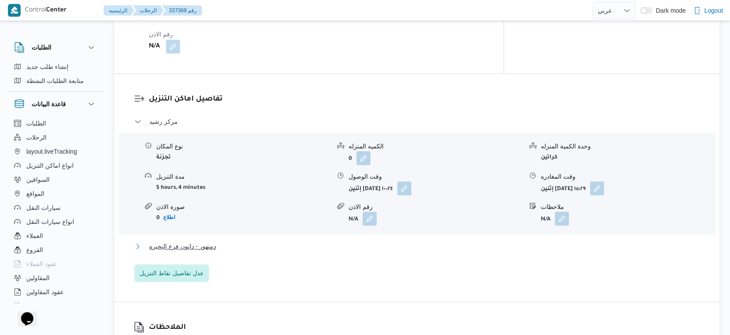
click at [234, 241] on button "دمنهور - دانون فرع البحيره" at bounding box center [416, 246] width 565 height 11
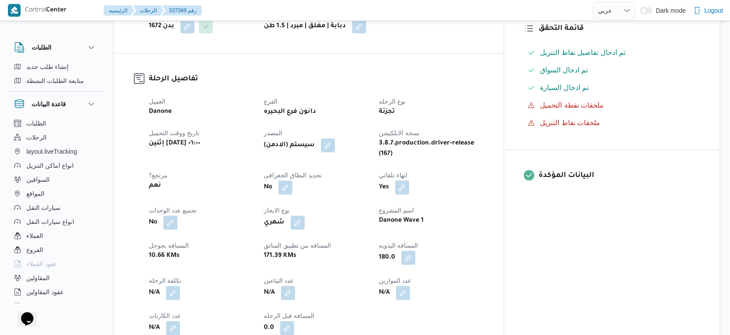
scroll to position [195, 0]
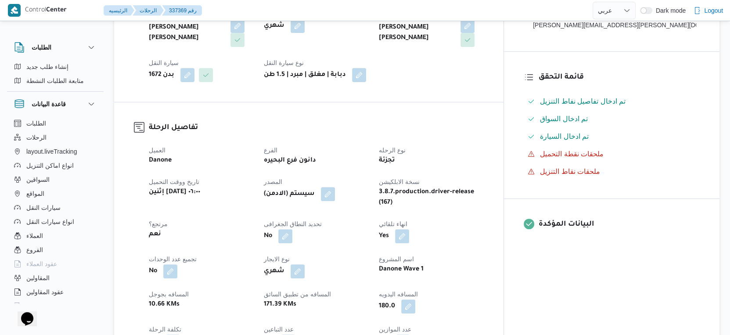
select select "ar"
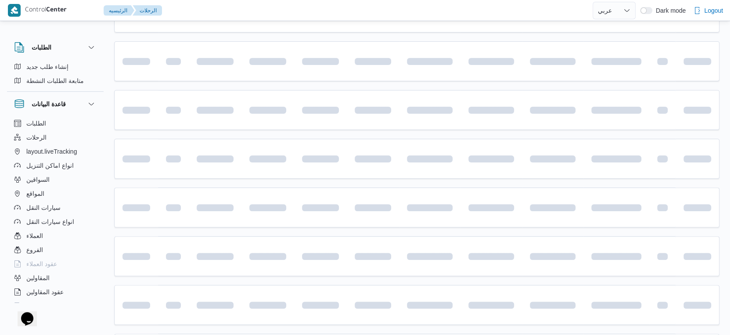
scroll to position [716, 0]
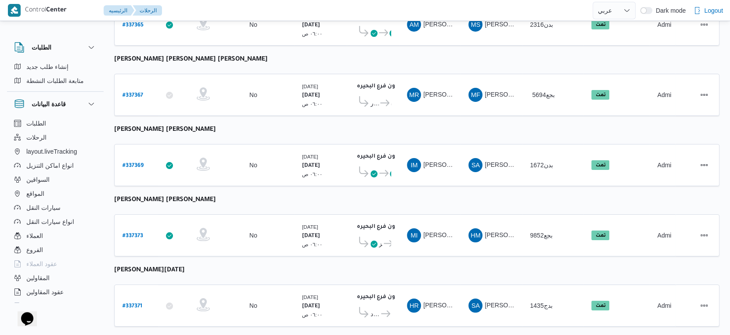
select select "ar"
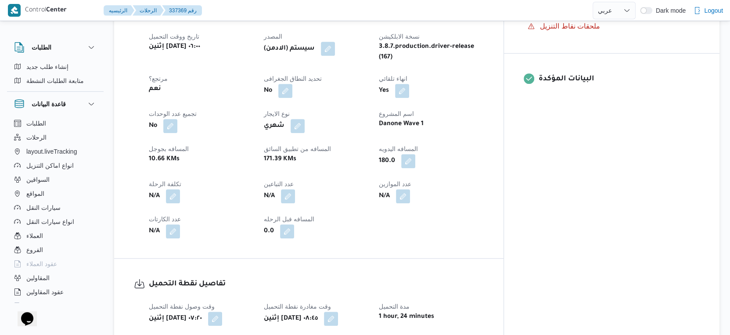
scroll to position [277, 0]
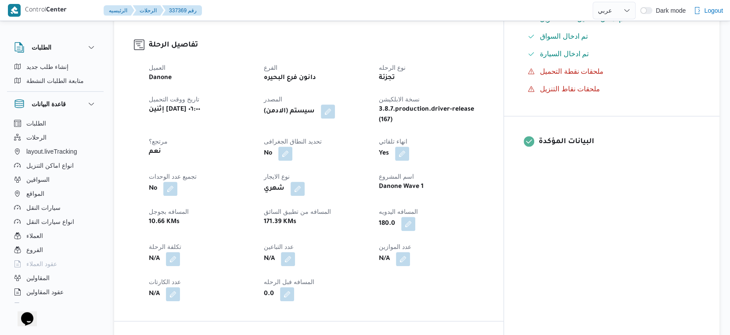
select select "ar"
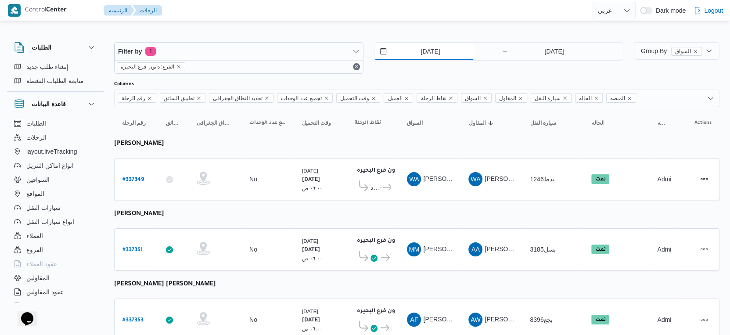
click at [441, 53] on input "[DATE]" at bounding box center [424, 52] width 100 height 18
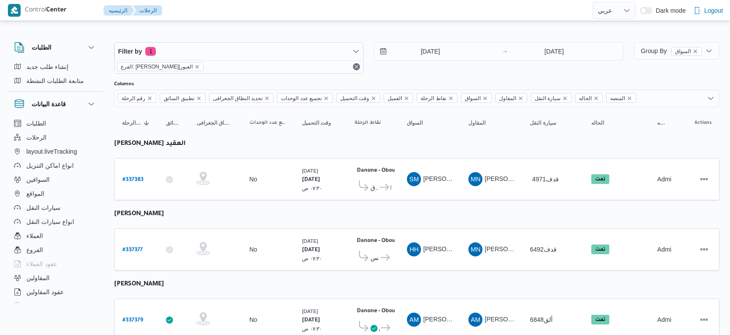
select select "ar"
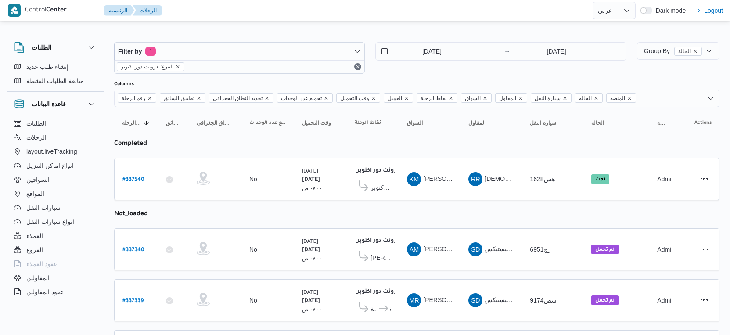
select select "ar"
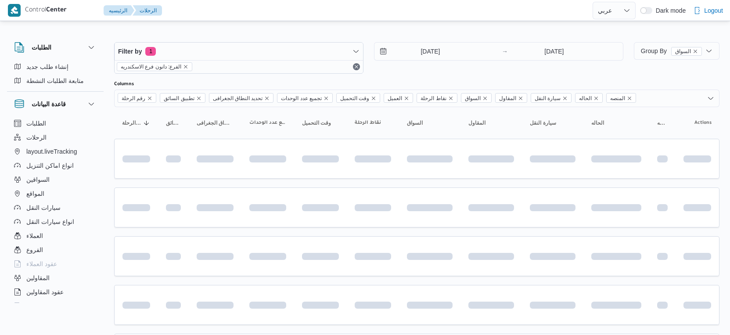
select select "ar"
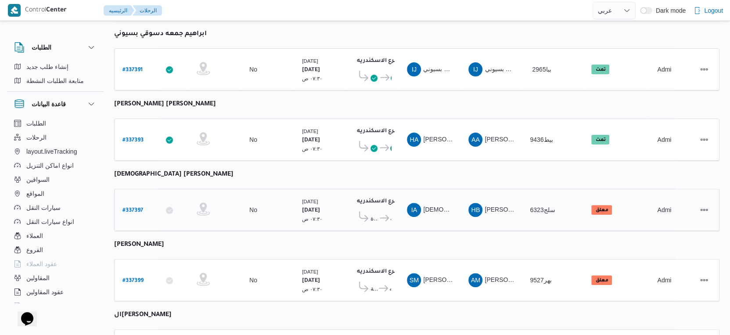
click at [138, 208] on b "# 337397" at bounding box center [132, 211] width 21 height 6
select select "ar"
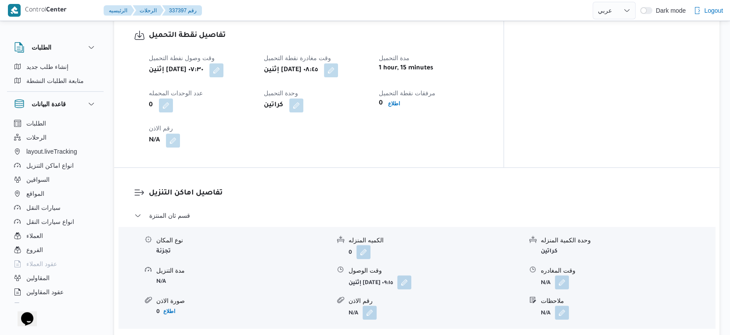
scroll to position [341, 0]
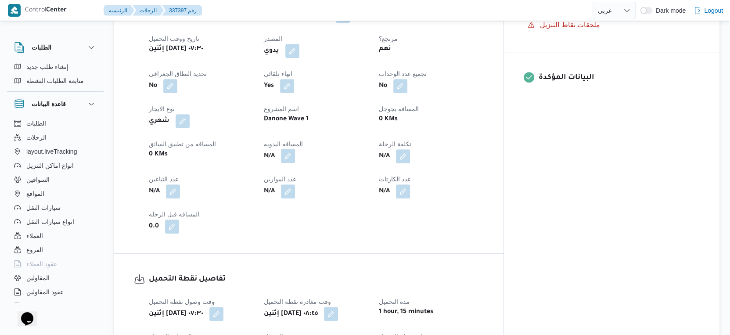
click at [295, 157] on button "button" at bounding box center [288, 156] width 14 height 14
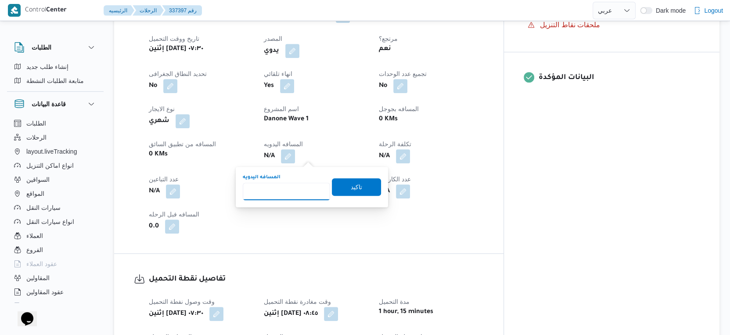
click at [296, 187] on input "المسافه اليدويه" at bounding box center [286, 192] width 87 height 18
type input "88"
click at [351, 181] on span "تاكيد" at bounding box center [356, 187] width 49 height 18
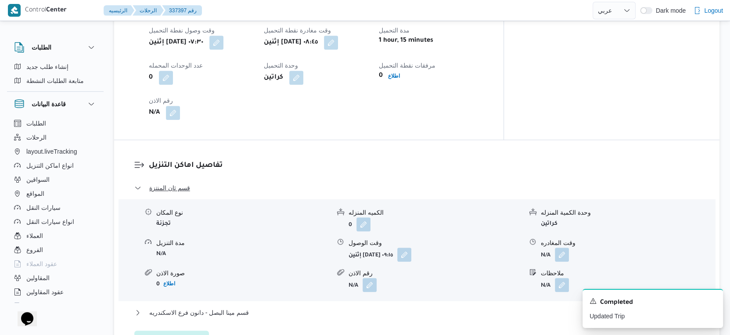
scroll to position [634, 0]
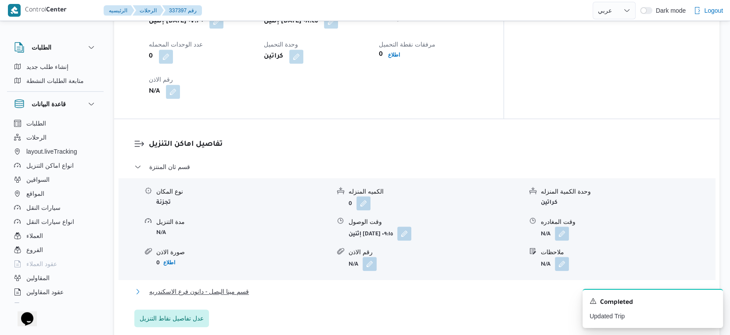
click at [266, 293] on button "قسم مينا البصل - دانون فرع الاسكندريه" at bounding box center [416, 291] width 565 height 11
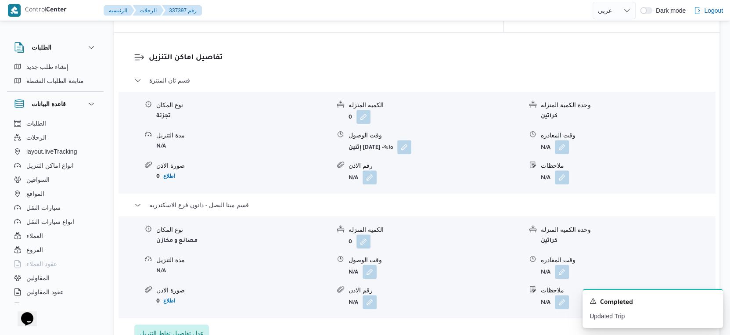
scroll to position [732, 0]
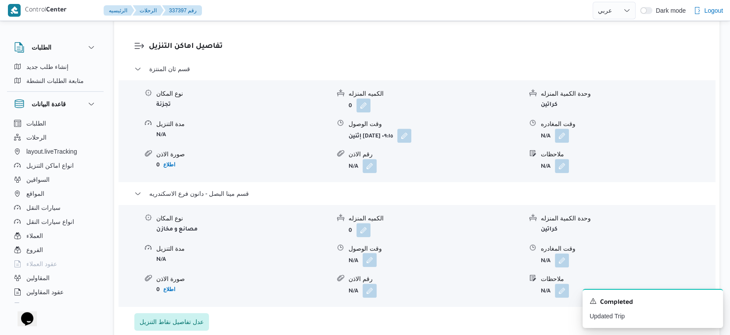
click at [368, 256] on button "button" at bounding box center [370, 260] width 14 height 14
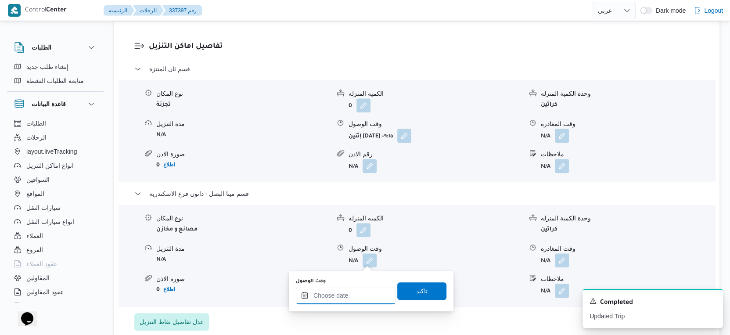
drag, startPoint x: 349, startPoint y: 287, endPoint x: 357, endPoint y: 287, distance: 8.8
click at [349, 287] on input "وقت الوصول" at bounding box center [346, 296] width 100 height 18
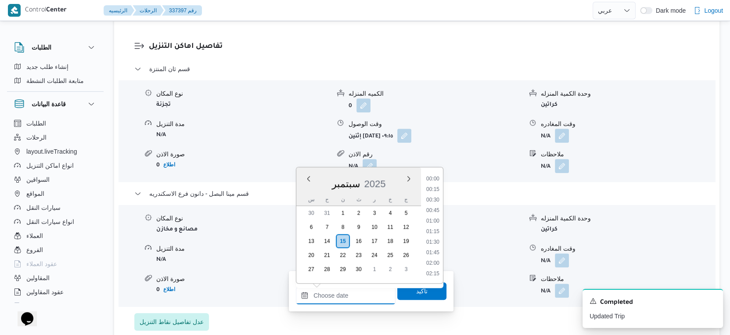
scroll to position [778, 0]
click at [431, 219] on li "19:30" at bounding box center [433, 222] width 20 height 9
type input "١٥/٠٩/٢٠٢٥ ١٩:٣٠"
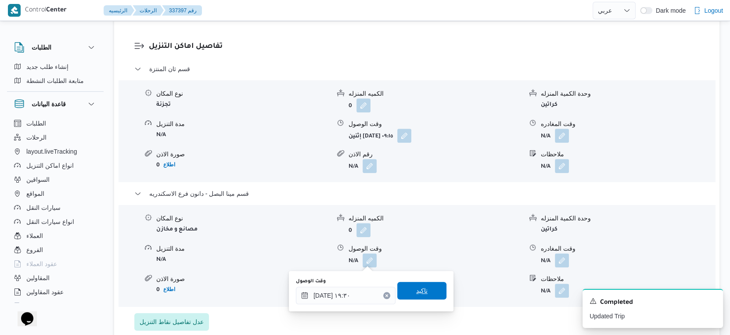
click at [425, 287] on span "تاكيد" at bounding box center [421, 291] width 49 height 18
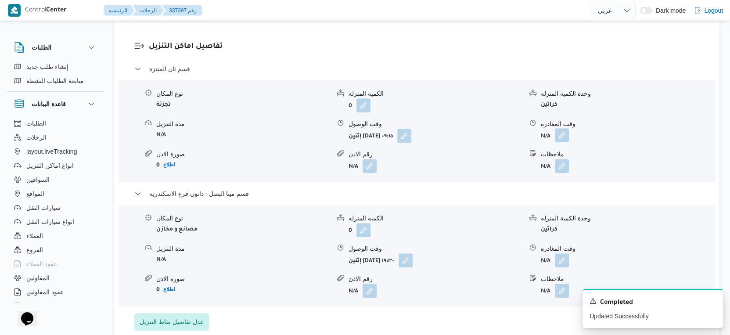
click at [562, 136] on button "button" at bounding box center [562, 135] width 14 height 14
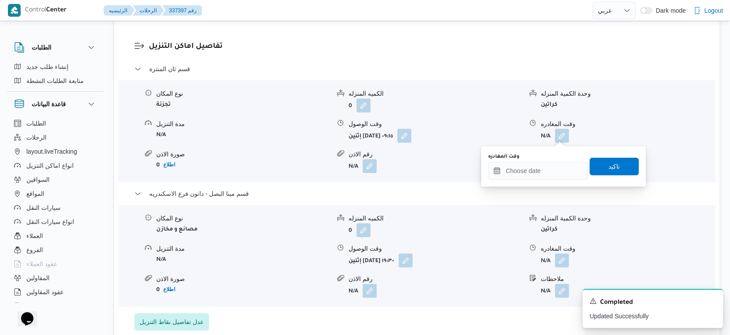
click at [548, 180] on div "You are in a dialog. To close this dialog, hit escape. وقت المغادره تاكيد" at bounding box center [563, 166] width 165 height 40
click at [548, 172] on input "وقت المغادره" at bounding box center [538, 171] width 100 height 18
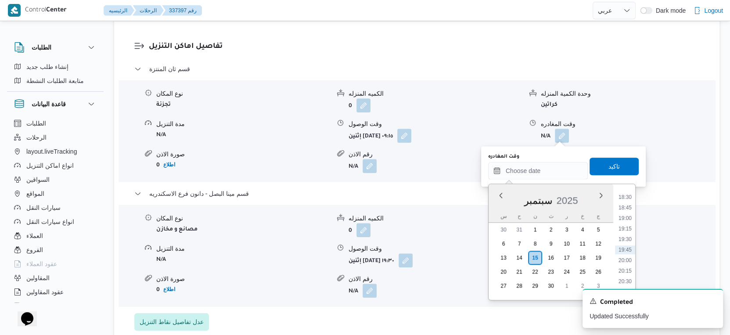
drag, startPoint x: 622, startPoint y: 216, endPoint x: 617, endPoint y: 186, distance: 30.7
click at [622, 216] on li "19:00" at bounding box center [625, 218] width 20 height 9
type input "[DATE] ١٩:٠٠"
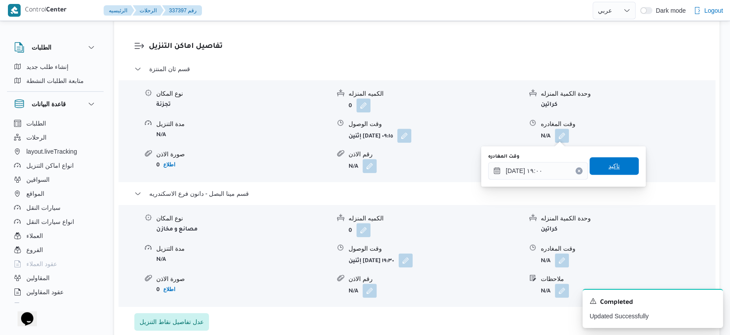
click at [610, 166] on span "تاكيد" at bounding box center [613, 166] width 11 height 11
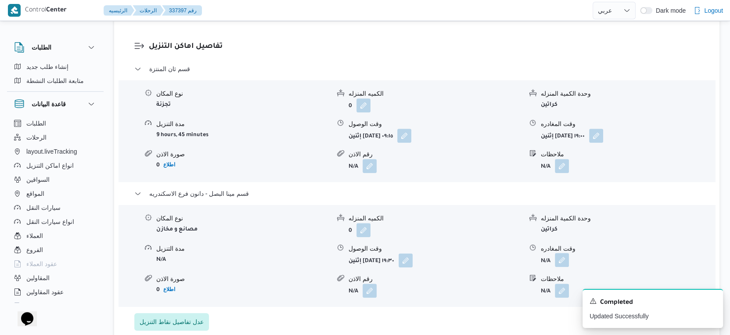
click at [564, 261] on button "button" at bounding box center [562, 260] width 14 height 14
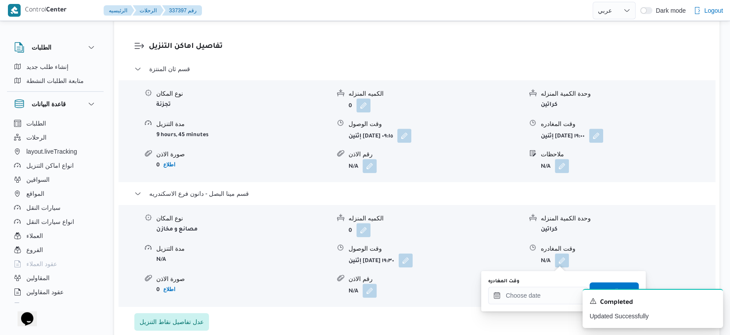
click at [554, 282] on div "وقت المغادره" at bounding box center [538, 281] width 100 height 7
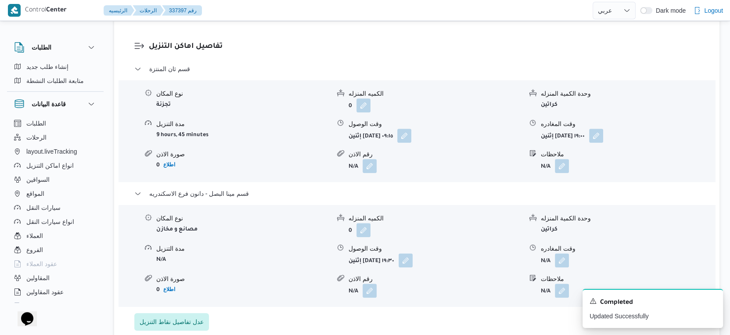
click at [555, 287] on div "A new notification appears Completed Updated Successfully" at bounding box center [642, 308] width 176 height 53
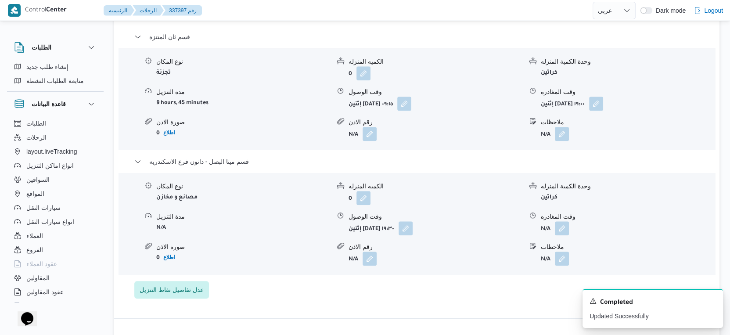
scroll to position [780, 0]
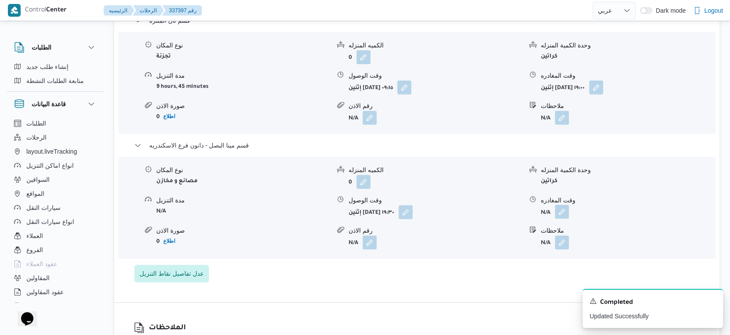
click at [556, 211] on button "button" at bounding box center [562, 212] width 14 height 14
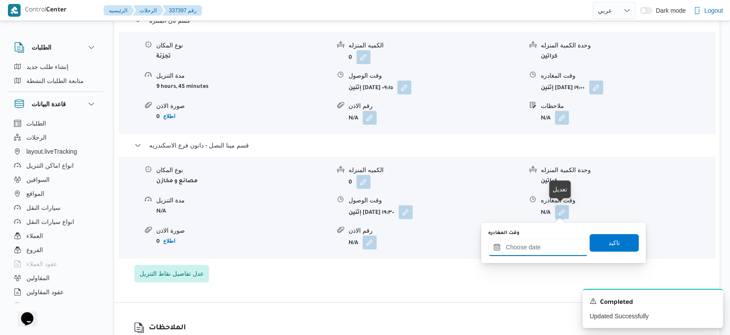
click at [536, 249] on input "وقت المغادره" at bounding box center [538, 247] width 100 height 18
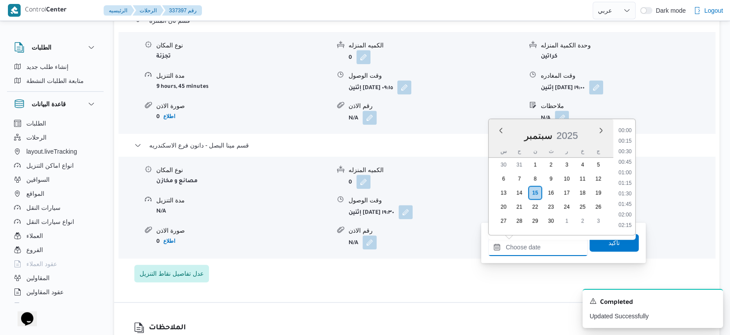
scroll to position [778, 0]
click at [629, 194] on li "20:00" at bounding box center [625, 195] width 20 height 9
type input "١٥/٠٩/٢٠٢٥ ٢٠:٠٠"
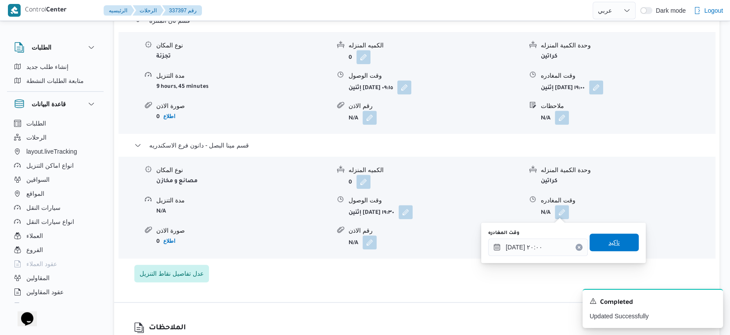
click at [620, 245] on span "تاكيد" at bounding box center [613, 243] width 49 height 18
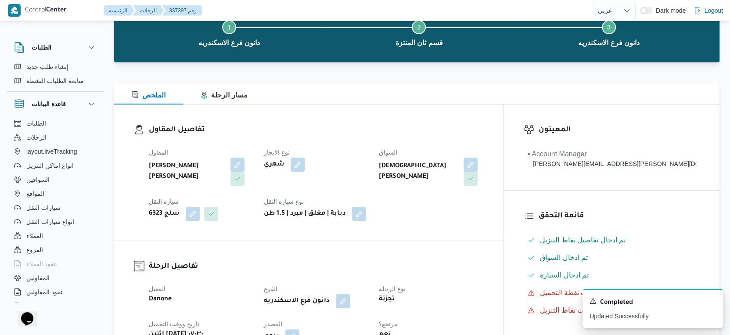
scroll to position [0, 0]
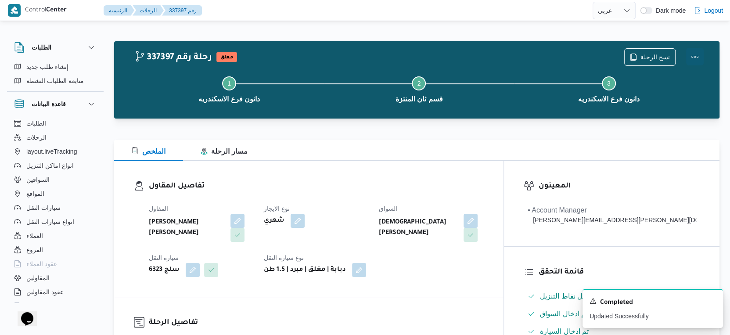
click at [701, 57] on button "Actions" at bounding box center [695, 57] width 18 height 18
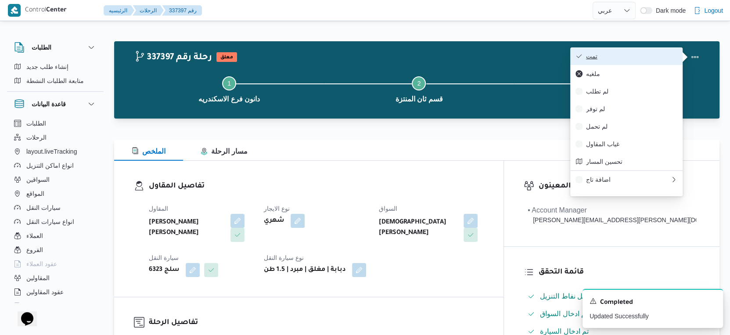
click at [634, 57] on span "تمت" at bounding box center [631, 56] width 91 height 7
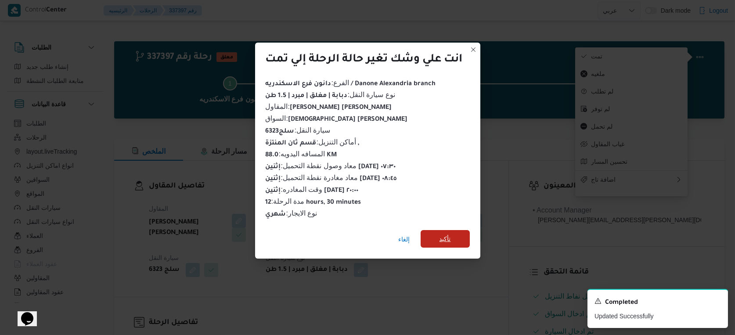
click at [447, 237] on span "تأكيد" at bounding box center [444, 239] width 11 height 11
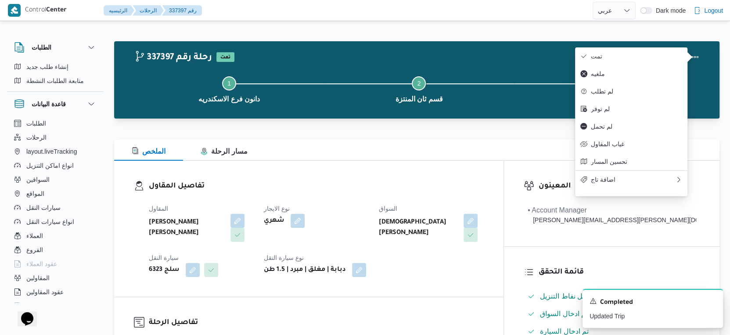
select select "ar"
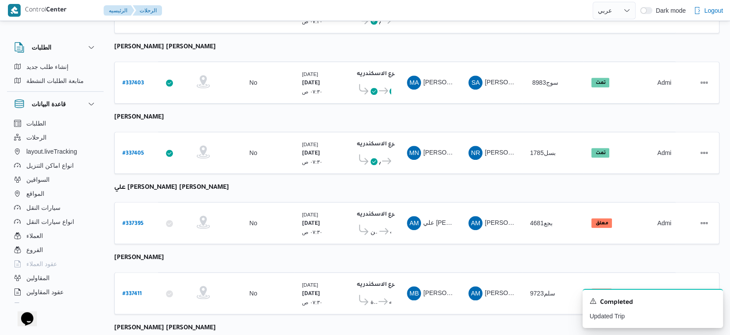
scroll to position [716, 0]
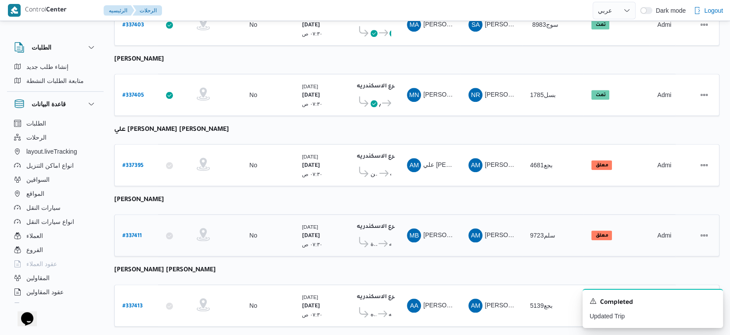
click at [139, 233] on b "# 337411" at bounding box center [131, 236] width 19 height 6
select select "ar"
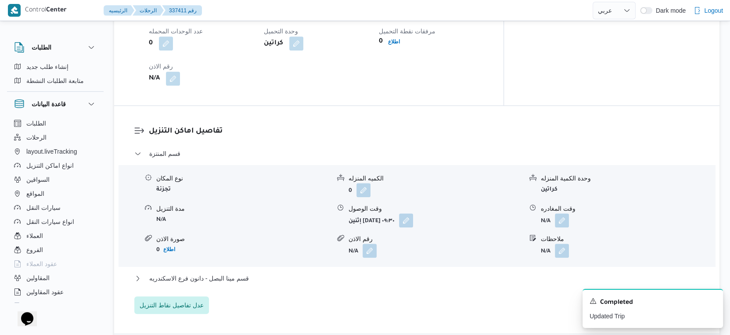
scroll to position [634, 0]
click at [264, 283] on button "قسم مينا البصل - دانون فرع الاسكندريه" at bounding box center [416, 277] width 565 height 11
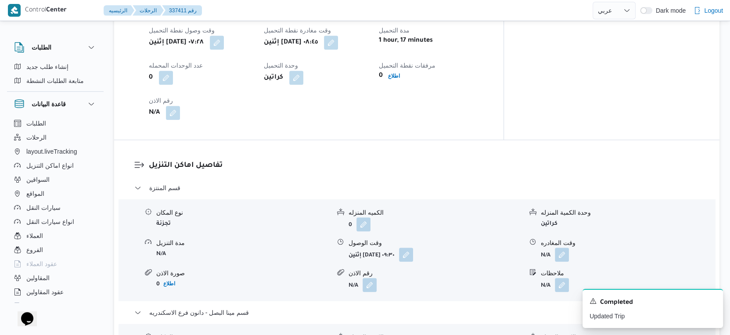
scroll to position [536, 0]
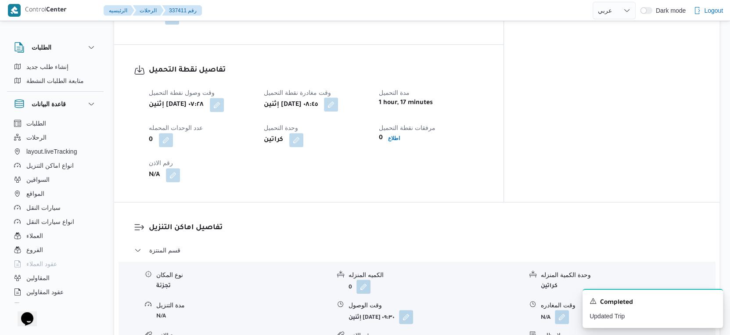
click at [338, 111] on button "button" at bounding box center [331, 104] width 14 height 14
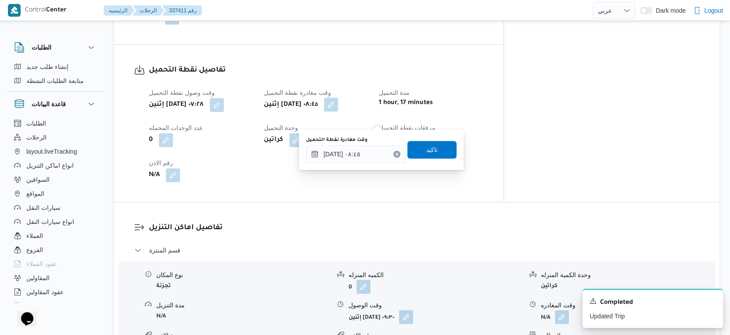
click at [356, 168] on div "You are in a dialog. To close this dialog, hit escape. وقت مغادرة نقطة التحميل …" at bounding box center [381, 149] width 165 height 40
click at [359, 160] on input "١٥/٠٩/٢٠٢٥ ٠٨:٤٥" at bounding box center [356, 154] width 100 height 18
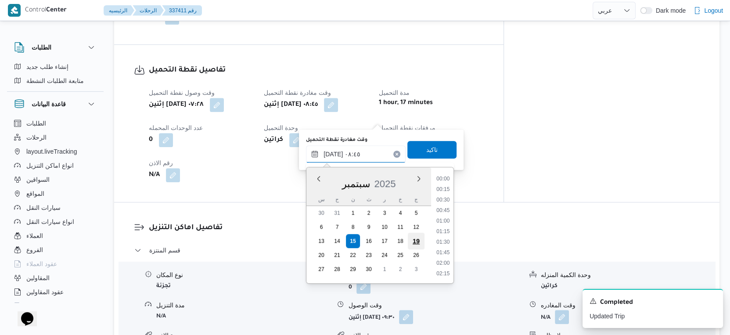
scroll to position [315, 0]
click at [446, 238] on li "09:00" at bounding box center [443, 242] width 20 height 9
type input "١٥/٠٩/٢٠٢٥ ٠٩:٠٠"
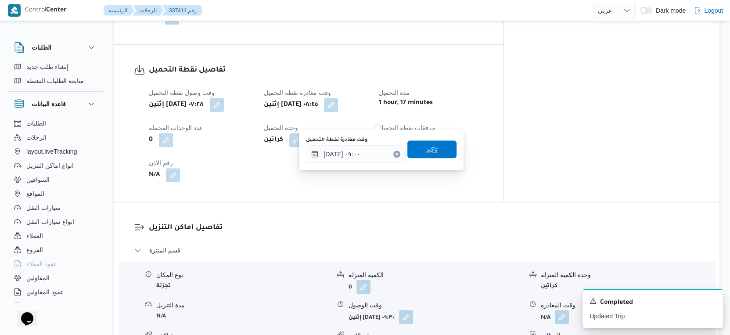
click at [425, 154] on span "تاكيد" at bounding box center [431, 149] width 49 height 18
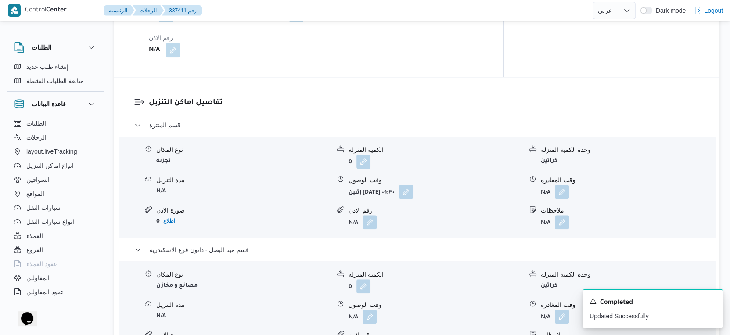
scroll to position [732, 0]
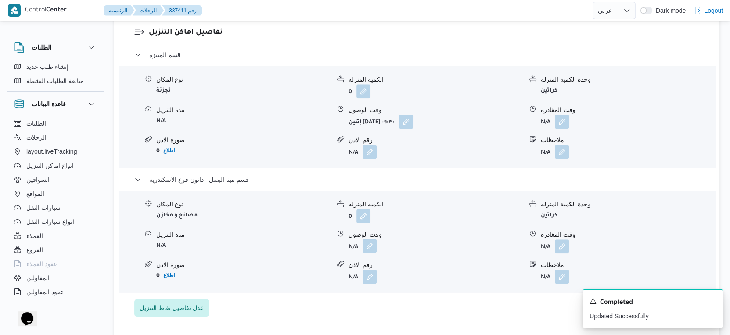
click at [368, 253] on button "button" at bounding box center [370, 246] width 14 height 14
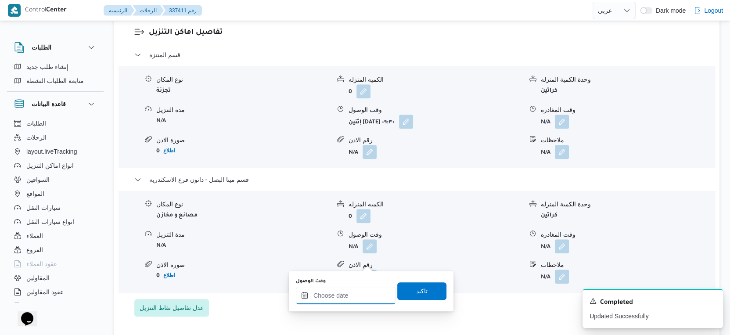
click at [355, 293] on input "وقت الوصول" at bounding box center [346, 296] width 100 height 18
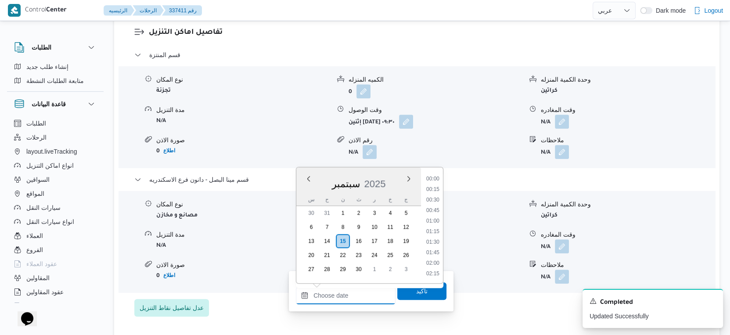
scroll to position [778, 0]
click at [433, 221] on li "19:30" at bounding box center [433, 222] width 20 height 9
type input "١٥/٠٩/٢٠٢٥ ١٩:٣٠"
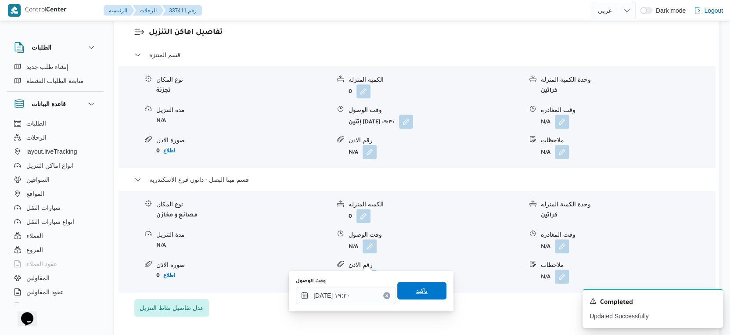
click at [422, 290] on span "تاكيد" at bounding box center [421, 291] width 49 height 18
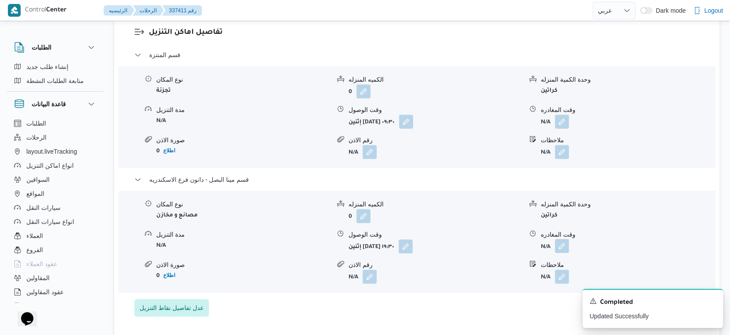
click at [565, 253] on button "button" at bounding box center [562, 246] width 14 height 14
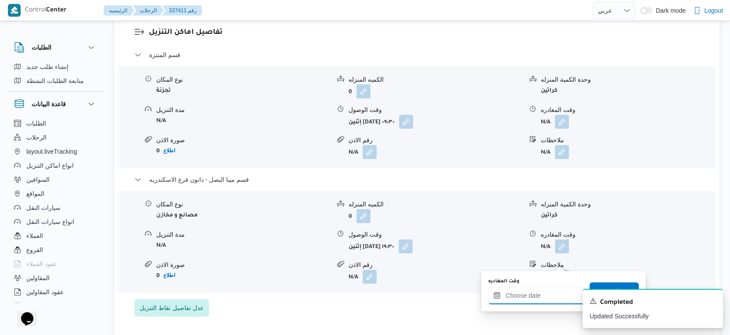
click at [546, 294] on input "وقت المغادره" at bounding box center [538, 296] width 100 height 18
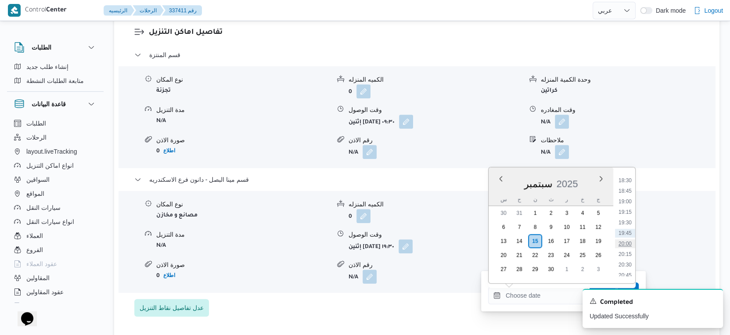
click at [625, 242] on li "20:00" at bounding box center [625, 243] width 20 height 9
type input "١٥/٠٩/٢٠٢٥ ٢٠:٠٠"
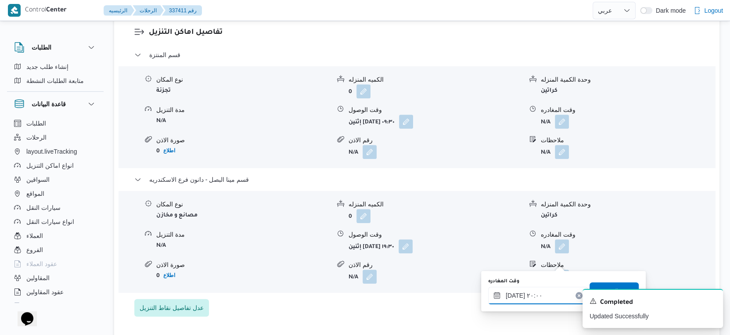
scroll to position [780, 0]
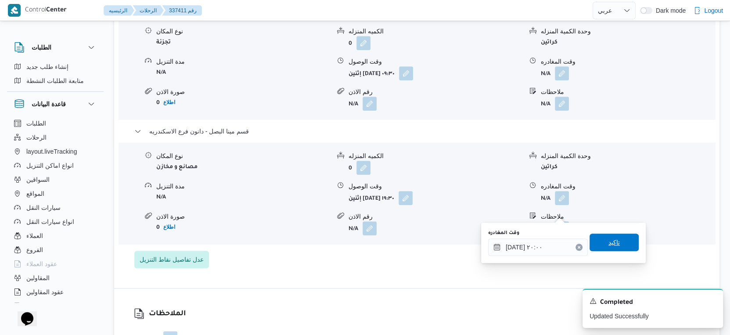
click at [618, 239] on span "تاكيد" at bounding box center [613, 243] width 49 height 18
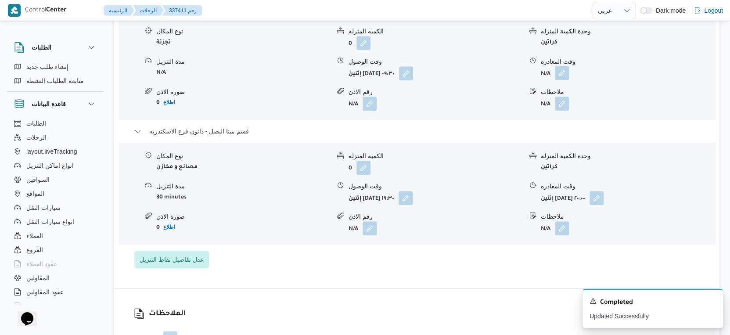
click at [564, 80] on button "button" at bounding box center [562, 73] width 14 height 14
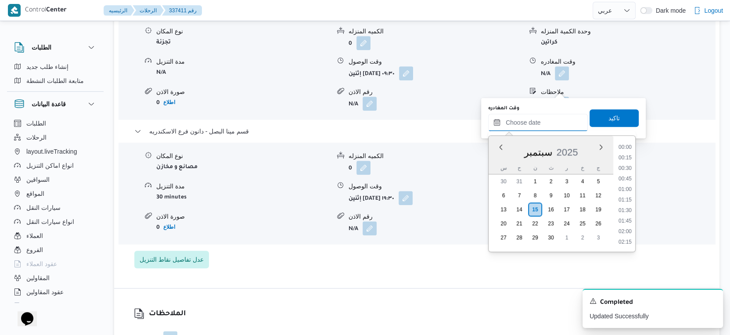
drag, startPoint x: 549, startPoint y: 125, endPoint x: 552, endPoint y: 129, distance: 5.4
click at [549, 125] on input "وقت المغادره" at bounding box center [538, 123] width 100 height 18
drag, startPoint x: 626, startPoint y: 168, endPoint x: 618, endPoint y: 149, distance: 20.9
click at [626, 168] on li "19:00" at bounding box center [625, 169] width 20 height 9
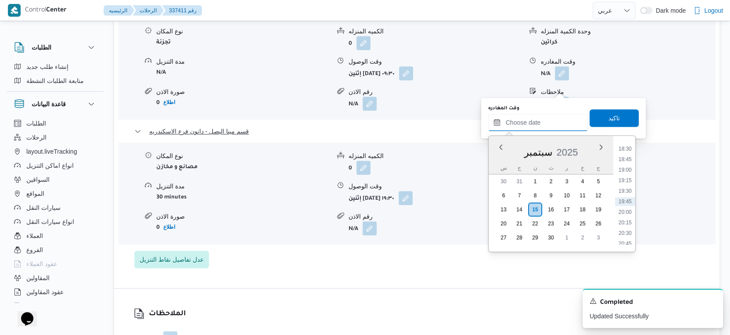
type input "١٥/٠٩/٢٠٢٥ ١٩:٠٠"
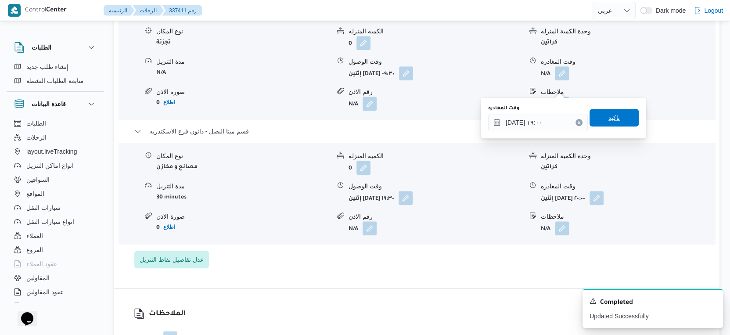
click at [604, 111] on span "تاكيد" at bounding box center [613, 118] width 49 height 18
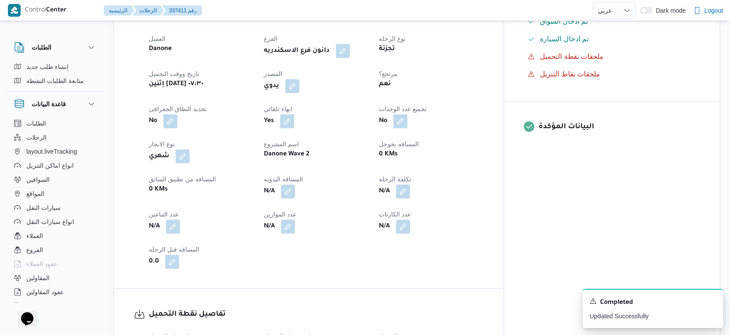
scroll to position [244, 0]
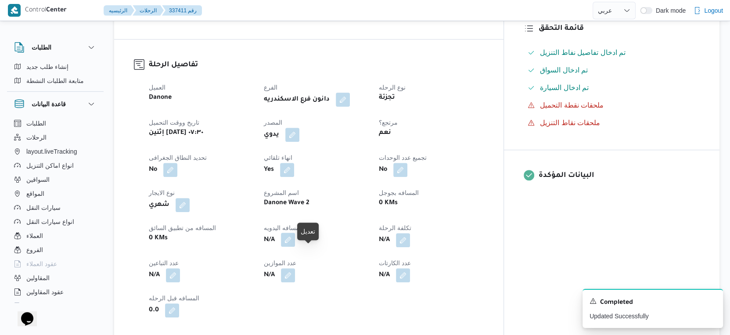
click at [295, 247] on button "button" at bounding box center [288, 240] width 14 height 14
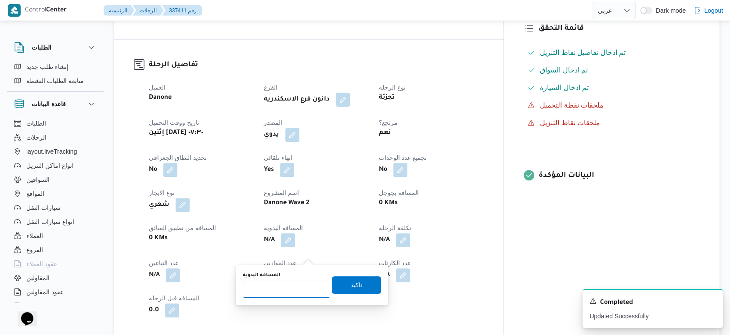
click at [301, 280] on input "المسافه اليدويه" at bounding box center [286, 289] width 87 height 18
type input "47"
click at [368, 284] on span "تاكيد" at bounding box center [356, 285] width 49 height 18
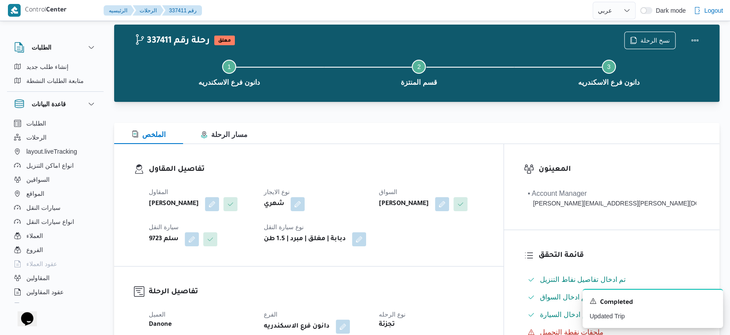
scroll to position [0, 0]
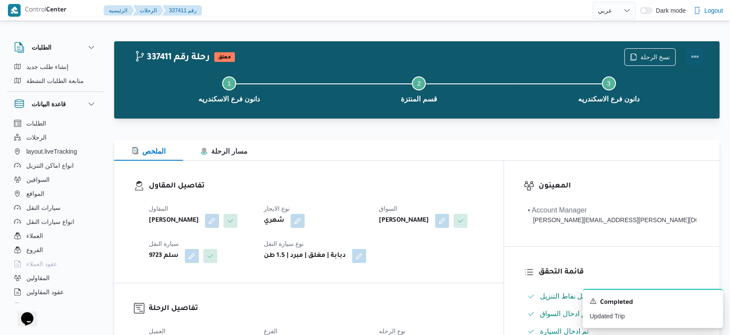
click at [694, 57] on button "Actions" at bounding box center [695, 57] width 18 height 18
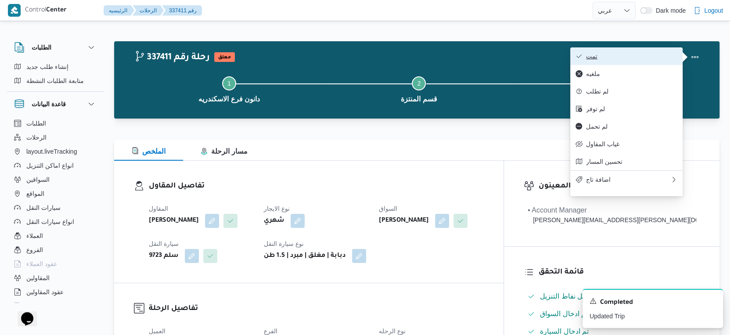
click at [644, 57] on span "تمت" at bounding box center [631, 56] width 91 height 7
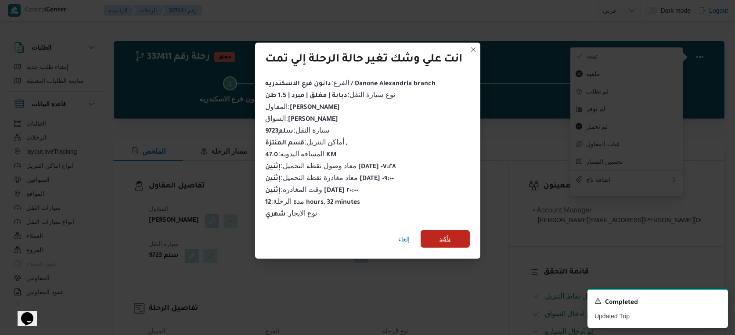
click at [445, 239] on span "تأكيد" at bounding box center [444, 239] width 11 height 11
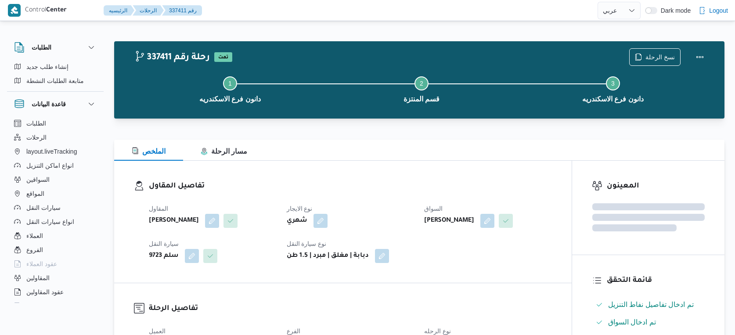
select select "ar"
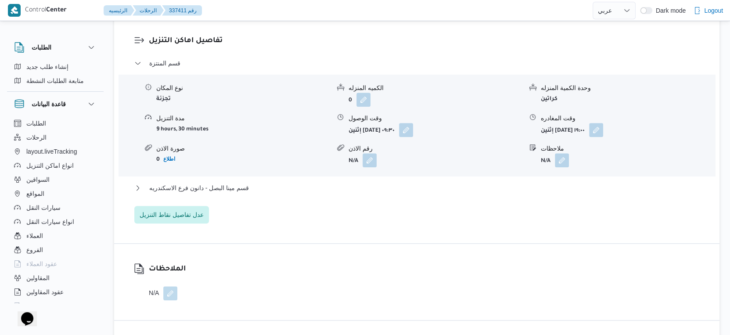
scroll to position [732, 0]
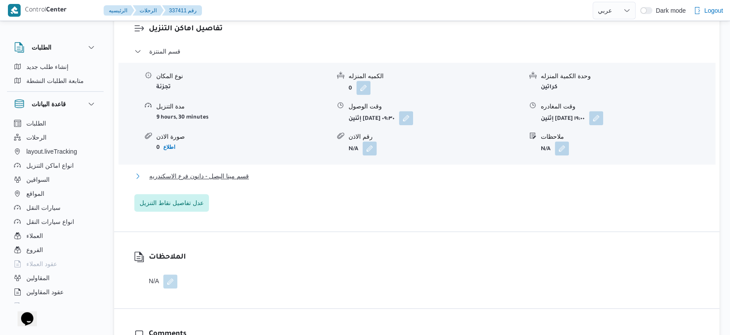
click at [255, 181] on button "قسم مينا البصل - دانون فرع الاسكندريه" at bounding box center [416, 176] width 565 height 11
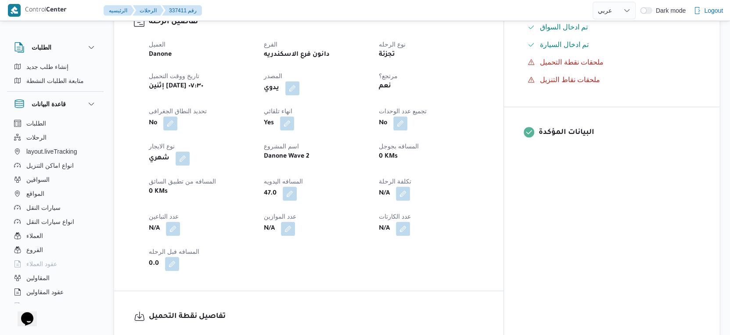
scroll to position [292, 0]
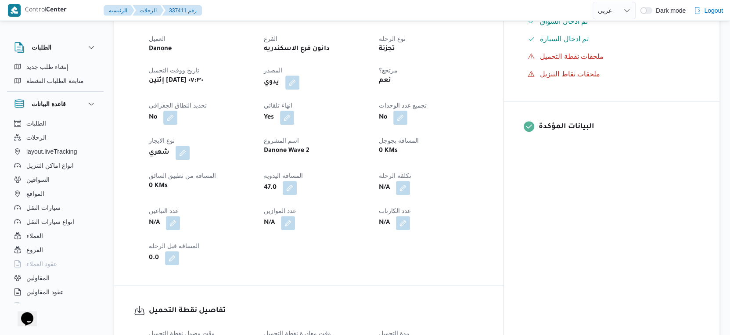
select select "ar"
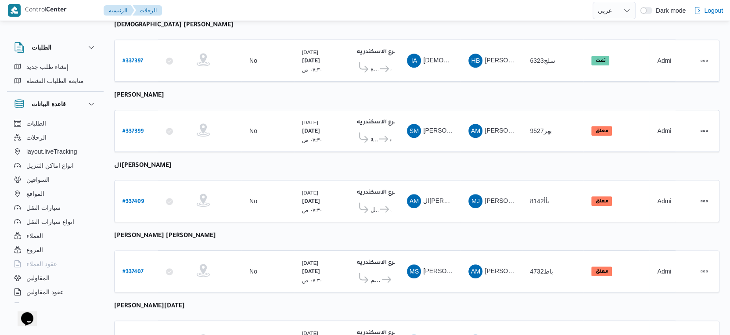
scroll to position [326, 0]
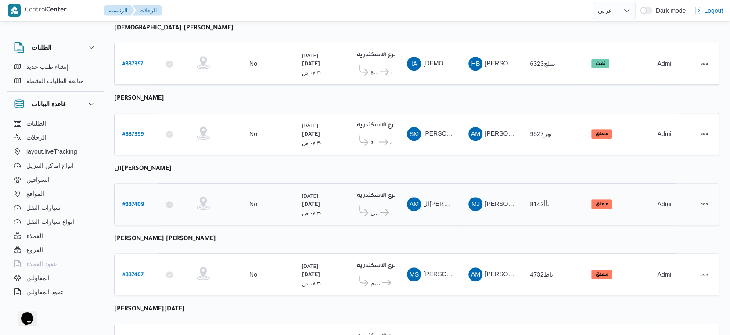
click at [135, 202] on b "# 337409" at bounding box center [133, 205] width 22 height 6
select select "ar"
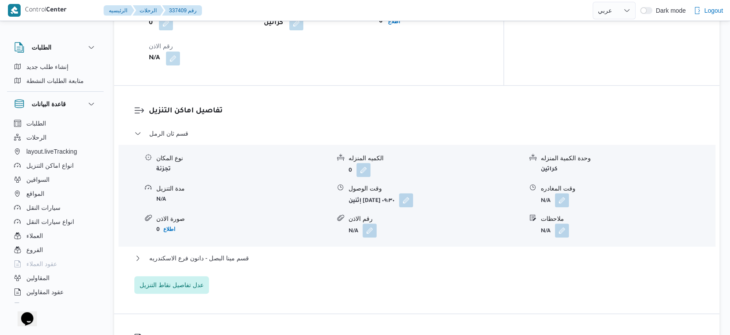
scroll to position [668, 0]
click at [262, 256] on button "قسم مينا البصل - دانون فرع الاسكندريه" at bounding box center [416, 257] width 565 height 11
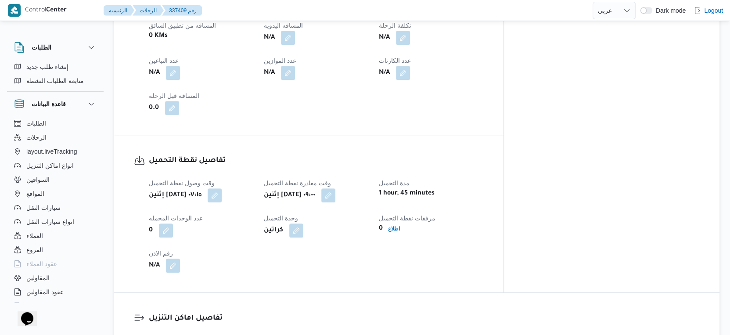
scroll to position [424, 0]
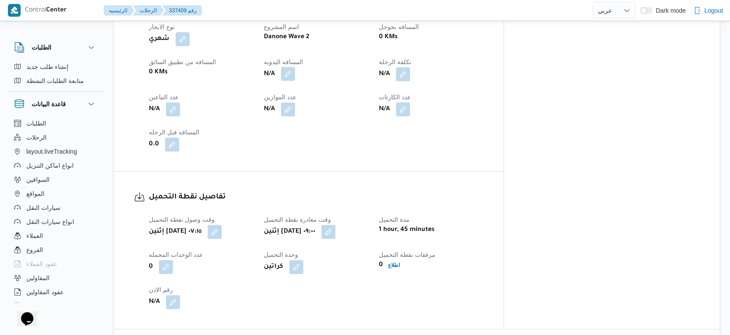
click at [295, 75] on button "button" at bounding box center [288, 74] width 14 height 14
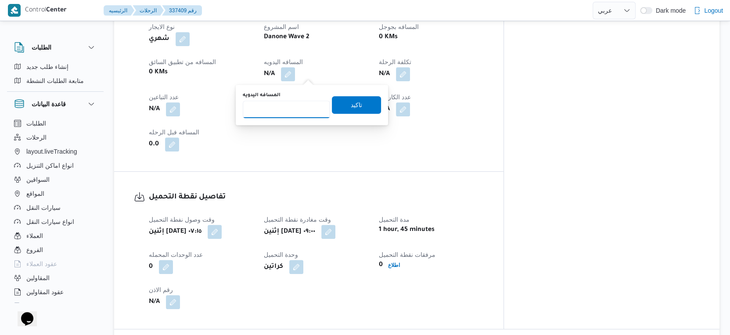
click at [283, 113] on input "المسافه اليدويه" at bounding box center [286, 110] width 87 height 18
type input "50"
click at [360, 101] on span "تاكيد" at bounding box center [356, 105] width 49 height 18
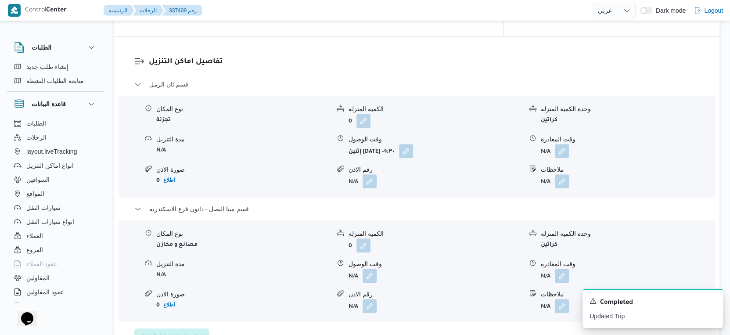
scroll to position [814, 0]
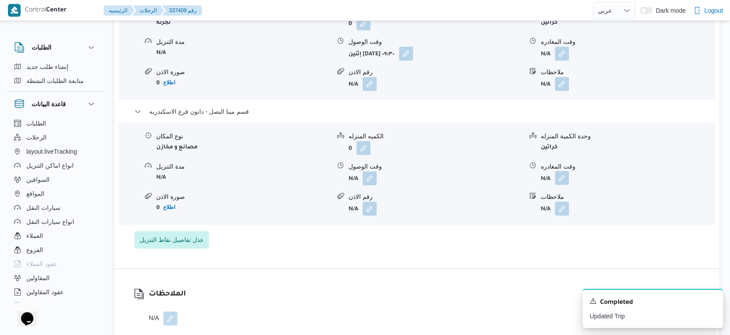
click at [562, 176] on button "button" at bounding box center [562, 178] width 14 height 14
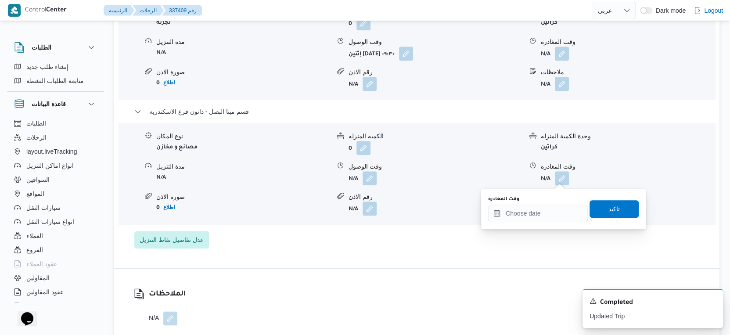
click at [546, 225] on div "You are in a dialog. To close this dialog, hit escape. وقت المغادره تاكيد" at bounding box center [563, 209] width 165 height 40
drag, startPoint x: 553, startPoint y: 213, endPoint x: 556, endPoint y: 210, distance: 4.7
click at [553, 213] on input "وقت المغادره" at bounding box center [538, 214] width 100 height 18
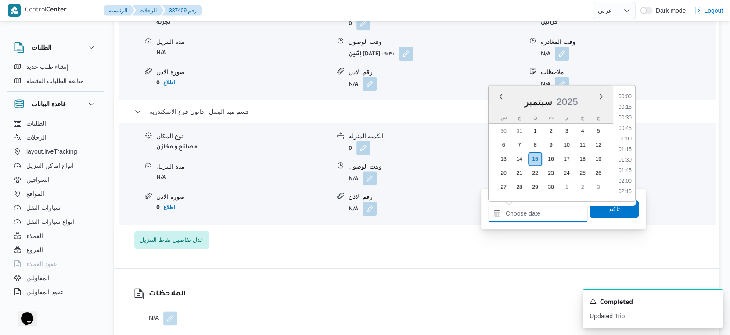
scroll to position [778, 0]
drag, startPoint x: 627, startPoint y: 118, endPoint x: 623, endPoint y: 145, distance: 27.1
click at [627, 118] on li "19:00" at bounding box center [625, 119] width 20 height 9
type input "[DATE] ١٩:٠٠"
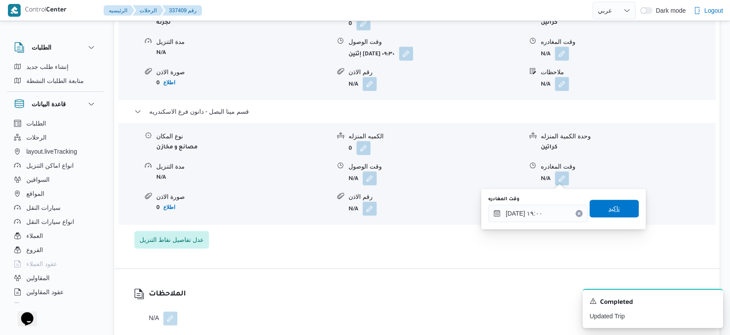
click at [615, 214] on span "تاكيد" at bounding box center [613, 209] width 49 height 18
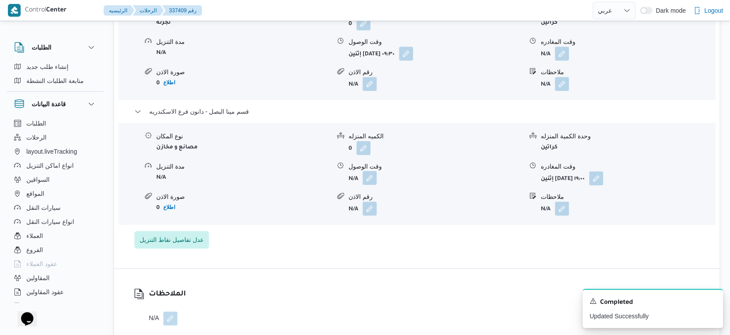
click at [374, 178] on button "button" at bounding box center [370, 178] width 14 height 14
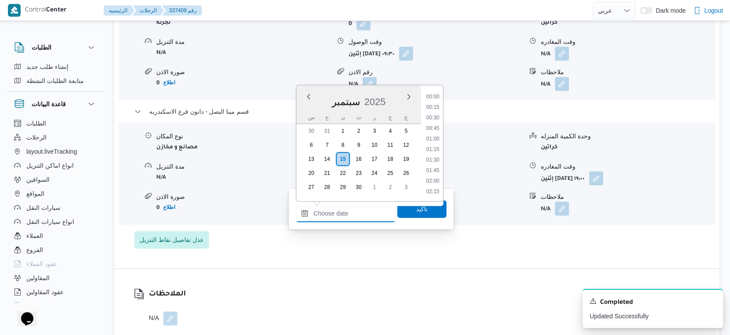
click at [362, 216] on input "وقت الوصول" at bounding box center [346, 214] width 100 height 18
drag, startPoint x: 434, startPoint y: 108, endPoint x: 434, endPoint y: 119, distance: 11.0
click at [434, 108] on li "18:45" at bounding box center [433, 108] width 20 height 9
type input "[DATE] ١٨:٤٥"
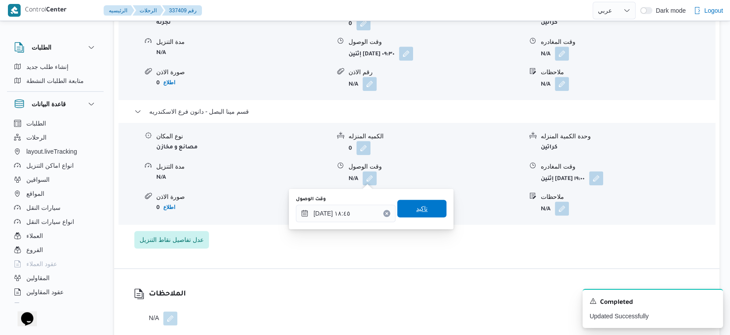
click at [425, 211] on span "تاكيد" at bounding box center [421, 209] width 49 height 18
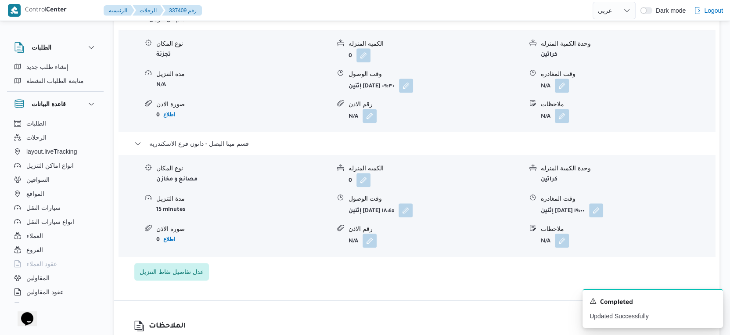
scroll to position [765, 0]
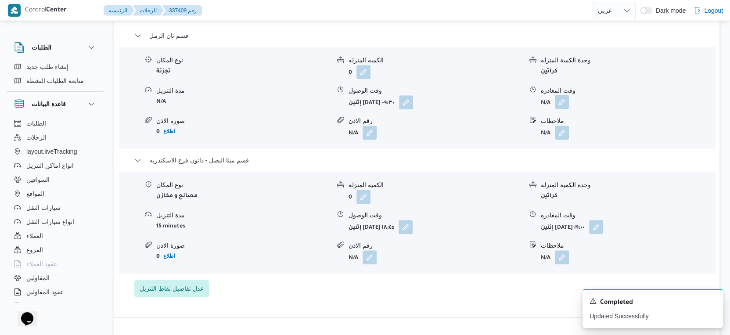
click at [561, 100] on button "button" at bounding box center [562, 102] width 14 height 14
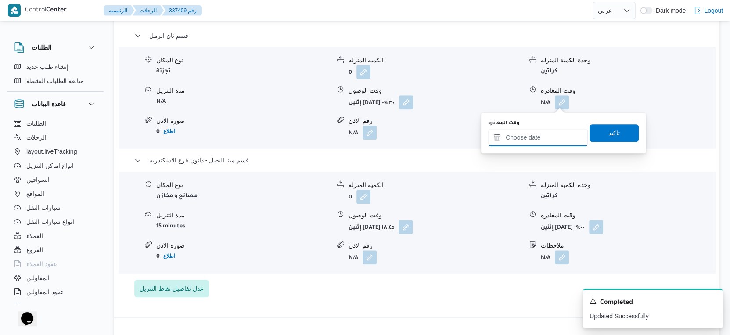
drag, startPoint x: 557, startPoint y: 106, endPoint x: 542, endPoint y: 132, distance: 30.5
click at [542, 132] on input "وقت المغادره" at bounding box center [538, 138] width 100 height 18
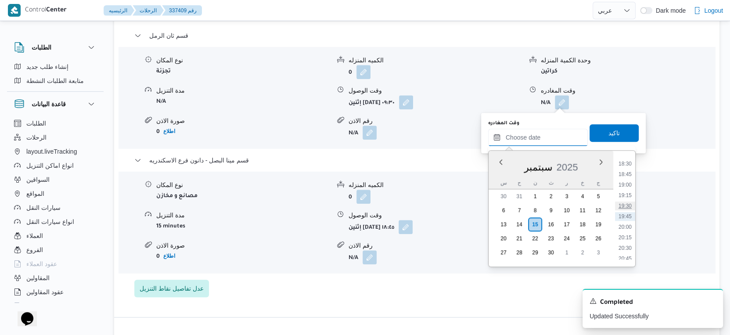
scroll to position [729, 0]
click at [625, 198] on li "18:15" at bounding box center [625, 202] width 20 height 9
type input "[DATE] ١٨:١٥"
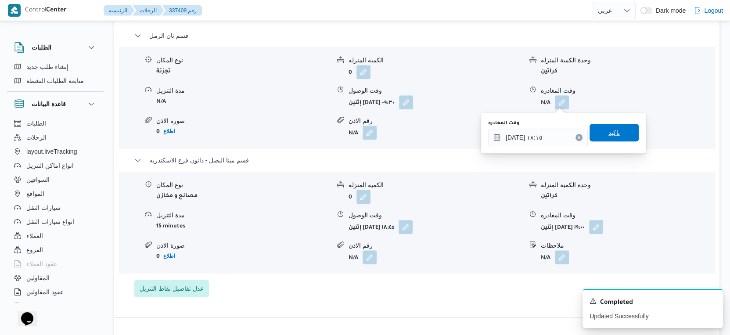
click at [614, 129] on span "تاكيد" at bounding box center [613, 133] width 49 height 18
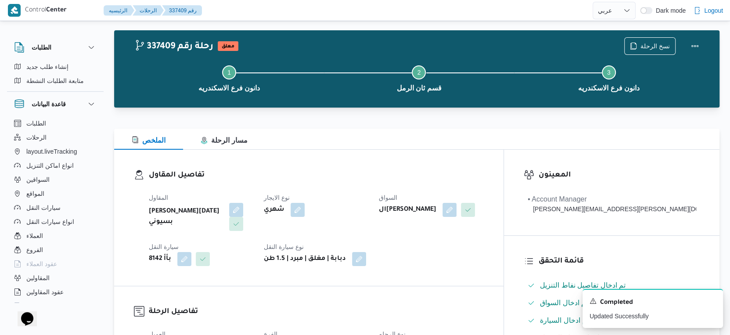
scroll to position [0, 0]
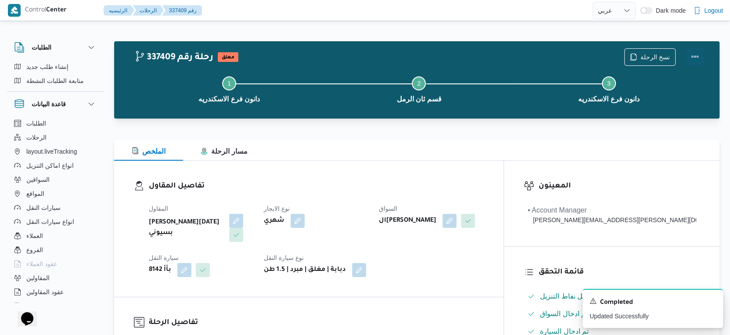
click at [696, 52] on button "Actions" at bounding box center [695, 57] width 18 height 18
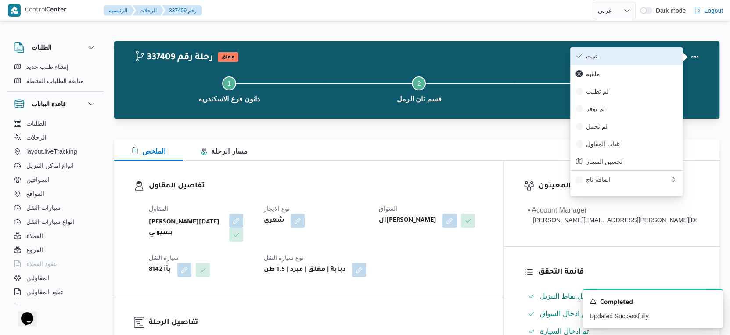
click at [640, 55] on span "تمت" at bounding box center [631, 56] width 91 height 7
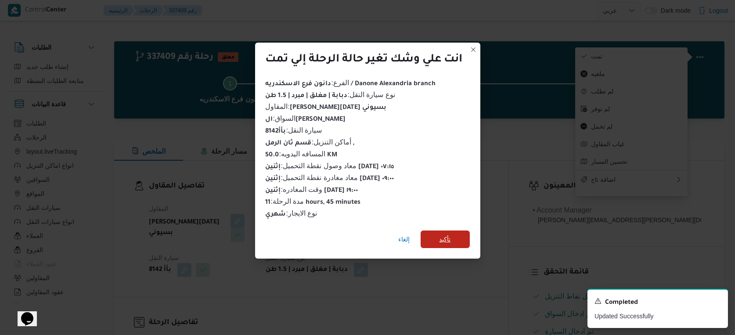
click at [439, 236] on span "تأكيد" at bounding box center [444, 239] width 49 height 18
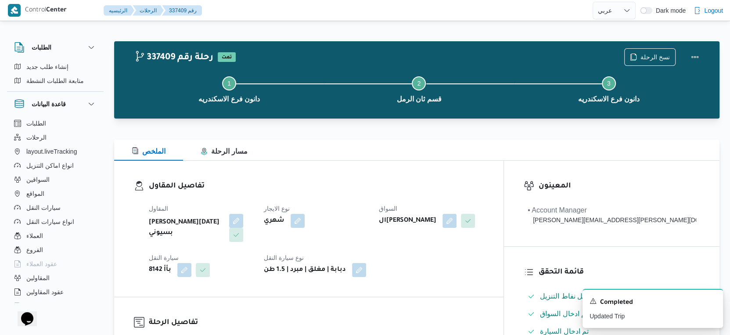
select select "ar"
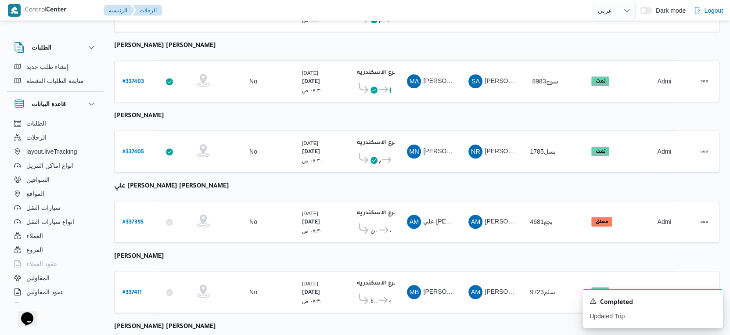
scroll to position [619, 0]
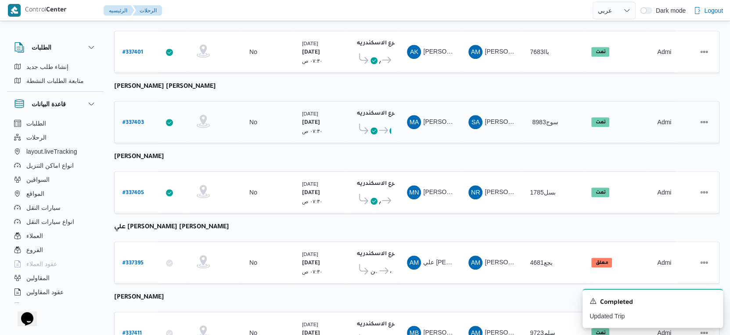
click at [137, 120] on b "# 337403" at bounding box center [133, 123] width 22 height 6
select select "ar"
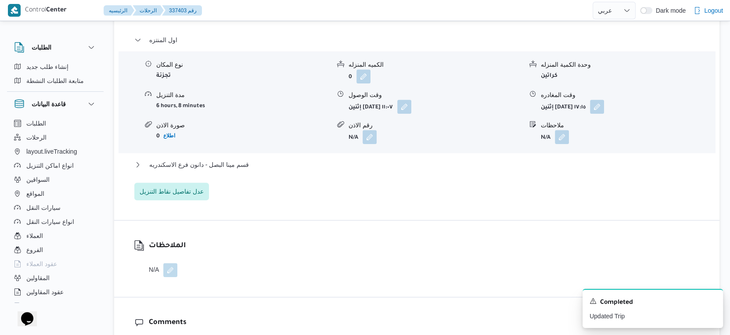
scroll to position [765, 0]
click at [237, 158] on span "قسم مينا البصل - دانون فرع الاسكندريه" at bounding box center [199, 163] width 100 height 11
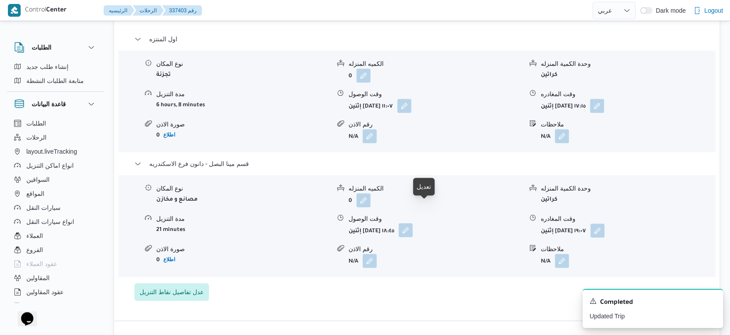
click at [413, 223] on button "button" at bounding box center [406, 230] width 14 height 14
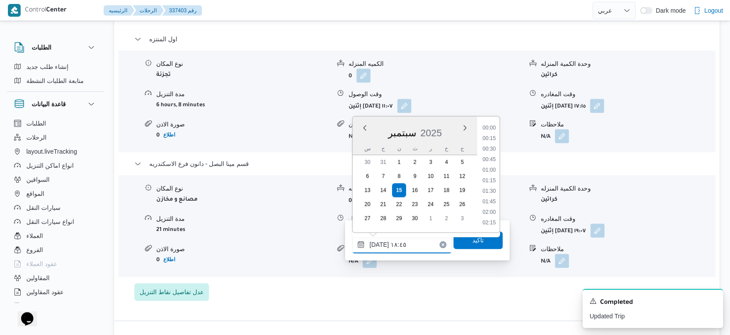
click at [411, 247] on input "[DATE] ١٨:٤٥" at bounding box center [402, 245] width 100 height 18
click at [491, 159] on li "18:15" at bounding box center [489, 161] width 20 height 9
type input "[DATE] ١٨:١٥"
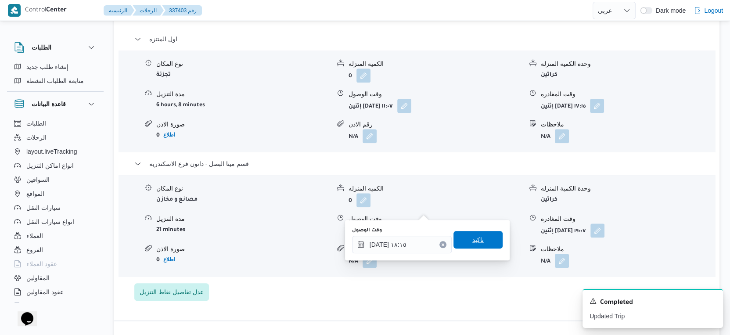
click at [483, 234] on span "تاكيد" at bounding box center [477, 240] width 49 height 18
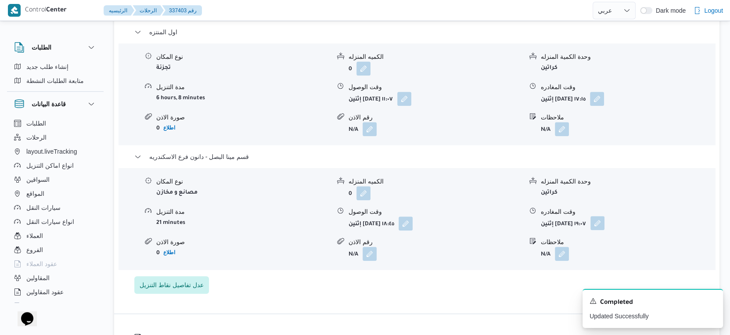
click at [604, 216] on button "button" at bounding box center [597, 223] width 14 height 14
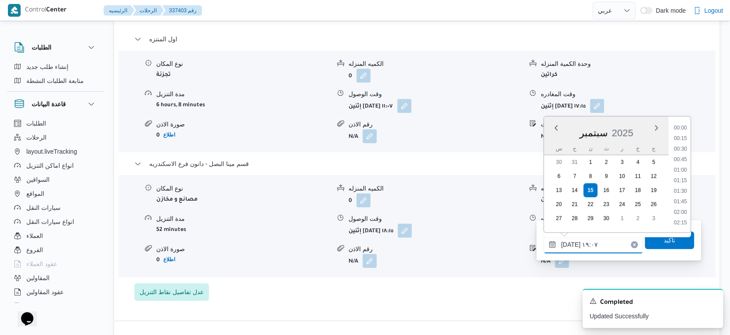
click at [595, 239] on input "[DATE] ١٩:٠٧" at bounding box center [593, 245] width 100 height 18
click at [682, 158] on li "18:30" at bounding box center [680, 161] width 20 height 9
type input "[DATE] ١٨:٣٠"
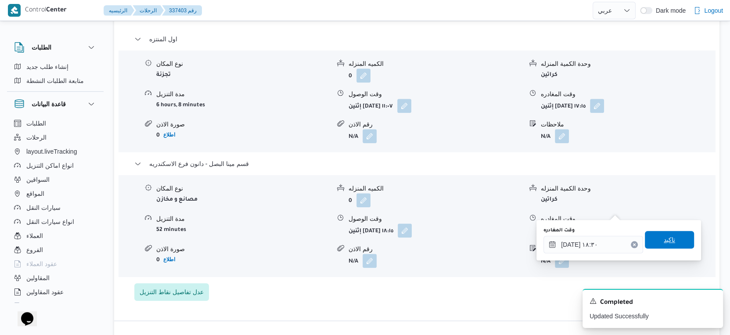
click at [670, 238] on span "تاكيد" at bounding box center [669, 240] width 49 height 18
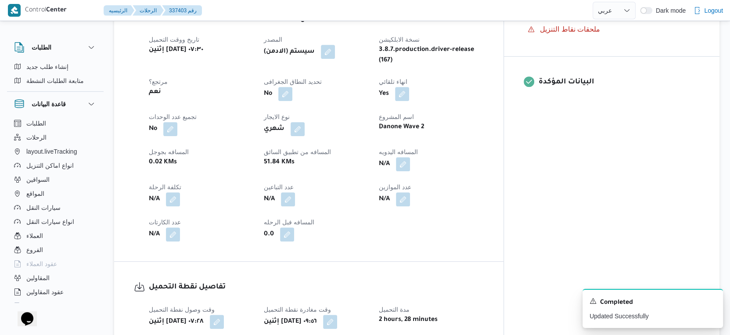
scroll to position [326, 0]
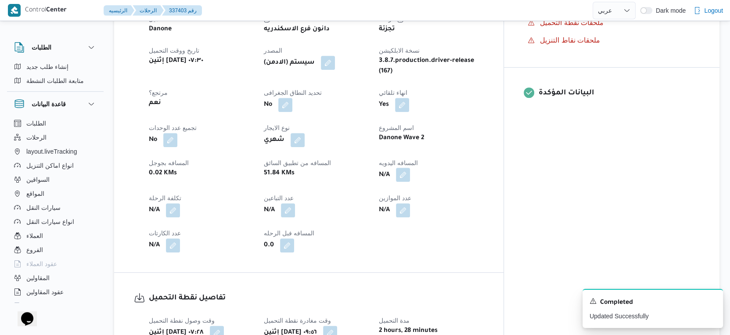
click at [410, 168] on button "button" at bounding box center [403, 175] width 14 height 14
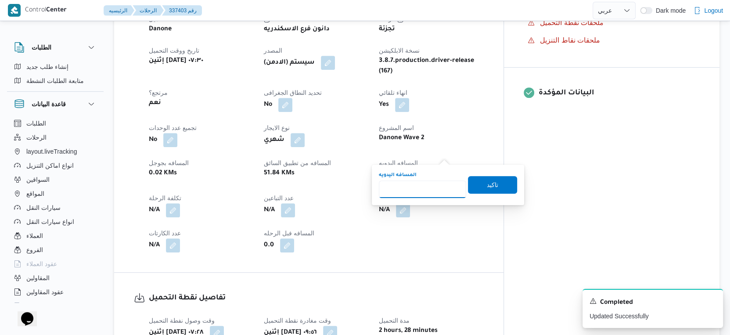
click at [421, 189] on input "المسافه اليدويه" at bounding box center [422, 189] width 87 height 18
type input "53"
click at [487, 182] on span "تاكيد" at bounding box center [492, 184] width 11 height 11
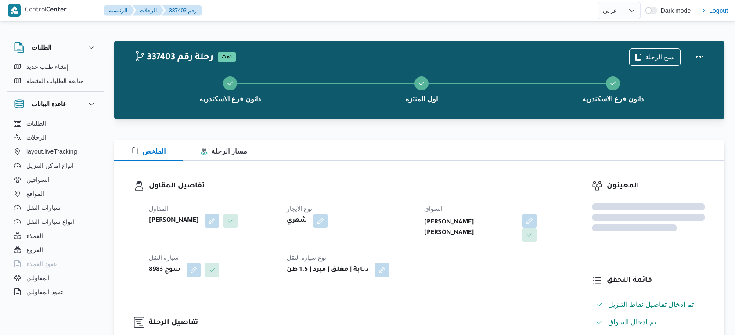
select select "ar"
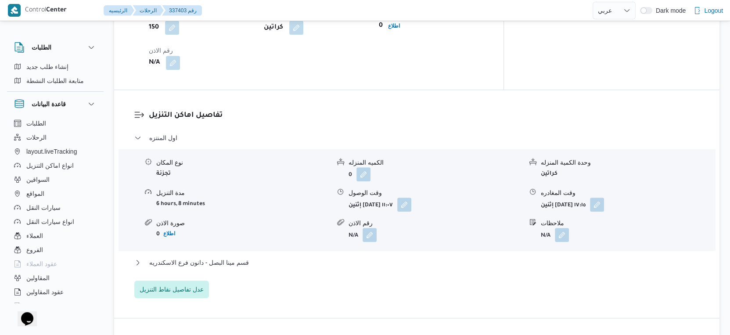
scroll to position [683, 0]
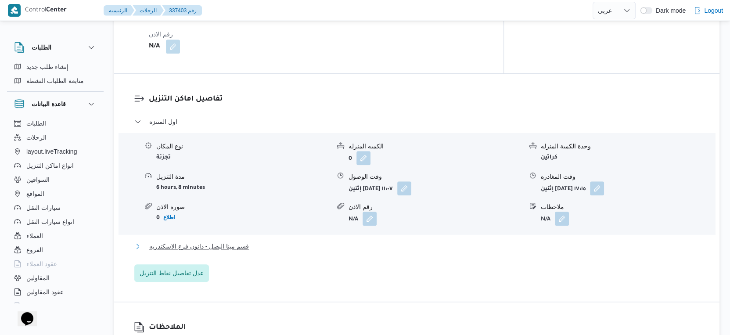
click at [248, 241] on span "قسم مينا البصل - دانون فرع الاسكندريه" at bounding box center [199, 246] width 100 height 11
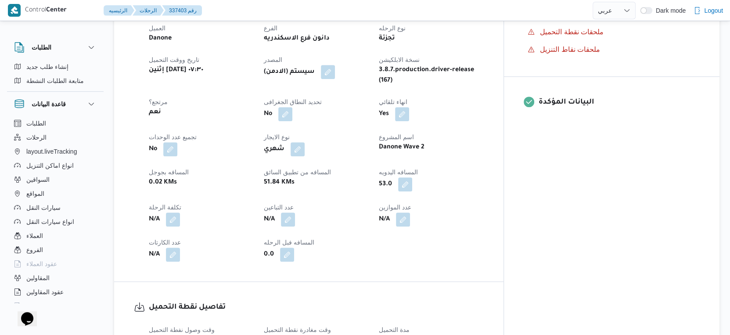
scroll to position [244, 0]
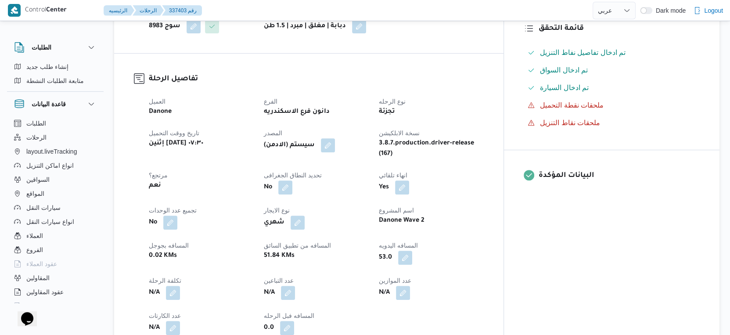
select select "ar"
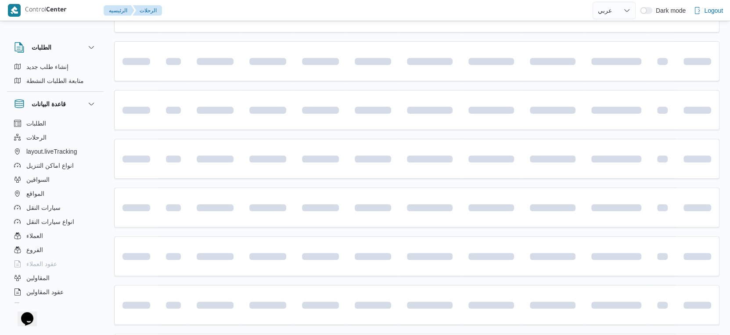
scroll to position [619, 0]
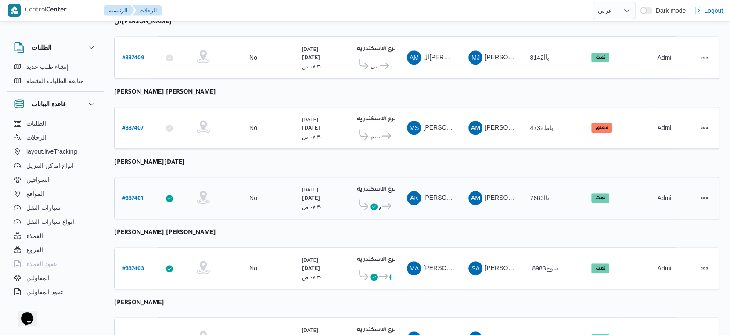
click at [133, 196] on b "# 337401" at bounding box center [132, 199] width 21 height 6
select select "ar"
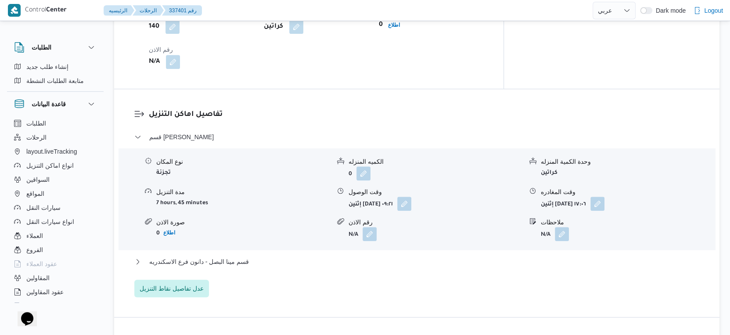
scroll to position [668, 0]
click at [248, 256] on button "قسم مينا البصل - دانون فرع الاسكندريه" at bounding box center [416, 261] width 565 height 11
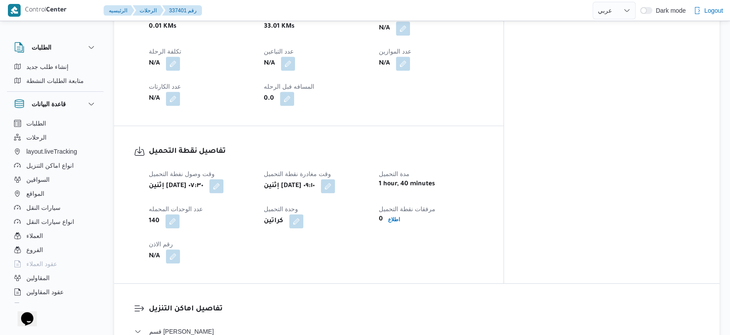
scroll to position [326, 0]
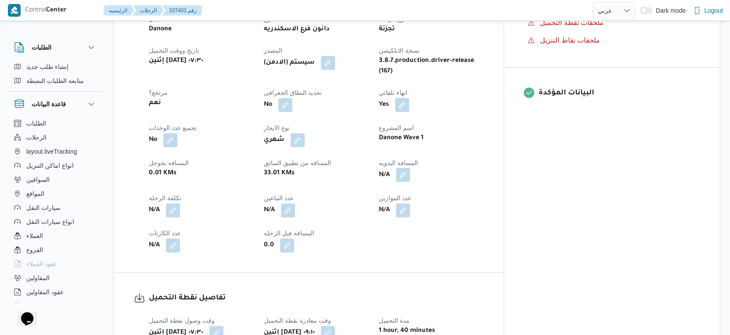
click at [410, 168] on button "button" at bounding box center [403, 175] width 14 height 14
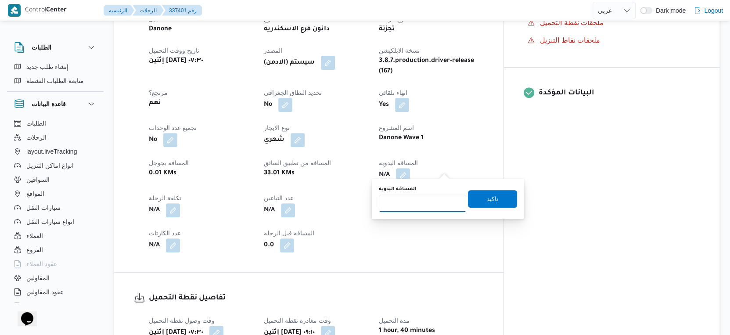
click at [420, 198] on input "المسافه اليدويه" at bounding box center [422, 203] width 87 height 18
type input "33"
click at [494, 198] on span "تاكيد" at bounding box center [492, 199] width 49 height 18
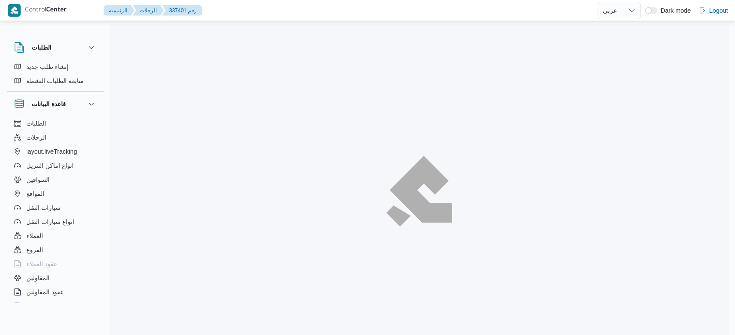
select select "ar"
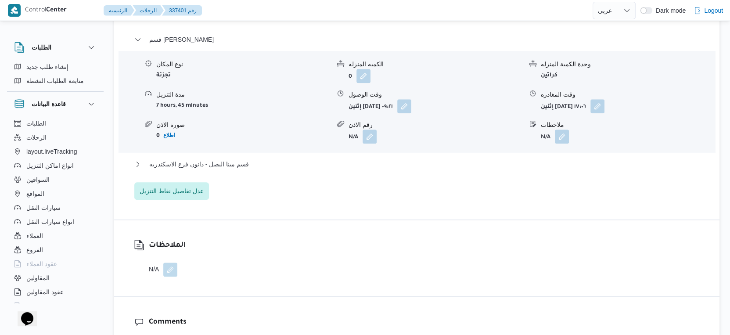
scroll to position [780, 0]
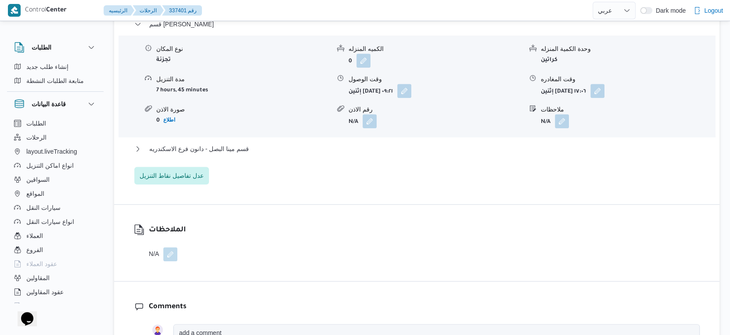
click at [241, 135] on div "قسم سيدى جابر نوع المكان تجزئة الكميه المنزله 0 وحدة الكمية المنزله كراتين مدة …" at bounding box center [416, 101] width 565 height 165
click at [244, 144] on span "قسم مينا البصل - دانون فرع الاسكندريه" at bounding box center [199, 149] width 100 height 11
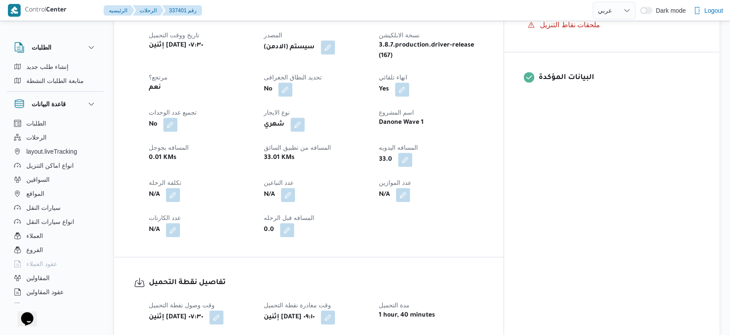
scroll to position [244, 0]
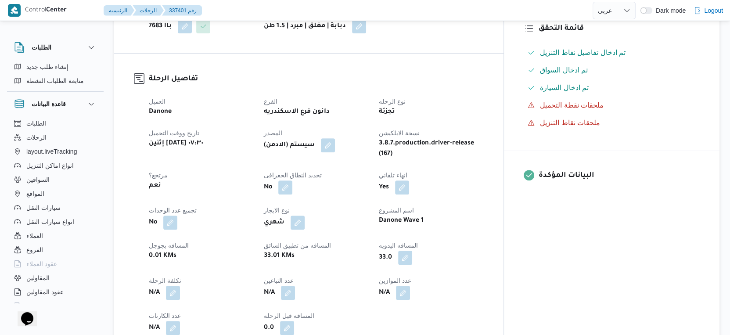
select select "ar"
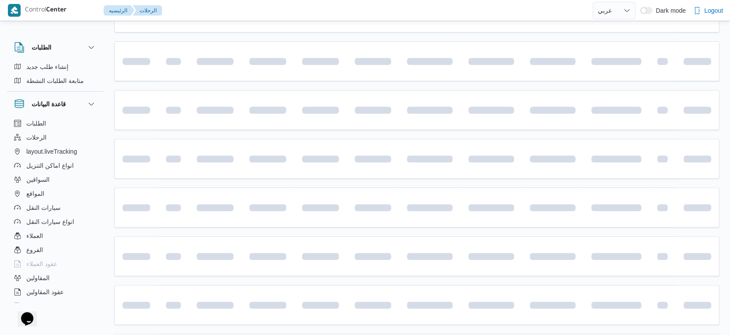
scroll to position [473, 0]
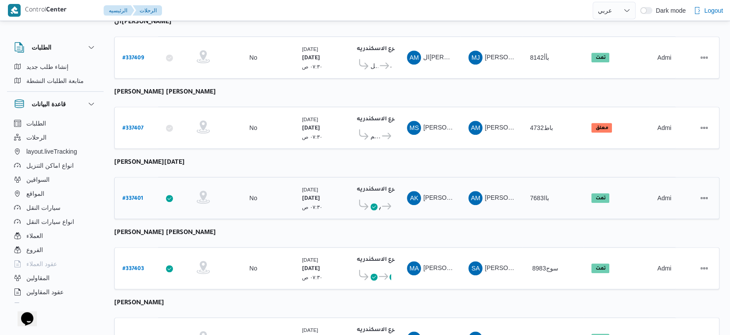
click at [131, 196] on b "# 337401" at bounding box center [132, 199] width 21 height 6
select select "ar"
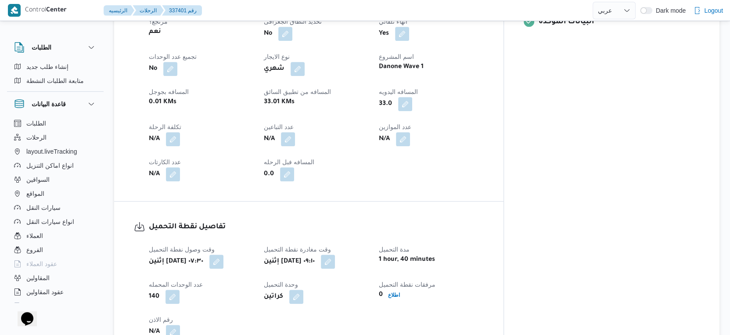
scroll to position [277, 0]
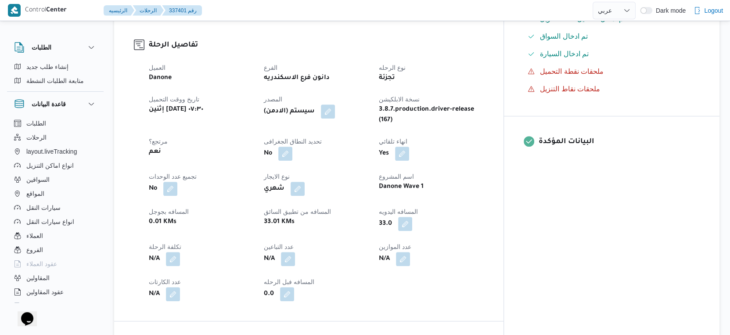
select select "ar"
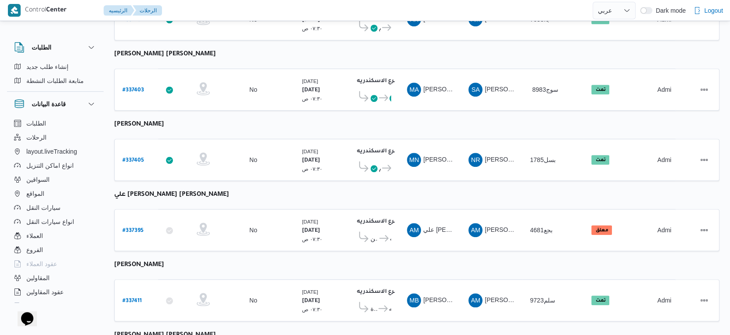
scroll to position [716, 0]
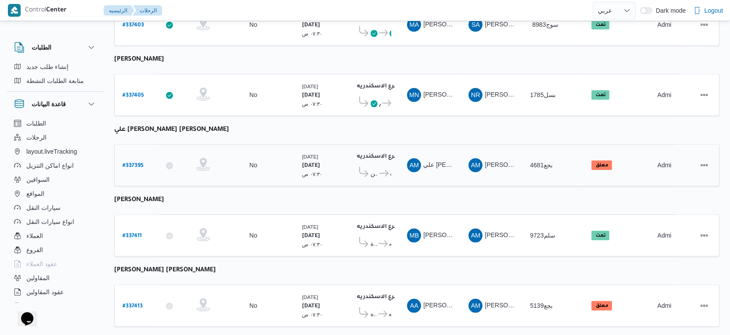
click at [137, 163] on b "# 337395" at bounding box center [132, 166] width 21 height 6
select select "ar"
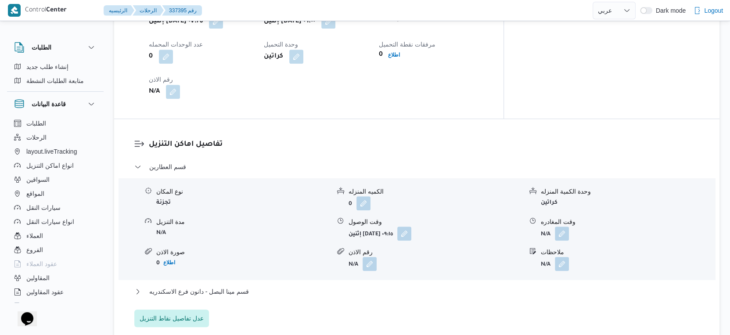
scroll to position [536, 0]
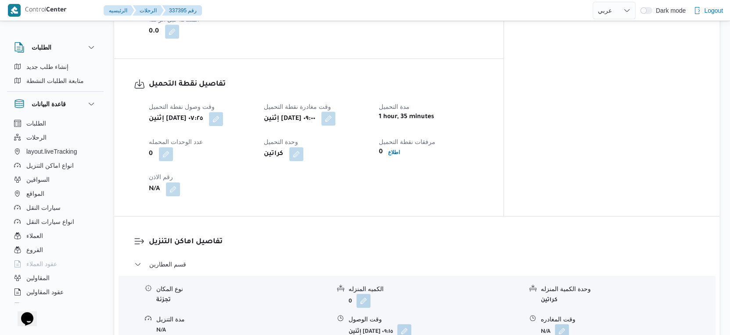
click at [335, 118] on button "button" at bounding box center [328, 118] width 14 height 14
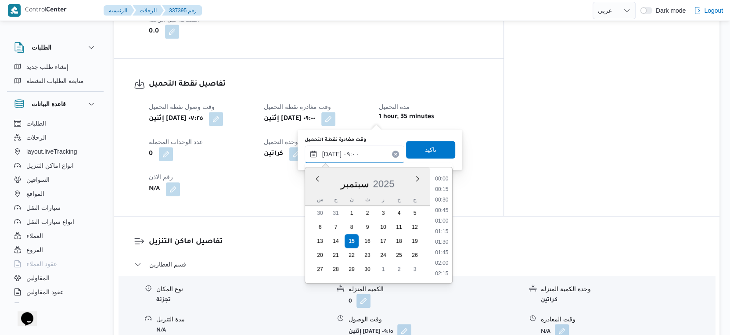
click at [363, 146] on input "١٥/٠٩/٢٠٢٥ ٠٩:٠٠" at bounding box center [355, 154] width 100 height 18
drag, startPoint x: 446, startPoint y: 252, endPoint x: 443, endPoint y: 156, distance: 96.2
click at [446, 250] on li "09:30" at bounding box center [441, 253] width 20 height 9
type input "[DATE] ٠٩:٣٠"
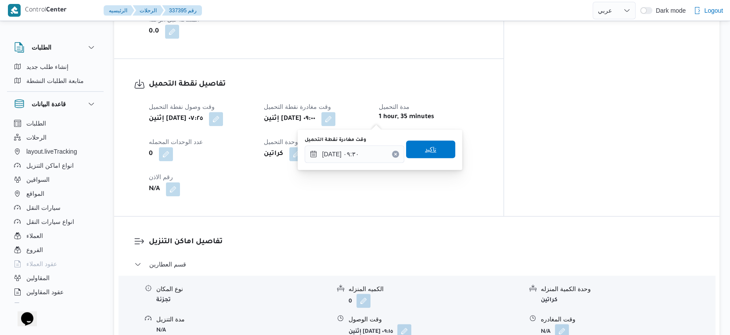
click at [441, 147] on span "تاكيد" at bounding box center [430, 149] width 49 height 18
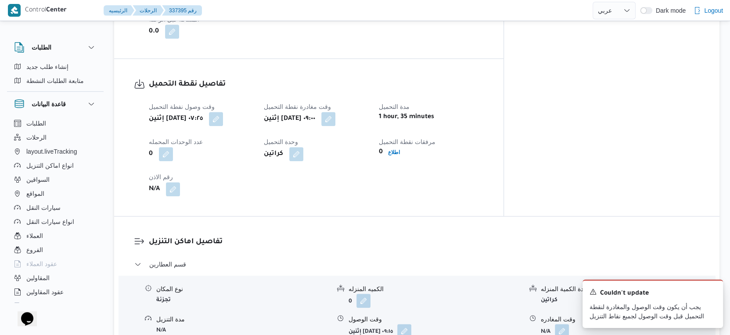
scroll to position [634, 0]
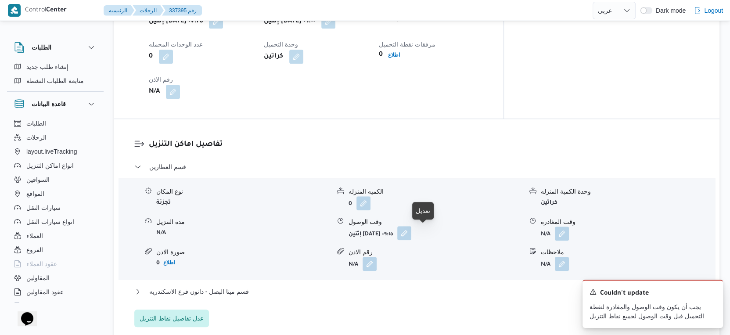
click at [411, 230] on button "button" at bounding box center [404, 233] width 14 height 14
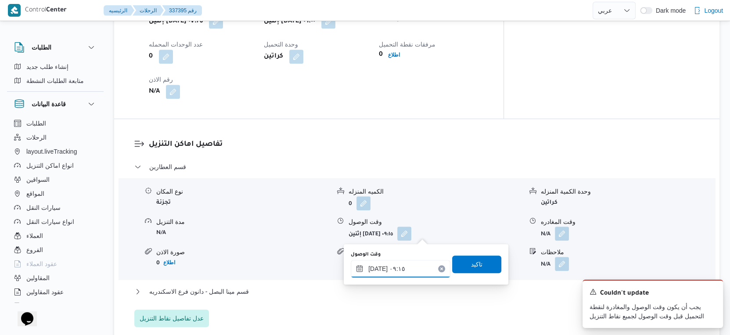
click at [410, 266] on input "١٥/٠٩/٢٠٢٥ ٠٩:١٥" at bounding box center [401, 269] width 100 height 18
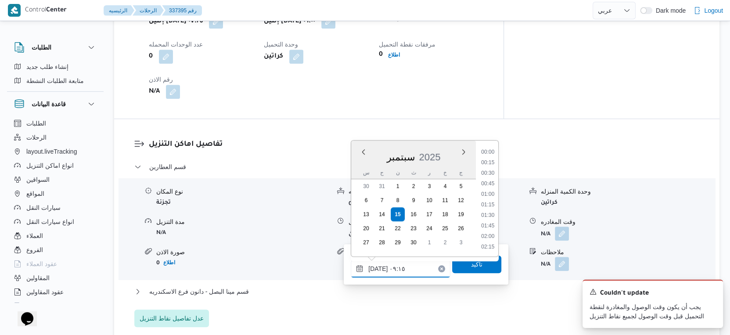
scroll to position [336, 0]
click at [489, 236] on li "10:00" at bounding box center [488, 237] width 20 height 9
type input "[DATE] ١٠:٠٠"
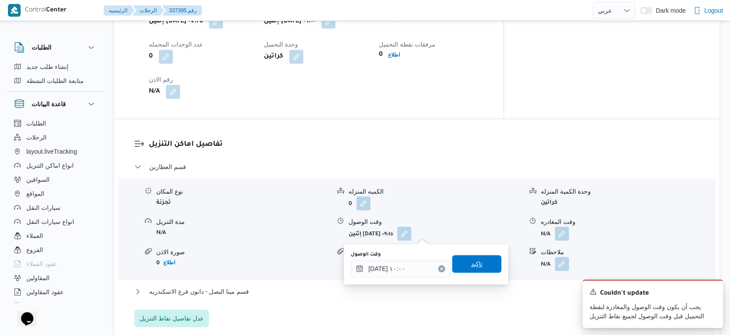
click at [482, 263] on span "تاكيد" at bounding box center [476, 264] width 49 height 18
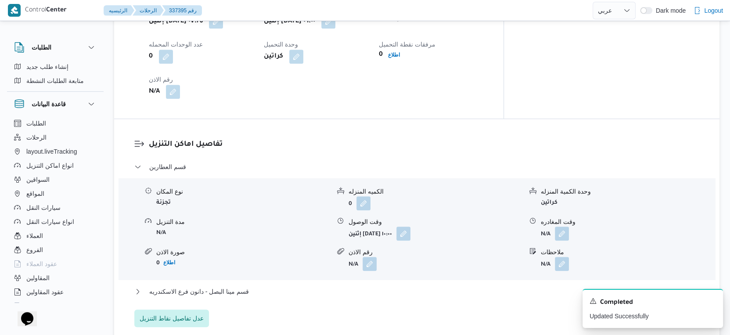
scroll to position [585, 0]
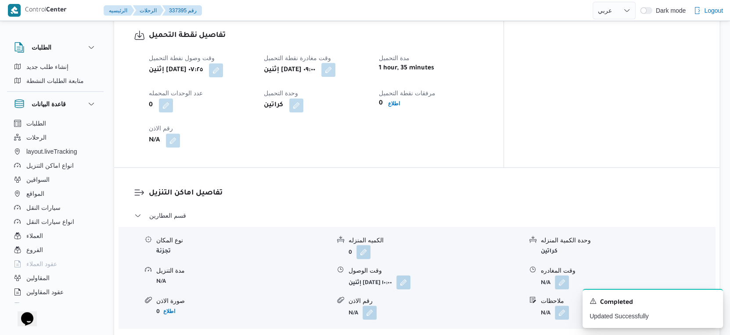
click at [335, 73] on button "button" at bounding box center [328, 70] width 14 height 14
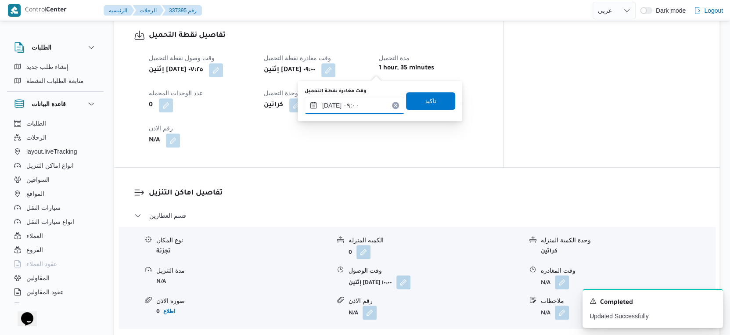
click at [363, 101] on input "١٥/٠٩/٢٠٢٥ ٠٩:٠٠" at bounding box center [355, 106] width 100 height 18
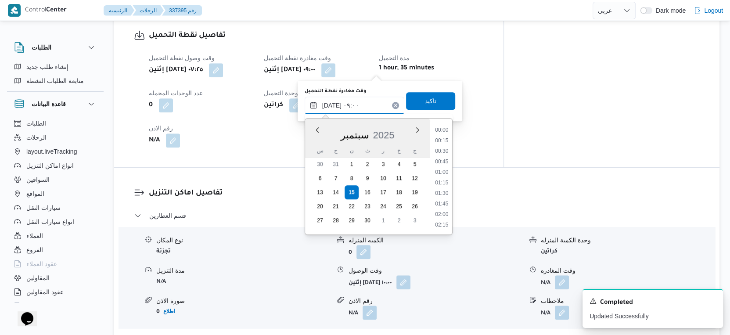
scroll to position [325, 0]
click at [445, 202] on li "09:30" at bounding box center [441, 205] width 20 height 9
type input "١٥/٠٩/٢٠٢٥ ٠٩:٠٠"
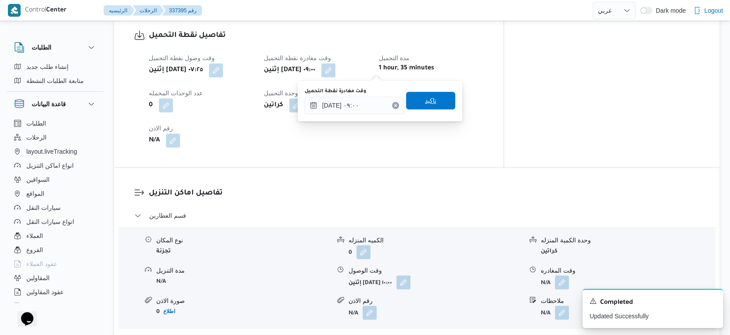
click at [433, 109] on span "تاكيد" at bounding box center [430, 101] width 49 height 18
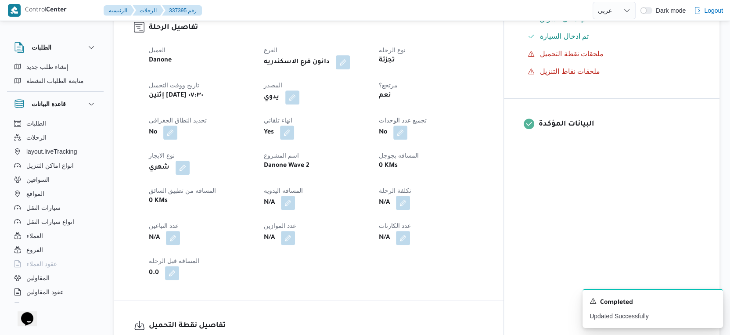
scroll to position [292, 0]
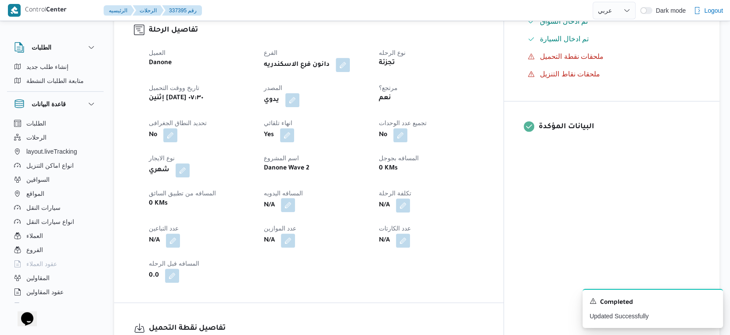
click at [295, 205] on button "button" at bounding box center [288, 205] width 14 height 14
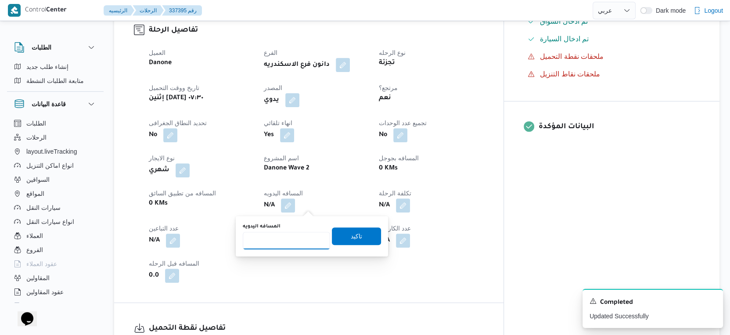
click at [288, 241] on input "المسافه اليدويه" at bounding box center [286, 241] width 87 height 18
type input "28"
click at [370, 241] on span "تاكيد" at bounding box center [356, 236] width 49 height 18
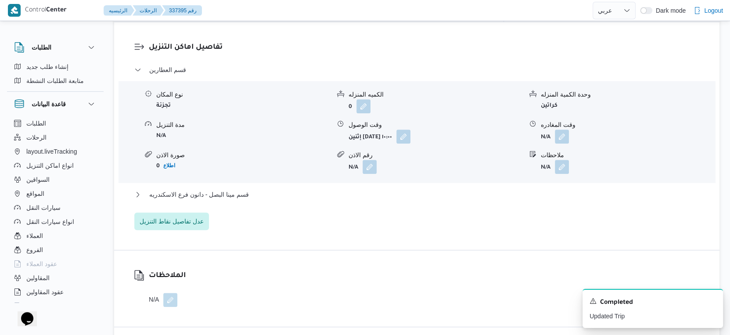
scroll to position [732, 0]
click at [244, 194] on span "قسم مينا البصل - دانون فرع الاسكندريه" at bounding box center [199, 193] width 100 height 11
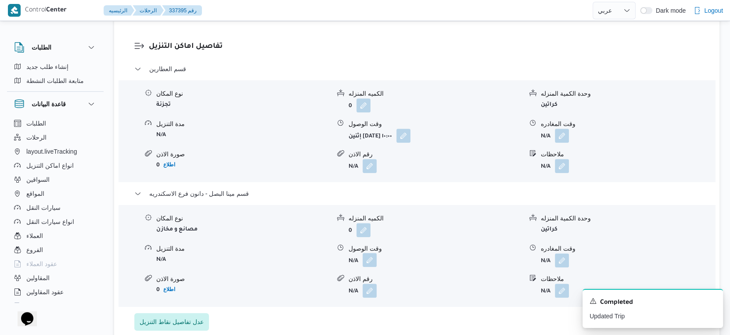
click at [369, 261] on button "button" at bounding box center [370, 260] width 14 height 14
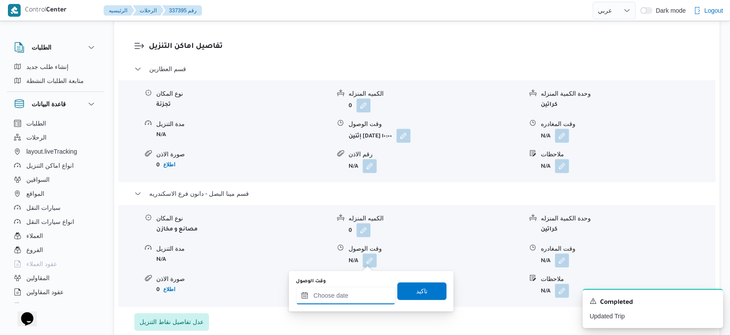
click at [362, 296] on input "وقت الوصول" at bounding box center [346, 296] width 100 height 18
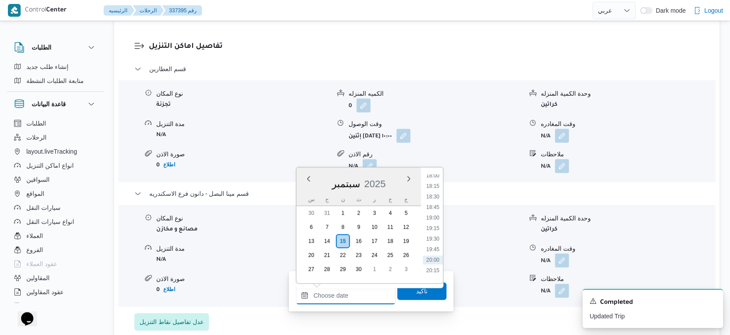
scroll to position [740, 0]
click at [435, 205] on li "18:15" at bounding box center [433, 208] width 20 height 9
type input "١٥/٠٩/٢٠٢٥ ١٨:١٥"
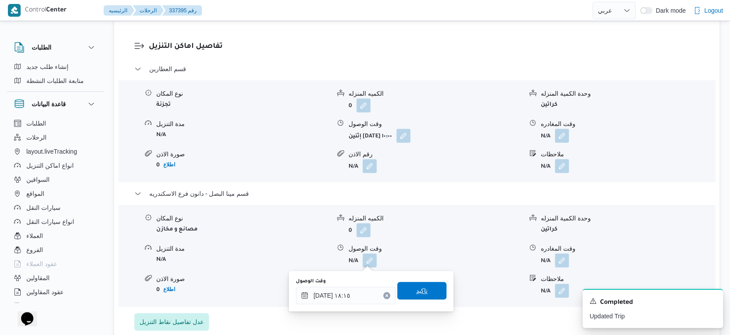
click at [430, 287] on span "تاكيد" at bounding box center [421, 291] width 49 height 18
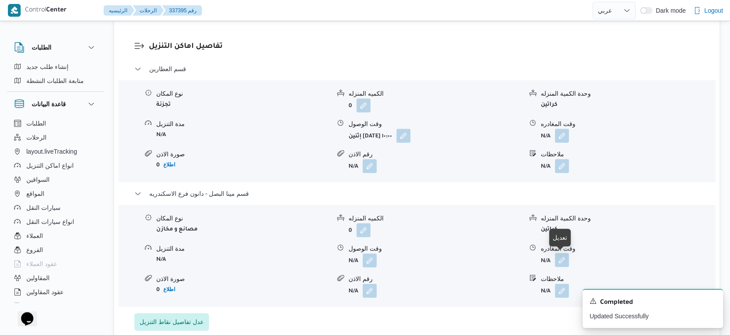
click at [561, 257] on button "button" at bounding box center [562, 260] width 14 height 14
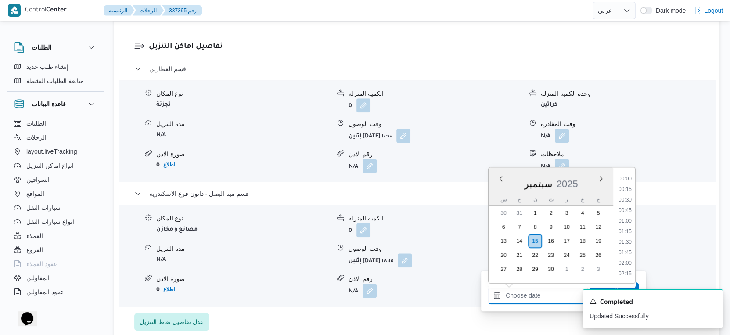
click at [553, 289] on input "وقت المغادره" at bounding box center [538, 296] width 100 height 18
click at [626, 230] on li "18:45" at bounding box center [625, 229] width 20 height 9
type input "١٥/٠٩/٢٠٢٥ ١٨:٤٥"
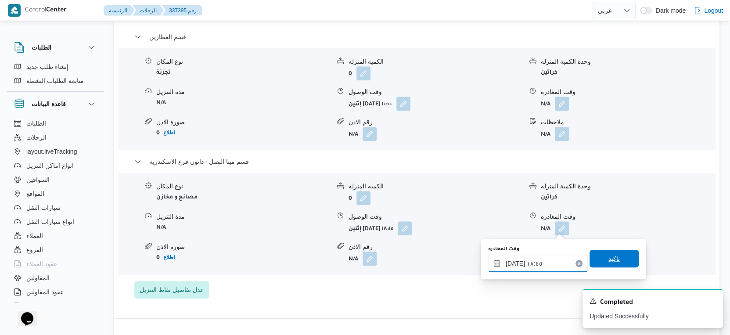
scroll to position [780, 0]
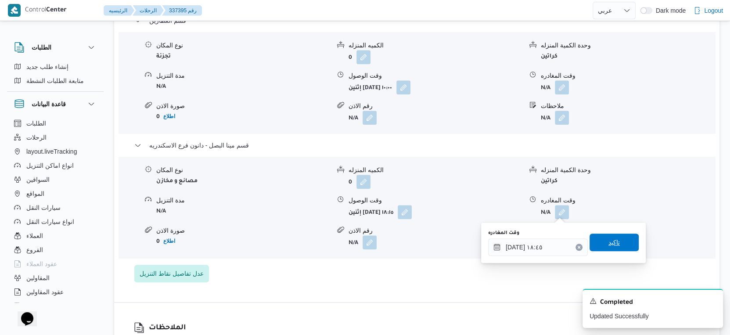
click at [619, 239] on span "تاكيد" at bounding box center [613, 243] width 49 height 18
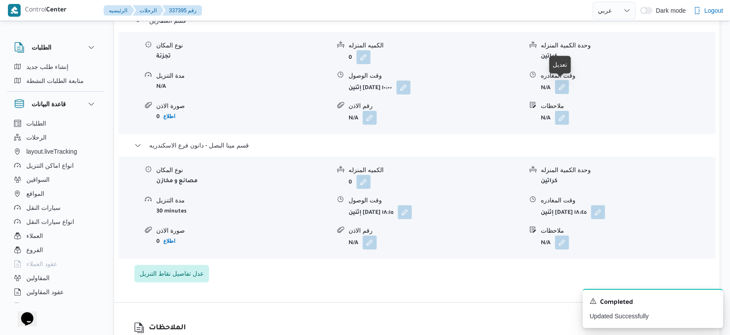
click at [565, 86] on button "button" at bounding box center [562, 87] width 14 height 14
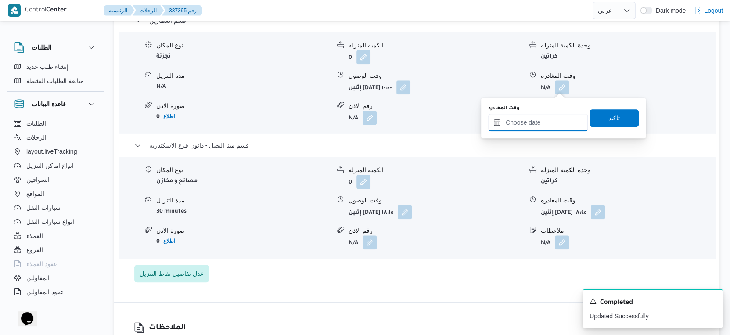
click at [542, 114] on input "وقت المغادره" at bounding box center [538, 123] width 100 height 18
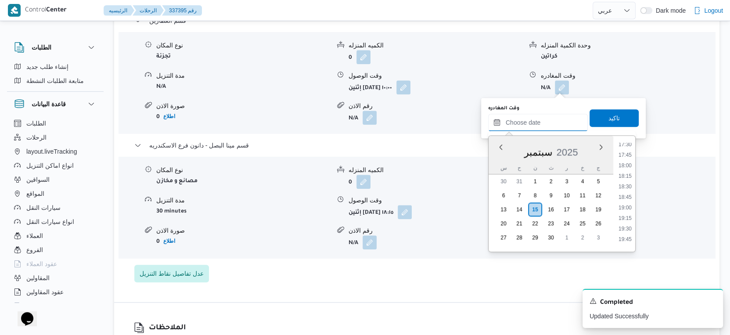
scroll to position [740, 0]
click at [627, 154] on li "17:45" at bounding box center [625, 155] width 20 height 9
type input "١٥/٠٩/٢٠٢٥ ١٧:٤٥"
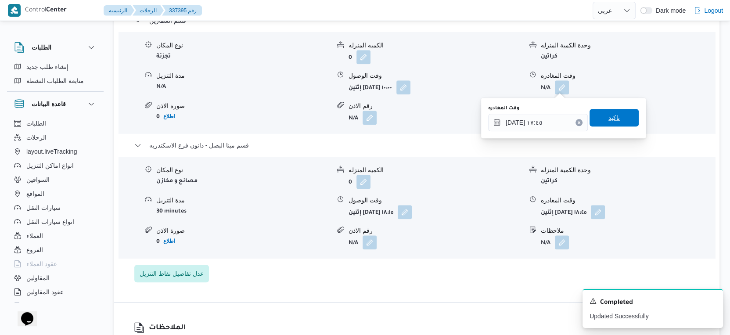
click at [615, 115] on span "تاكيد" at bounding box center [613, 118] width 49 height 18
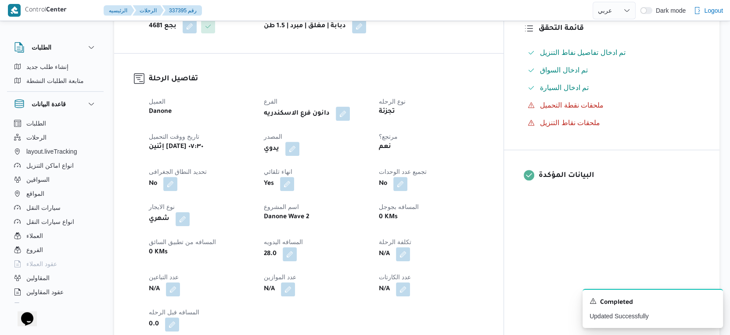
scroll to position [0, 0]
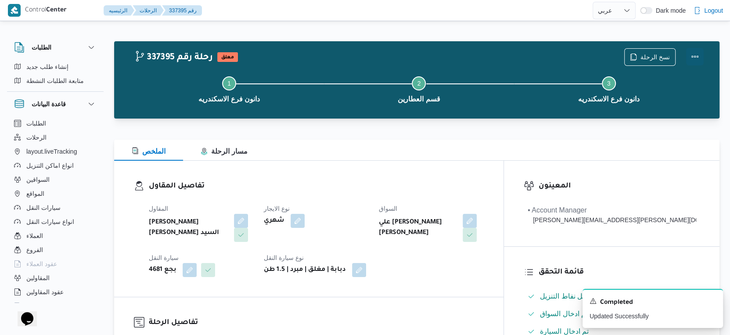
click at [696, 55] on button "Actions" at bounding box center [695, 57] width 18 height 18
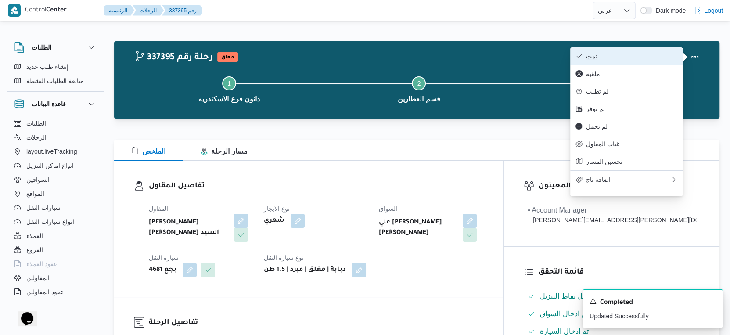
click at [618, 53] on span "تمت" at bounding box center [631, 56] width 91 height 7
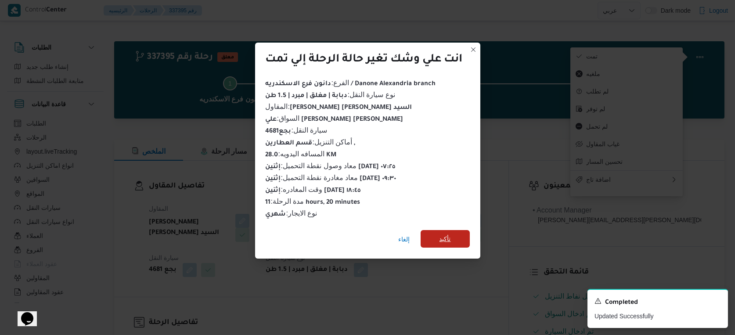
click at [450, 234] on span "تأكيد" at bounding box center [444, 239] width 11 height 11
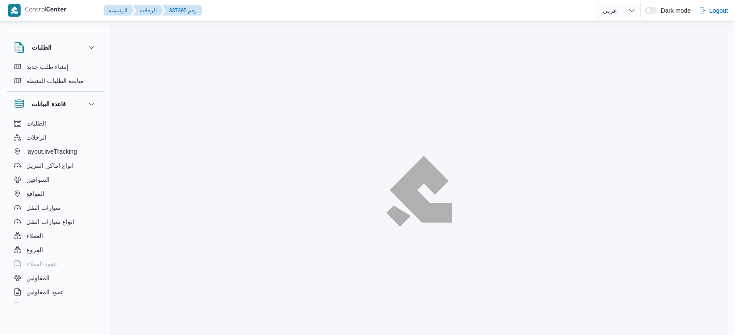
select select "ar"
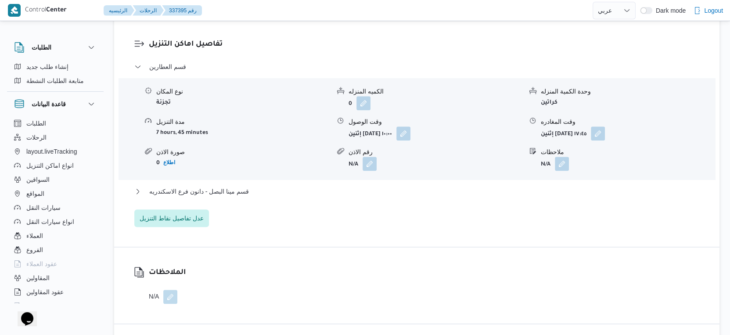
scroll to position [732, 0]
click at [254, 190] on button "قسم مينا البصل - دانون فرع الاسكندريه" at bounding box center [416, 190] width 565 height 11
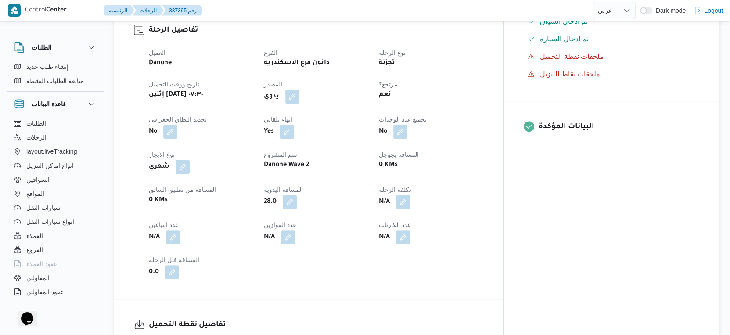
scroll to position [390, 0]
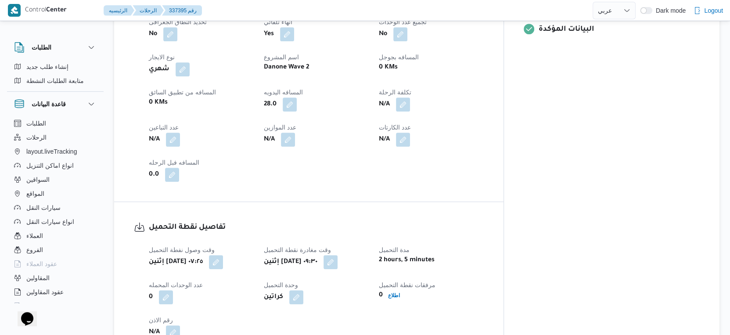
select select "ar"
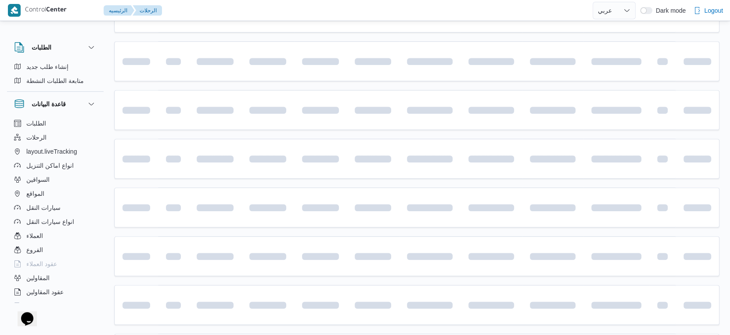
scroll to position [716, 0]
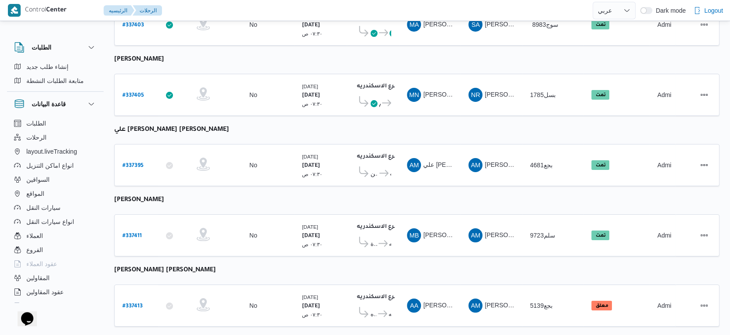
select select "ar"
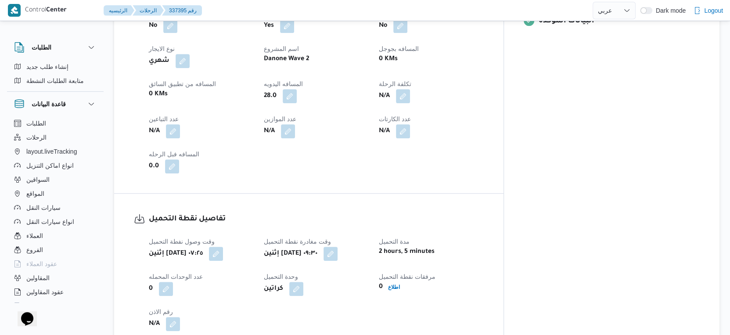
scroll to position [375, 0]
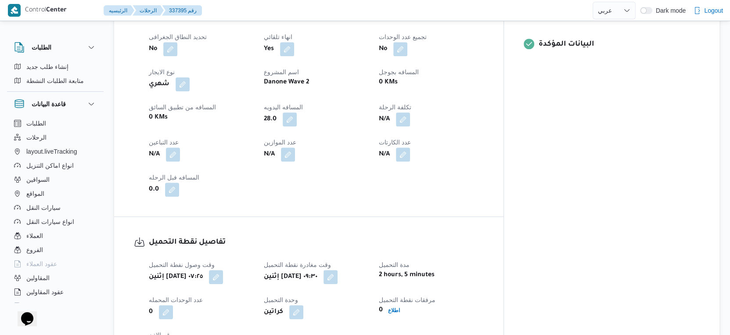
select select "ar"
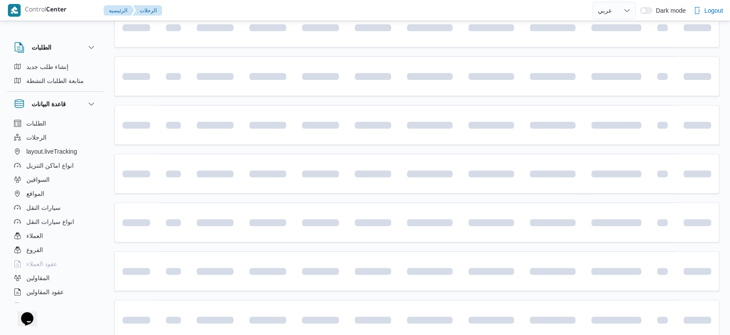
scroll to position [451, 0]
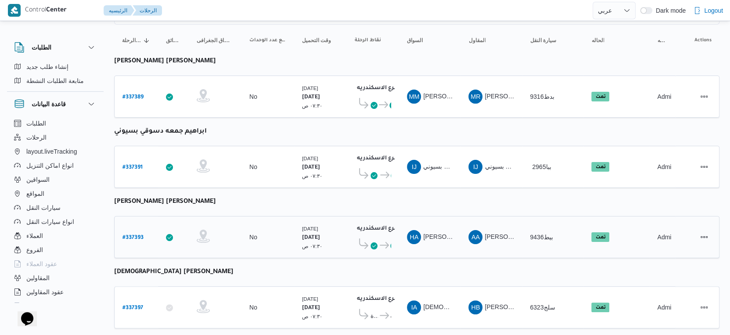
click at [134, 235] on b "# 337393" at bounding box center [132, 238] width 21 height 6
select select "ar"
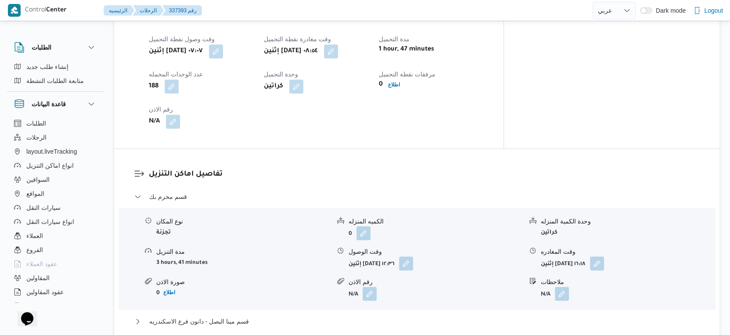
scroll to position [585, 0]
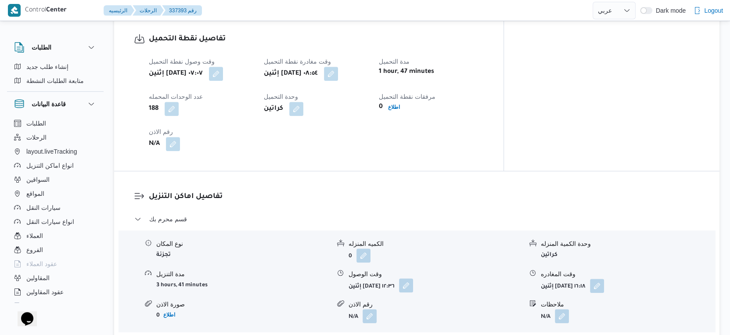
click at [413, 279] on button "button" at bounding box center [406, 285] width 14 height 14
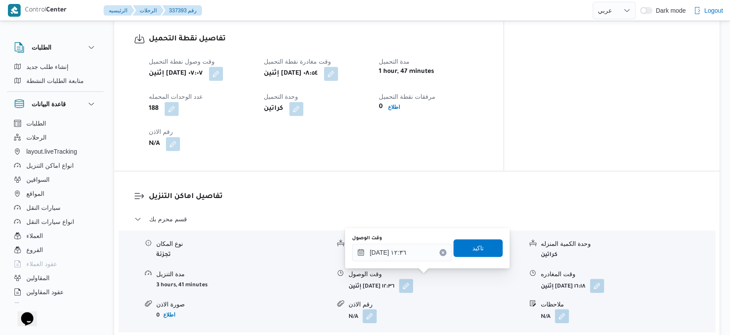
click at [402, 312] on form "N/A" at bounding box center [436, 316] width 174 height 14
click at [405, 251] on input "١٥/٠٩/٢٠٢٥ ١٢:٣٦" at bounding box center [402, 253] width 100 height 18
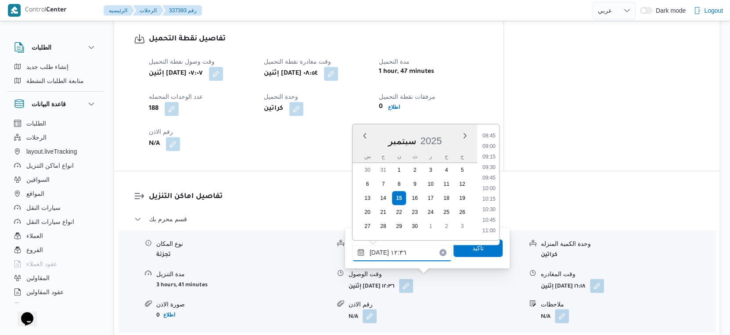
scroll to position [375, 0]
click at [490, 160] on li "09:30" at bounding box center [489, 161] width 20 height 9
type input "[DATE] ٠٩:٣٠"
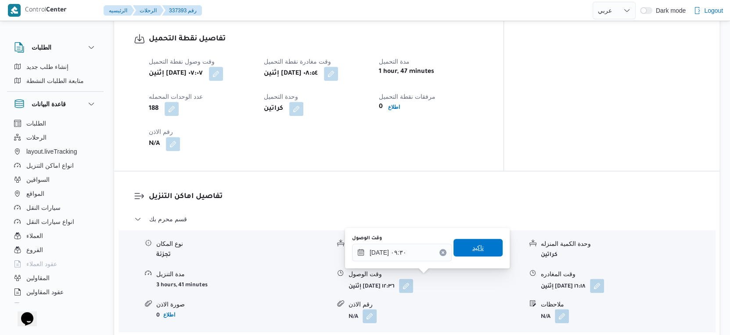
click at [474, 252] on span "تاكيد" at bounding box center [477, 247] width 11 height 11
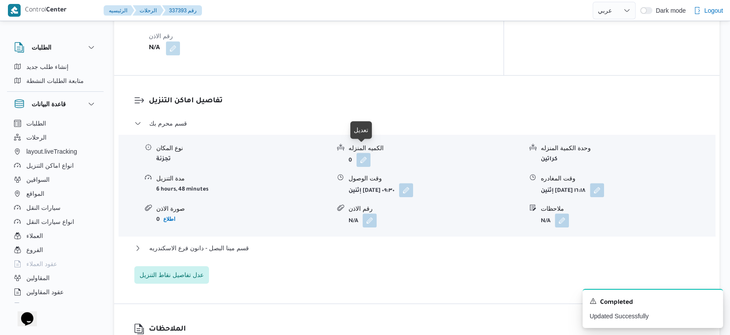
scroll to position [683, 0]
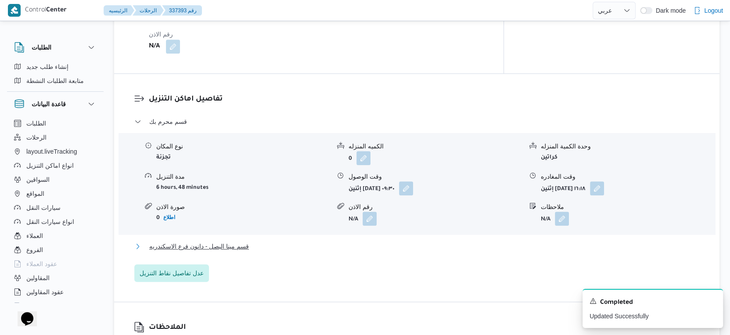
click at [256, 241] on button "قسم مينا البصل - دانون فرع الاسكندريه" at bounding box center [416, 246] width 565 height 11
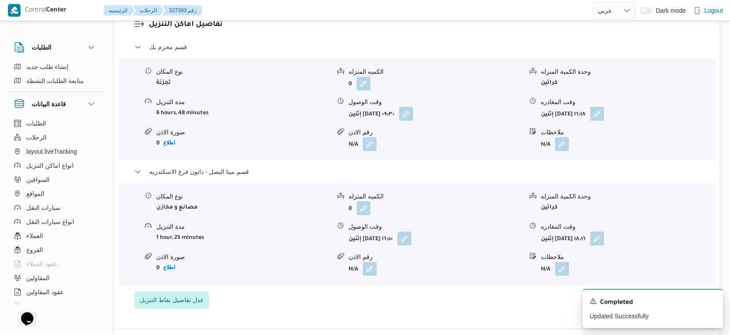
scroll to position [780, 0]
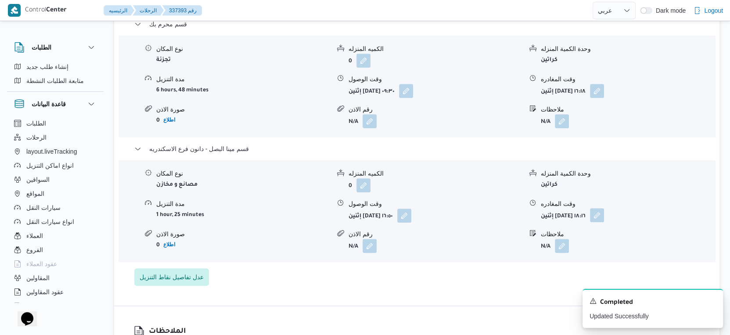
click at [604, 208] on button "button" at bounding box center [597, 215] width 14 height 14
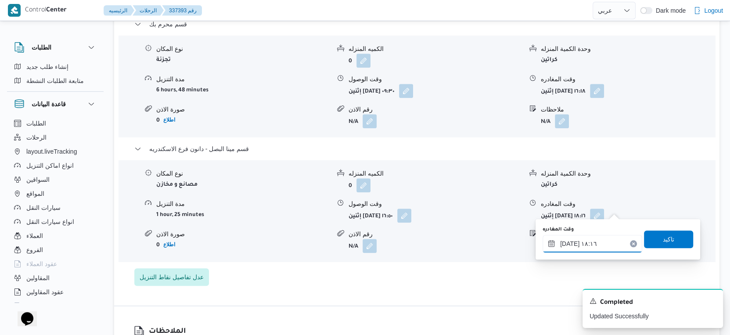
click at [592, 241] on input "١٥/٠٩/٢٠٢٥ ١٨:١٦" at bounding box center [593, 244] width 100 height 18
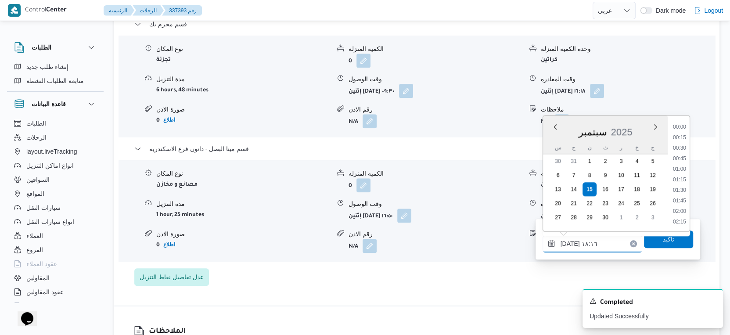
scroll to position [714, 0]
click at [683, 160] on li "17:45" at bounding box center [679, 160] width 20 height 9
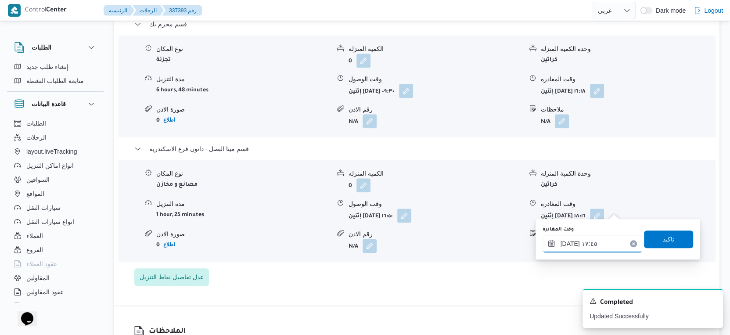
click at [568, 242] on input "[DATE] ١٧:٤٥" at bounding box center [593, 244] width 100 height 18
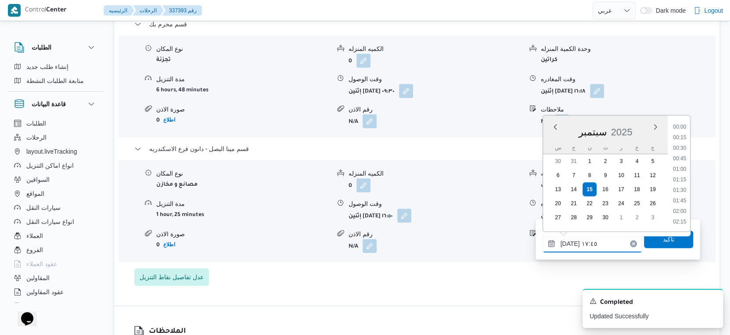
scroll to position [693, 0]
click at [568, 242] on input "[DATE] ١٧:٤٥" at bounding box center [593, 244] width 100 height 18
type input "١٥/٠٩/٢٠٢٥ ١٧:٠٧"
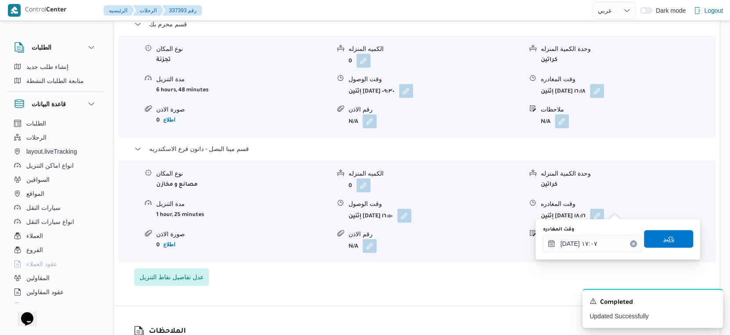
click at [672, 243] on span "تاكيد" at bounding box center [668, 239] width 49 height 18
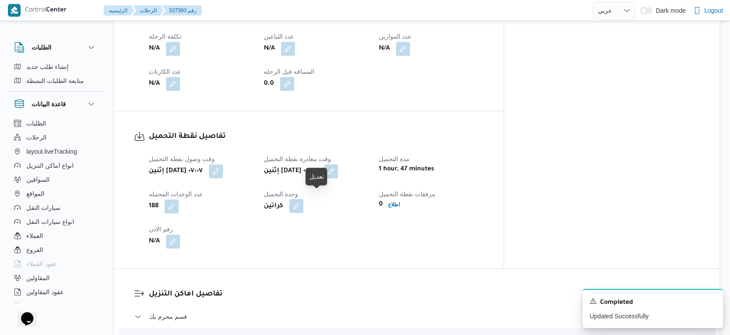
scroll to position [292, 0]
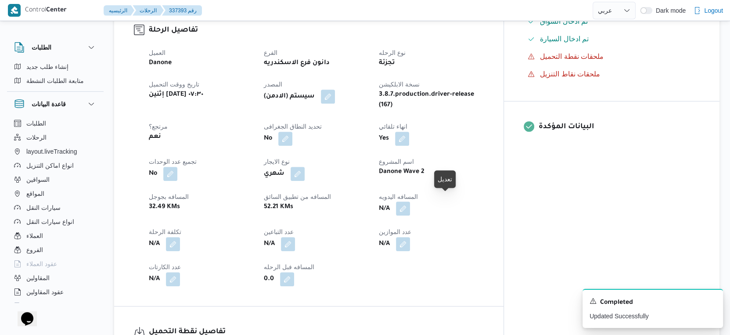
click at [410, 202] on button "button" at bounding box center [403, 208] width 14 height 14
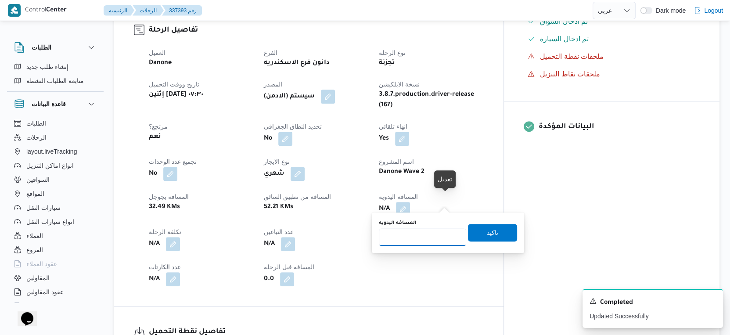
click at [422, 232] on input "المسافه اليدويه" at bounding box center [422, 237] width 87 height 18
type input "11"
click at [487, 231] on span "تاكيد" at bounding box center [492, 232] width 11 height 11
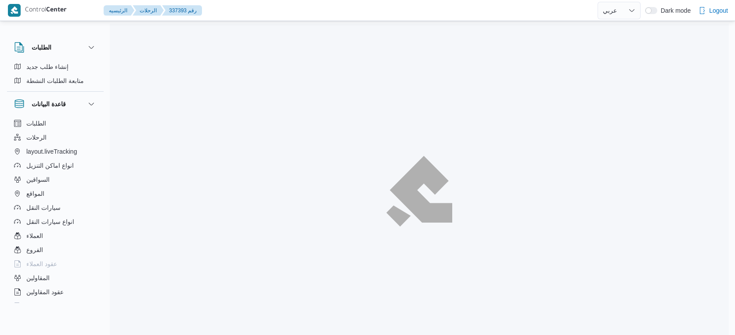
select select "ar"
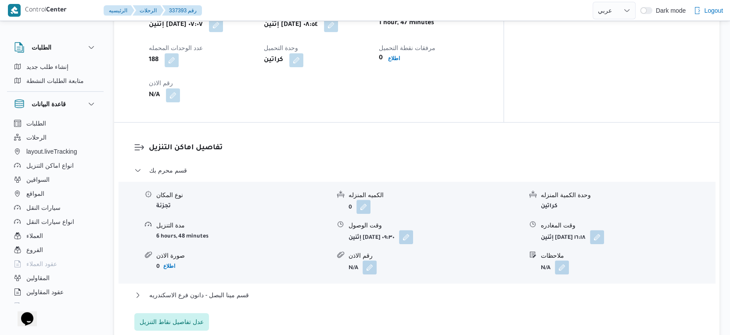
scroll to position [732, 0]
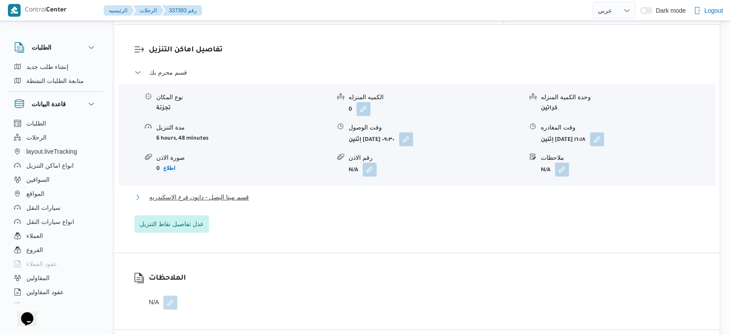
click at [255, 192] on button "قسم مينا البصل - دانون فرع الاسكندريه" at bounding box center [416, 197] width 565 height 11
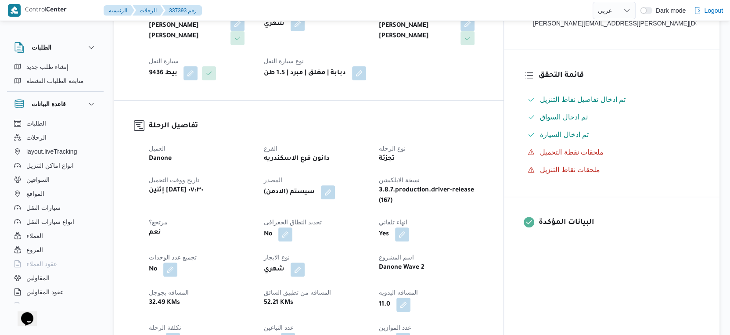
scroll to position [195, 0]
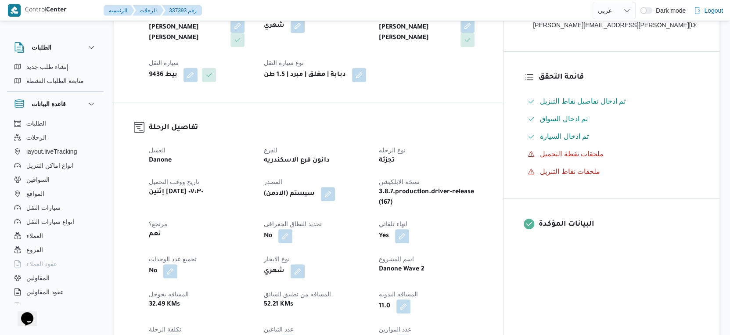
select select "ar"
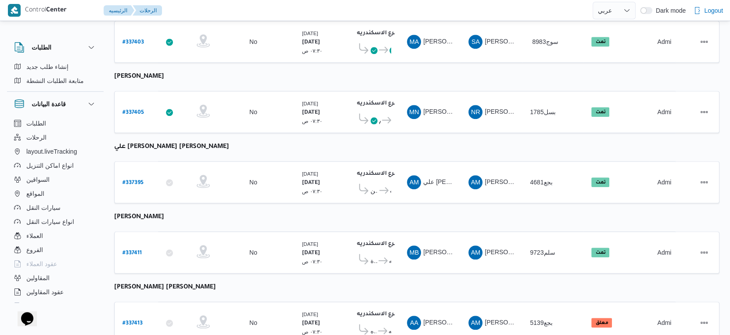
scroll to position [716, 0]
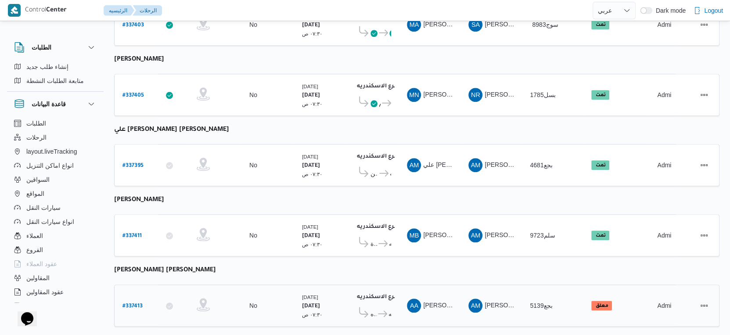
click at [132, 303] on b "# 337413" at bounding box center [132, 306] width 20 height 6
select select "ar"
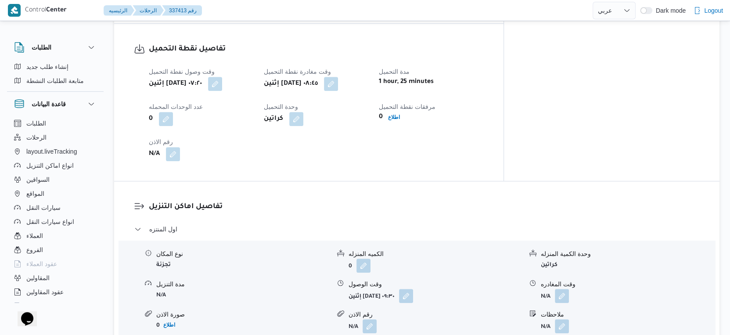
scroll to position [732, 0]
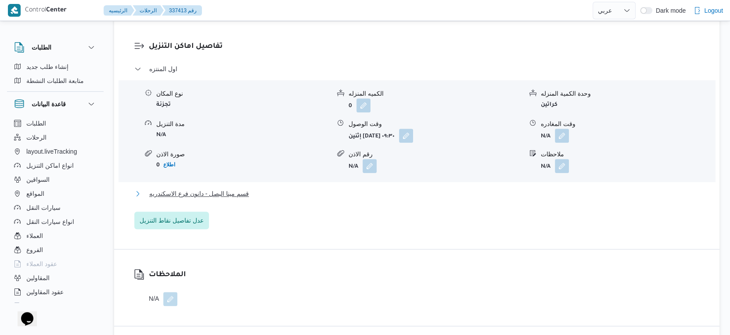
click at [259, 188] on button "قسم مينا البصل - دانون فرع الاسكندريه" at bounding box center [416, 193] width 565 height 11
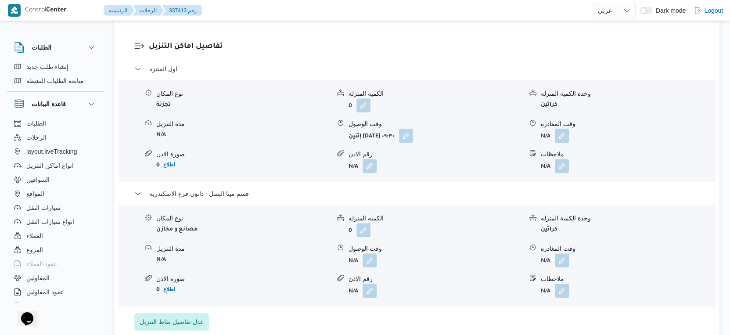
drag, startPoint x: 368, startPoint y: 259, endPoint x: 360, endPoint y: 268, distance: 12.1
click at [368, 259] on button "button" at bounding box center [370, 260] width 14 height 14
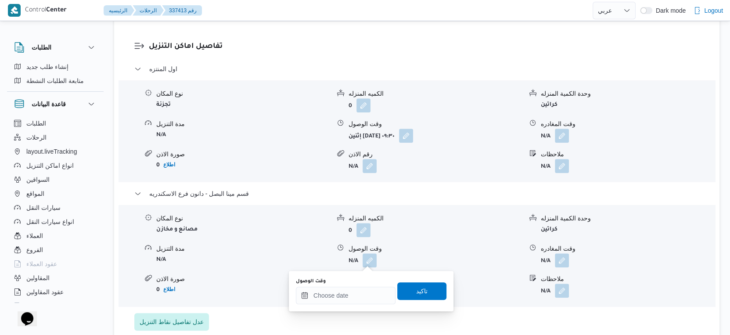
click at [352, 285] on div "وقت الوصول" at bounding box center [346, 291] width 100 height 26
click at [355, 289] on input "وقت الوصول" at bounding box center [346, 296] width 100 height 18
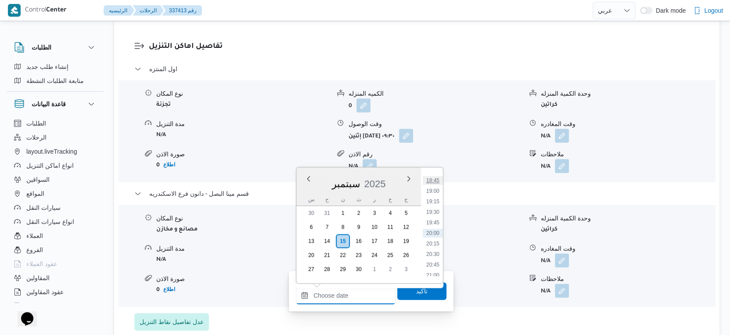
scroll to position [740, 0]
click at [438, 216] on li "18:30" at bounding box center [433, 218] width 20 height 9
type input "[DATE] ١٨:٣٠"
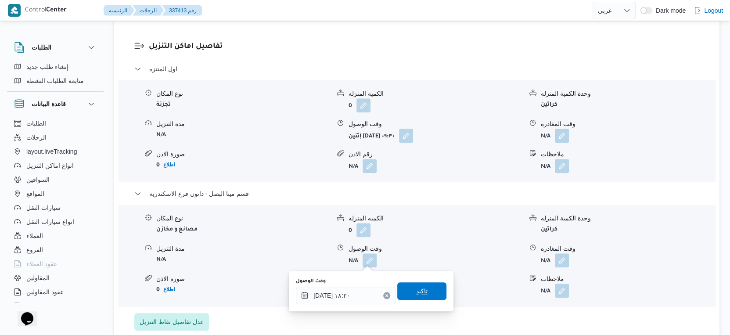
click at [427, 291] on span "تاكيد" at bounding box center [421, 291] width 49 height 18
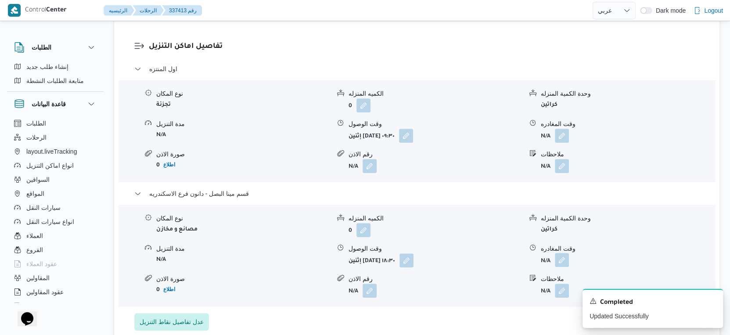
click at [565, 260] on button "button" at bounding box center [562, 260] width 14 height 14
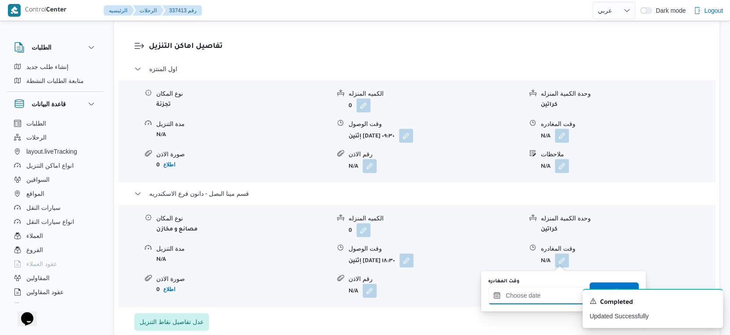
click at [547, 292] on input "وقت المغادره" at bounding box center [538, 296] width 100 height 18
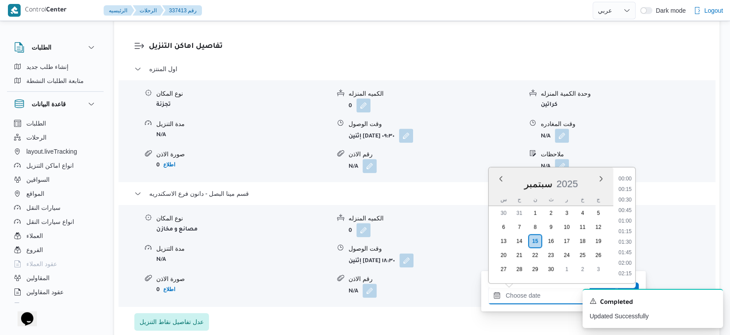
scroll to position [788, 0]
click at [627, 210] on li "19:30" at bounding box center [625, 212] width 20 height 9
type input "[DATE] ١٩:٣٠"
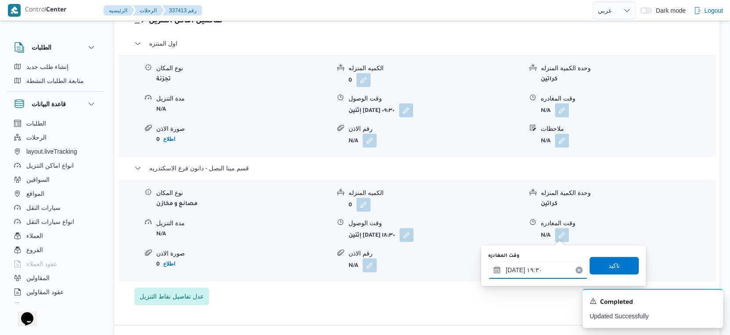
scroll to position [780, 0]
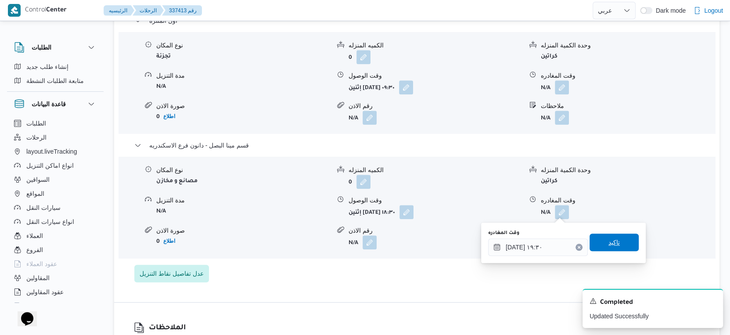
click at [618, 246] on span "تاكيد" at bounding box center [613, 243] width 49 height 18
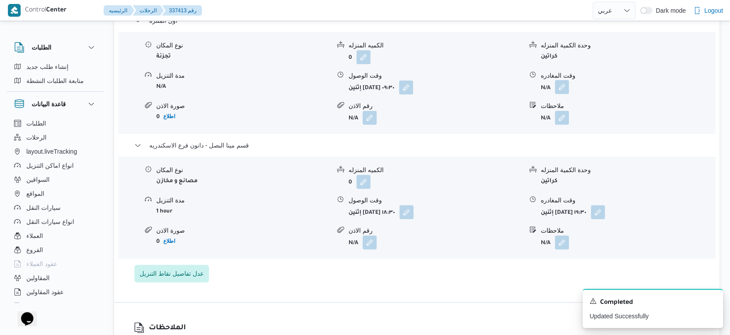
click at [562, 87] on button "button" at bounding box center [562, 87] width 14 height 14
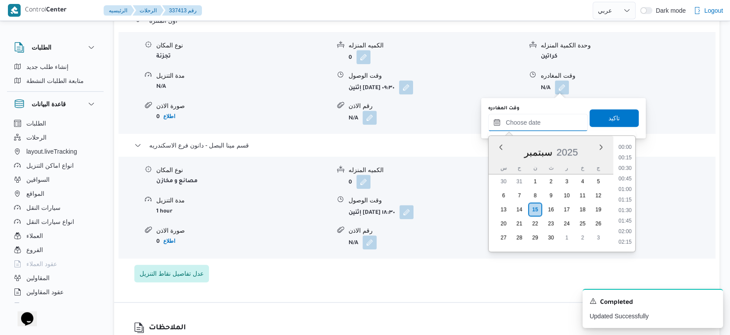
drag, startPoint x: 539, startPoint y: 118, endPoint x: 544, endPoint y: 127, distance: 10.0
click at [539, 118] on input "وقت المغادره" at bounding box center [538, 123] width 100 height 18
click at [628, 165] on li "18:00" at bounding box center [625, 166] width 20 height 9
type input "[DATE] ١٨:٠٠"
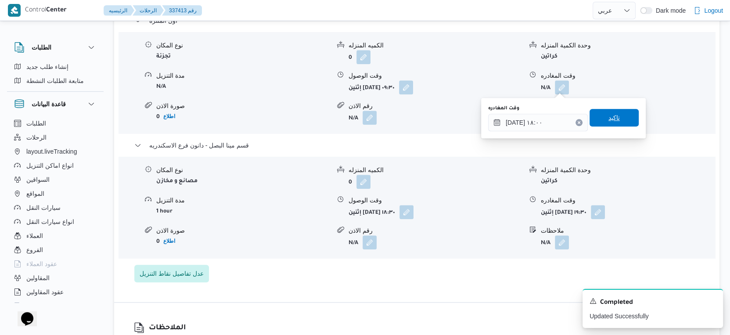
click at [622, 120] on span "تاكيد" at bounding box center [613, 118] width 49 height 18
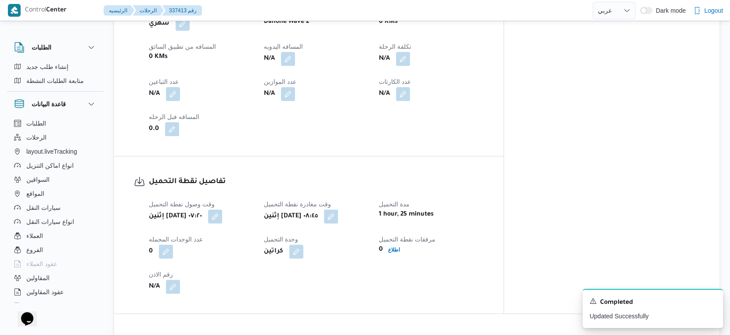
scroll to position [292, 0]
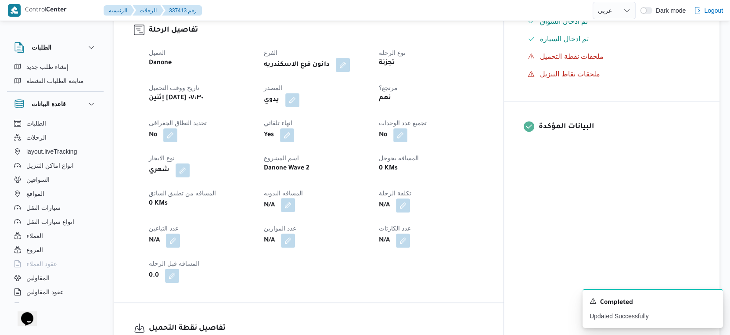
click at [295, 202] on button "button" at bounding box center [288, 205] width 14 height 14
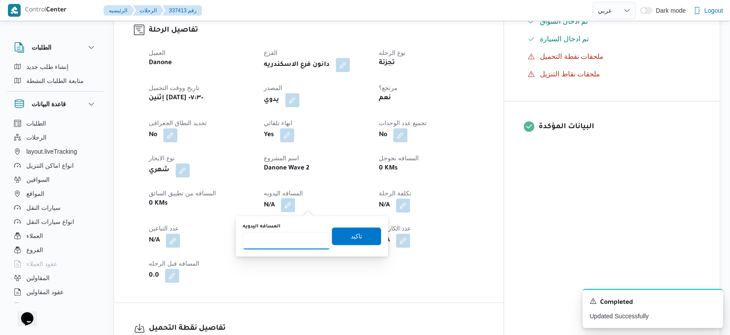
click at [295, 241] on input "المسافه اليدويه" at bounding box center [286, 241] width 87 height 18
type input "63"
click at [351, 237] on span "تاكيد" at bounding box center [356, 235] width 11 height 11
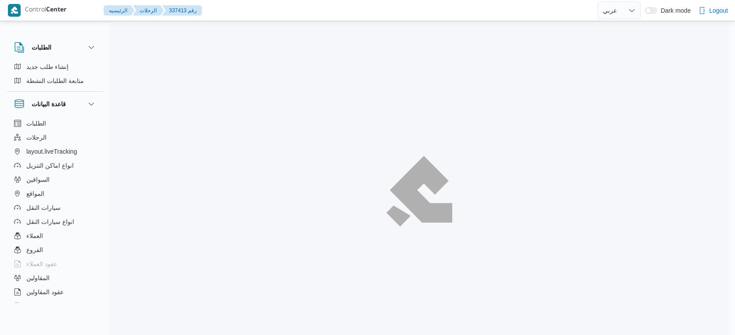
select select "ar"
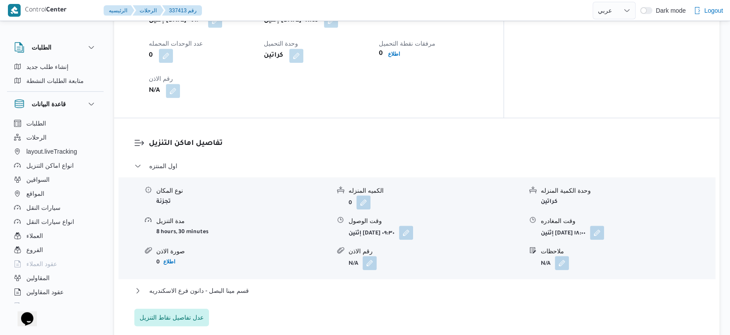
scroll to position [804, 0]
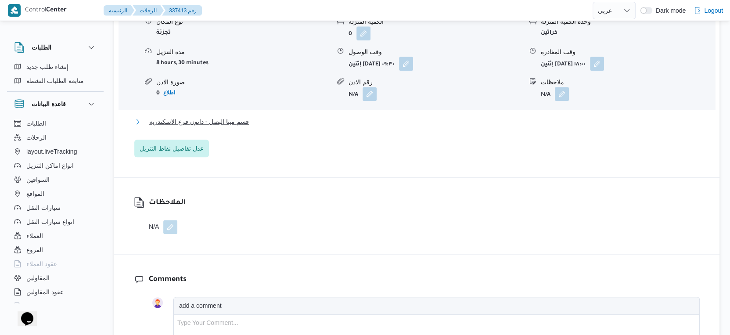
click at [234, 119] on span "قسم مينا البصل - دانون فرع الاسكندريه" at bounding box center [199, 121] width 100 height 11
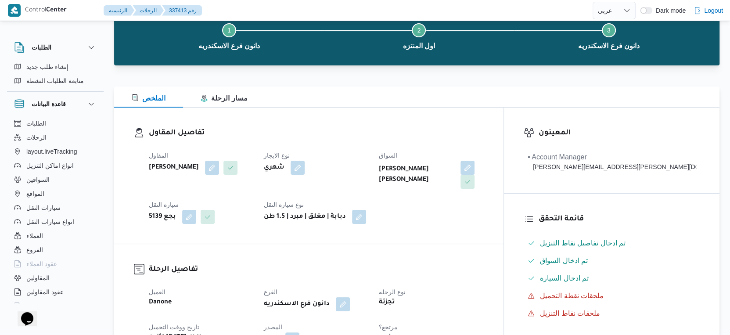
scroll to position [0, 0]
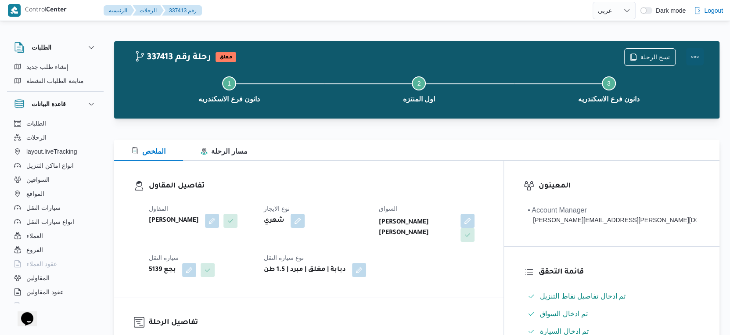
click at [699, 56] on button "Actions" at bounding box center [695, 57] width 18 height 18
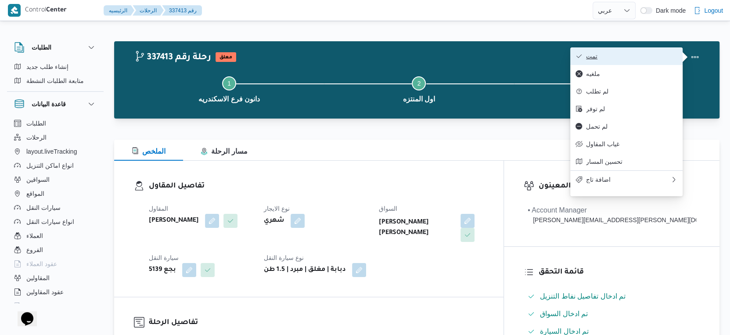
click at [631, 57] on span "تمت" at bounding box center [631, 56] width 91 height 7
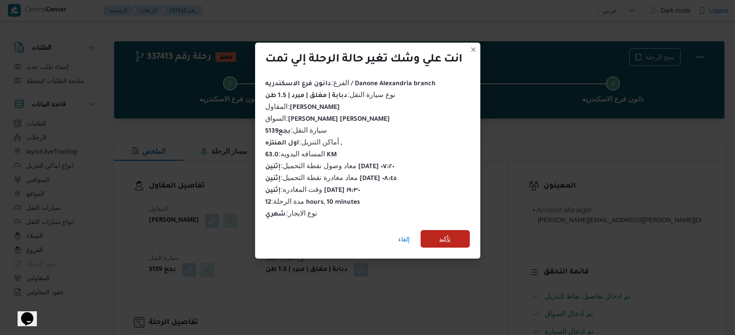
click at [455, 235] on span "تأكيد" at bounding box center [444, 239] width 49 height 18
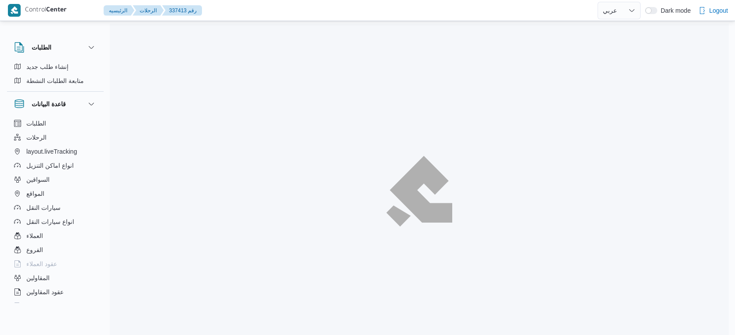
select select "ar"
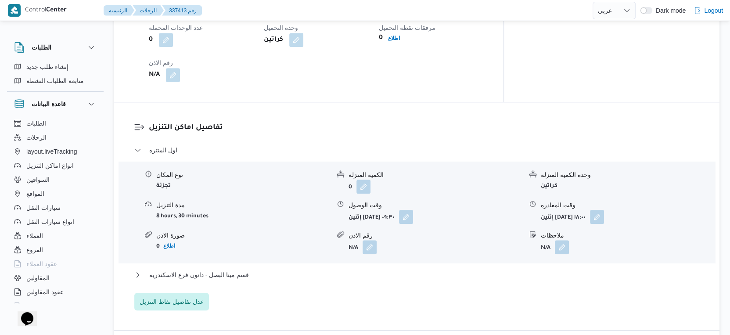
scroll to position [683, 0]
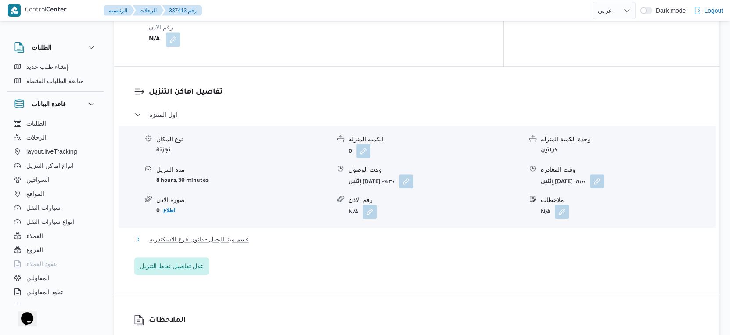
click at [247, 237] on span "قسم مينا البصل - دانون فرع الاسكندريه" at bounding box center [199, 239] width 100 height 11
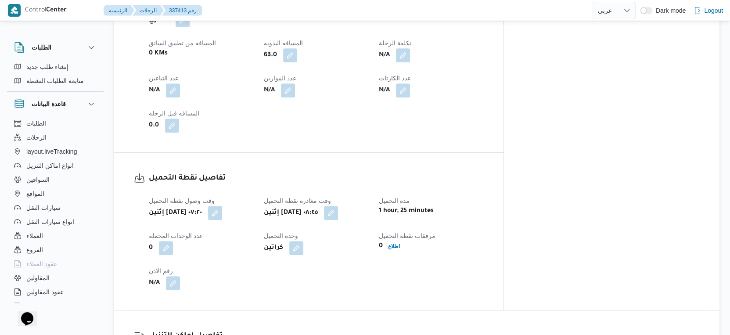
scroll to position [292, 0]
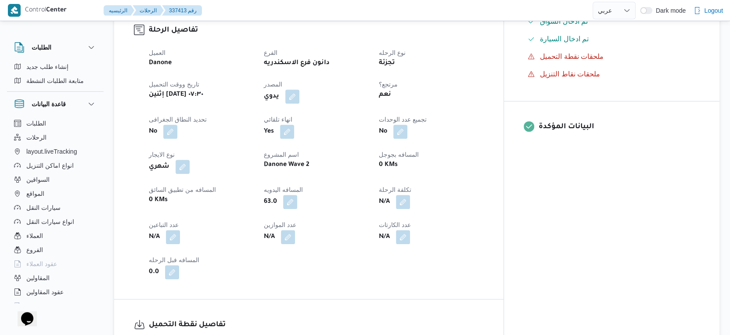
select select "ar"
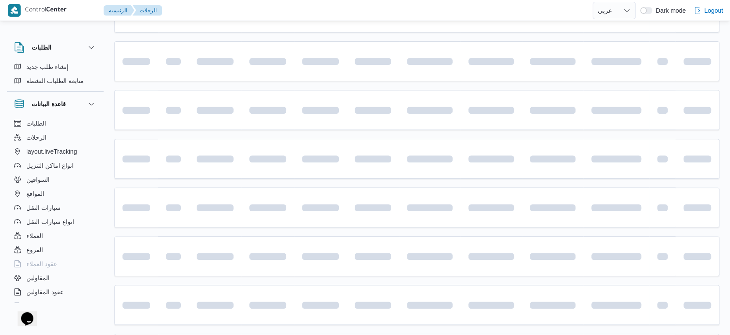
scroll to position [716, 0]
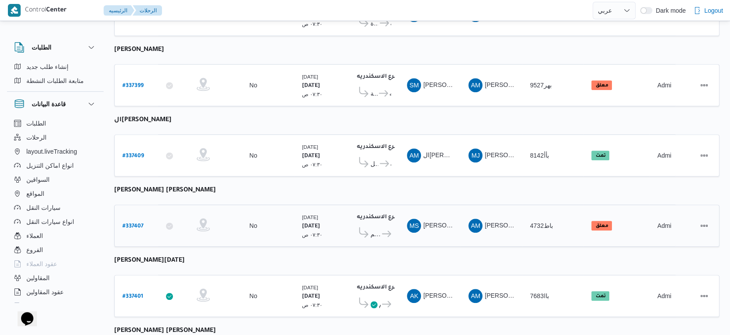
click at [136, 223] on b "# 337407" at bounding box center [132, 226] width 21 height 6
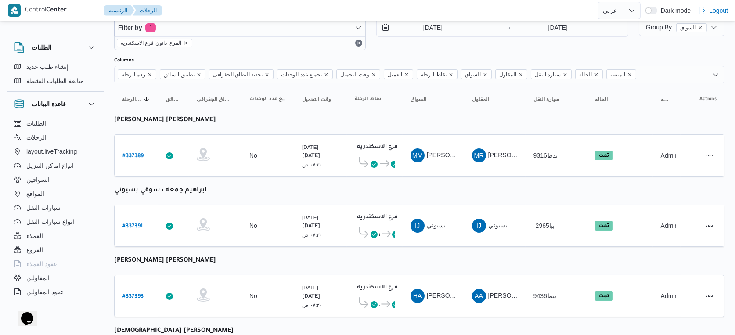
select select "ar"
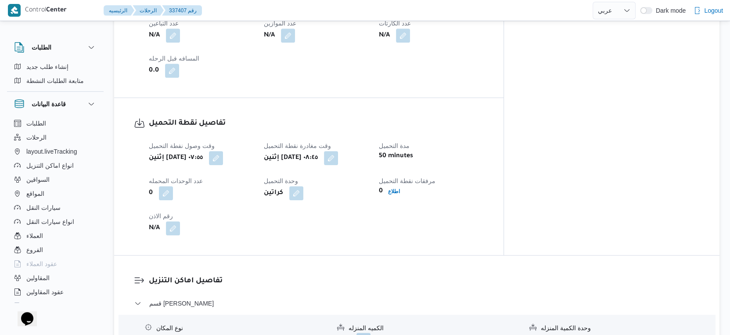
scroll to position [521, 0]
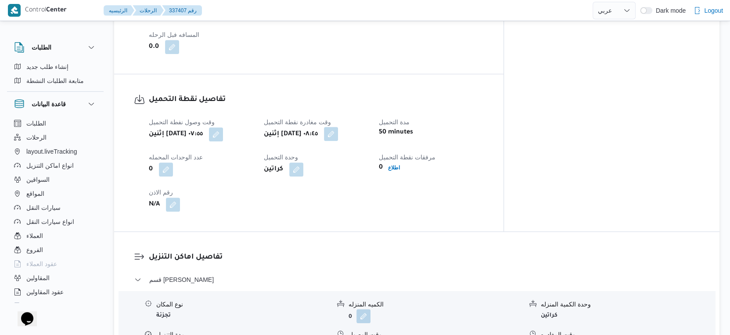
click at [338, 133] on button "button" at bounding box center [331, 134] width 14 height 14
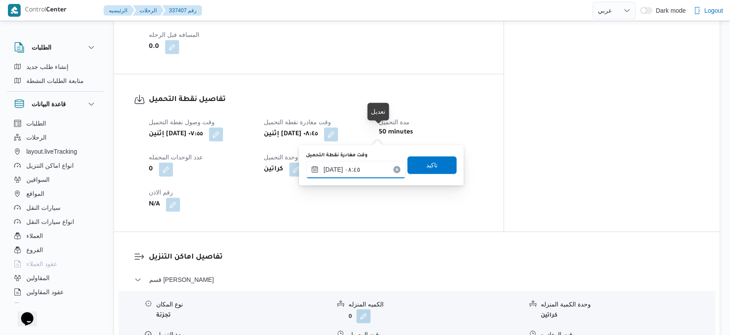
click at [363, 165] on input "[DATE] ٠٨:٤٥" at bounding box center [356, 170] width 100 height 18
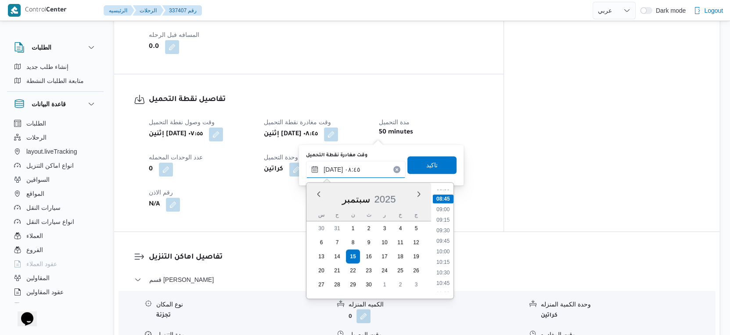
scroll to position [570, 0]
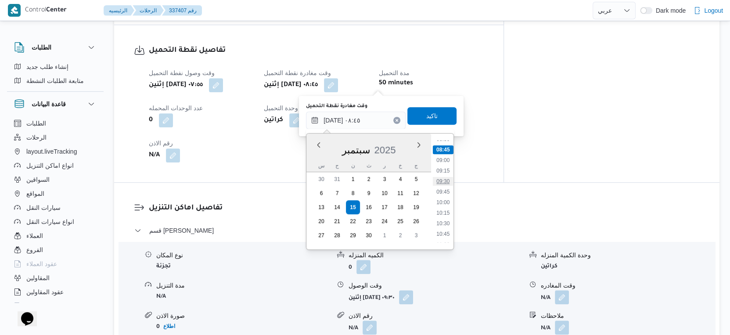
click at [446, 183] on li "09:30" at bounding box center [443, 181] width 20 height 9
type input "[DATE] ٠٩:٣٠"
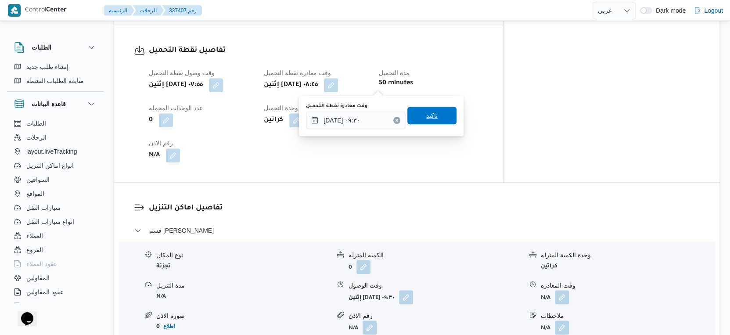
click at [432, 124] on span "تاكيد" at bounding box center [431, 116] width 49 height 18
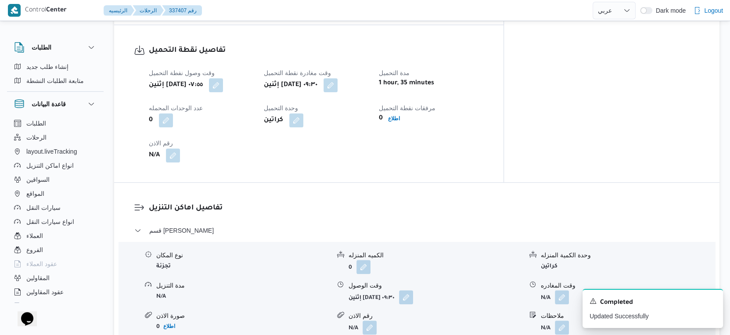
scroll to position [619, 0]
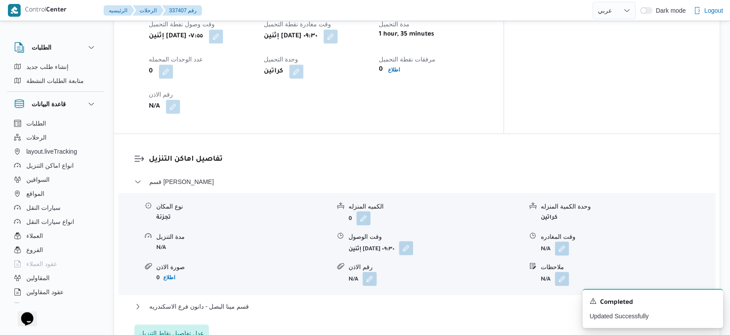
click at [413, 246] on button "button" at bounding box center [406, 248] width 14 height 14
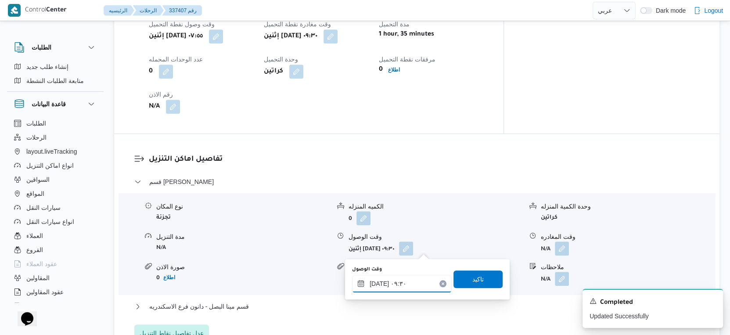
click at [408, 280] on input "[DATE] ٠٩:٣٠" at bounding box center [402, 284] width 100 height 18
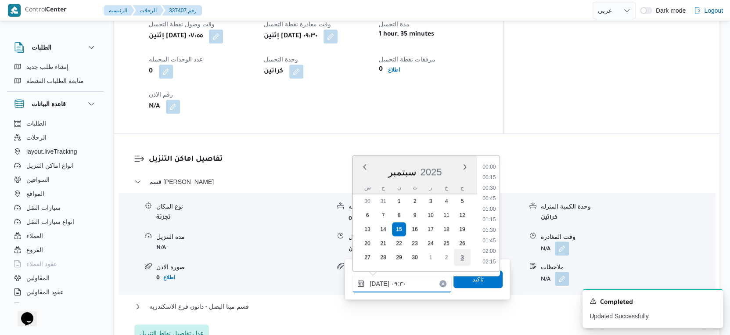
scroll to position [347, 0]
click at [489, 241] on li "10:00" at bounding box center [489, 241] width 20 height 9
type input "[DATE] ١٠:٠٠"
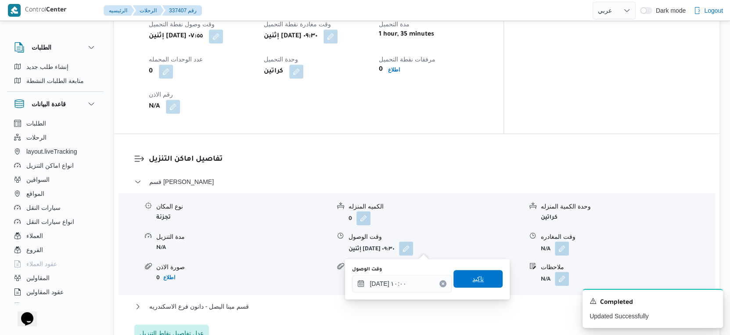
click at [481, 274] on span "تاكيد" at bounding box center [477, 279] width 49 height 18
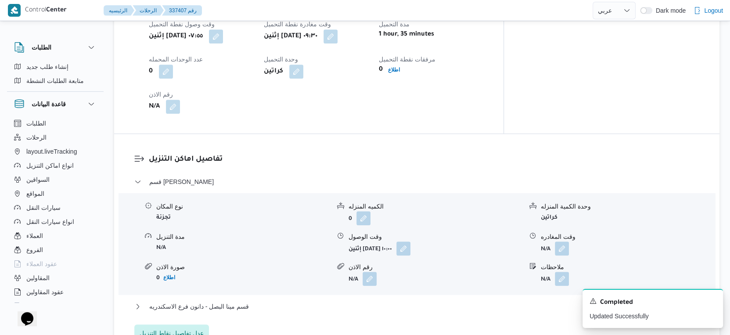
scroll to position [716, 0]
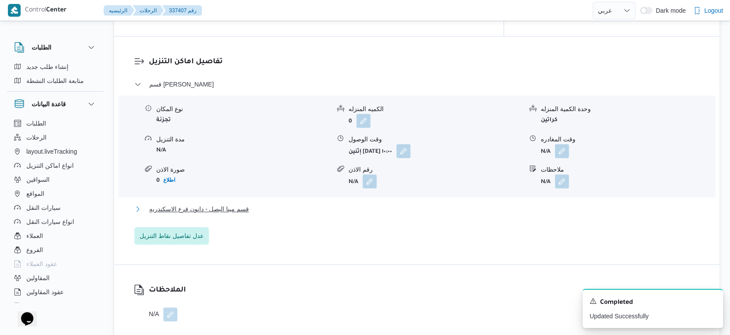
click at [247, 211] on span "قسم مينا البصل - دانون فرع الاسكندريه" at bounding box center [199, 209] width 100 height 11
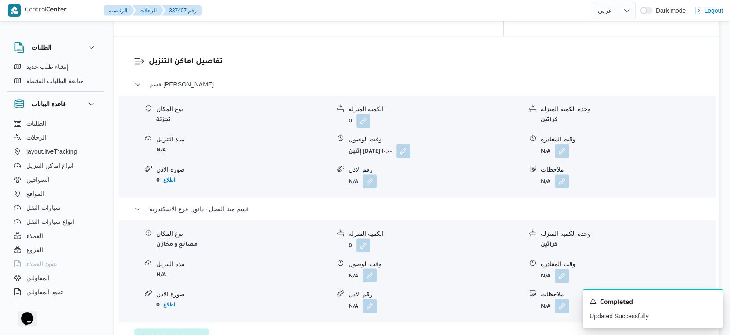
click at [363, 273] on button "button" at bounding box center [370, 275] width 14 height 14
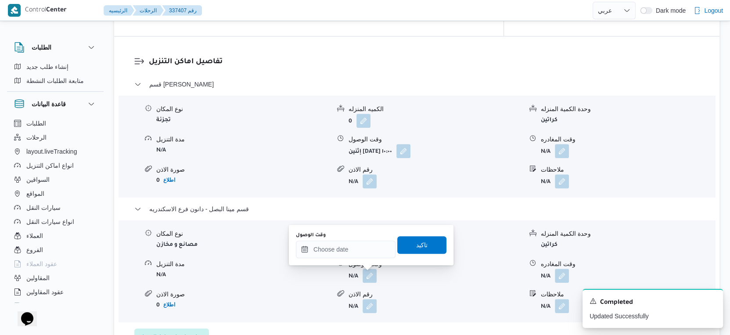
click at [353, 313] on div "نوع المكان مصانع و مخازن الكميه المنزله 0 وحدة الكمية المنزله كراتين مدة التنزي…" at bounding box center [417, 271] width 604 height 100
click at [350, 244] on input "وقت الوصول" at bounding box center [346, 250] width 100 height 18
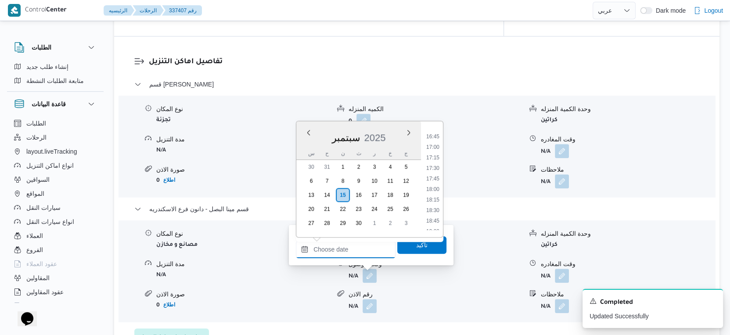
scroll to position [690, 0]
drag, startPoint x: 435, startPoint y: 166, endPoint x: 427, endPoint y: 202, distance: 36.9
click at [435, 166] on li "17:15" at bounding box center [433, 169] width 20 height 9
type input "[DATE] ١٧:١٥"
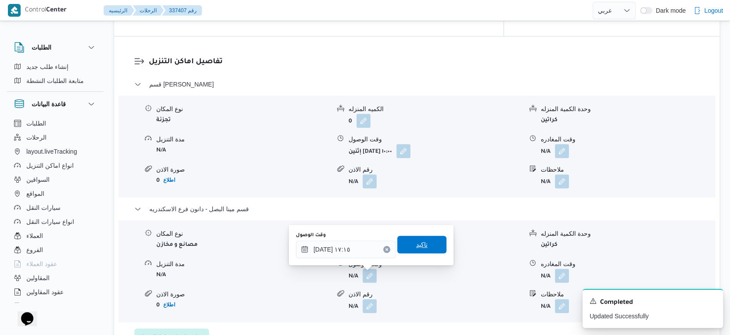
click at [421, 241] on span "تاكيد" at bounding box center [421, 245] width 49 height 18
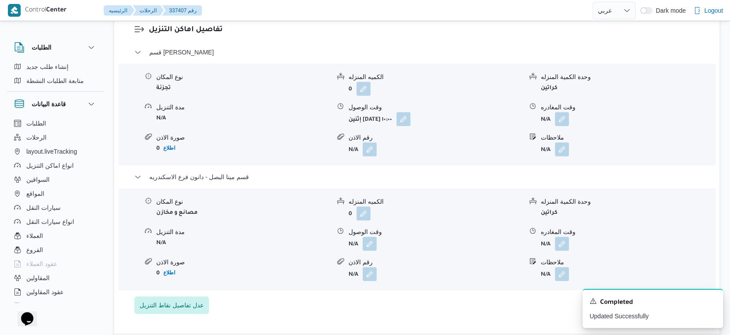
scroll to position [765, 0]
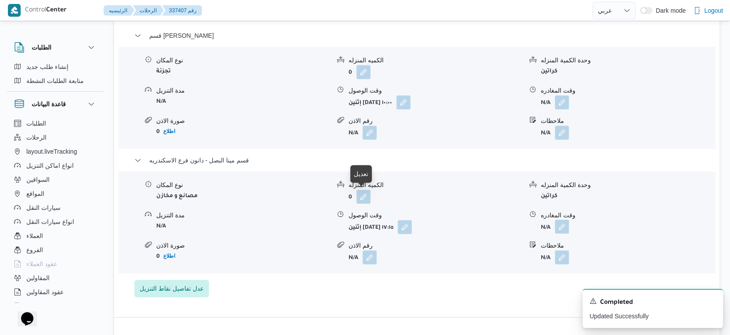
click at [562, 225] on button "button" at bounding box center [562, 226] width 14 height 14
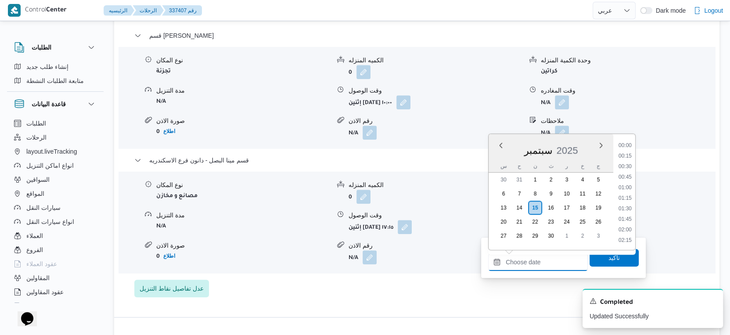
drag, startPoint x: 553, startPoint y: 259, endPoint x: 562, endPoint y: 252, distance: 11.2
click at [553, 259] on input "وقت المغادره" at bounding box center [538, 262] width 100 height 18
click at [624, 190] on li "17:30" at bounding box center [625, 192] width 20 height 9
type input "[DATE] ١٧:٣٠"
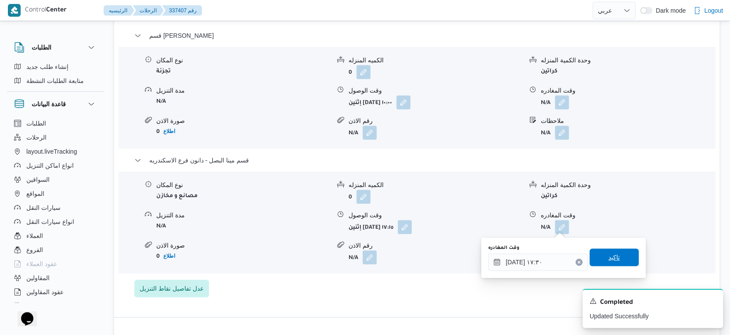
click at [616, 256] on span "تاكيد" at bounding box center [613, 257] width 49 height 18
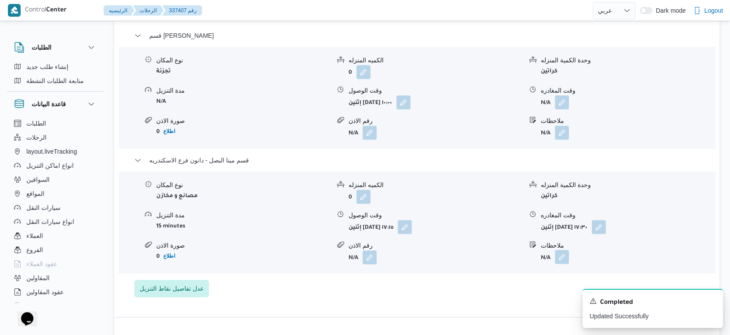
scroll to position [716, 0]
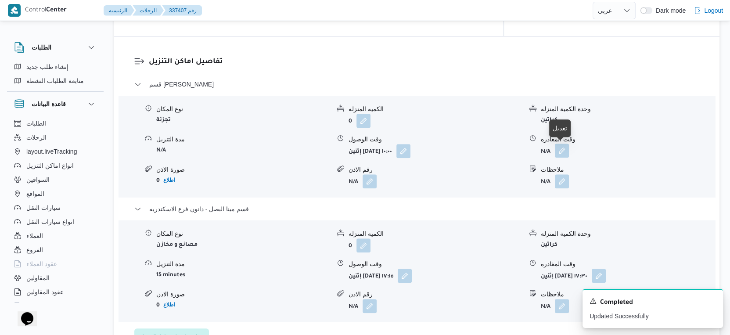
click at [560, 152] on button "button" at bounding box center [562, 151] width 14 height 14
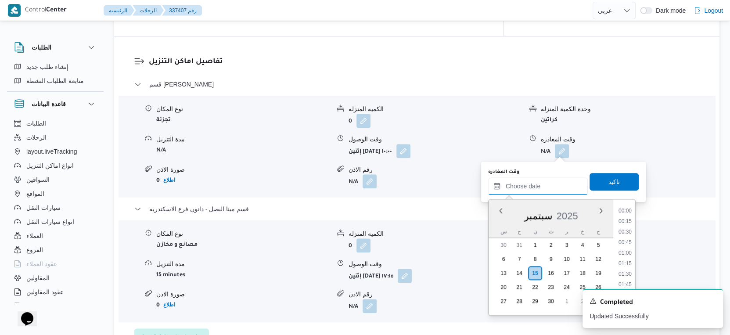
click at [539, 191] on input "وقت المغادره" at bounding box center [538, 186] width 100 height 18
click at [625, 222] on li "16:45" at bounding box center [625, 226] width 20 height 9
type input "[DATE] ١٦:٤٥"
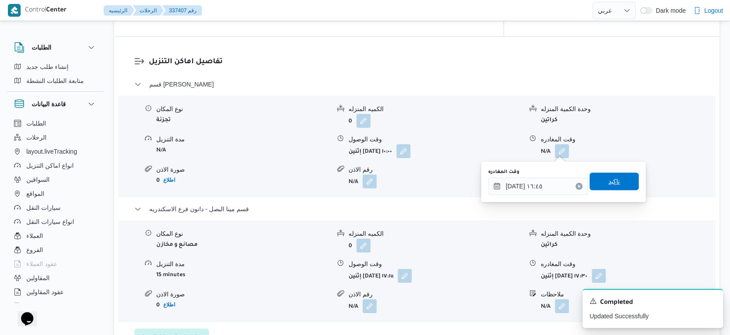
click at [624, 177] on span "تاكيد" at bounding box center [613, 181] width 49 height 18
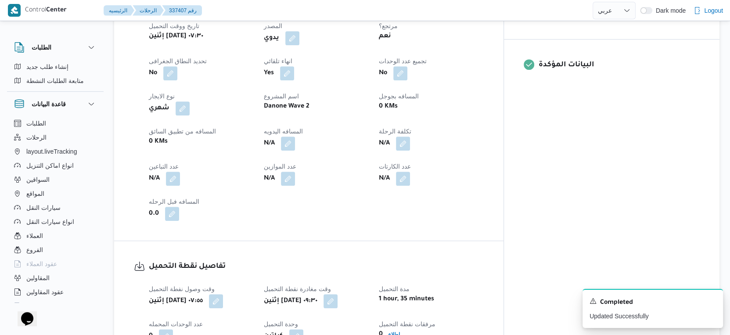
scroll to position [277, 0]
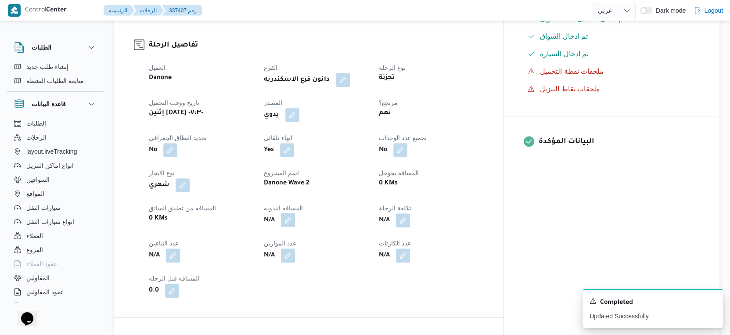
click at [295, 216] on button "button" at bounding box center [288, 220] width 14 height 14
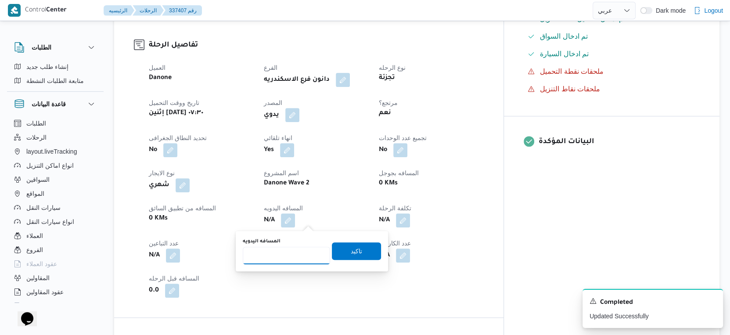
click at [296, 252] on input "المسافه اليدويه" at bounding box center [286, 256] width 87 height 18
type input "39"
click at [357, 254] on span "تاكيد" at bounding box center [356, 251] width 49 height 18
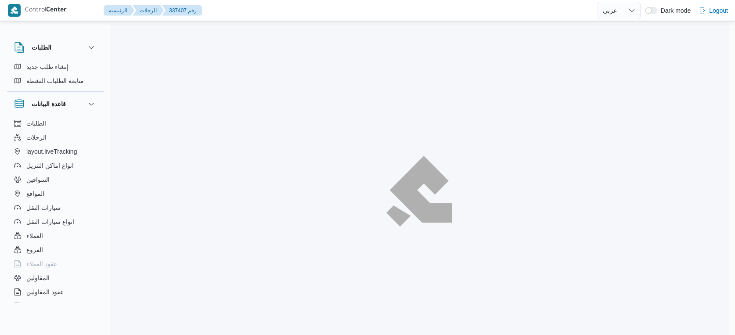
select select "ar"
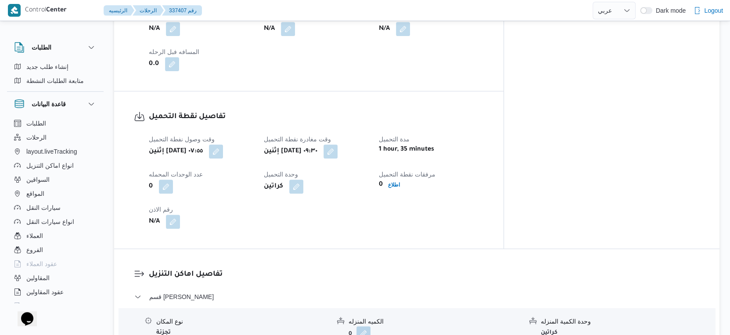
scroll to position [609, 0]
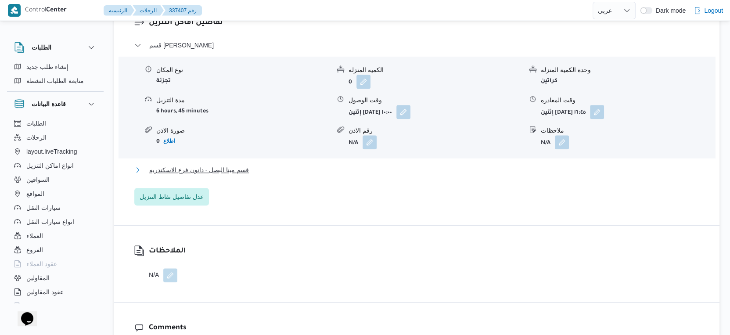
click at [264, 172] on button "قسم مينا البصل - دانون فرع الاسكندريه" at bounding box center [416, 170] width 565 height 11
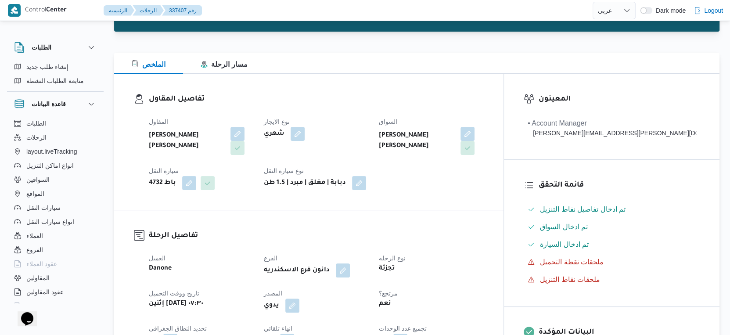
scroll to position [0, 0]
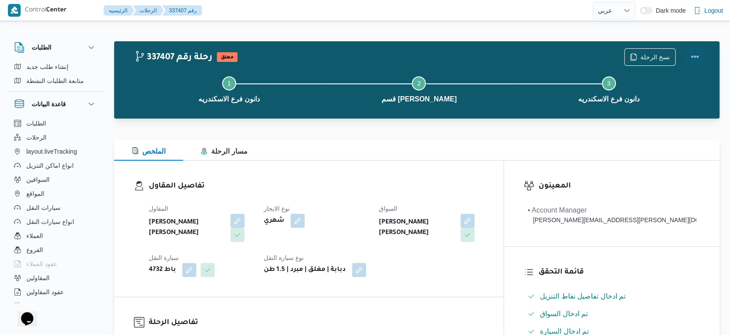
click at [694, 53] on button "Actions" at bounding box center [695, 57] width 18 height 18
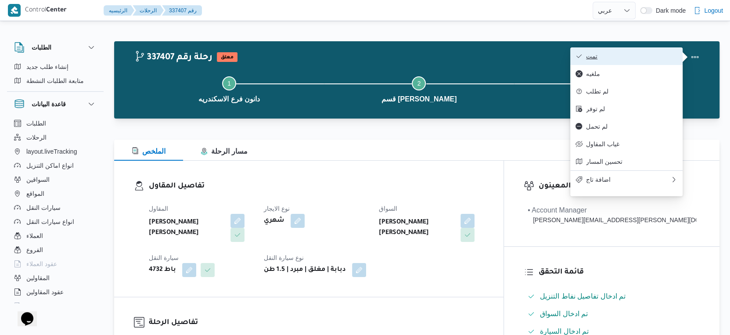
click at [604, 50] on button "تمت" at bounding box center [626, 56] width 112 height 18
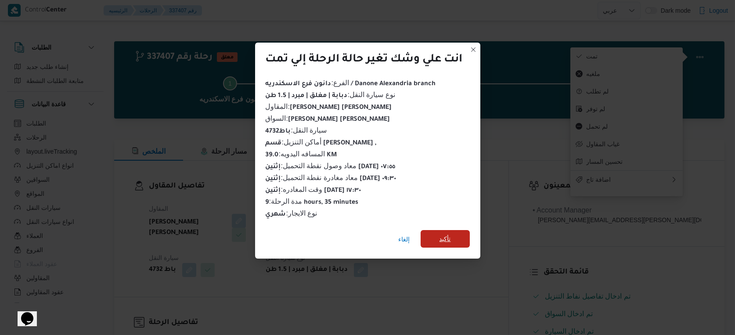
click at [452, 234] on span "تأكيد" at bounding box center [444, 239] width 49 height 18
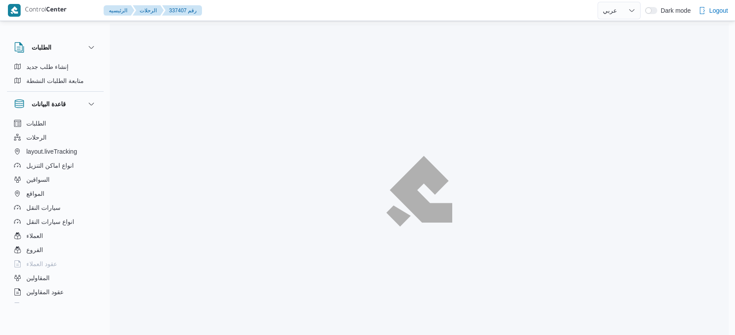
select select "ar"
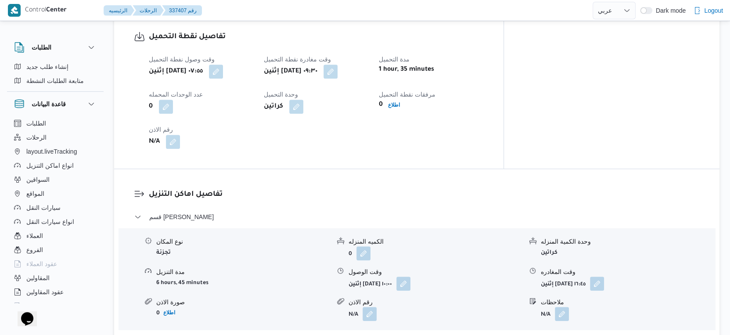
scroll to position [732, 0]
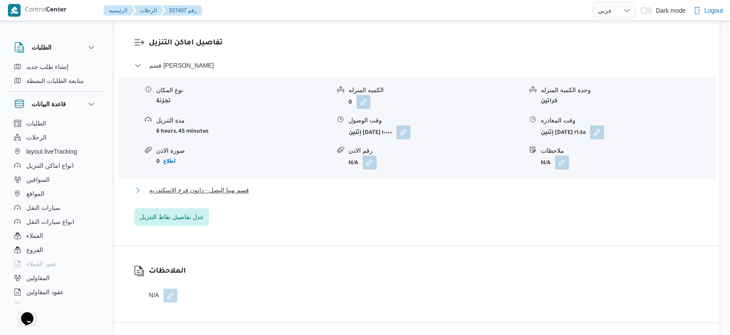
click at [250, 190] on button "قسم مينا البصل - دانون فرع الاسكندريه" at bounding box center [416, 190] width 565 height 11
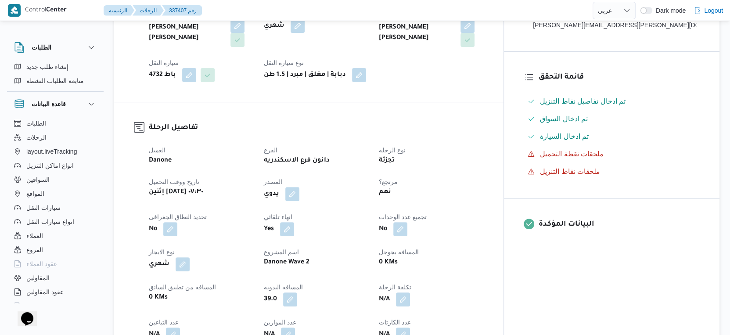
scroll to position [0, 0]
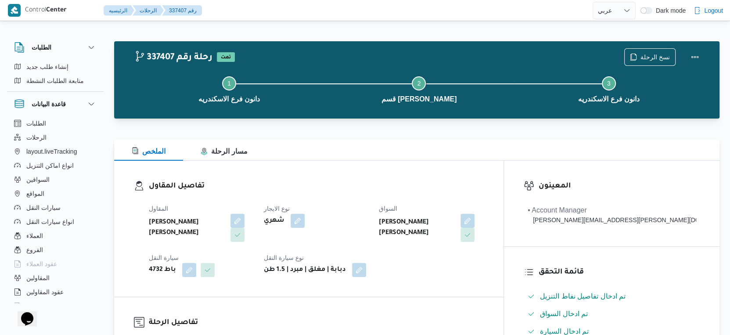
select select "ar"
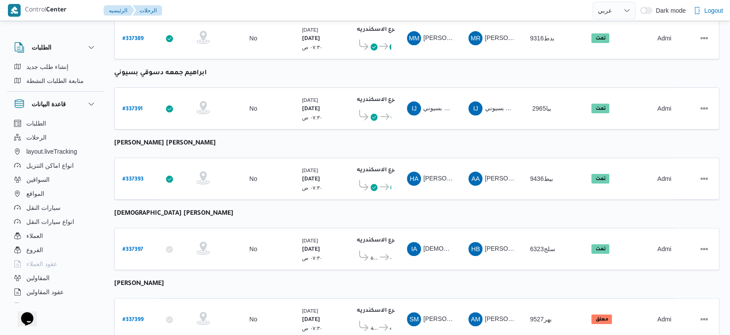
scroll to position [83, 0]
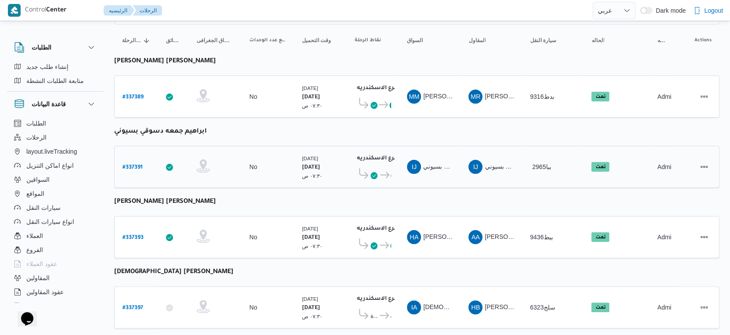
click at [136, 165] on b "# 337391" at bounding box center [132, 168] width 20 height 6
select select "ar"
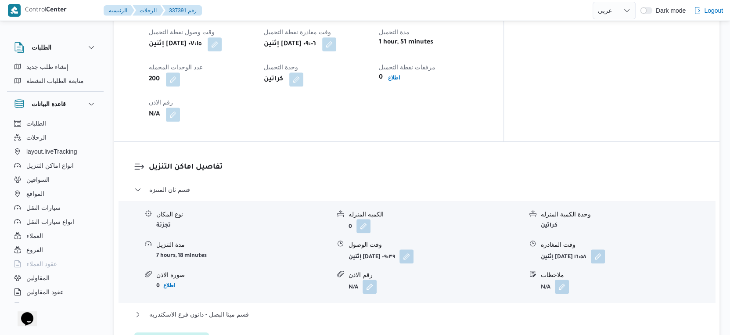
scroll to position [634, 0]
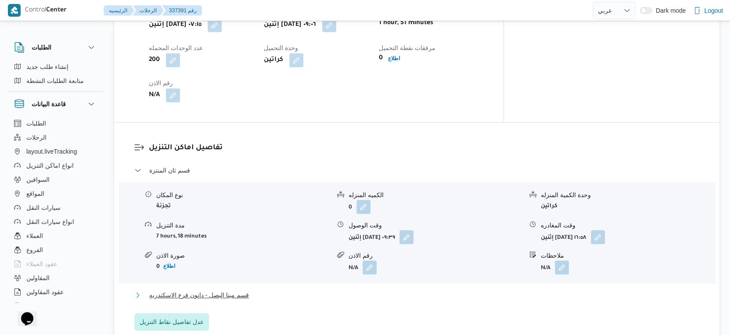
click at [248, 290] on span "قسم مينا البصل - دانون فرع الاسكندريه" at bounding box center [199, 295] width 100 height 11
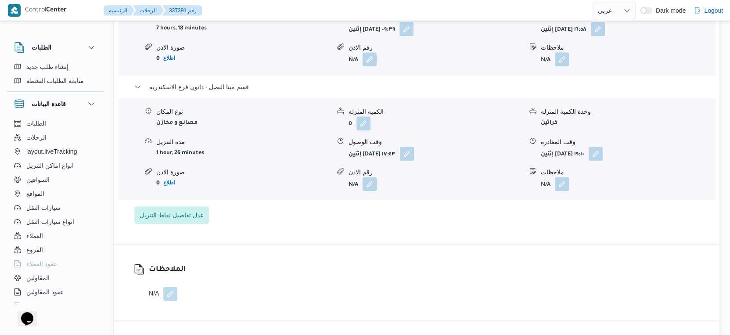
scroll to position [780, 0]
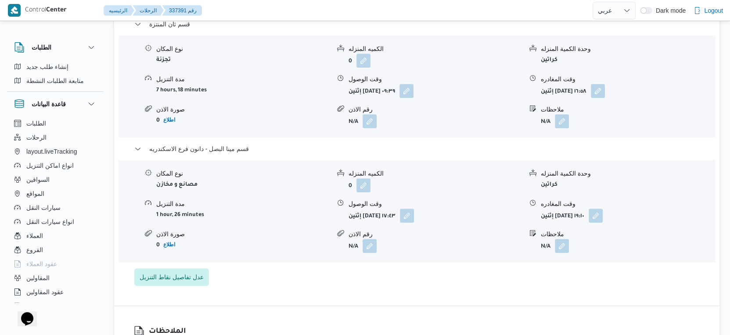
click at [603, 208] on button "button" at bounding box center [596, 215] width 14 height 14
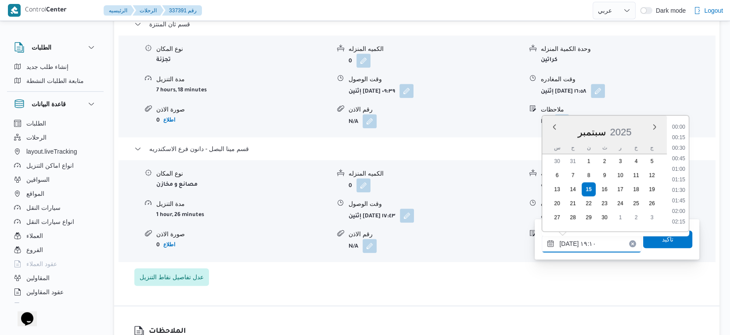
click at [589, 243] on input "[DATE] ١٩:١٠" at bounding box center [592, 244] width 100 height 18
click at [684, 139] on li "18:00" at bounding box center [678, 139] width 20 height 9
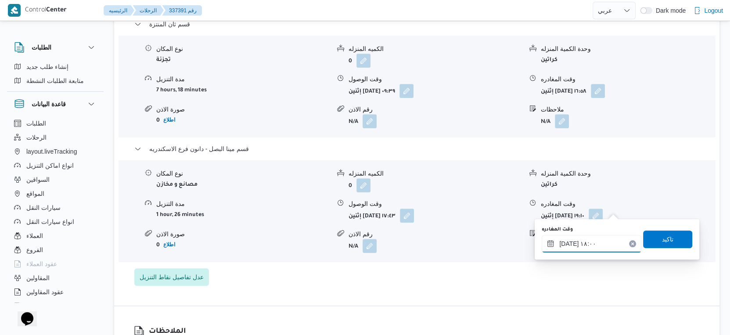
click at [567, 244] on input "[DATE] ١٨:٠٠" at bounding box center [592, 244] width 100 height 18
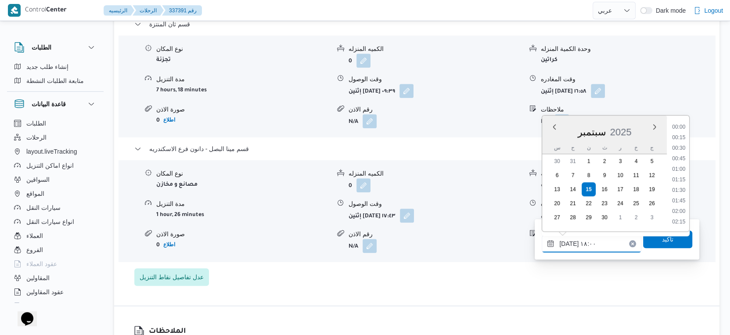
scroll to position [704, 0]
type input "[DATE] ١٨:٠٥"
click at [666, 241] on span "تاكيد" at bounding box center [667, 239] width 11 height 11
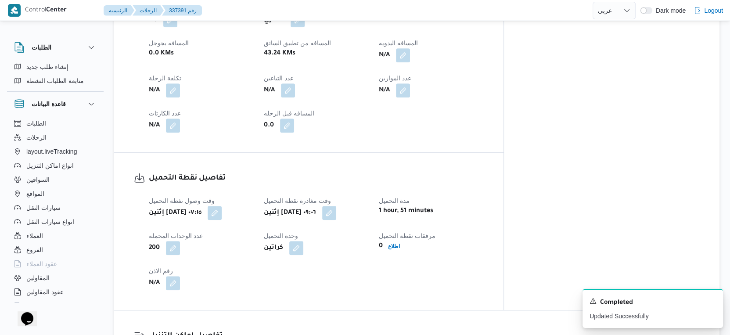
scroll to position [390, 0]
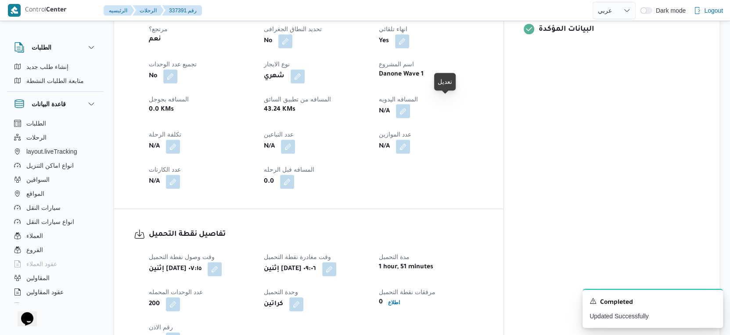
click at [410, 104] on button "button" at bounding box center [403, 111] width 14 height 14
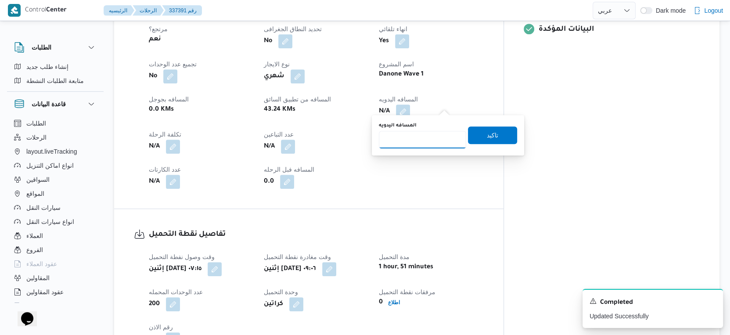
click at [419, 144] on input "المسافه اليدويه" at bounding box center [422, 140] width 87 height 18
type input "45"
click at [487, 133] on span "تاكيد" at bounding box center [492, 134] width 11 height 11
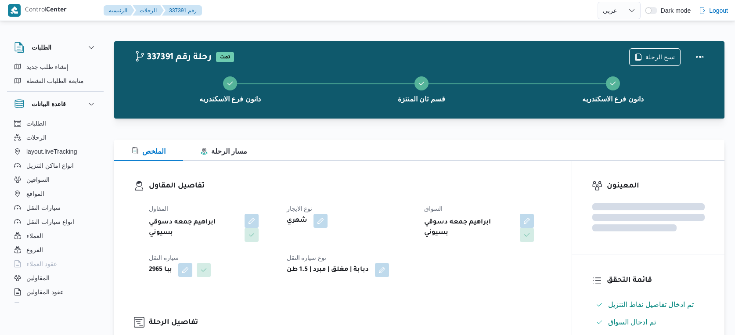
select select "ar"
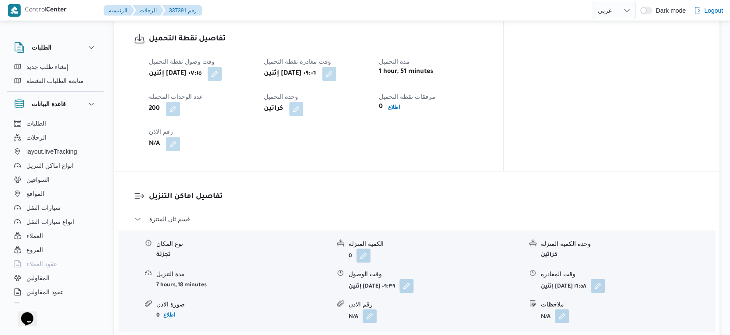
scroll to position [732, 0]
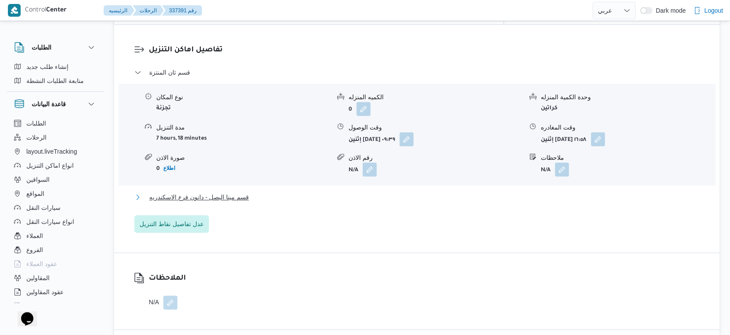
click at [248, 193] on button "قسم مينا البصل - دانون فرع الاسكندريه" at bounding box center [416, 197] width 565 height 11
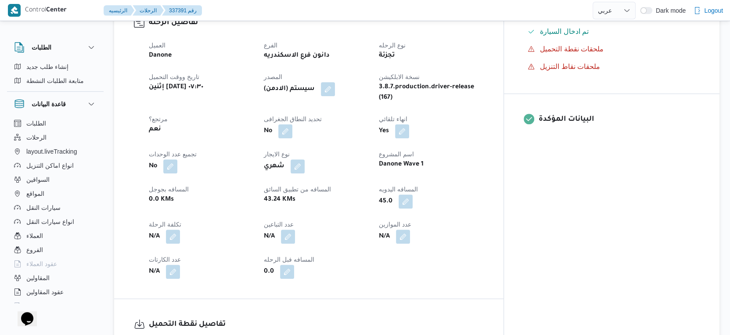
scroll to position [244, 0]
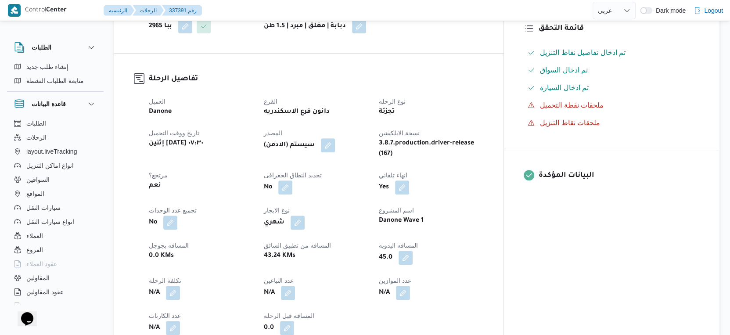
select select "ar"
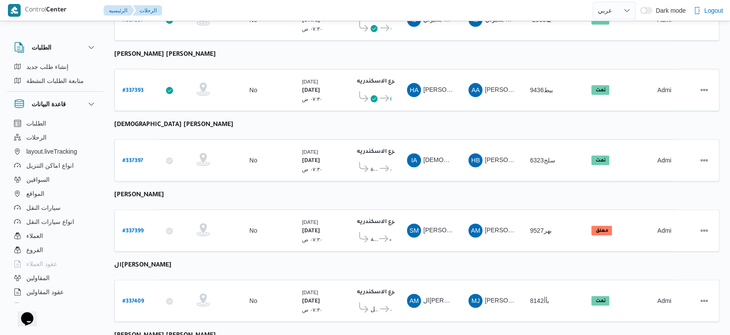
scroll to position [229, 0]
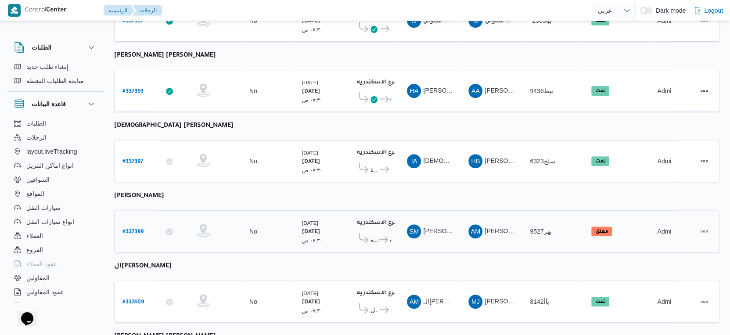
click at [128, 229] on b "# 337399" at bounding box center [132, 232] width 21 height 6
select select "ar"
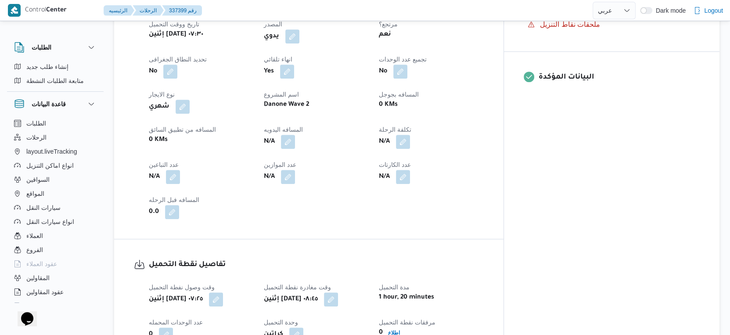
scroll to position [473, 0]
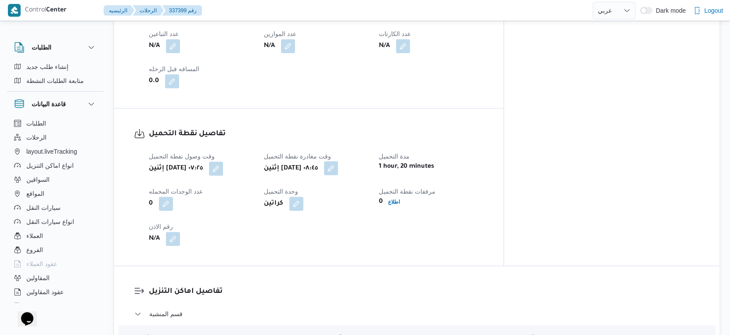
click at [338, 175] on button "button" at bounding box center [331, 168] width 14 height 14
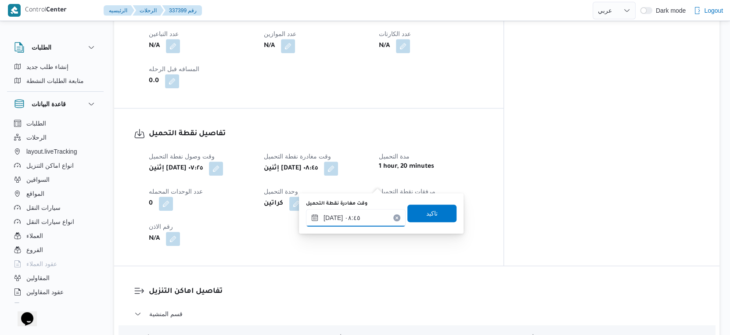
click at [367, 217] on input "[DATE] ٠٨:٤٥" at bounding box center [356, 218] width 100 height 18
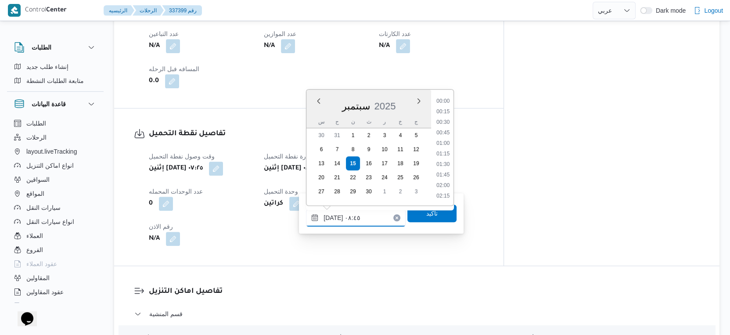
scroll to position [315, 0]
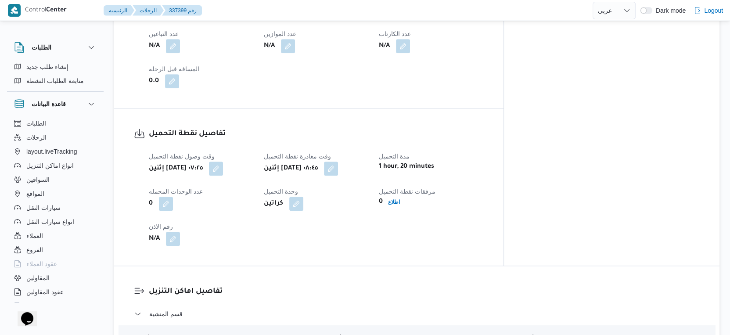
click at [390, 251] on div "وقت وصول نفطة التحميل إثنين [DATE] ٠٧:٢٥ وقت مغادرة نقطة التحميل إثنين [DATE] ٠…" at bounding box center [316, 198] width 345 height 105
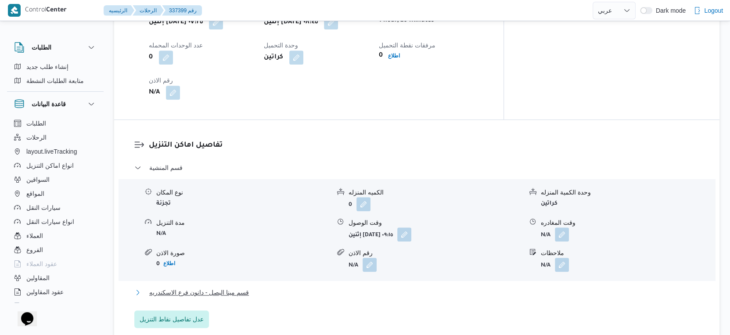
click at [254, 298] on button "قسم مينا البصل - دانون فرع الاسكندريه" at bounding box center [416, 292] width 565 height 11
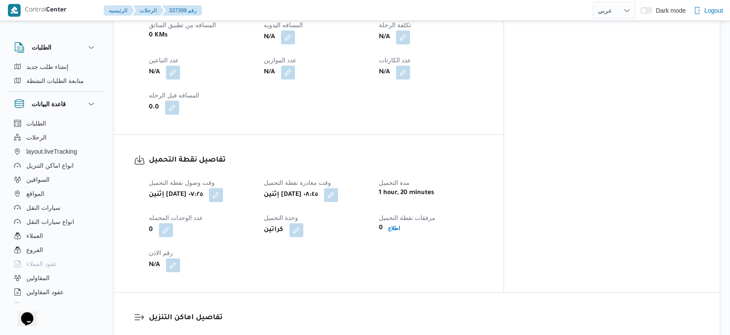
scroll to position [326, 0]
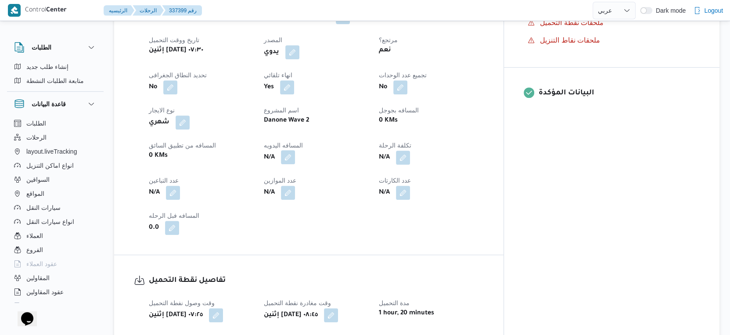
click at [295, 164] on button "button" at bounding box center [288, 157] width 14 height 14
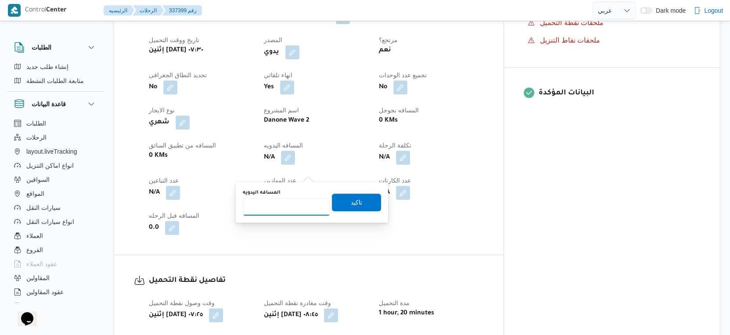
click at [285, 203] on input "المسافه اليدويه" at bounding box center [286, 207] width 87 height 18
type input "16"
click at [338, 197] on span "تاكيد" at bounding box center [356, 202] width 49 height 18
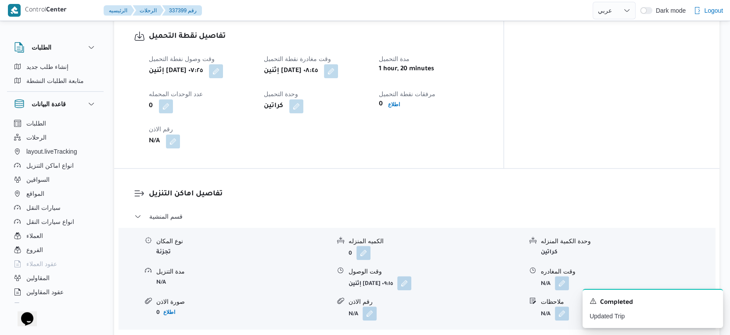
scroll to position [716, 0]
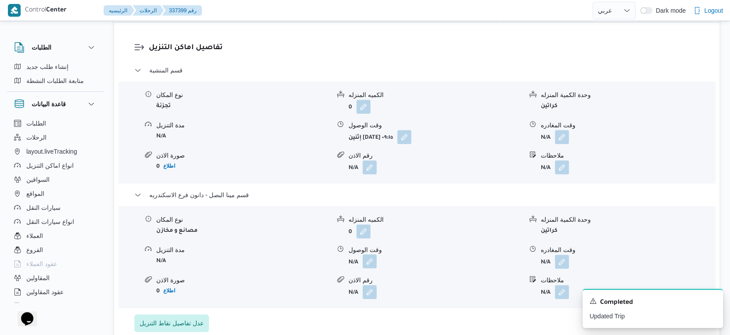
click at [370, 268] on button "button" at bounding box center [370, 261] width 14 height 14
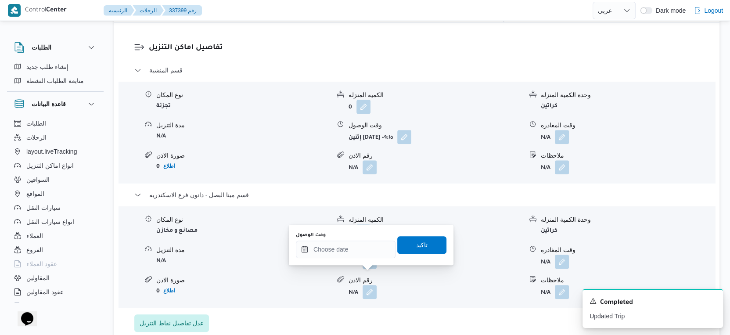
drag, startPoint x: 360, startPoint y: 302, endPoint x: 360, endPoint y: 291, distance: 10.1
click at [360, 298] on span at bounding box center [367, 292] width 18 height 14
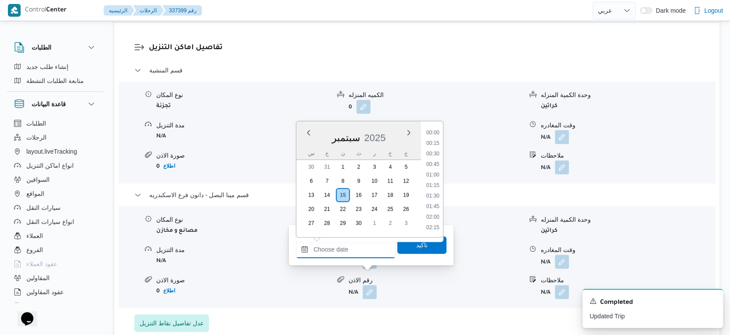
click at [360, 249] on input "وقت الوصول" at bounding box center [346, 250] width 100 height 18
click at [435, 212] on li "18:30" at bounding box center [433, 210] width 20 height 9
type input "١٥/٠٩/٢٠٢٥ ١٨:٣٠"
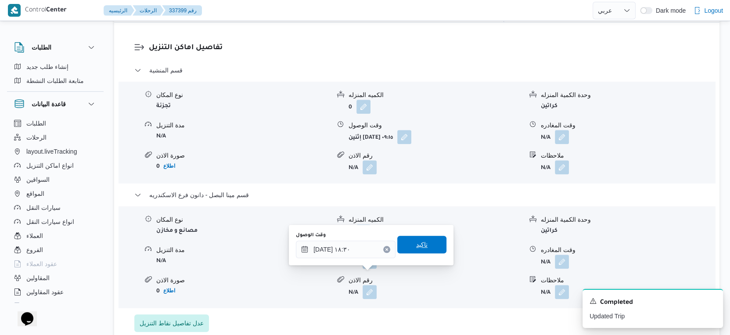
click at [427, 238] on span "تاكيد" at bounding box center [421, 245] width 49 height 18
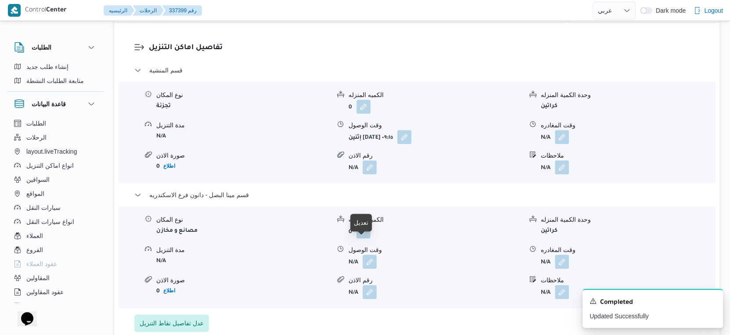
scroll to position [765, 0]
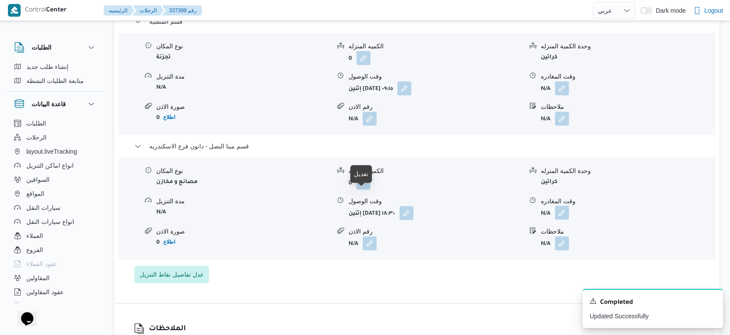
click at [556, 219] on button "button" at bounding box center [562, 212] width 14 height 14
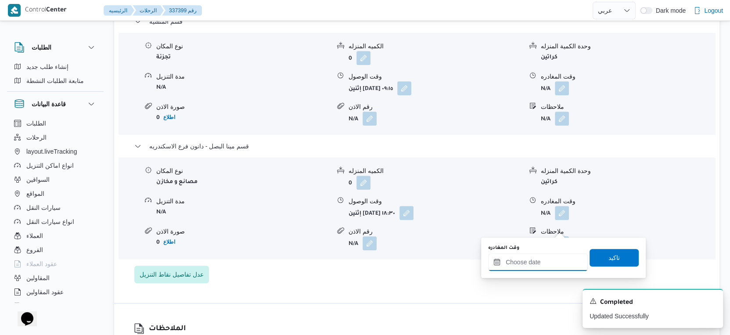
click at [553, 257] on input "وقت المغادره" at bounding box center [538, 262] width 100 height 18
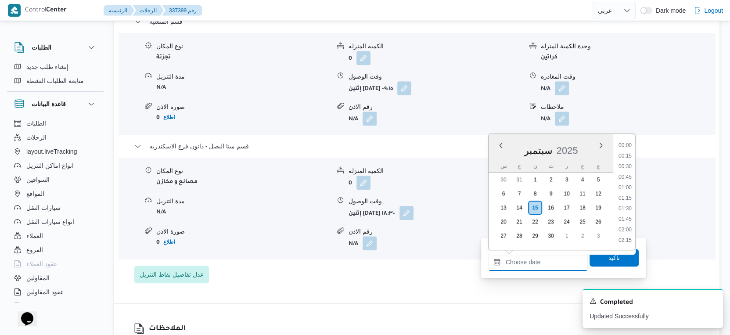
scroll to position [799, 0]
click at [628, 146] on li "19:00" at bounding box center [625, 147] width 20 height 9
type input "١٥/٠٩/٢٠٢٥ ١٩:٠٠"
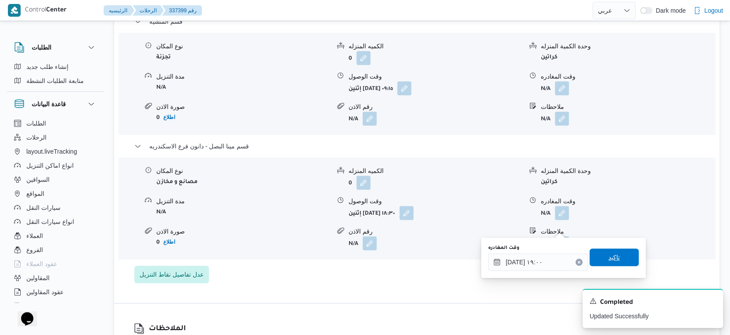
click at [614, 257] on span "تاكيد" at bounding box center [613, 257] width 49 height 18
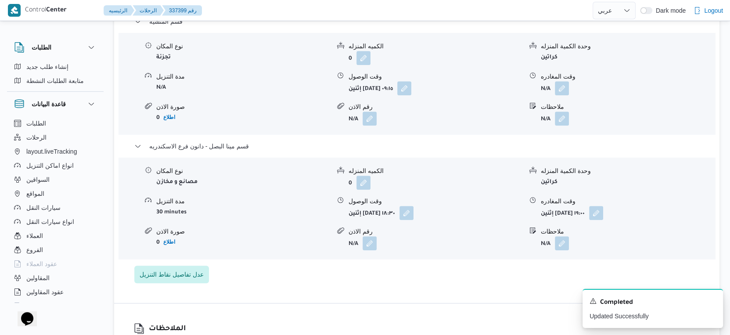
scroll to position [716, 0]
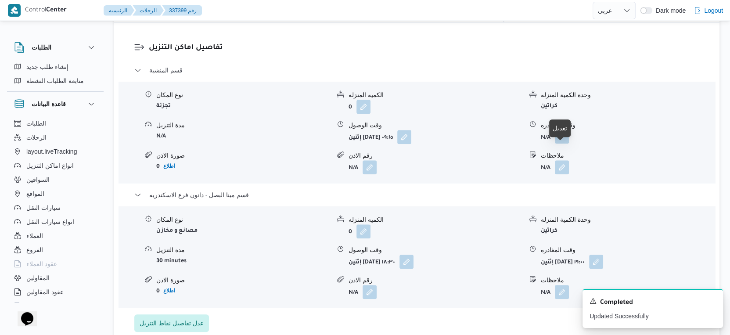
click at [567, 144] on button "button" at bounding box center [562, 136] width 14 height 14
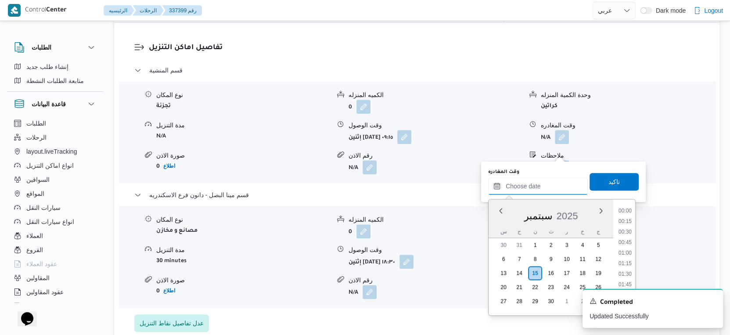
drag, startPoint x: 547, startPoint y: 185, endPoint x: 557, endPoint y: 194, distance: 13.4
click at [547, 185] on input "وقت المغادره" at bounding box center [538, 186] width 100 height 18
click at [625, 226] on li "18:15" at bounding box center [625, 229] width 20 height 9
type input "١٥/٠٩/٢٠٢٥ ١٨:١٥"
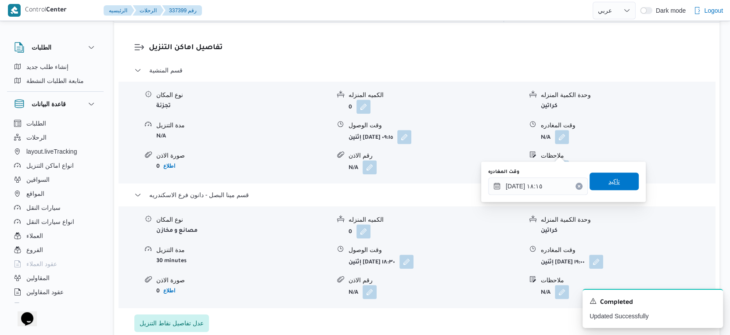
click at [605, 176] on span "تاكيد" at bounding box center [613, 181] width 49 height 18
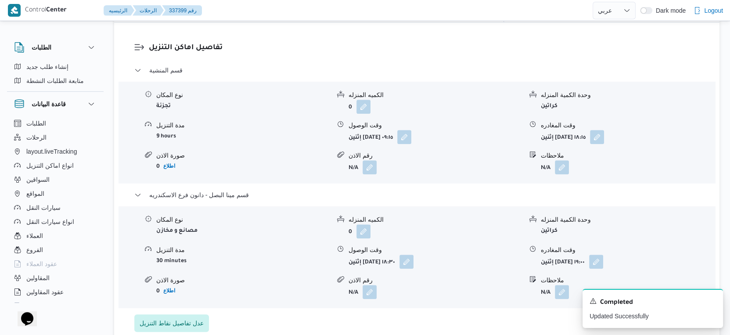
scroll to position [619, 0]
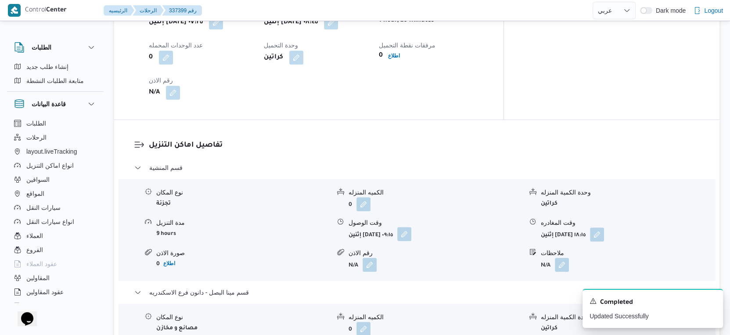
click at [411, 241] on button "button" at bounding box center [404, 234] width 14 height 14
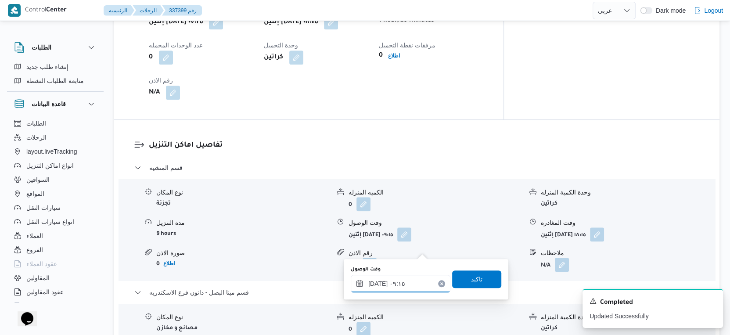
click at [403, 280] on input "١٥/٠٩/٢٠٢٥ ٠٩:١٥" at bounding box center [401, 284] width 100 height 18
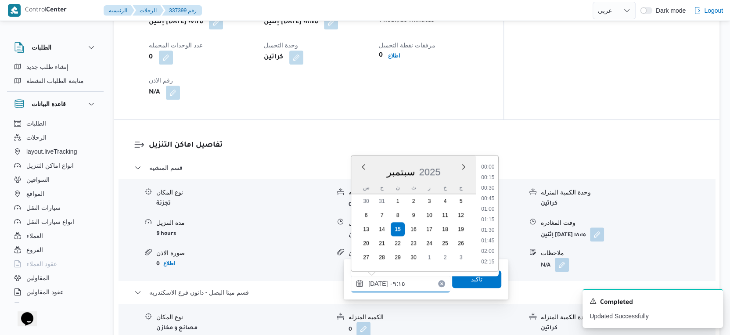
scroll to position [336, 0]
click at [491, 210] on li "09:00" at bounding box center [488, 209] width 20 height 9
type input "١٥/٠٩/٢٠٢٥ ٠٩:٠٠"
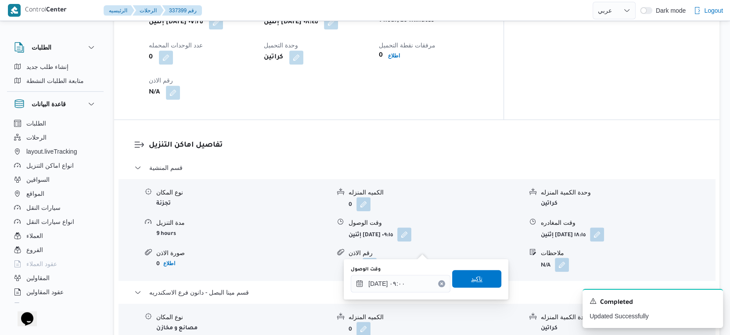
click at [482, 277] on span "تاكيد" at bounding box center [476, 279] width 49 height 18
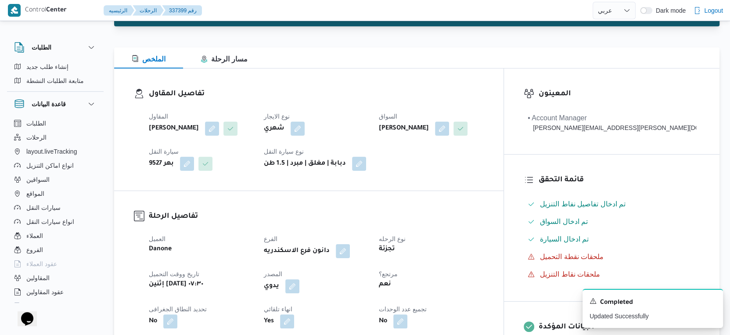
scroll to position [0, 0]
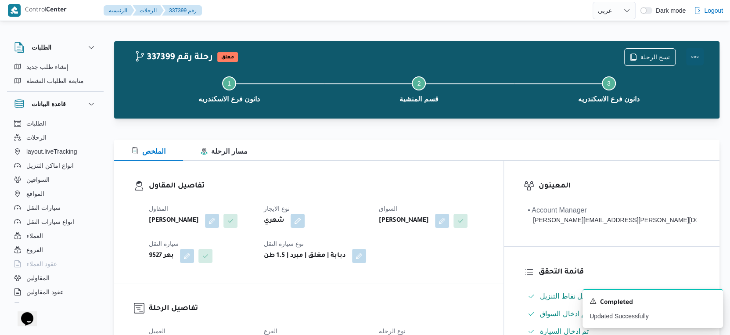
click at [695, 54] on button "Actions" at bounding box center [695, 57] width 18 height 18
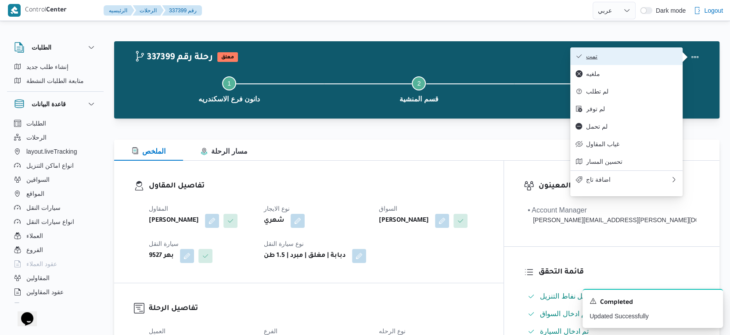
click at [622, 55] on span "تمت" at bounding box center [631, 56] width 91 height 7
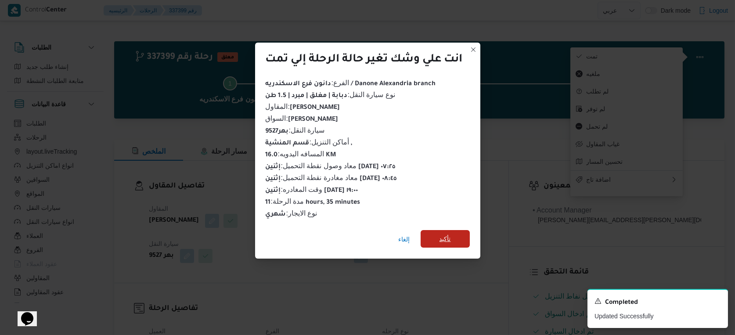
click at [437, 240] on span "تأكيد" at bounding box center [444, 239] width 49 height 18
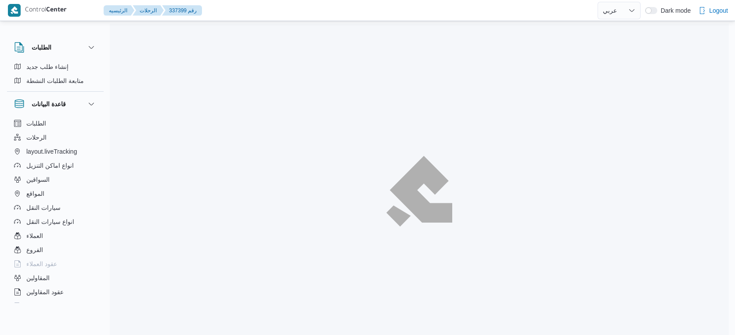
select select "ar"
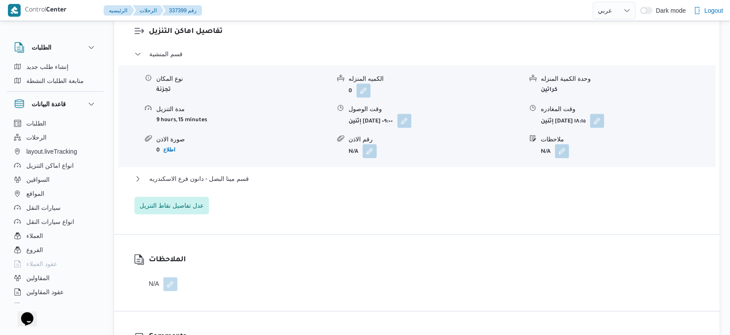
scroll to position [780, 0]
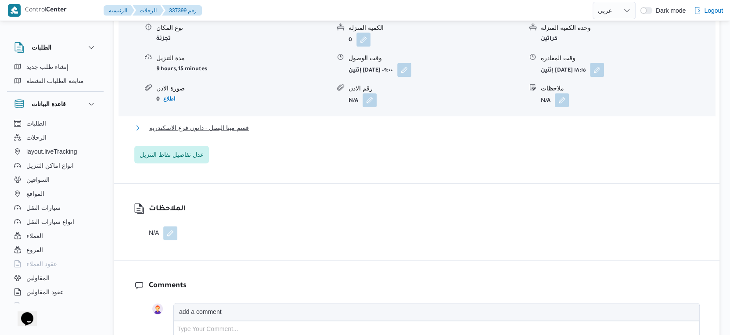
click at [241, 133] on span "قسم مينا البصل - دانون فرع الاسكندريه" at bounding box center [199, 127] width 100 height 11
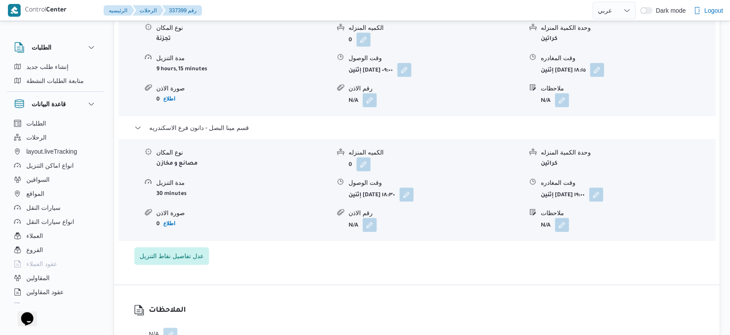
select select "ar"
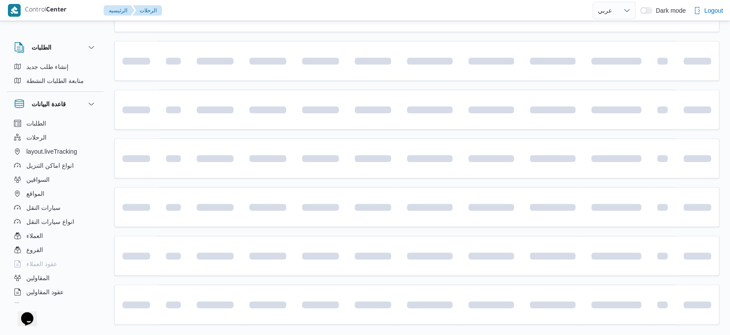
scroll to position [229, 0]
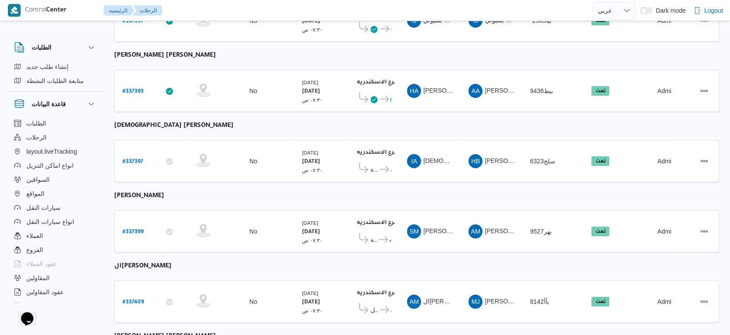
select select "ar"
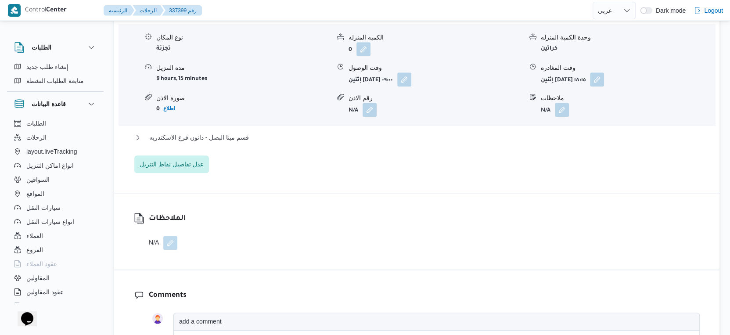
scroll to position [780, 0]
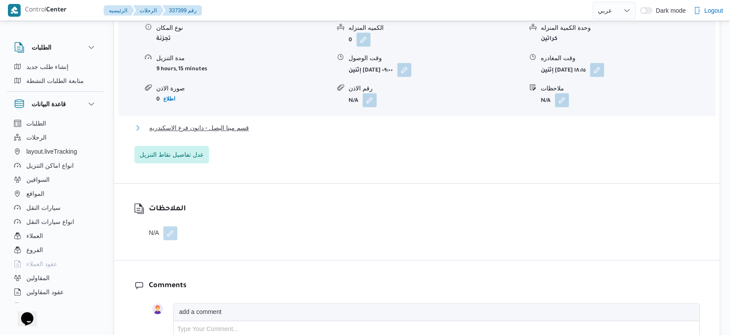
click at [234, 133] on span "قسم مينا البصل - دانون فرع الاسكندريه" at bounding box center [199, 127] width 100 height 11
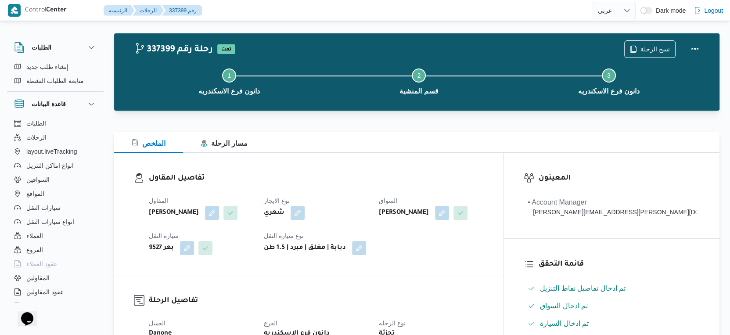
scroll to position [244, 0]
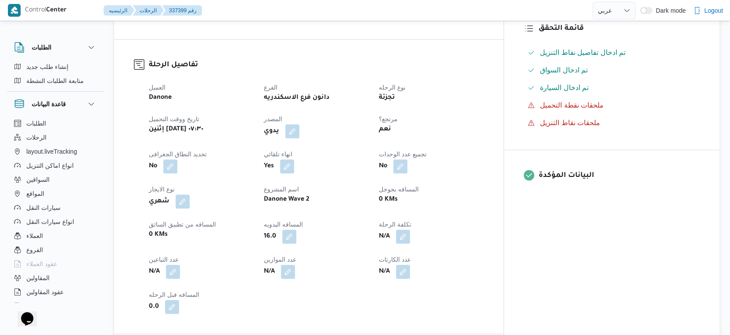
select select "ar"
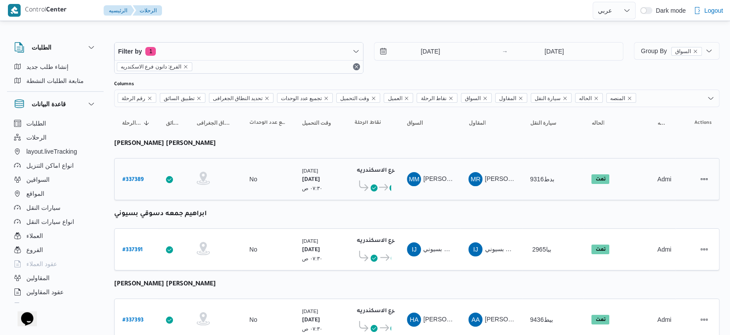
click at [137, 173] on link "# 337389" at bounding box center [132, 179] width 21 height 12
select select "ar"
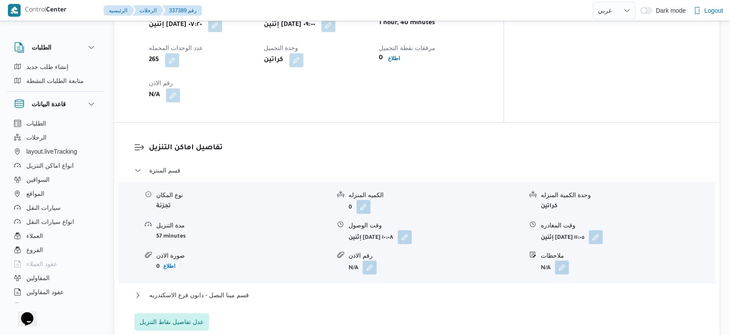
scroll to position [634, 0]
click at [262, 290] on button "قسم مينا البصل - دانون فرع الاسكندريه" at bounding box center [416, 295] width 565 height 11
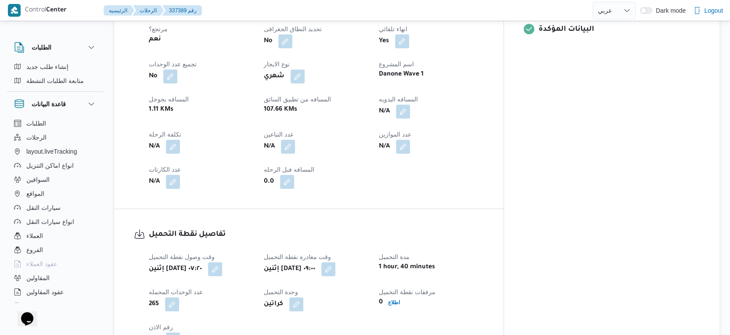
scroll to position [292, 0]
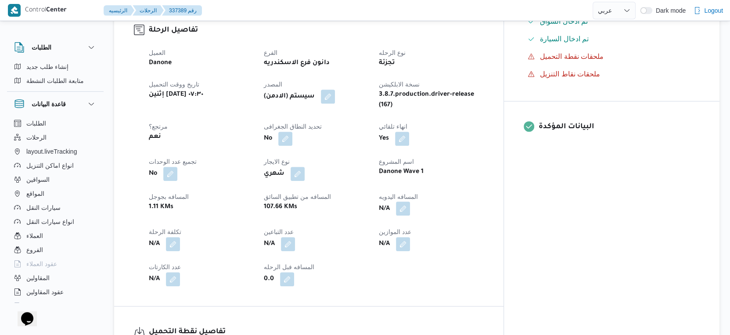
click at [410, 202] on button "button" at bounding box center [403, 208] width 14 height 14
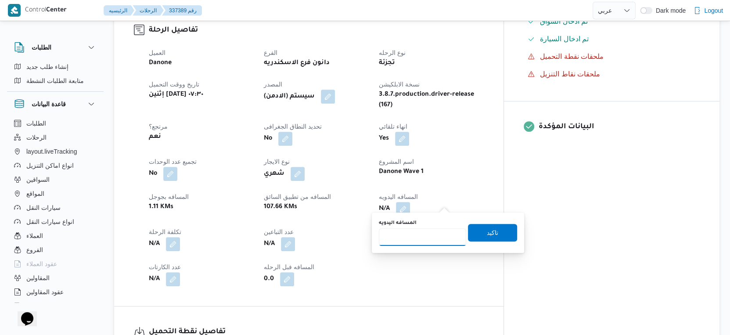
click at [410, 234] on input "المسافه اليدويه" at bounding box center [422, 237] width 87 height 18
type input "42"
click at [487, 230] on span "تاكيد" at bounding box center [492, 232] width 11 height 11
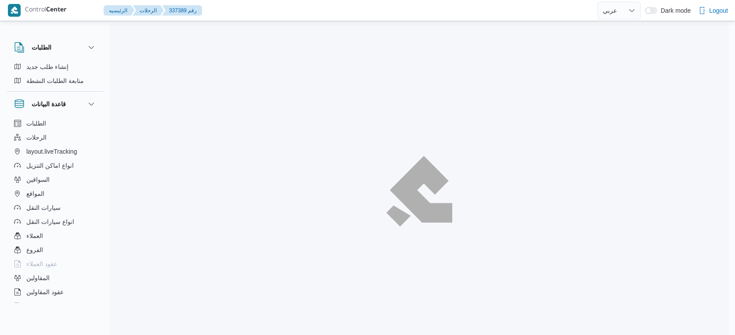
select select "ar"
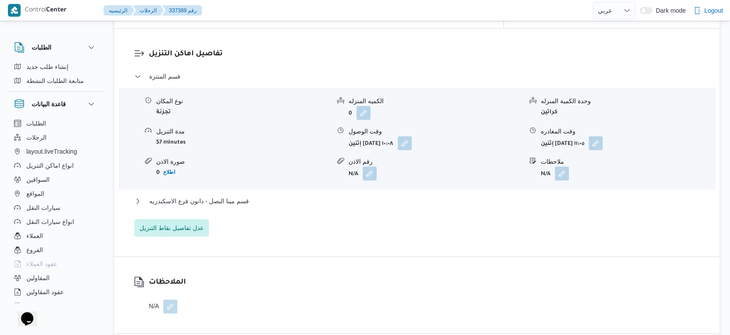
scroll to position [732, 0]
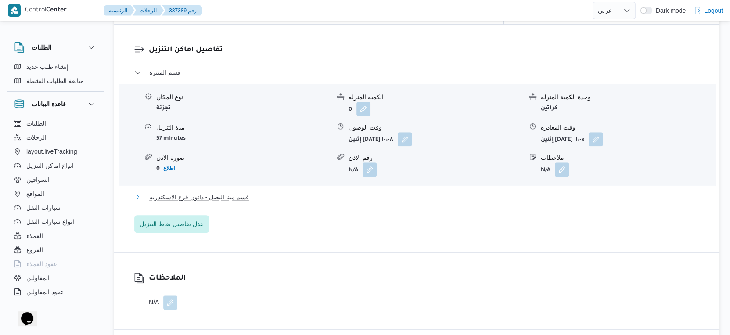
click at [241, 192] on span "قسم مينا البصل - دانون فرع الاسكندريه" at bounding box center [199, 197] width 100 height 11
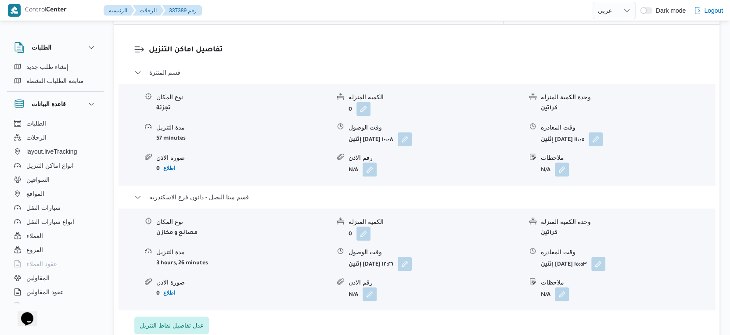
scroll to position [780, 0]
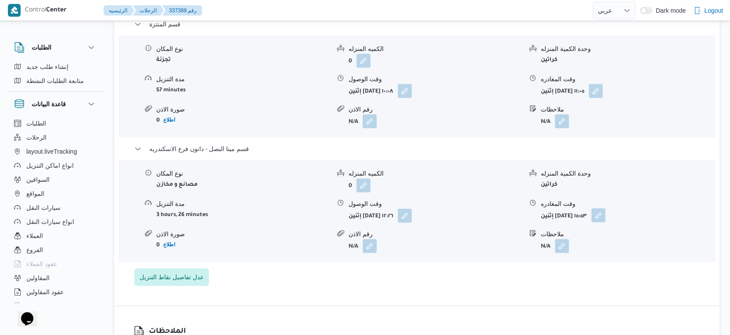
click at [625, 208] on form "إثنين [DATE] ١٥:٥٣" at bounding box center [628, 215] width 174 height 14
click at [605, 208] on button "button" at bounding box center [598, 215] width 14 height 14
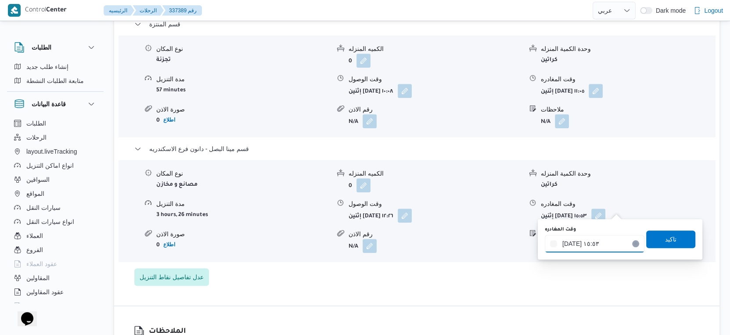
click at [604, 247] on input "[DATE] ١٥:٥٣" at bounding box center [595, 244] width 100 height 18
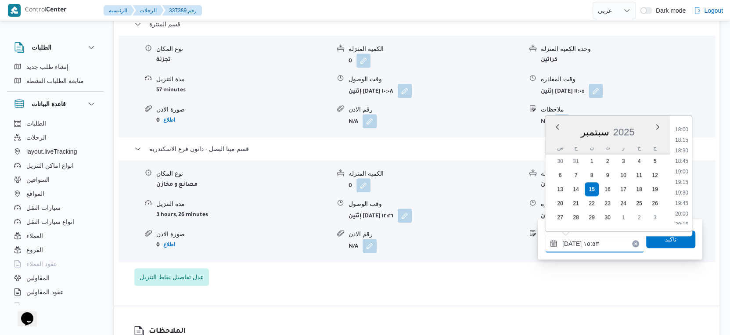
scroll to position [756, 0]
click at [686, 191] on li "19:30" at bounding box center [682, 192] width 20 height 9
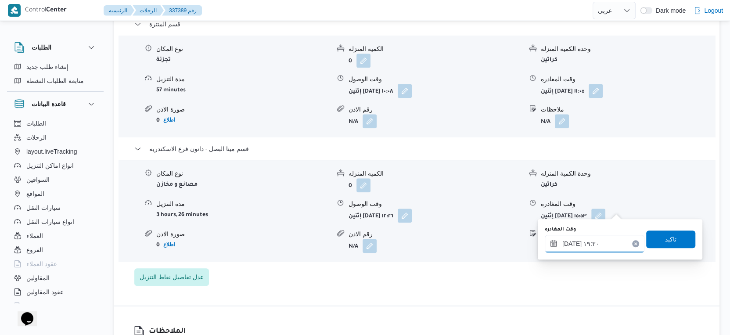
click at [571, 241] on input "١٥/٠٩/٢٠٢٥ ١٩:٣٠" at bounding box center [595, 244] width 100 height 18
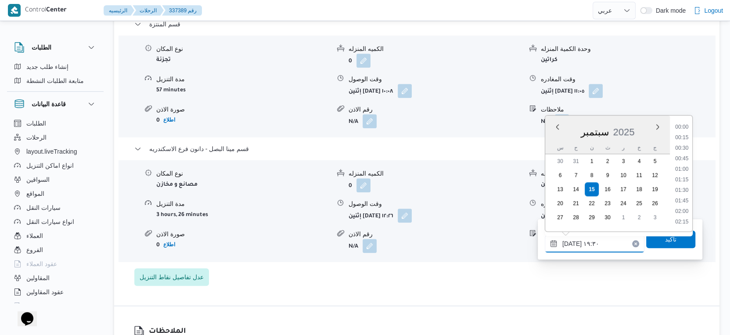
scroll to position [767, 0]
click at [571, 241] on input "١٥/٠٩/٢٠٢٥ ١٩:٣٠" at bounding box center [595, 244] width 100 height 18
type input "١٥/٠٩/٢٠٢٥ ١٩:٤٠"
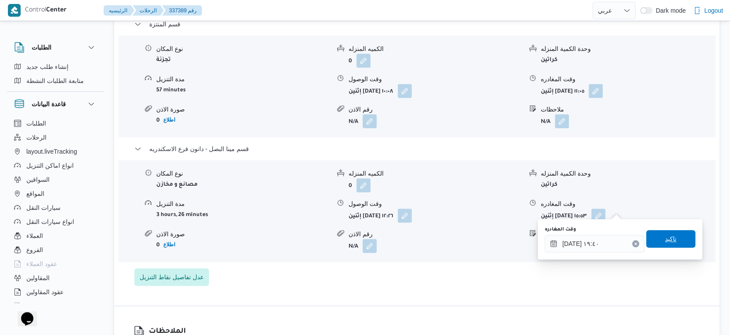
click at [672, 241] on span "تاكيد" at bounding box center [670, 239] width 49 height 18
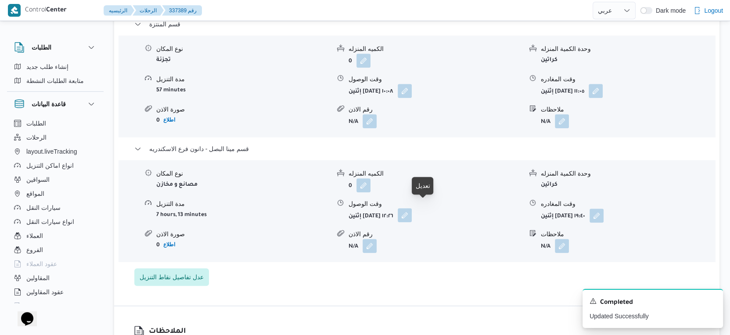
click at [412, 209] on button "button" at bounding box center [405, 215] width 14 height 14
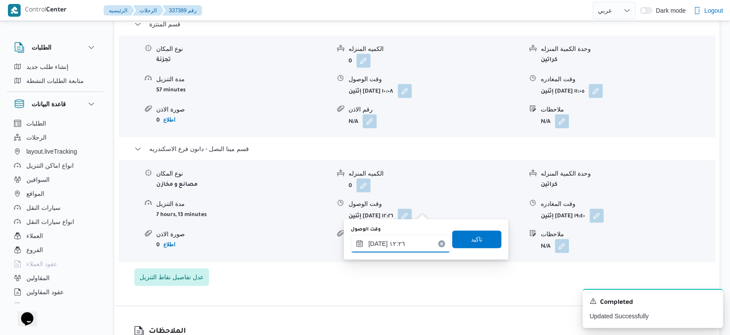
click at [401, 240] on input "١٥/٠٩/٢٠٢٥ ١٢:٢٦" at bounding box center [401, 244] width 100 height 18
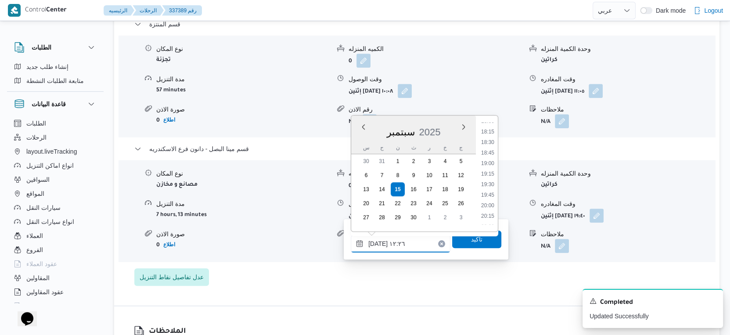
scroll to position [755, 0]
click at [494, 192] on li "19:30" at bounding box center [488, 194] width 20 height 9
type input "١٥/٠٩/٢٠٢٥ ١٩:٣٠"
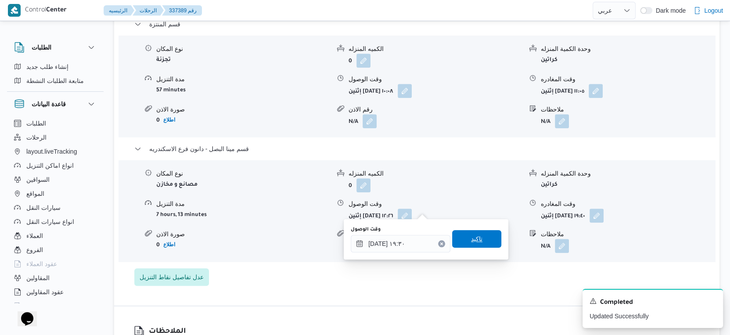
click at [487, 241] on span "تاكيد" at bounding box center [476, 239] width 49 height 18
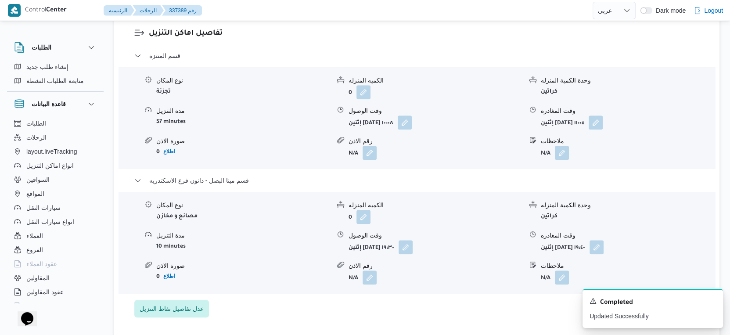
scroll to position [732, 0]
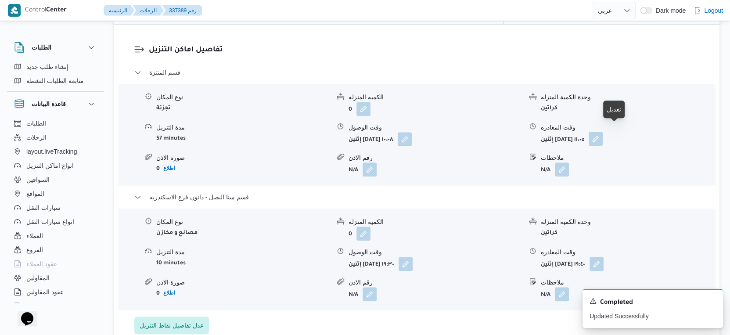
click at [603, 132] on button "button" at bounding box center [596, 139] width 14 height 14
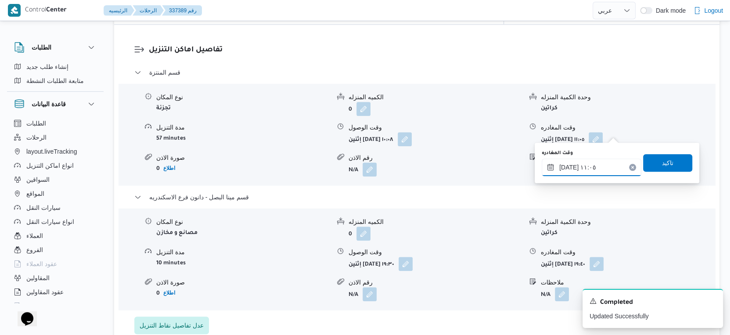
click at [597, 160] on input "١٥/٠٩/٢٠٢٥ ١١:٠٥" at bounding box center [592, 167] width 100 height 18
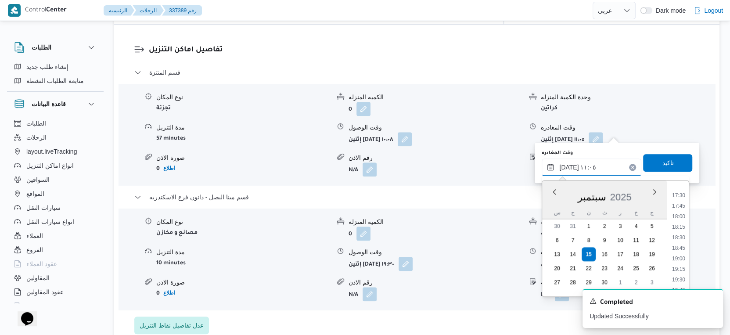
scroll to position [751, 0]
click at [678, 239] on li "19:00" at bounding box center [678, 241] width 20 height 9
type input "١٥/٠٩/٢٠٢٥ ١٩:٠٠"
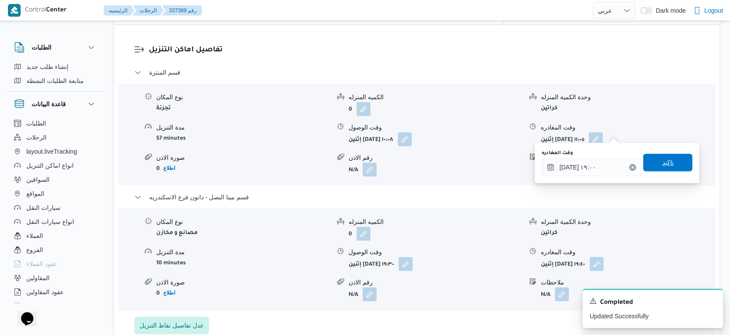
click at [666, 161] on span "تاكيد" at bounding box center [667, 163] width 49 height 18
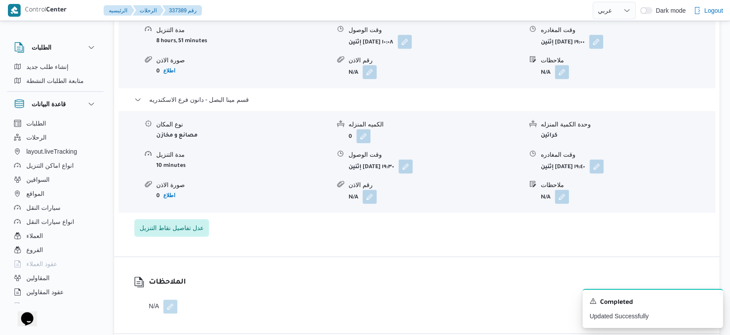
scroll to position [732, 0]
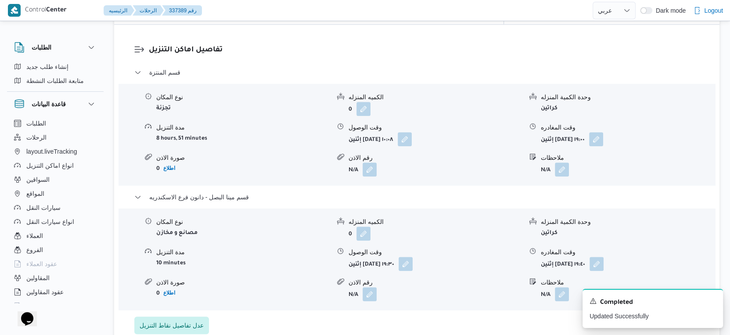
select select "ar"
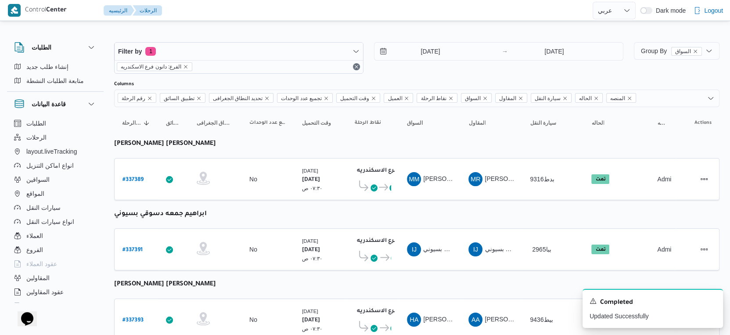
select select "ar"
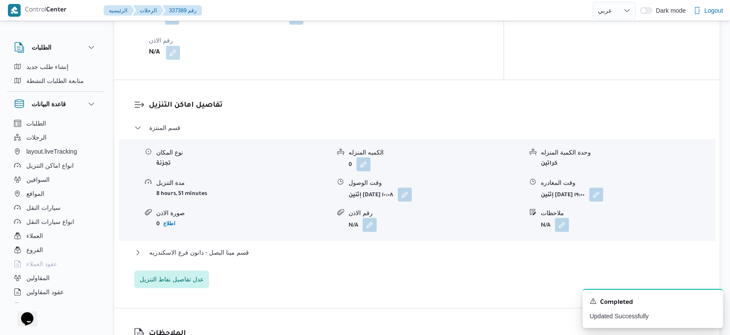
scroll to position [732, 0]
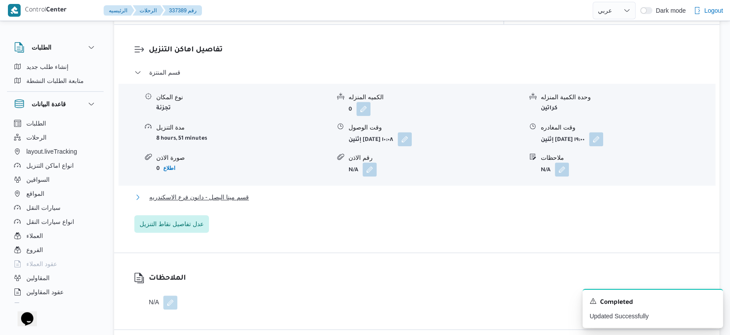
click at [246, 192] on span "قسم مينا البصل - دانون فرع الاسكندريه" at bounding box center [199, 197] width 100 height 11
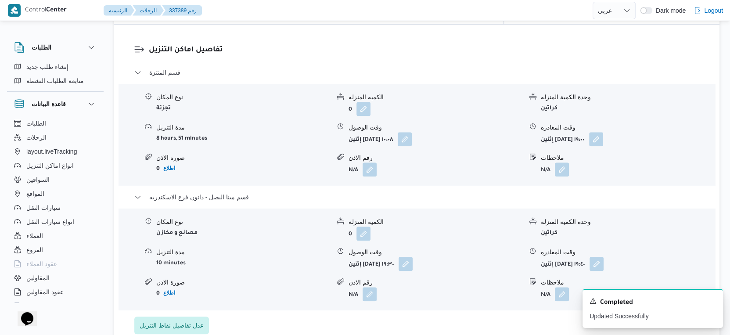
select select "ar"
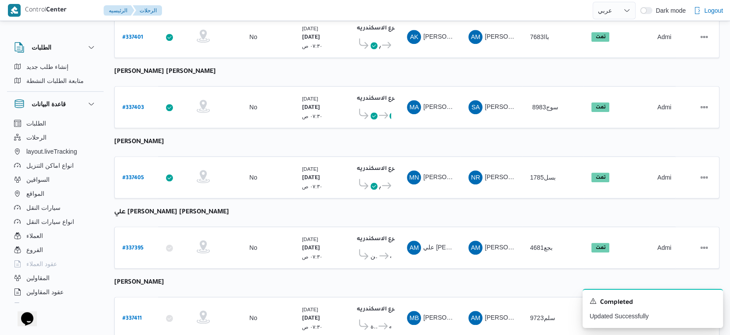
scroll to position [716, 0]
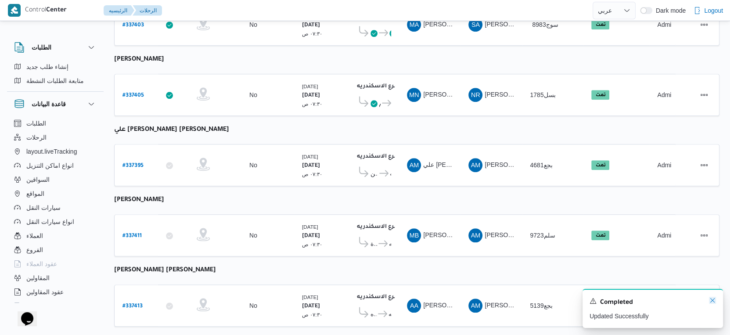
click at [712, 300] on icon "Dismiss toast" at bounding box center [712, 300] width 7 height 7
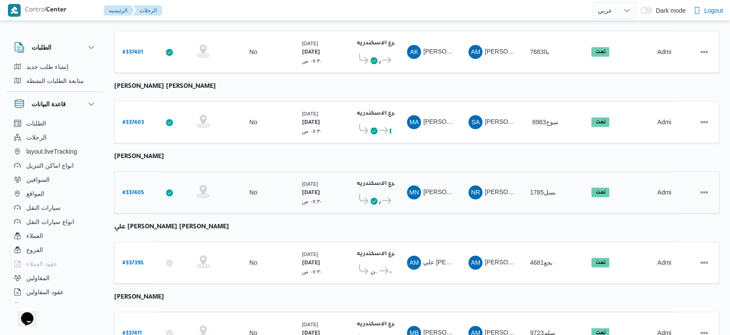
click at [138, 190] on b "# 337405" at bounding box center [133, 193] width 22 height 6
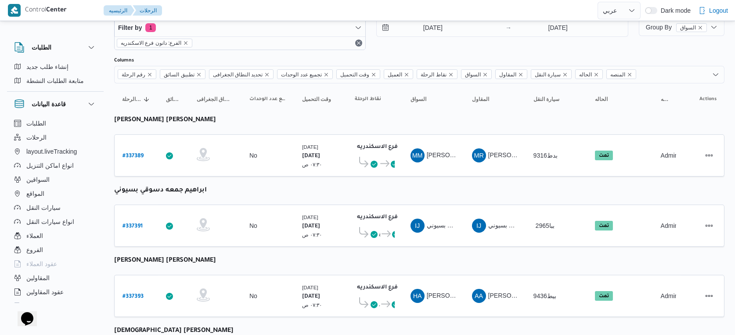
select select "ar"
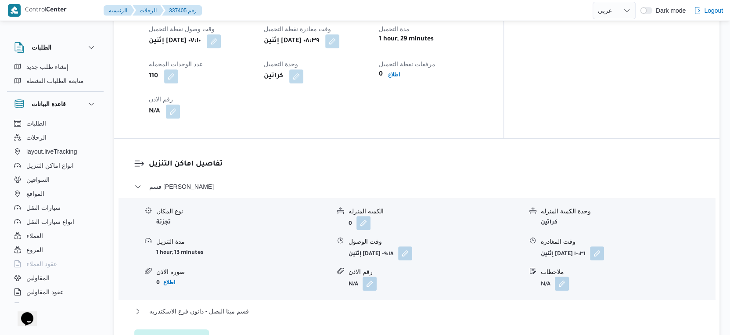
scroll to position [619, 0]
click at [245, 305] on div "قسم مينا البصل - دانون فرع الاسكندريه" at bounding box center [416, 313] width 565 height 17
click at [249, 305] on button "قسم مينا البصل - دانون فرع الاسكندريه" at bounding box center [416, 310] width 565 height 11
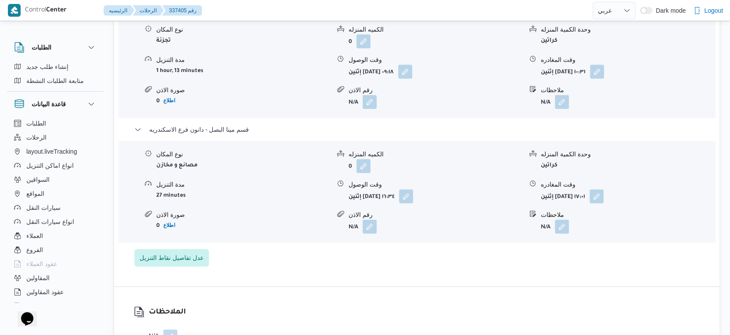
scroll to position [814, 0]
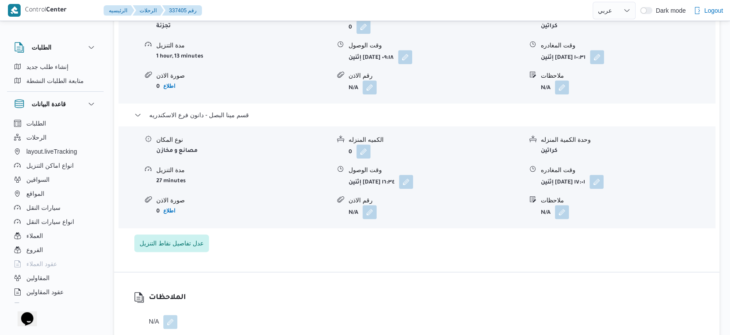
click at [289, 233] on div "تفاصيل اماكن التنزيل قسم سيدى جابر نوع المكان تجزئة الكميه المنزله 0 وحدة الكمي…" at bounding box center [416, 107] width 605 height 329
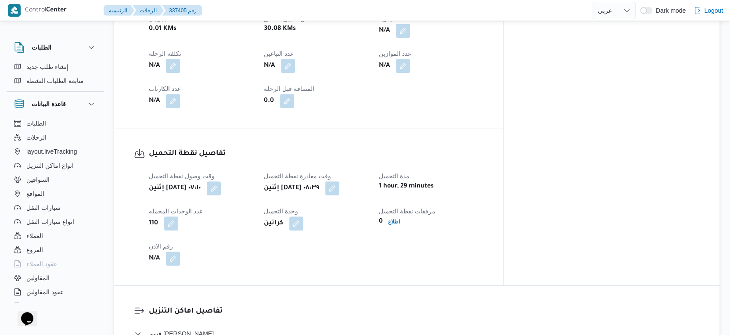
scroll to position [326, 0]
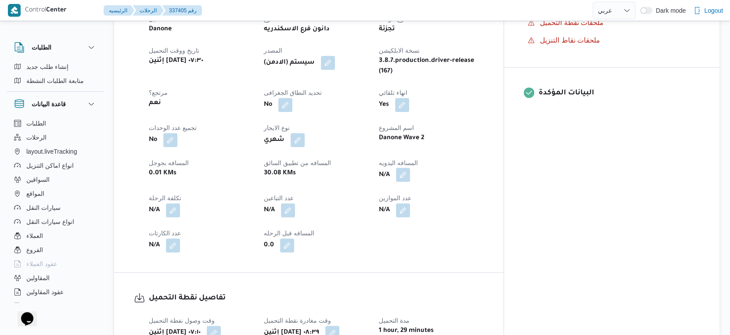
click at [410, 168] on button "button" at bounding box center [403, 175] width 14 height 14
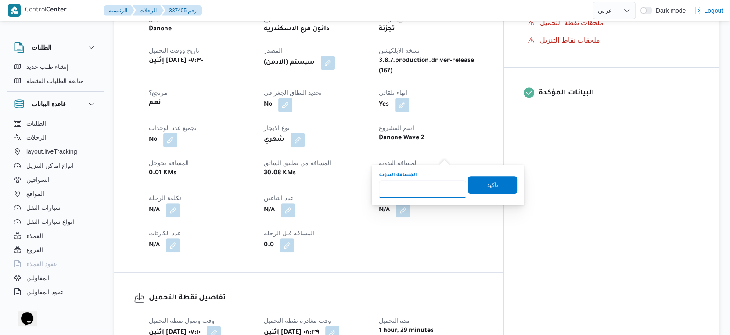
click at [422, 183] on input "المسافه اليدويه" at bounding box center [422, 189] width 87 height 18
type input "30"
click at [487, 182] on span "تاكيد" at bounding box center [492, 184] width 11 height 11
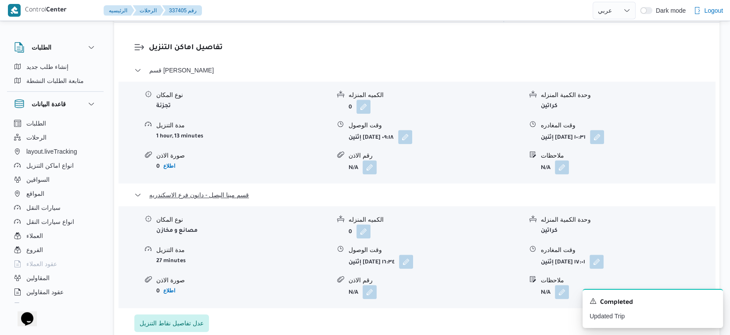
scroll to position [780, 0]
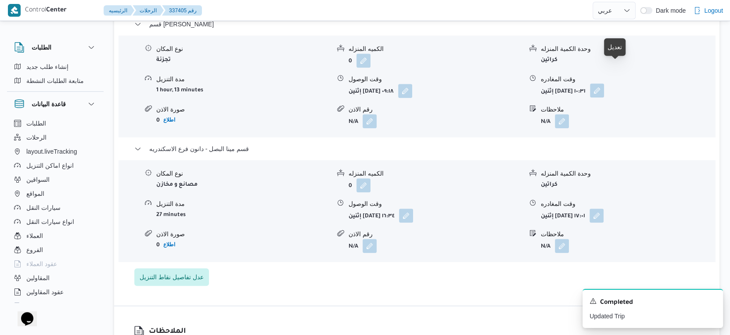
click at [604, 83] on button "button" at bounding box center [597, 90] width 14 height 14
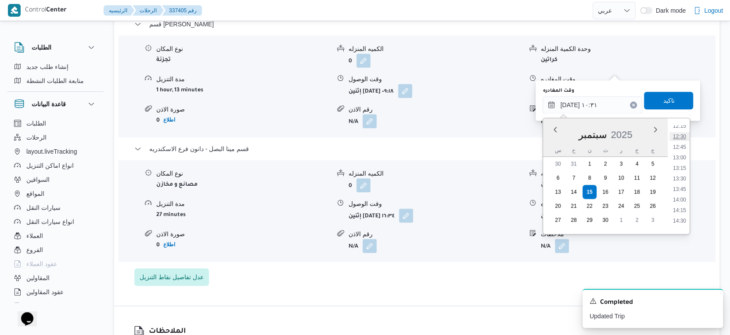
scroll to position [633, 0]
click at [681, 169] on li "16:00" at bounding box center [679, 170] width 20 height 9
type input "١٥/٠٩/٢٠٢٥ ١٦:٠٠"
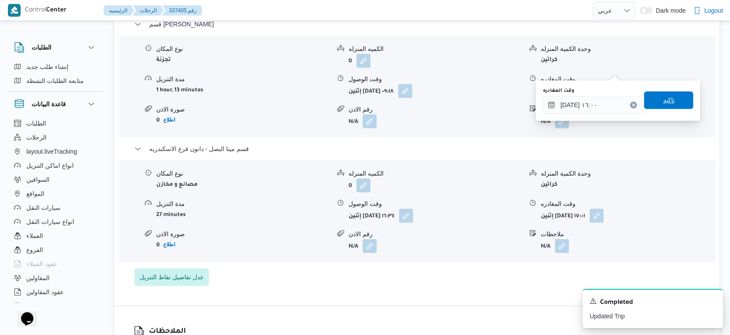
click at [669, 97] on span "تاكيد" at bounding box center [668, 100] width 49 height 18
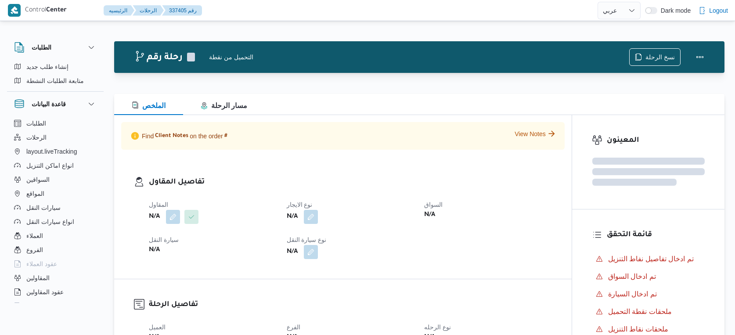
select select "ar"
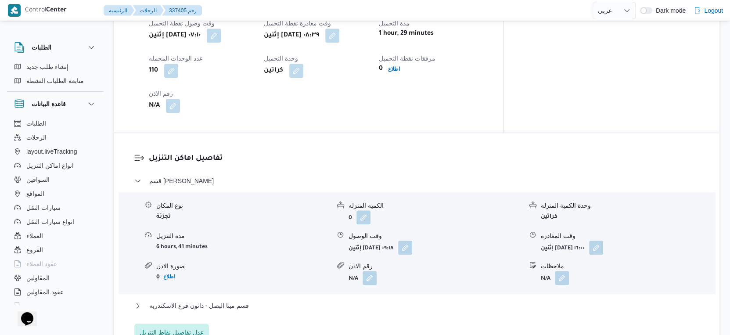
scroll to position [683, 0]
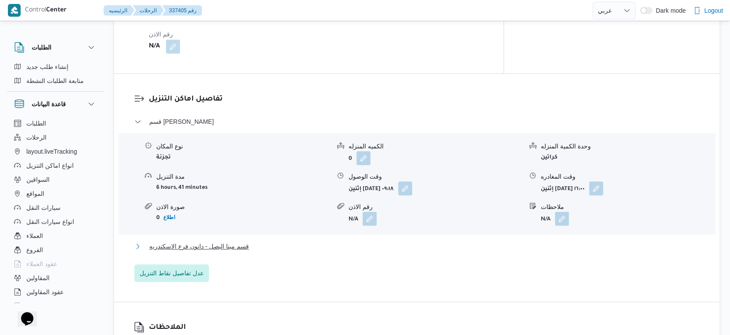
click at [272, 241] on button "قسم مينا البصل - دانون فرع الاسكندريه" at bounding box center [416, 246] width 565 height 11
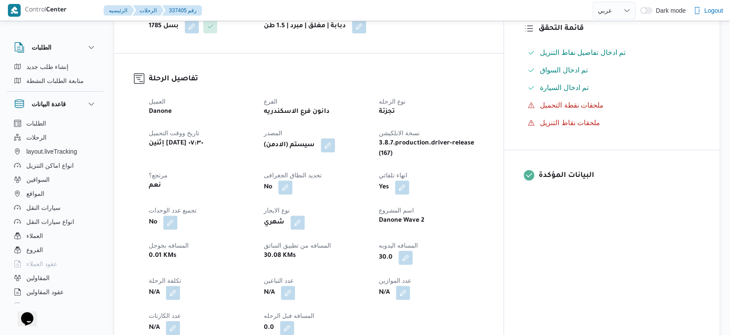
scroll to position [195, 0]
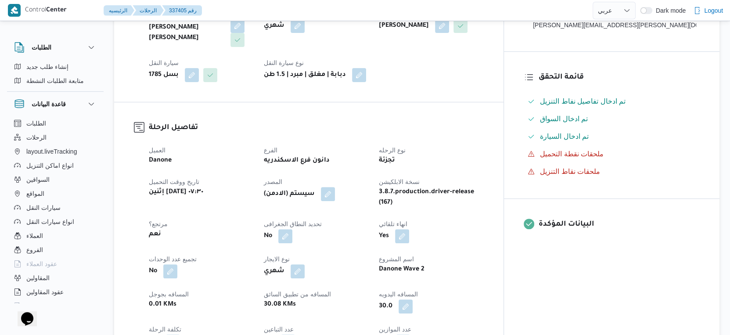
select select "ar"
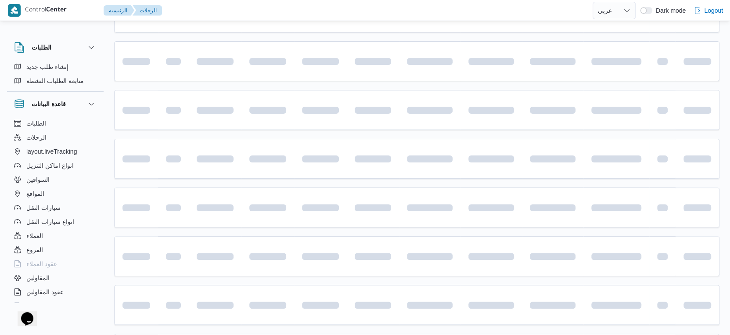
scroll to position [619, 0]
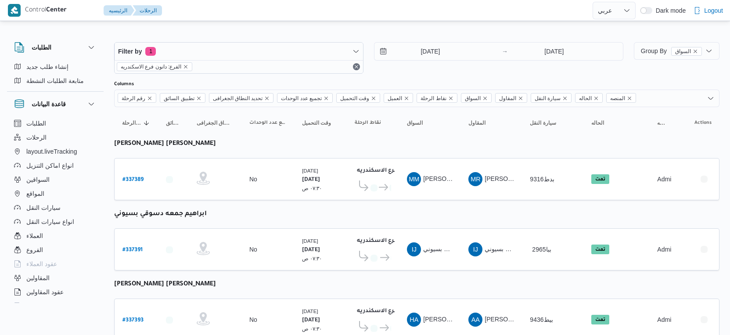
select select "ar"
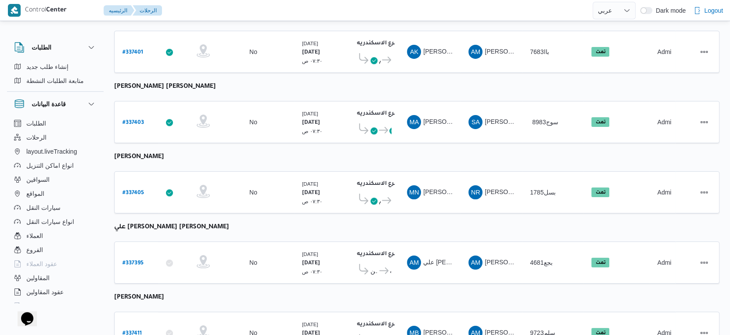
select select "ar"
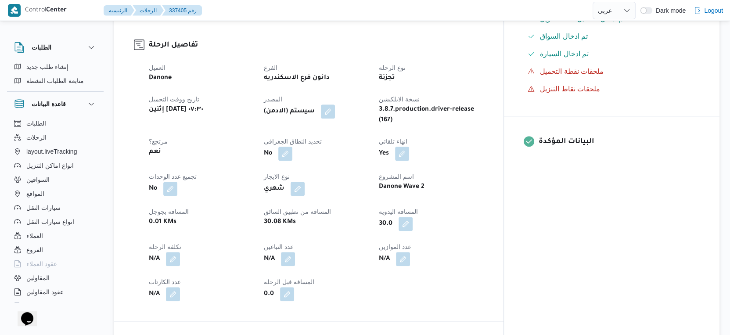
scroll to position [229, 0]
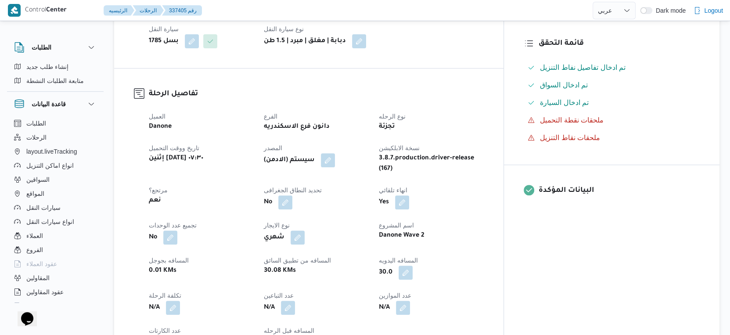
select select "ar"
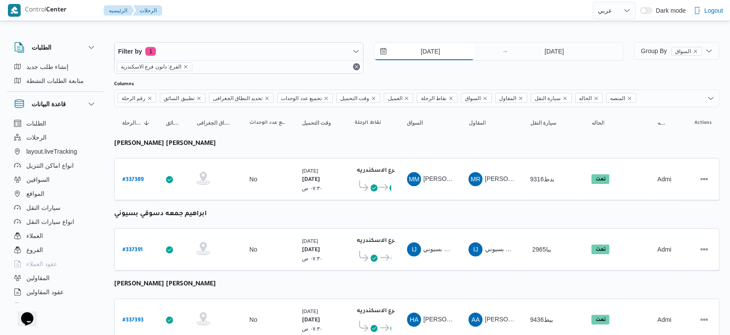
click at [438, 56] on input "[DATE]" at bounding box center [424, 52] width 100 height 18
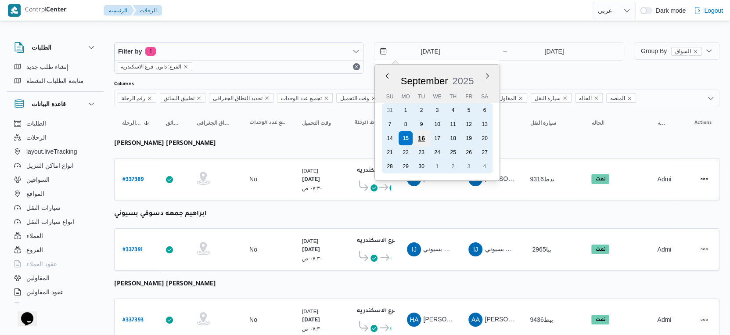
click at [422, 138] on div "16" at bounding box center [421, 138] width 17 height 17
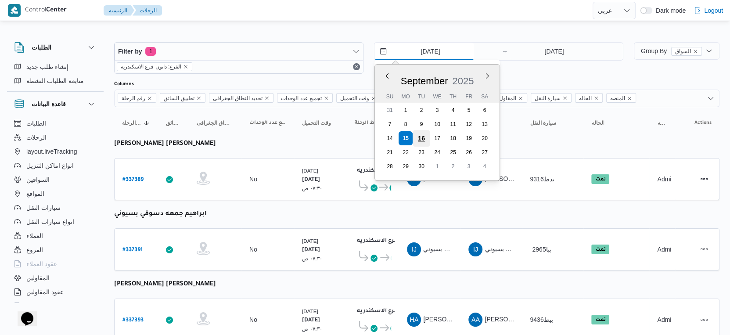
type input "[DATE]"
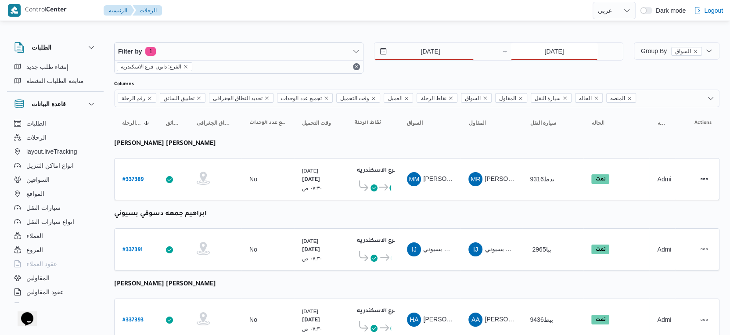
click at [550, 56] on input "[DATE]" at bounding box center [553, 52] width 87 height 18
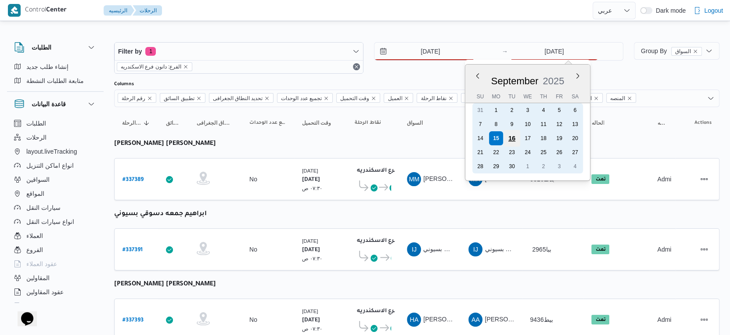
click at [514, 136] on div "16" at bounding box center [511, 138] width 17 height 17
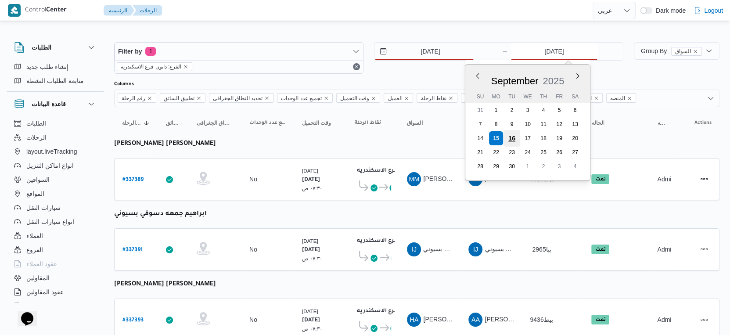
type input "[DATE]"
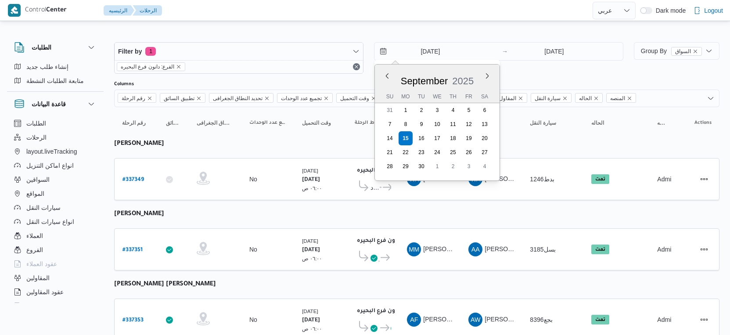
select select "ar"
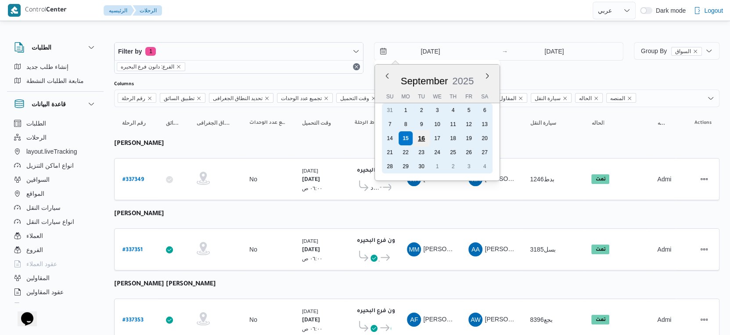
click at [424, 132] on div "16" at bounding box center [421, 138] width 17 height 17
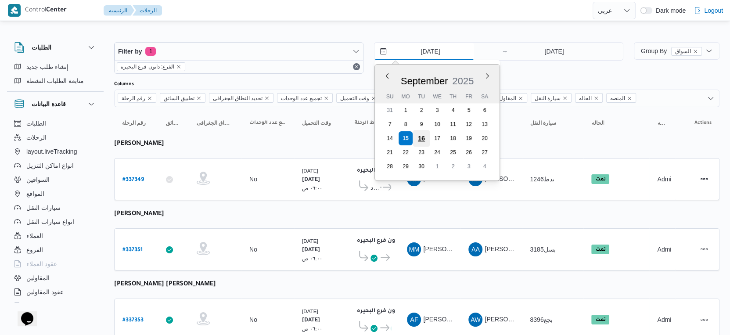
type input "16/9/2025"
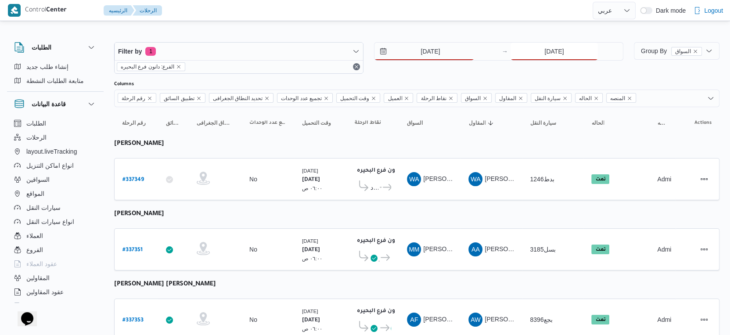
click at [554, 48] on input "[DATE]" at bounding box center [553, 52] width 87 height 18
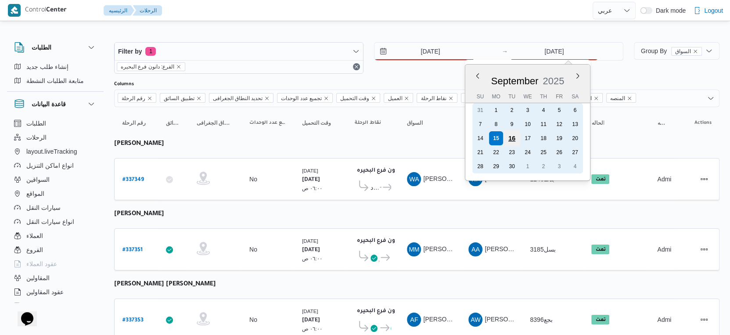
click at [514, 136] on div "16" at bounding box center [511, 138] width 17 height 17
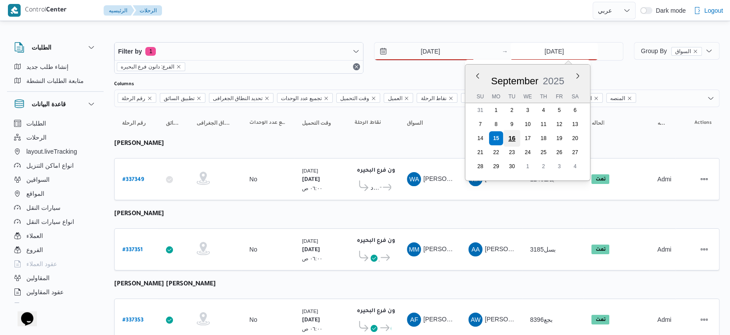
type input "16/9/2025"
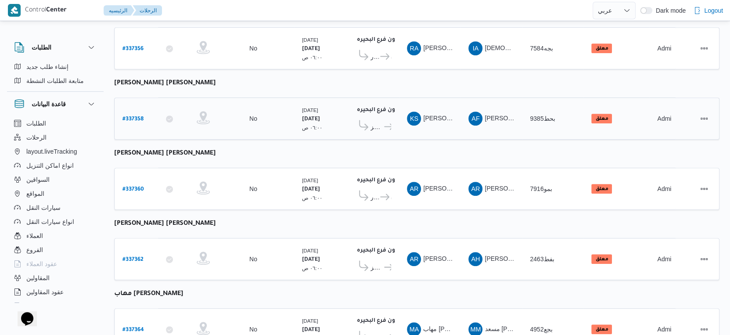
scroll to position [439, 0]
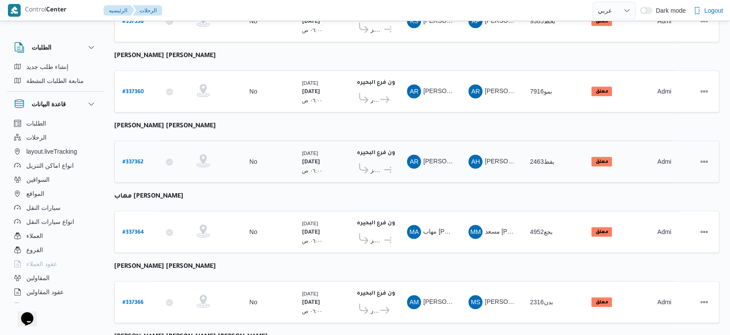
click at [142, 159] on b "# 337362" at bounding box center [132, 162] width 21 height 6
select select "ar"
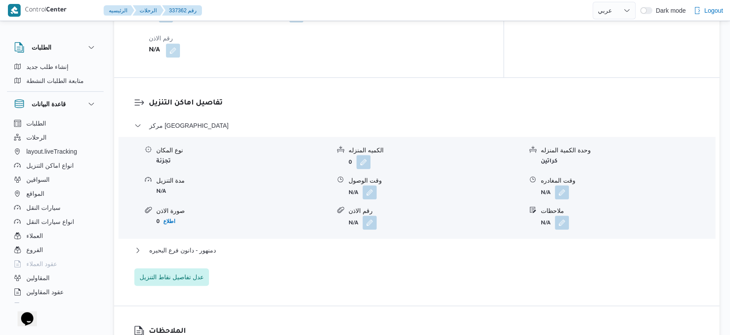
scroll to position [732, 0]
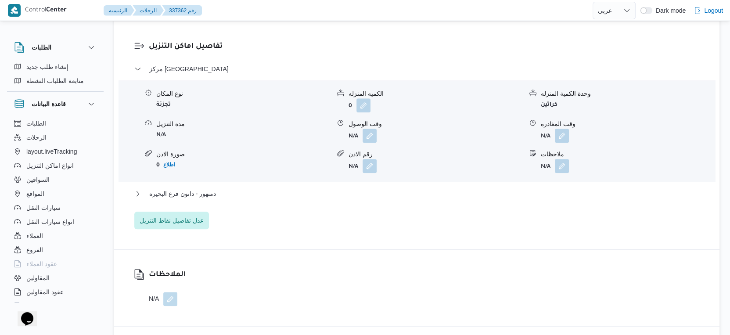
select select "ar"
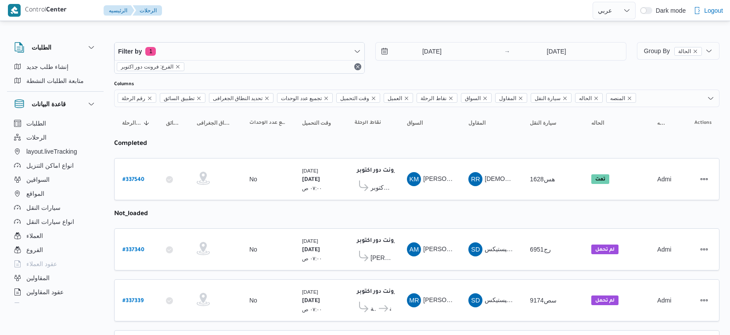
select select "ar"
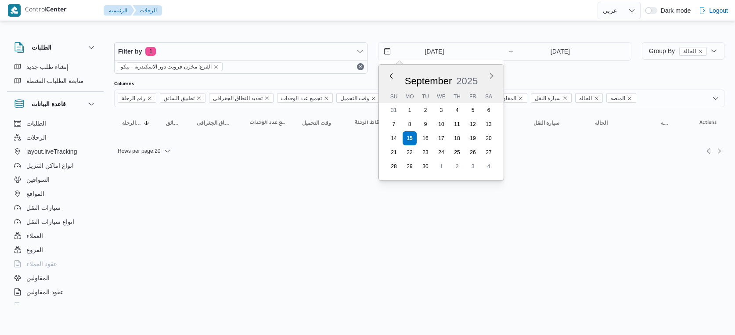
select select "ar"
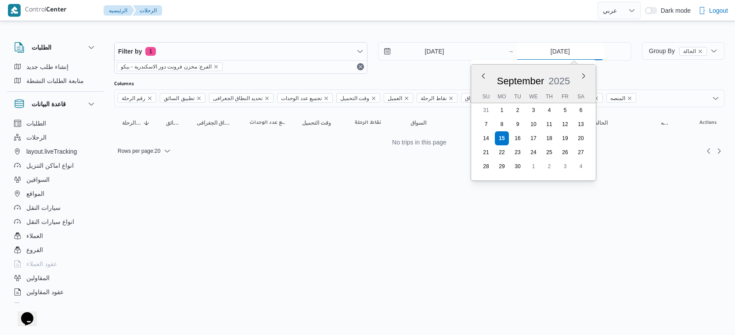
click at [562, 47] on input "[DATE]" at bounding box center [559, 52] width 87 height 18
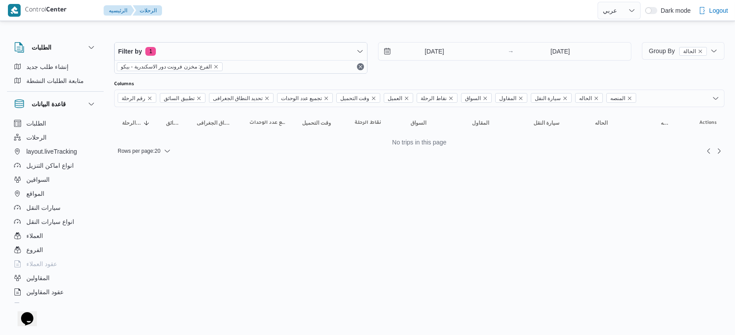
click at [401, 180] on html "Control Center الرئيسيه الرحلات English عربي Dark mode Logout الطلبات إنشاء طلب…" at bounding box center [367, 167] width 735 height 335
select select "ar"
click at [442, 53] on input "[DATE]" at bounding box center [428, 52] width 100 height 18
click at [337, 188] on html "Control Center الرئيسيه الرحلات English عربي Dark mode Logout الطلبات إنشاء طلب…" at bounding box center [367, 167] width 735 height 335
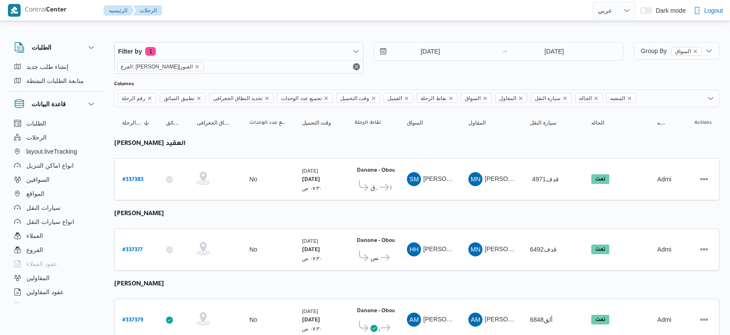
select select "ar"
click at [457, 52] on input "[DATE]" at bounding box center [424, 52] width 100 height 18
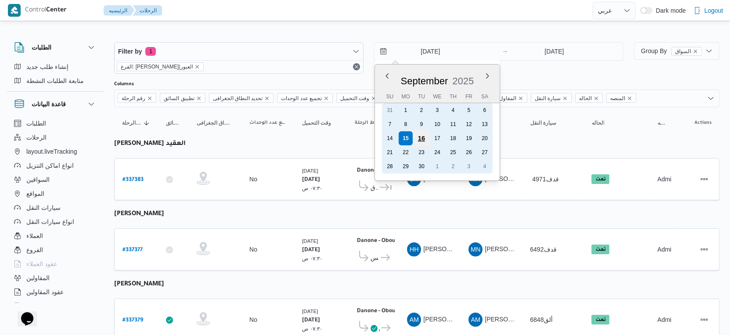
click at [420, 138] on div "16" at bounding box center [421, 138] width 17 height 17
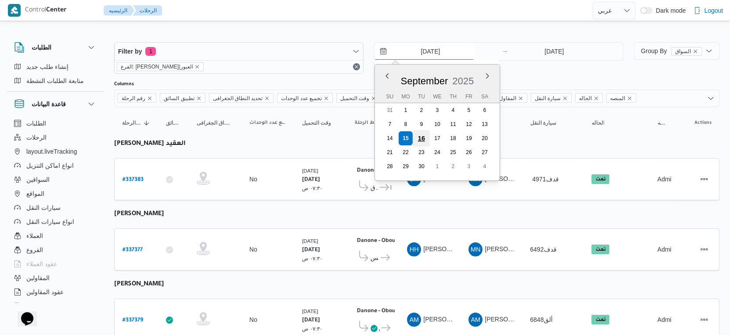
type input "[DATE]"
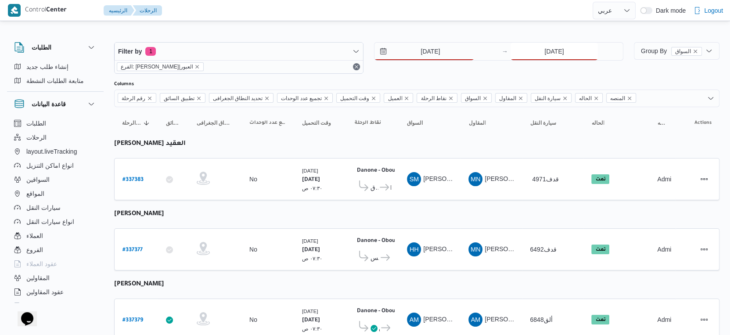
click at [553, 47] on input "[DATE]" at bounding box center [553, 52] width 87 height 18
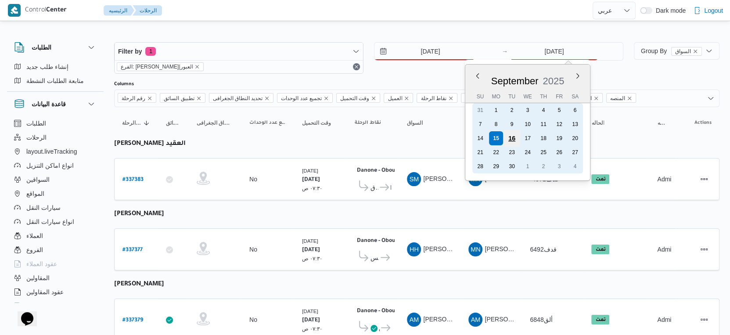
click at [512, 142] on div "16" at bounding box center [511, 138] width 17 height 17
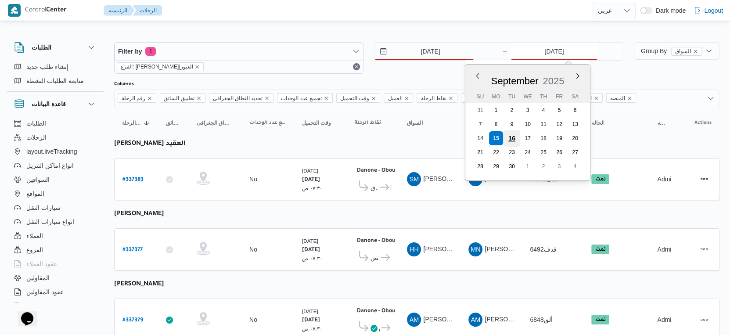
type input "[DATE]"
